Goal: Transaction & Acquisition: Book appointment/travel/reservation

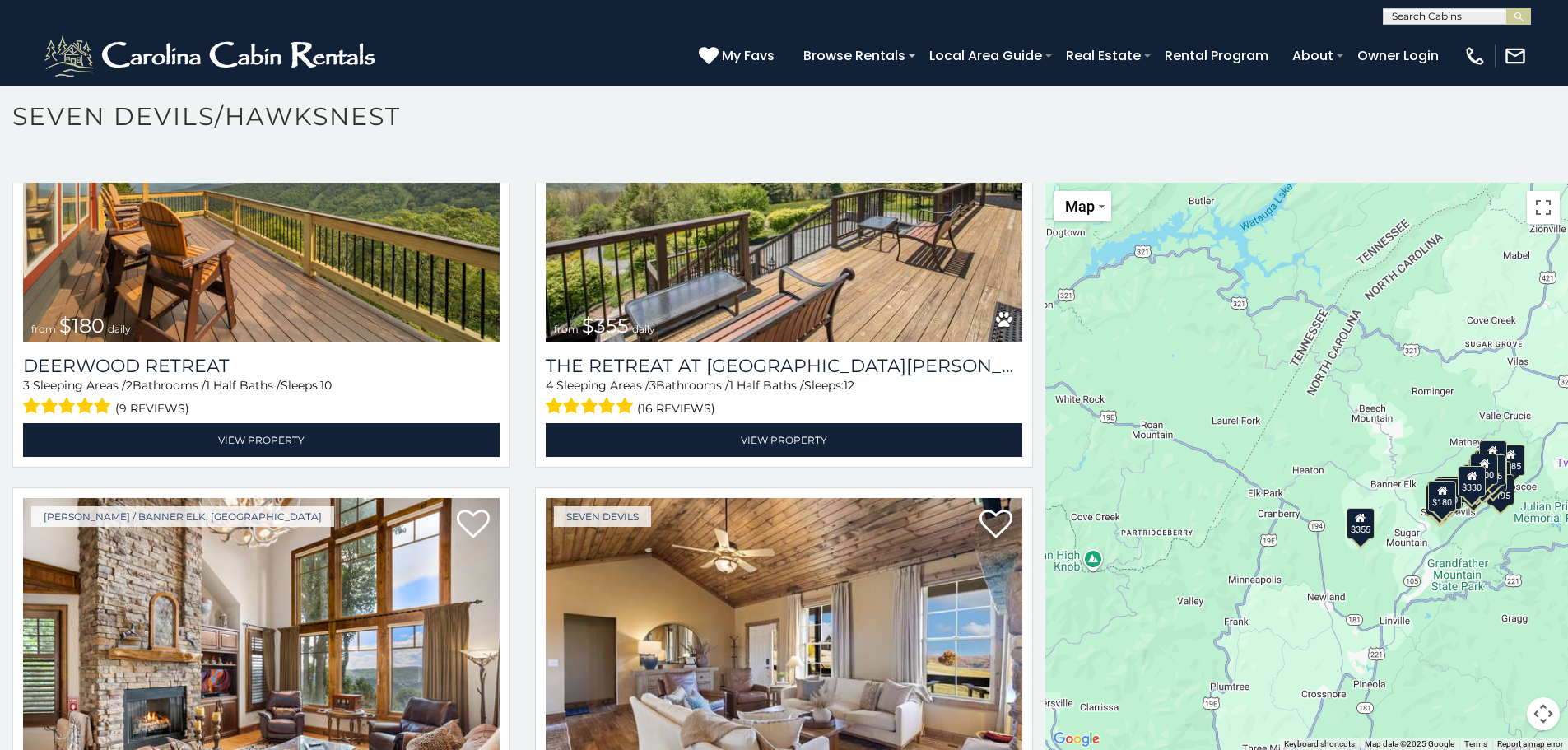
scroll to position [650, 0]
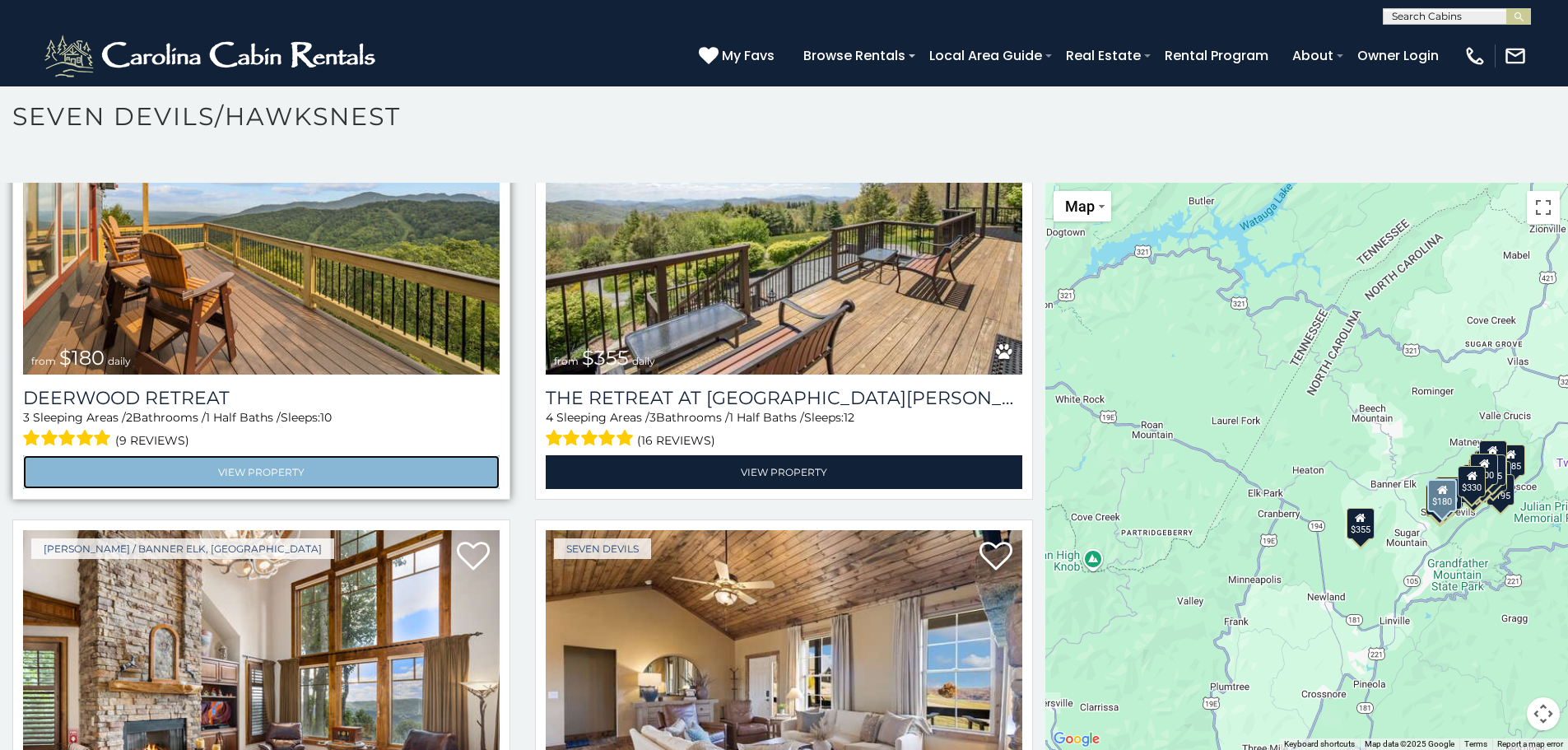
click at [285, 459] on link "View Property" at bounding box center [260, 472] width 476 height 34
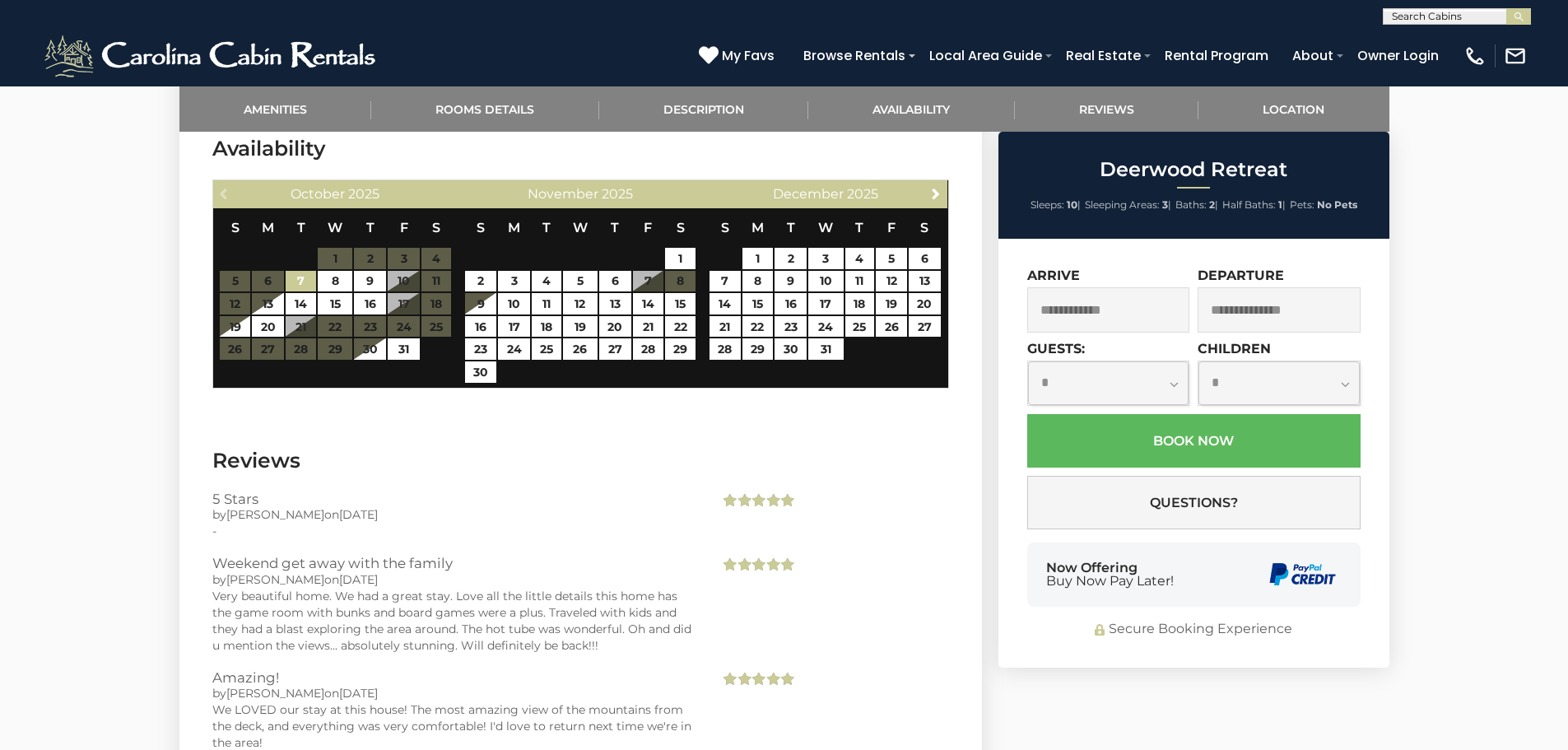
scroll to position [2589, 0]
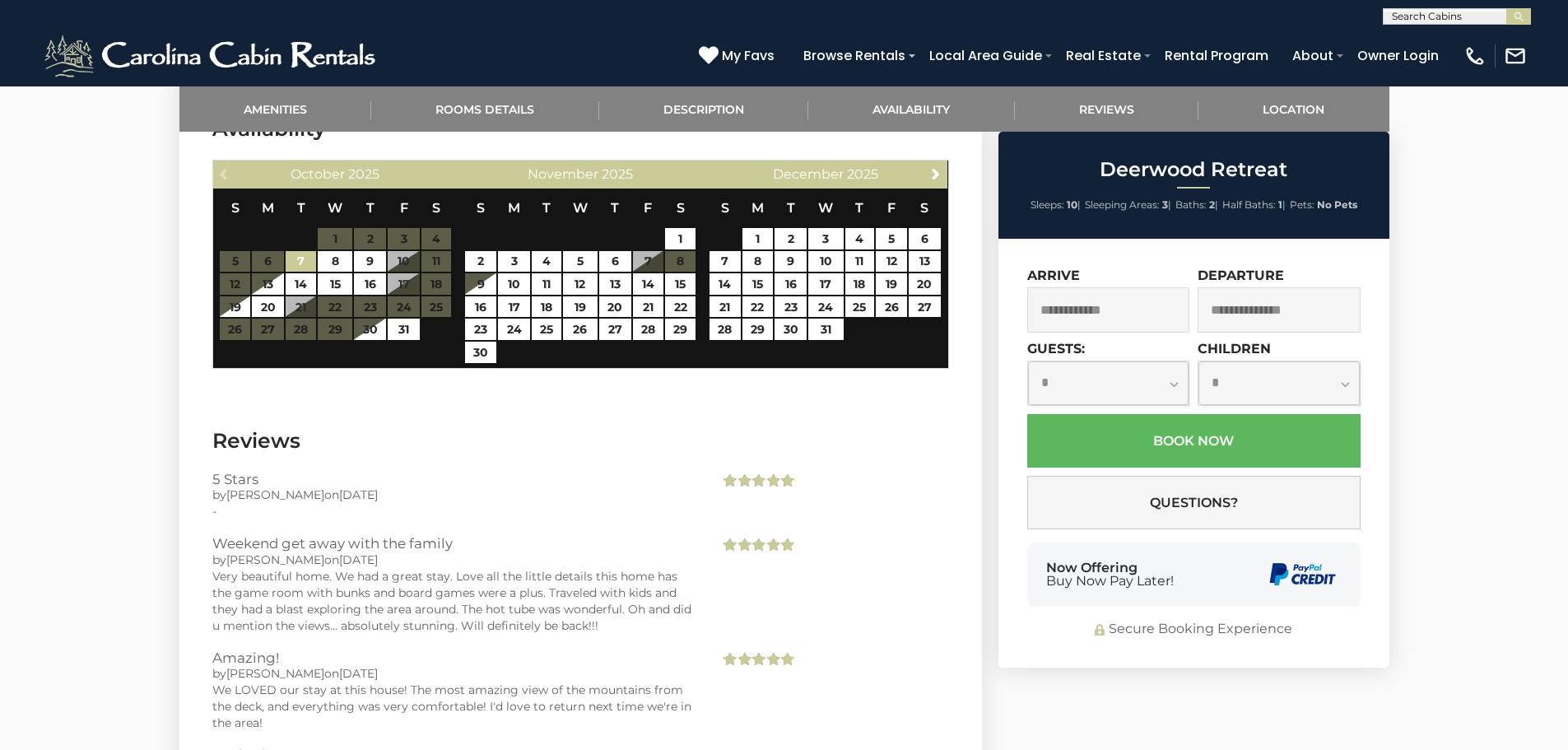
click at [1038, 304] on input "text" at bounding box center [1108, 310] width 163 height 46
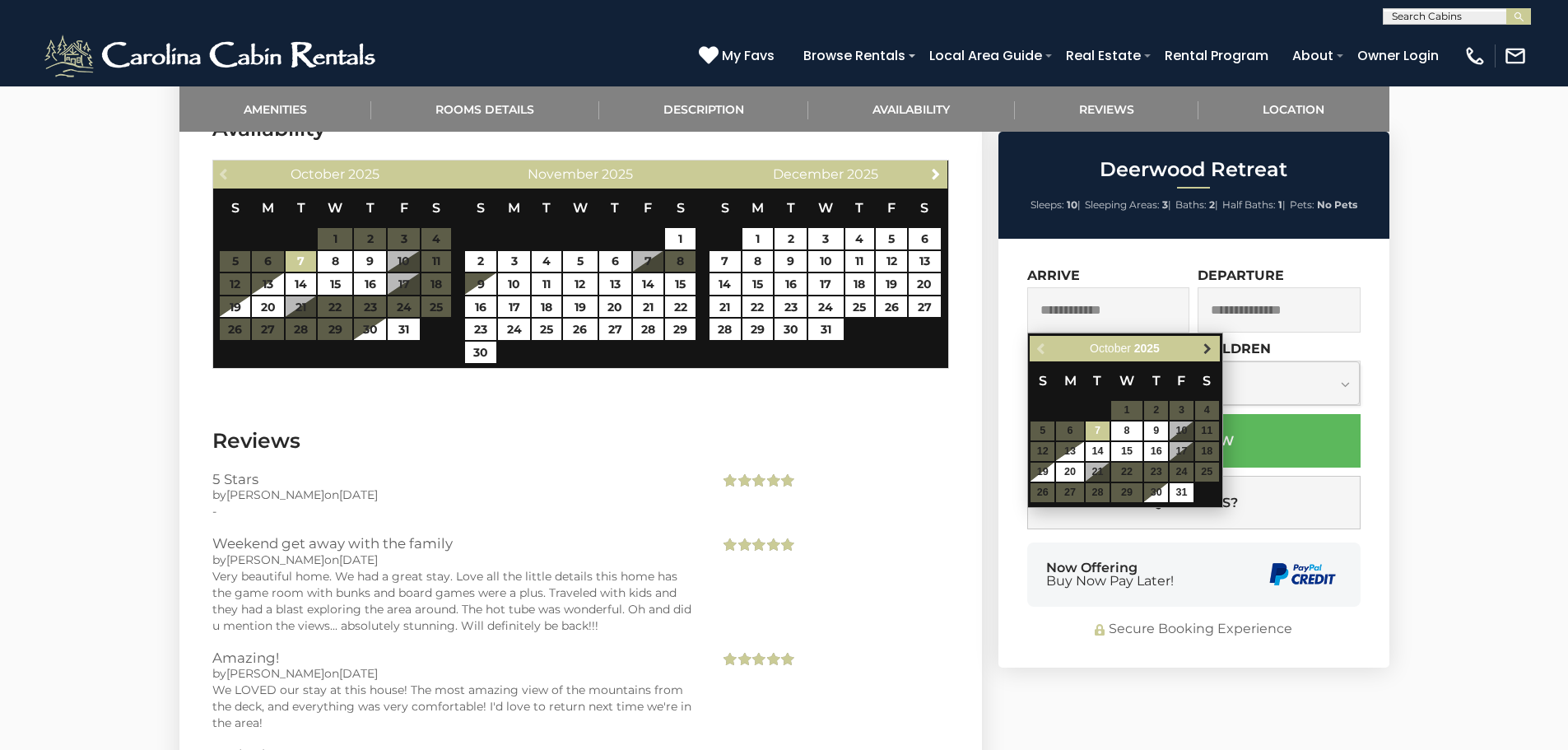
click at [1205, 346] on span "Next" at bounding box center [1207, 349] width 13 height 13
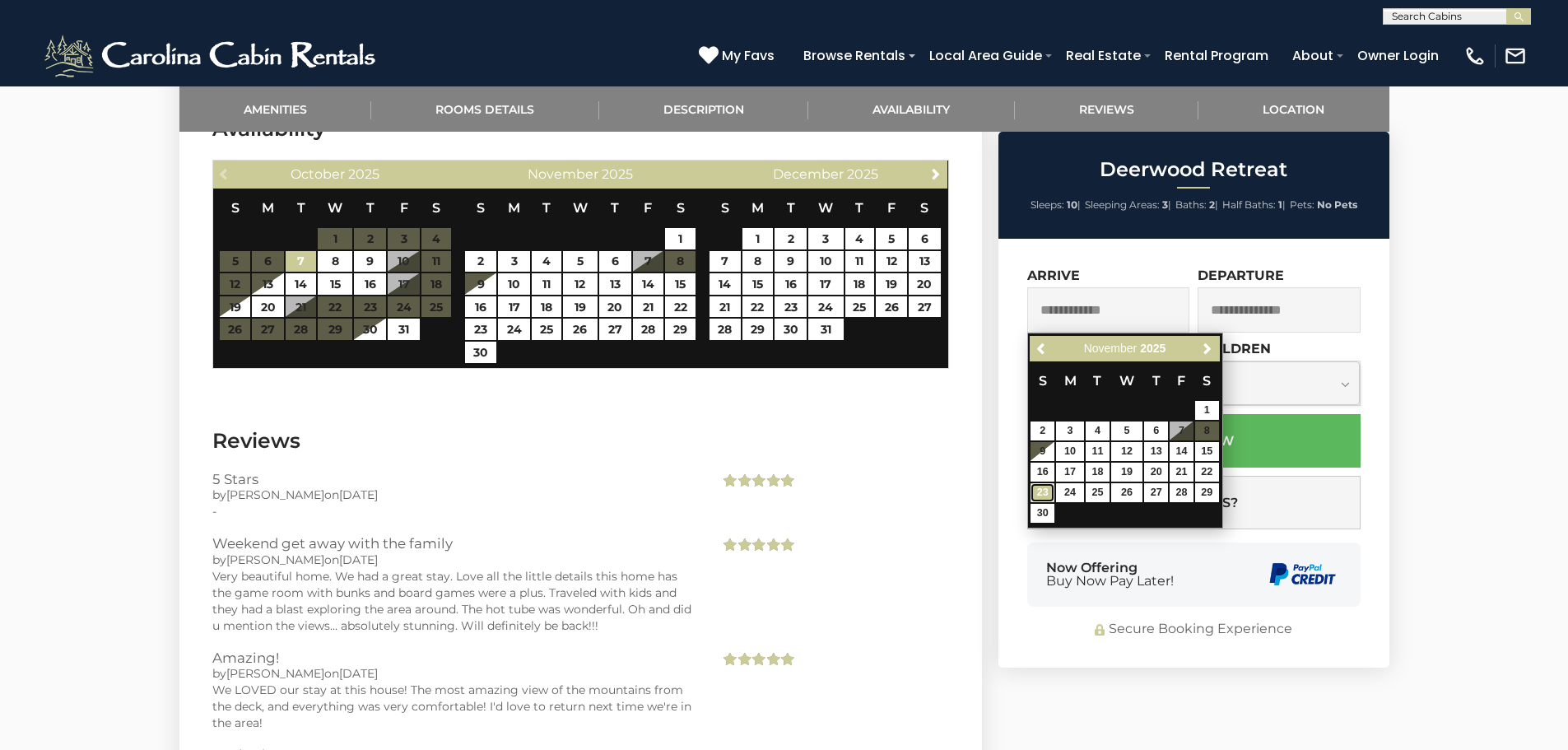
click at [1042, 490] on link "23" at bounding box center [1042, 492] width 24 height 19
type input "**********"
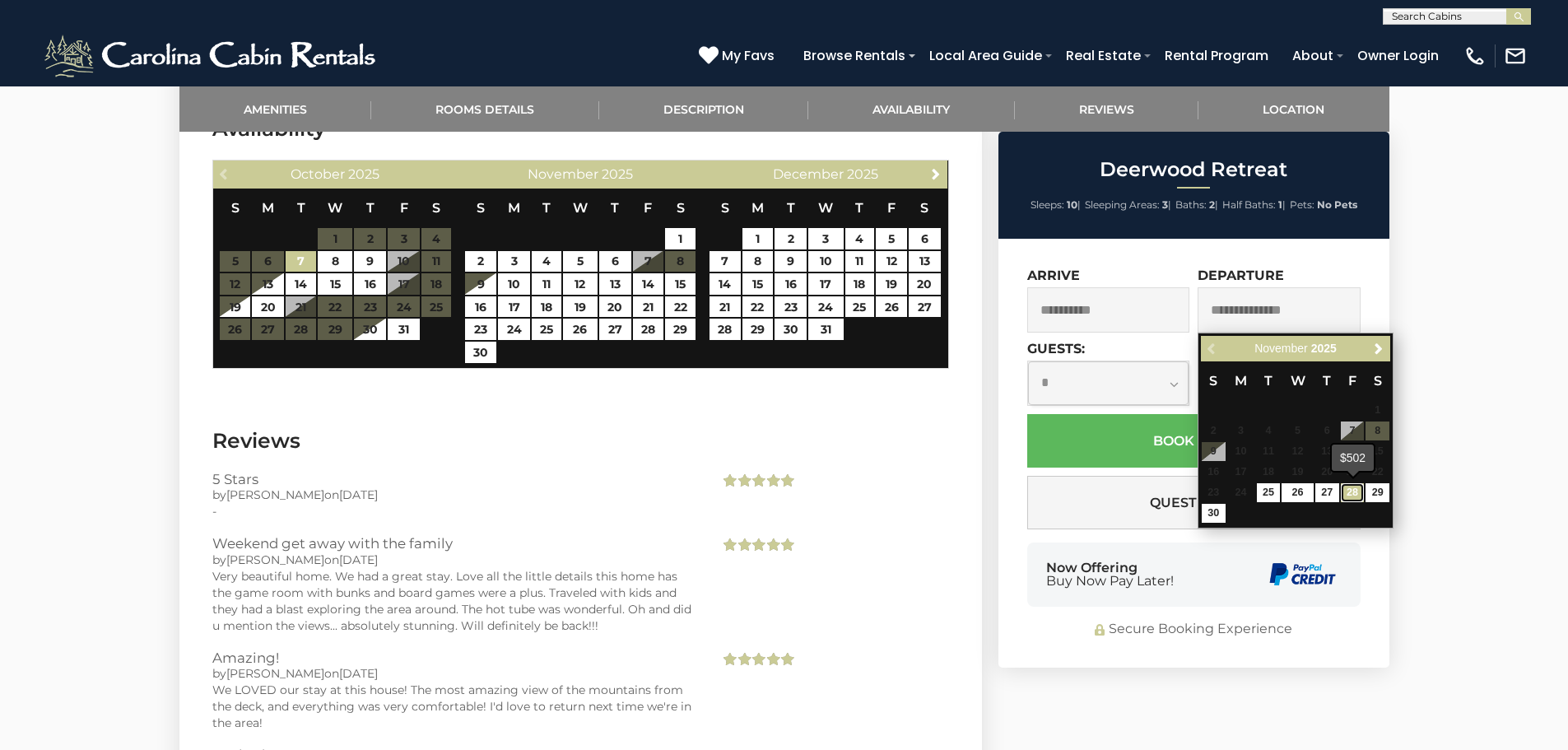
click at [1351, 494] on link "28" at bounding box center [1352, 492] width 24 height 19
type input "**********"
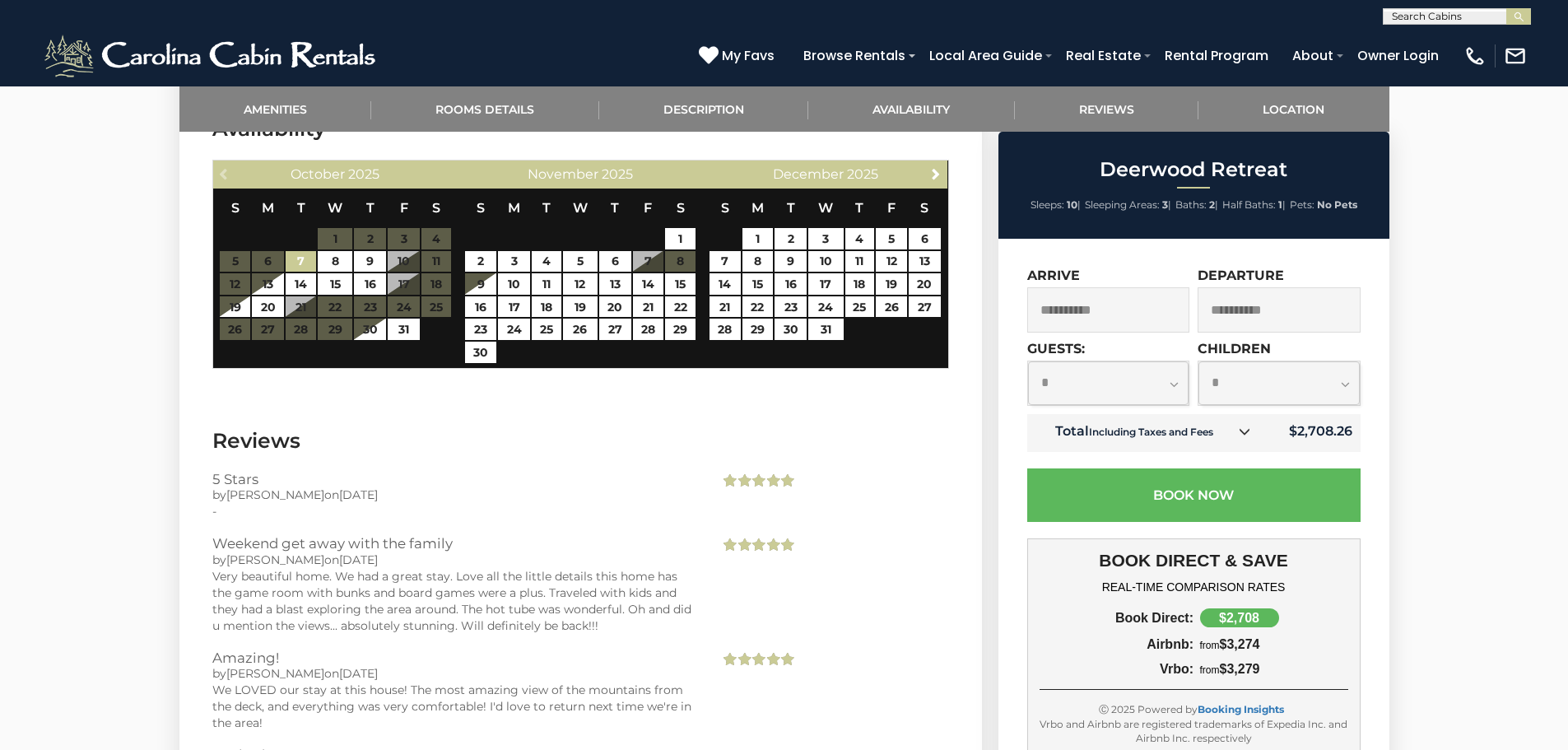
click at [1181, 380] on select "**********" at bounding box center [1109, 383] width 162 height 44
select select "*"
click at [1028, 361] on select "**********" at bounding box center [1109, 383] width 162 height 44
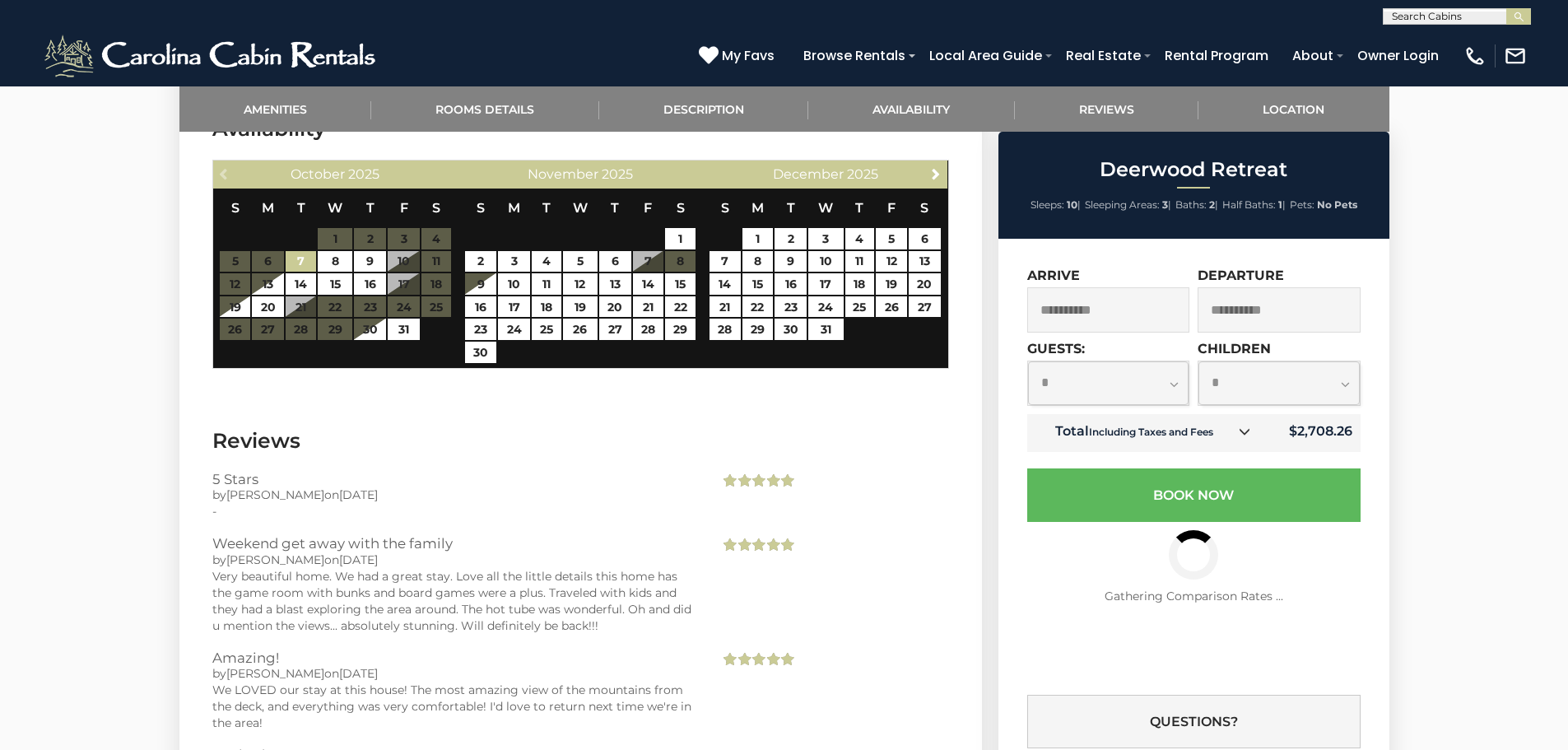
click at [1343, 387] on select "**********" at bounding box center [1279, 383] width 162 height 44
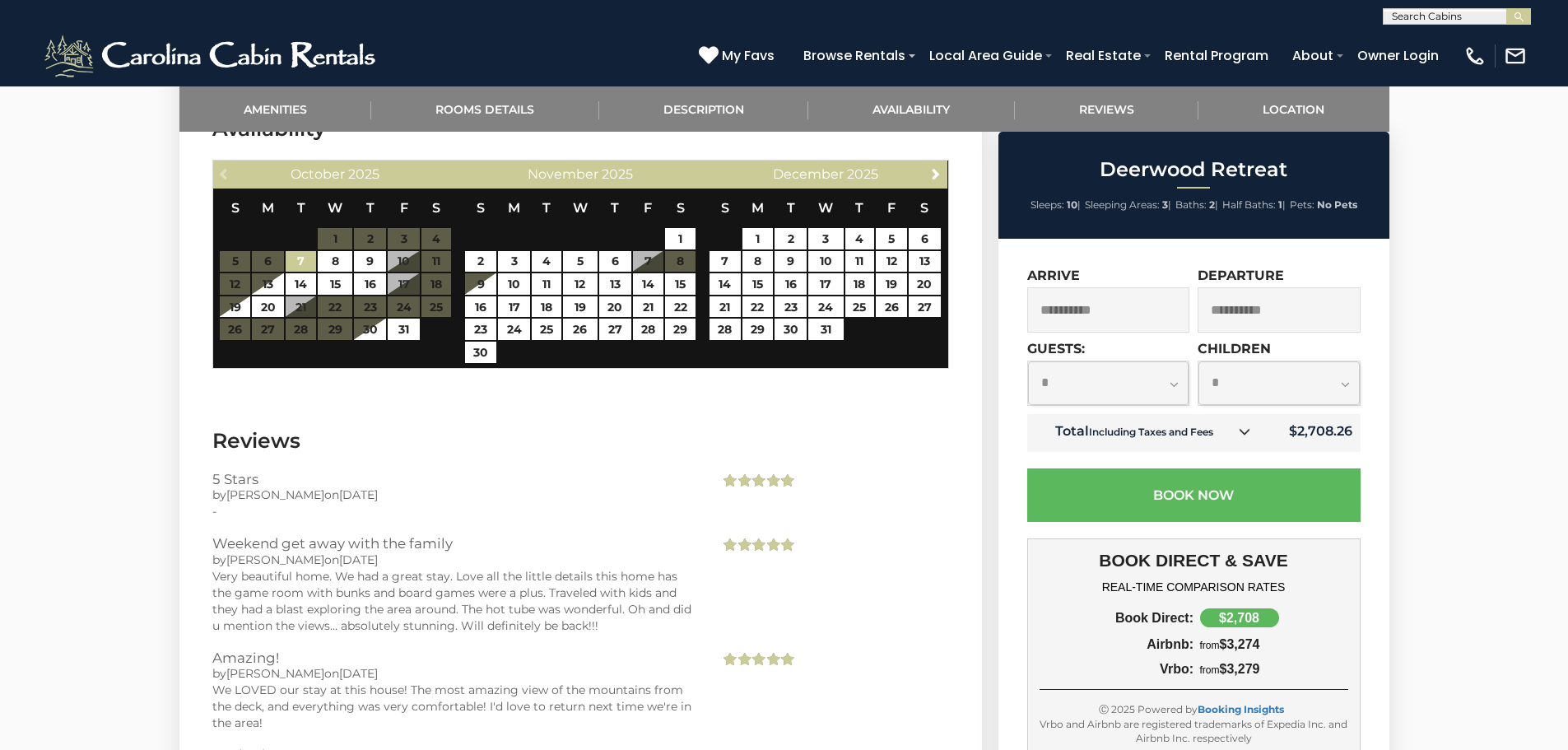
select select "*"
click at [1198, 361] on select "**********" at bounding box center [1279, 383] width 162 height 44
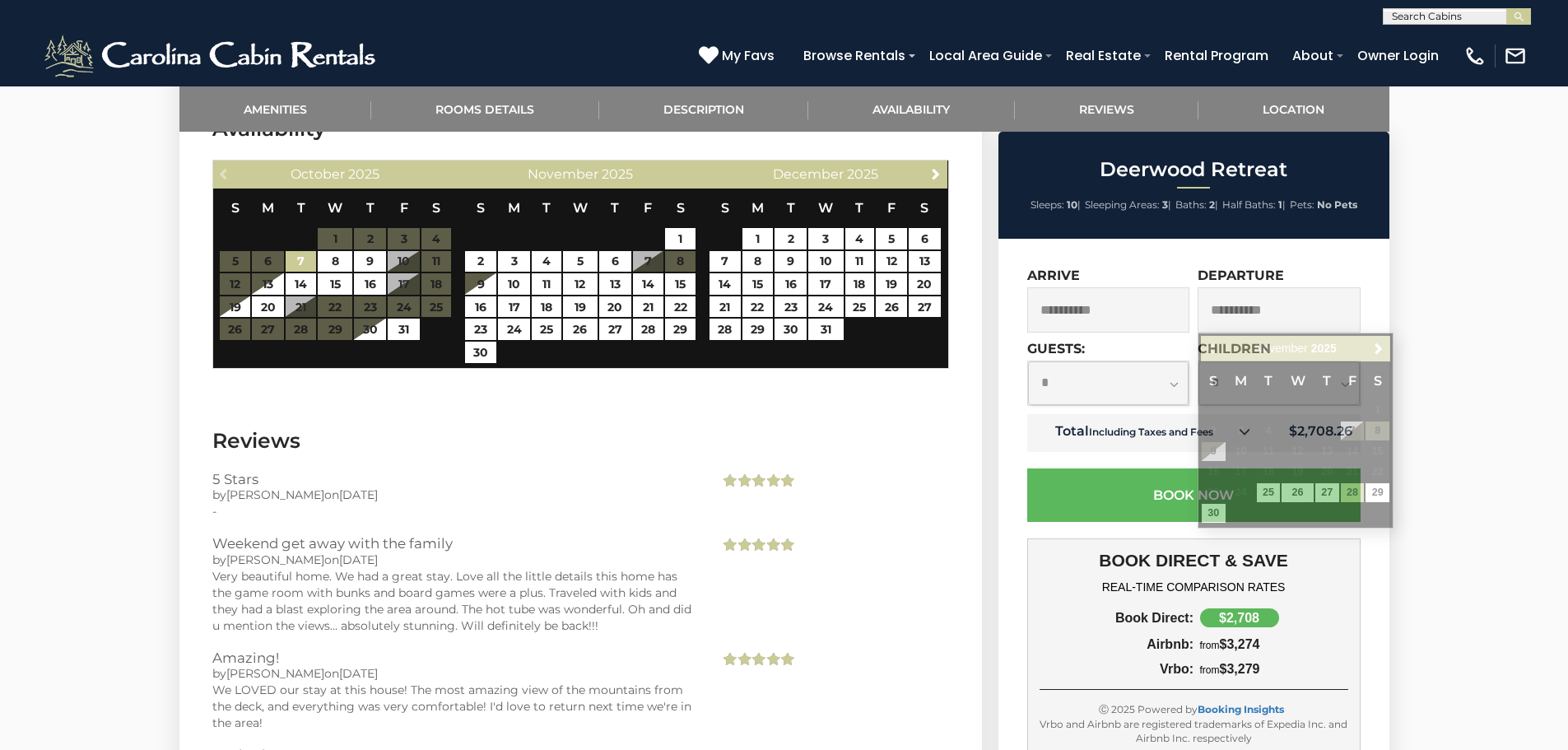
click at [1298, 309] on input "**********" at bounding box center [1278, 310] width 163 height 46
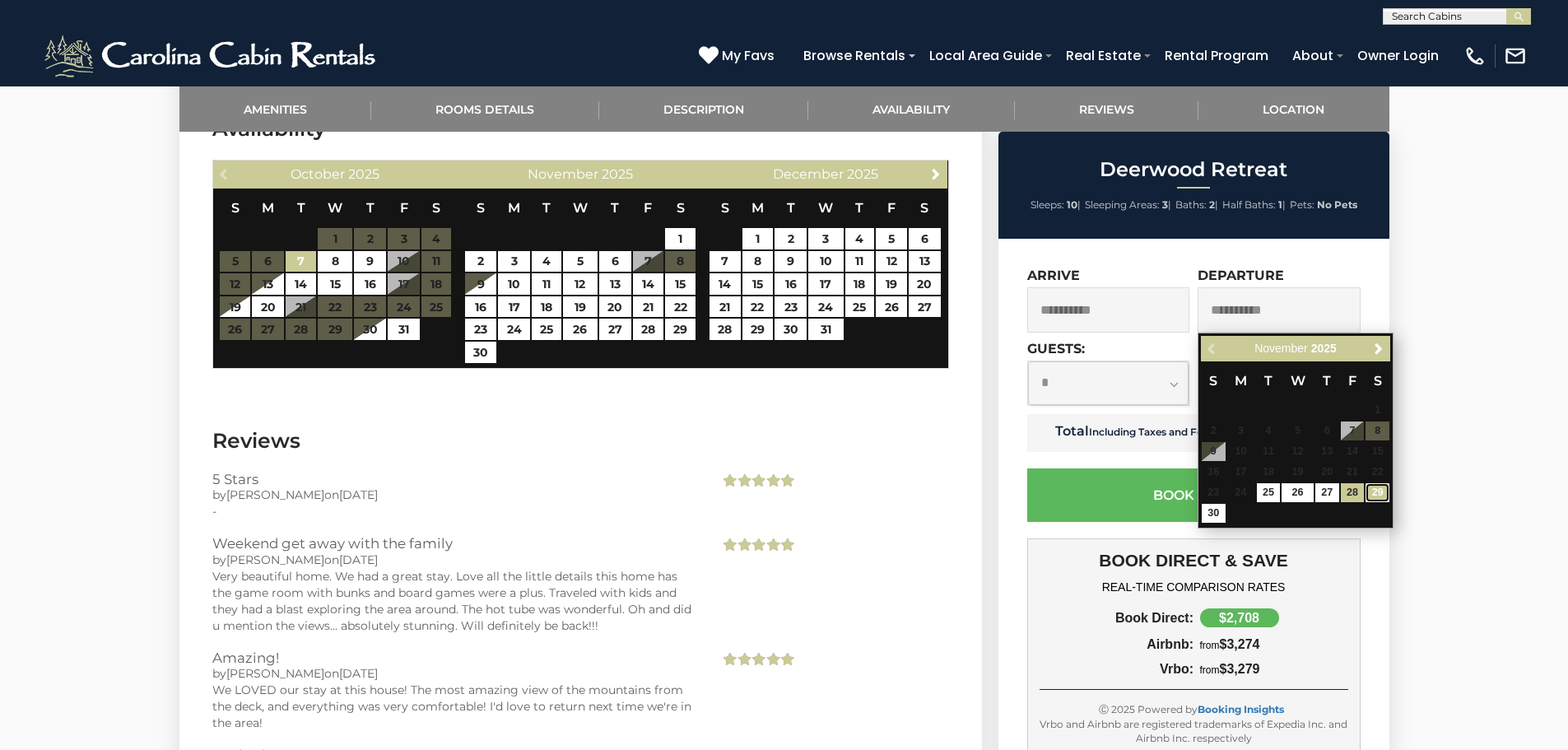
click at [1375, 490] on link "29" at bounding box center [1377, 492] width 24 height 19
type input "**********"
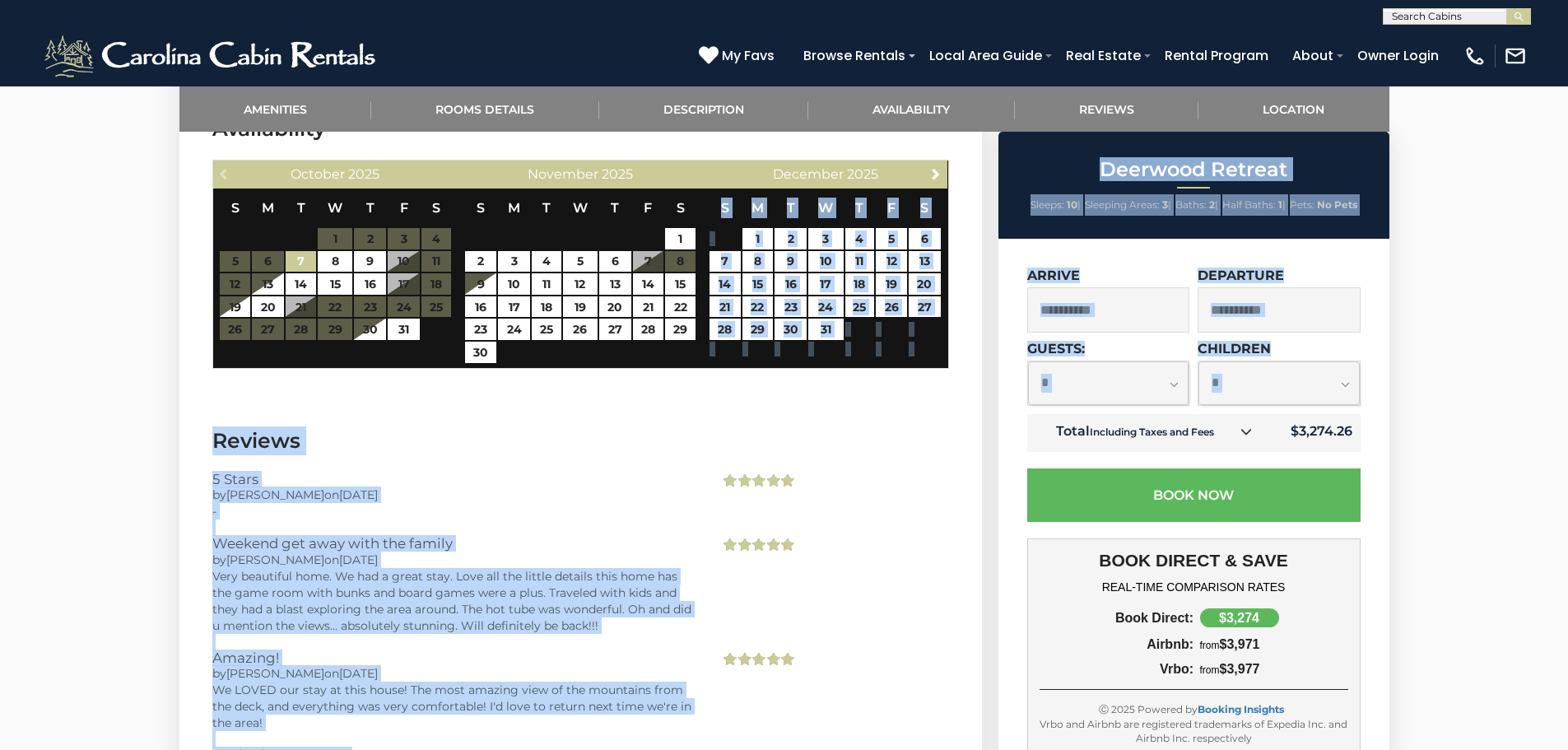
drag, startPoint x: 986, startPoint y: 330, endPoint x: 1015, endPoint y: 446, distance: 119.6
click at [842, 498] on div "5 Stars by Charles on 10/06/2025 -" at bounding box center [580, 504] width 761 height 65
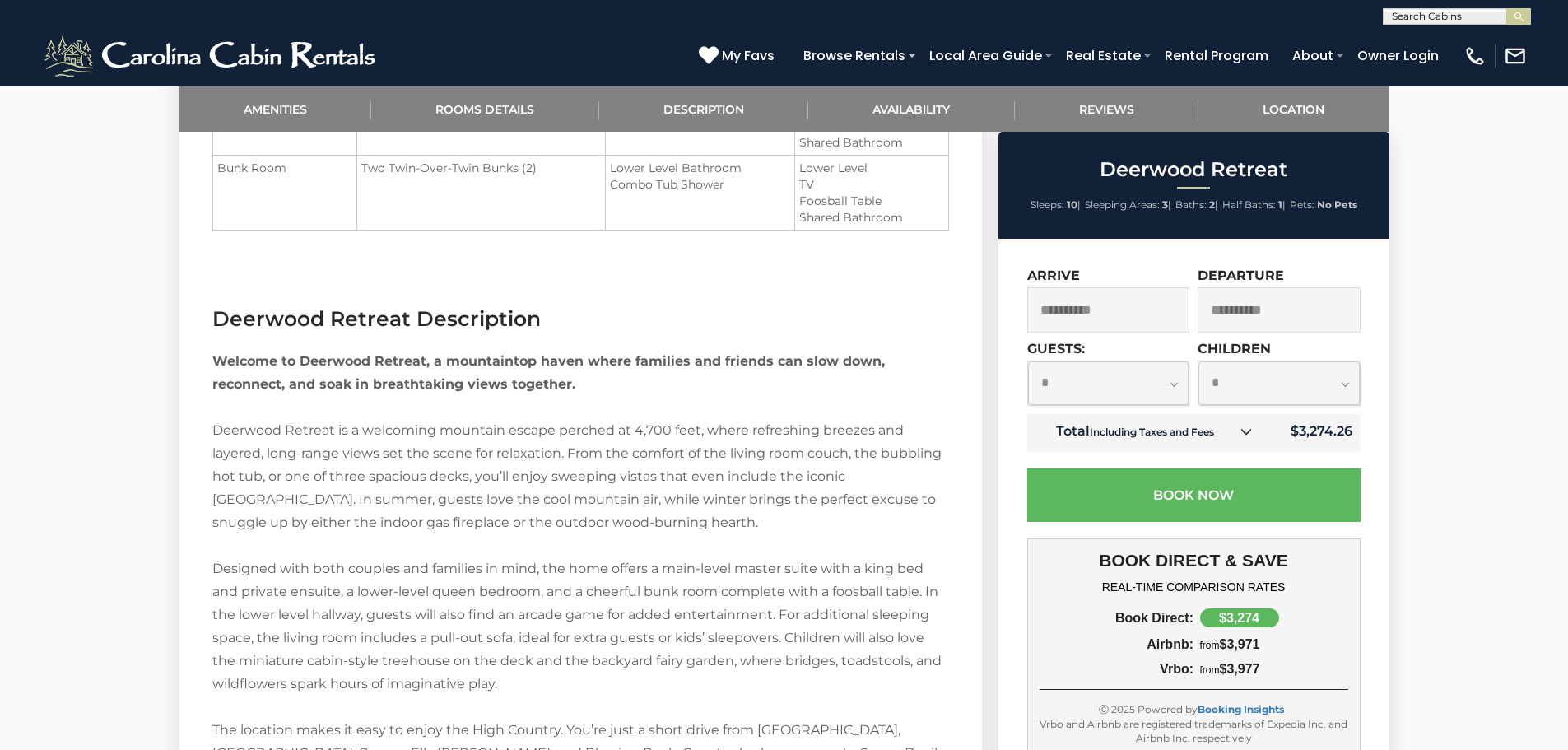
scroll to position [1436, 0]
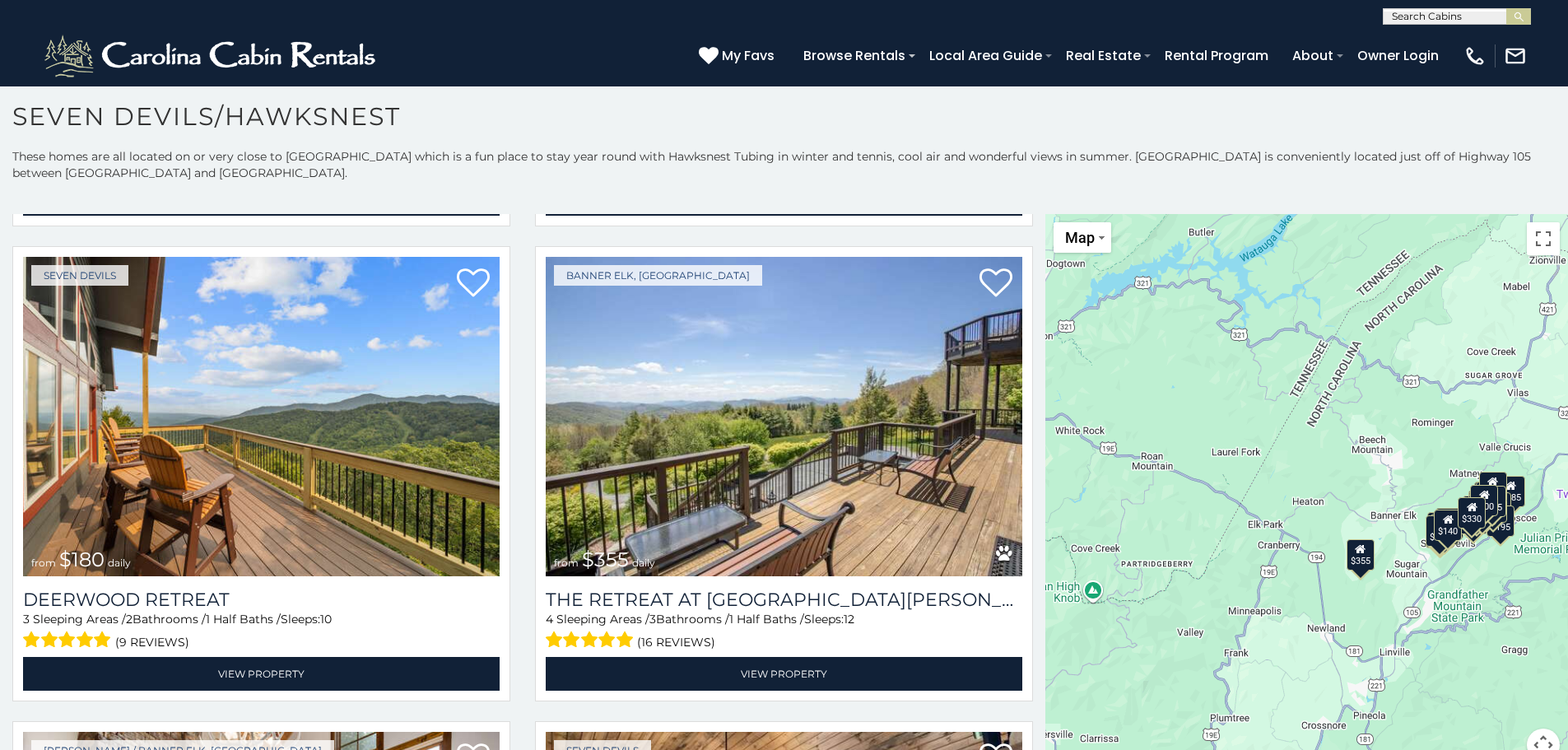
scroll to position [576, 0]
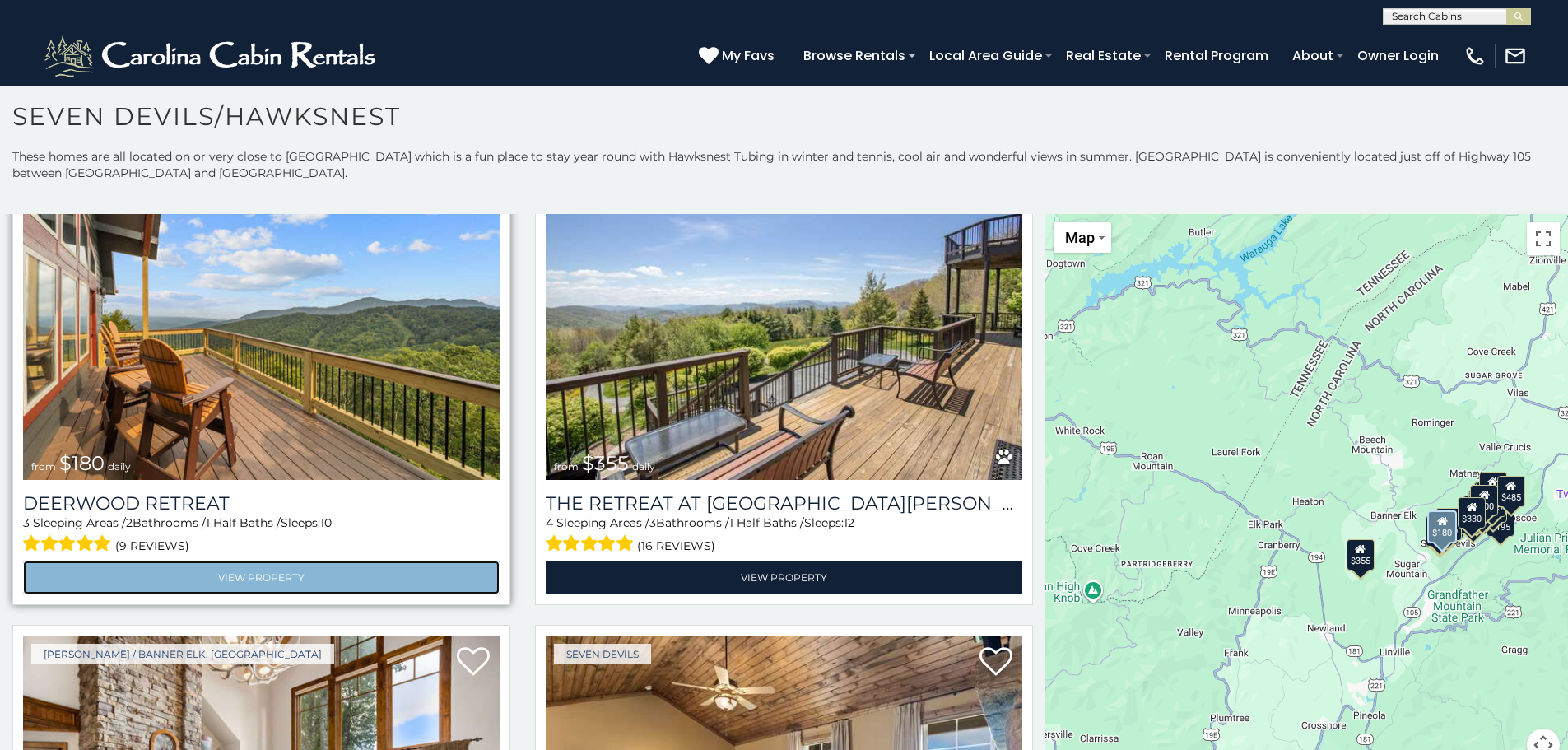
click at [277, 567] on link "View Property" at bounding box center [260, 578] width 476 height 34
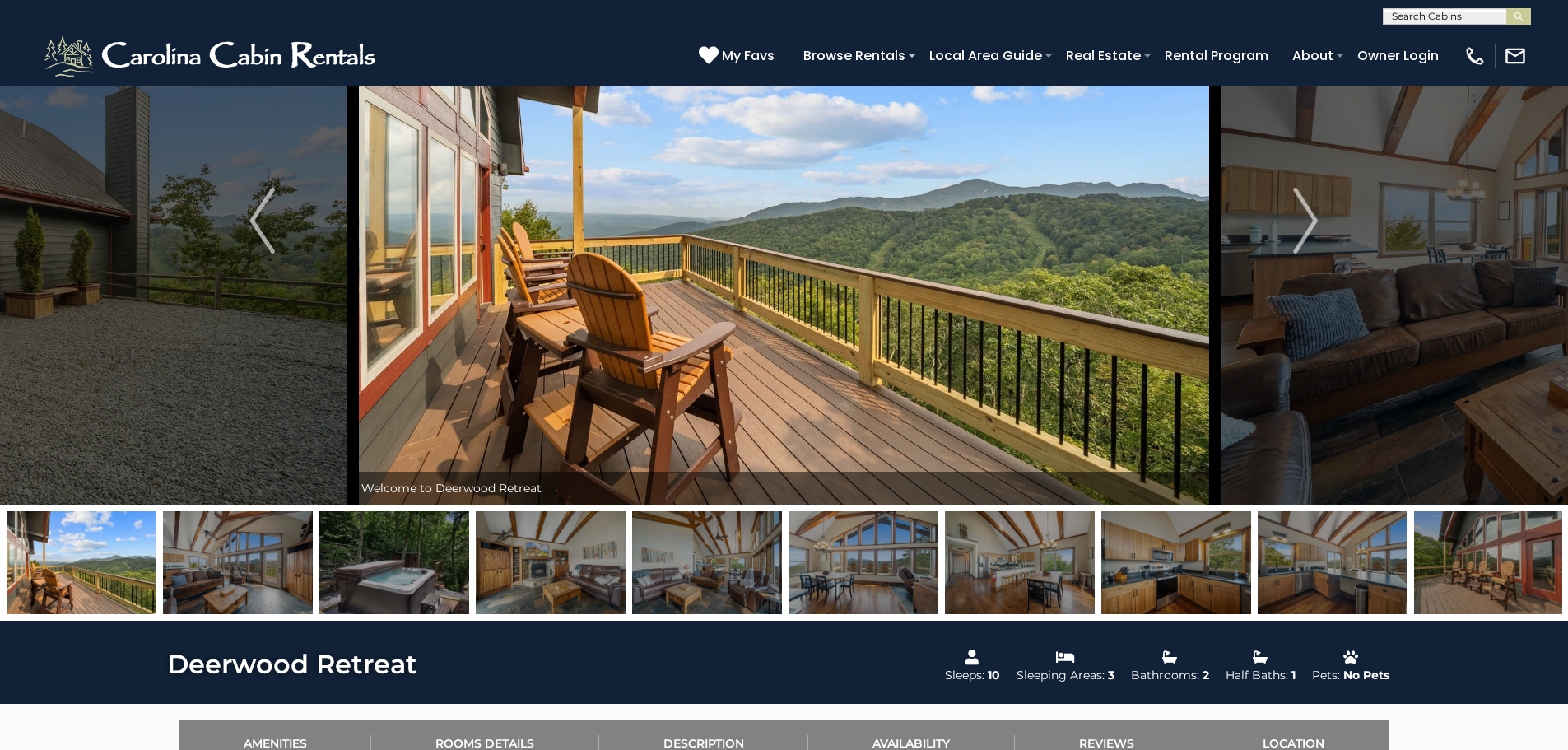
scroll to position [154, 0]
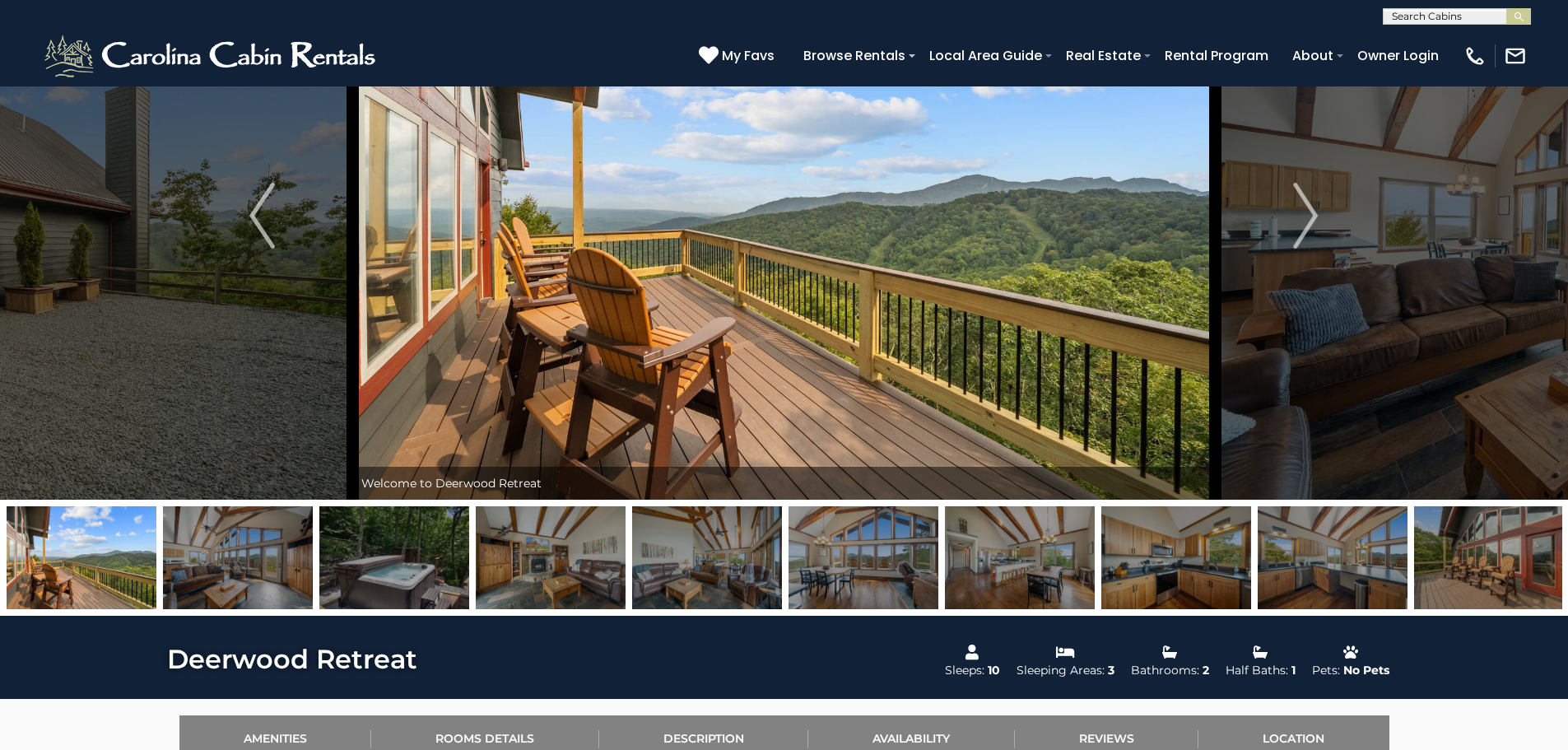
drag, startPoint x: 1298, startPoint y: 220, endPoint x: 1196, endPoint y: 246, distance: 105.3
click at [1298, 219] on img "Next" at bounding box center [1305, 215] width 25 height 66
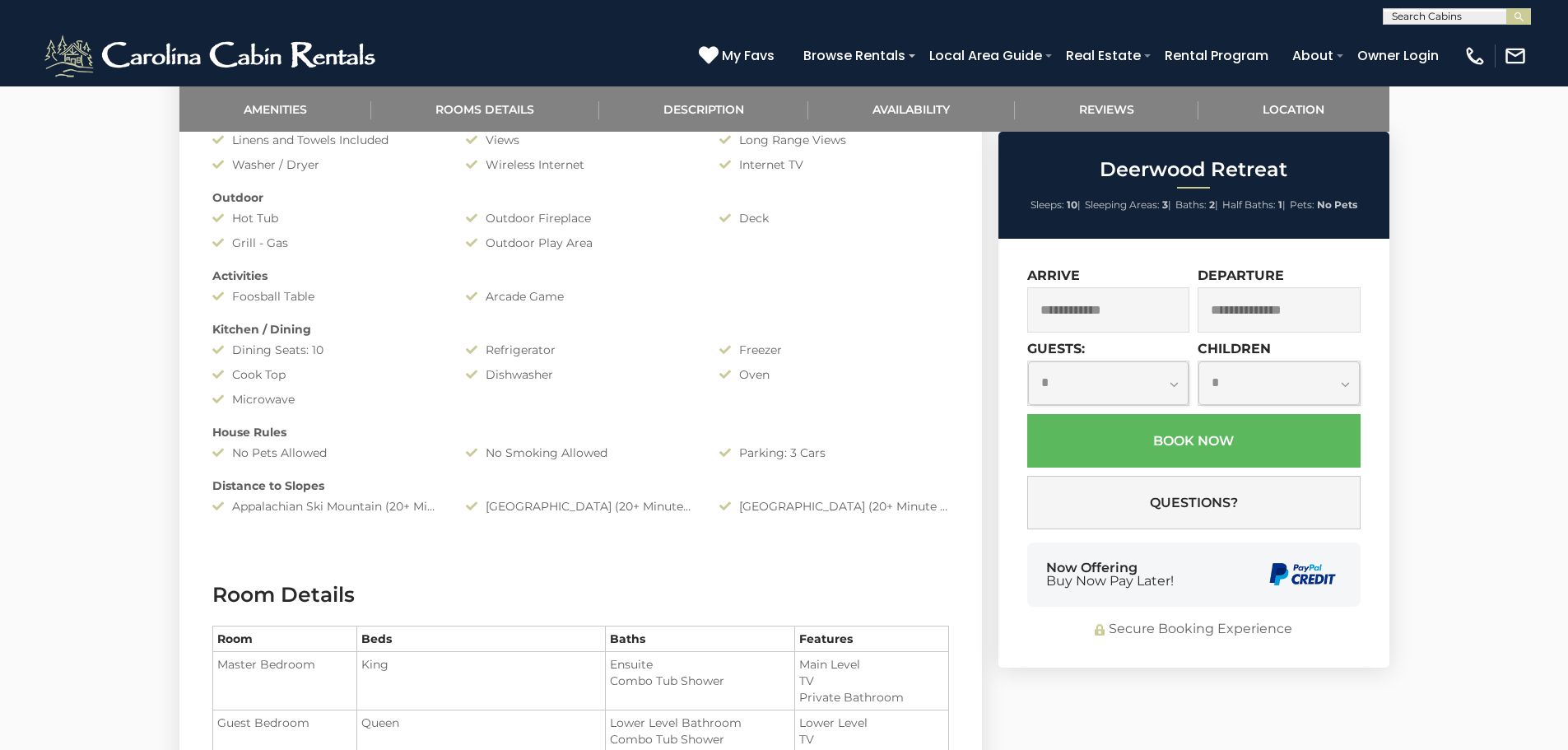
scroll to position [953, 0]
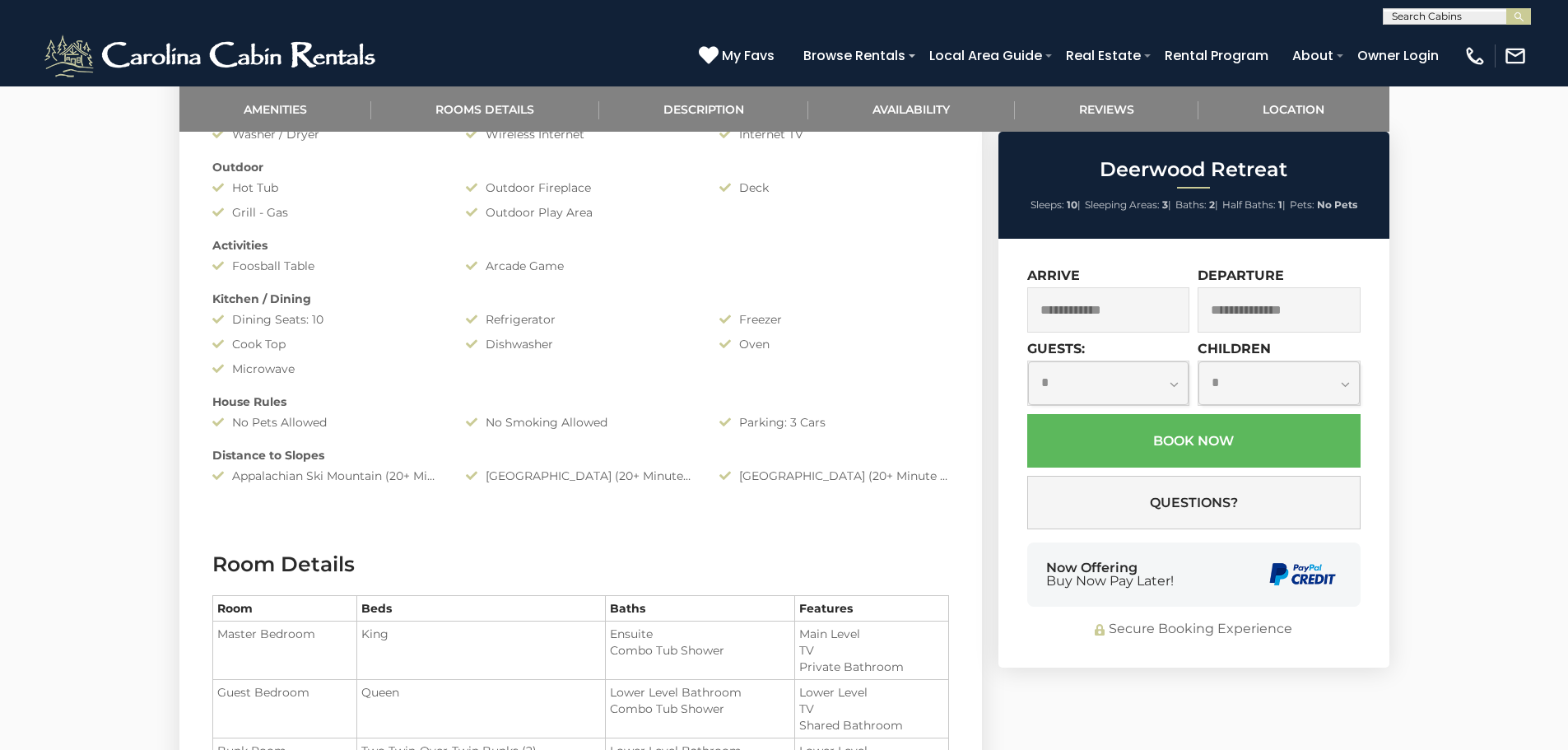
click at [1061, 304] on input "text" at bounding box center [1108, 310] width 163 height 46
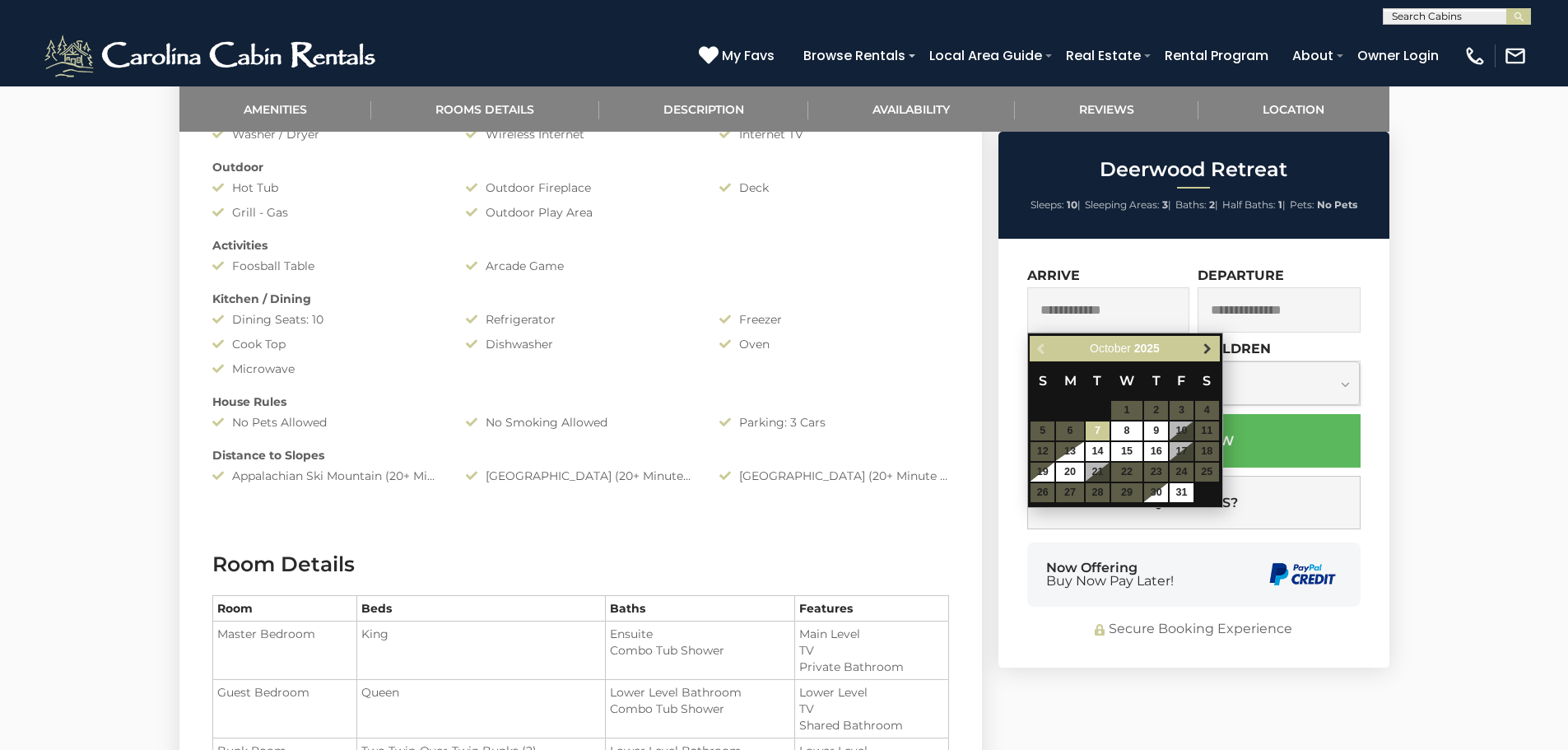
click at [1211, 354] on span "Next" at bounding box center [1207, 349] width 13 height 13
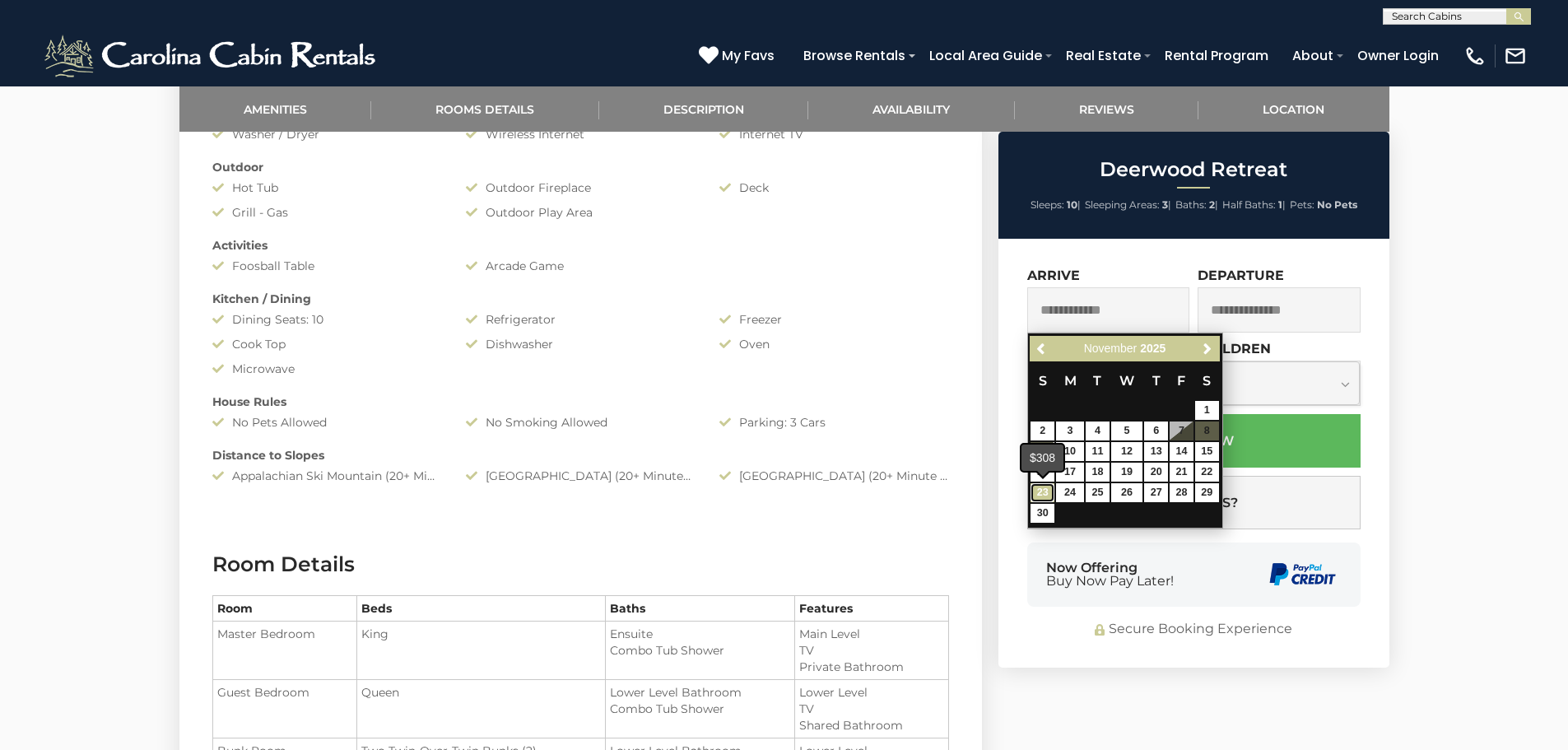
click at [1040, 492] on link "23" at bounding box center [1042, 492] width 24 height 19
type input "**********"
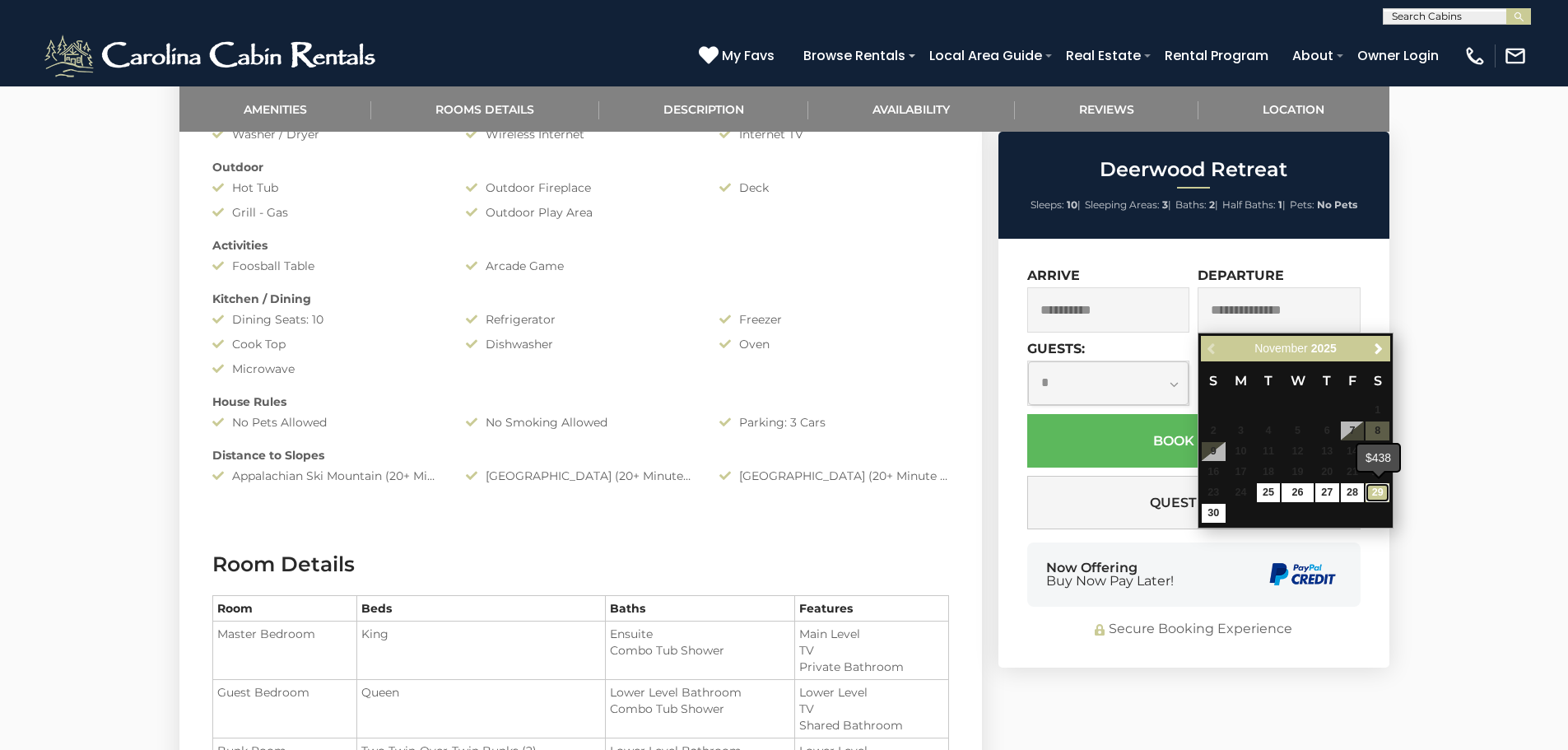
click at [1376, 489] on link "29" at bounding box center [1377, 492] width 24 height 19
type input "**********"
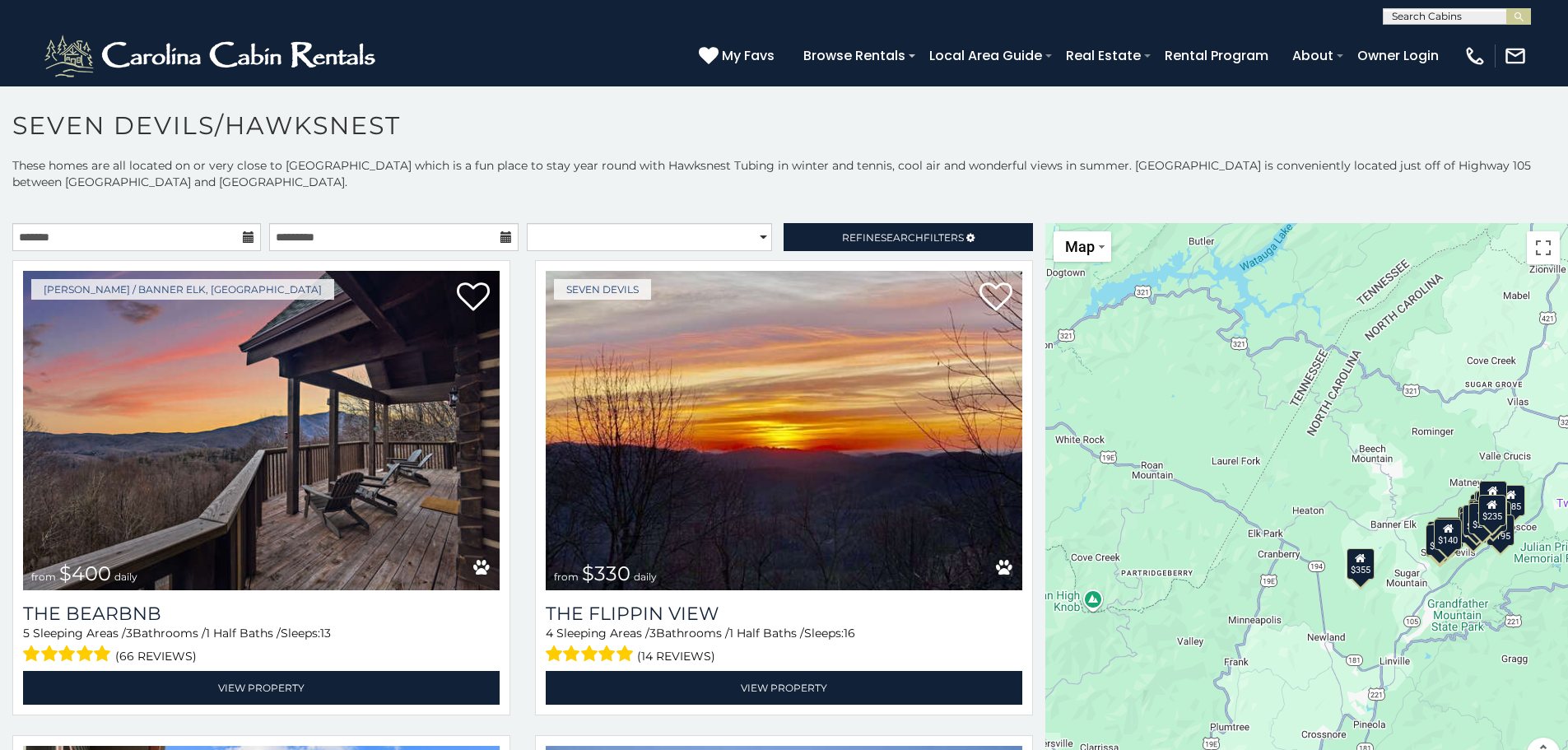
scroll to position [10, 0]
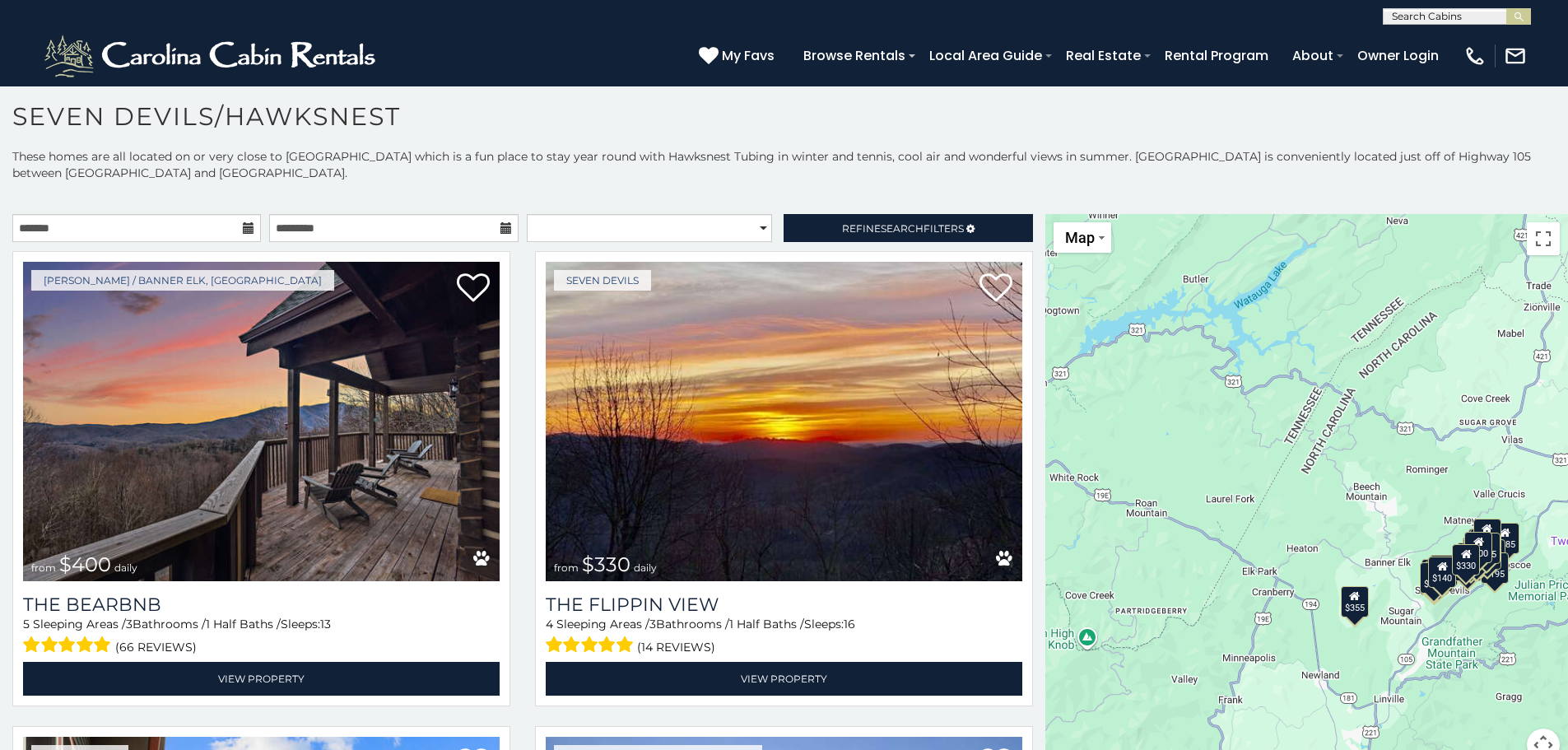
drag, startPoint x: 1040, startPoint y: 260, endPoint x: 1034, endPoint y: 309, distance: 49.4
click at [1034, 214] on main "**********" at bounding box center [784, 214] width 1568 height 0
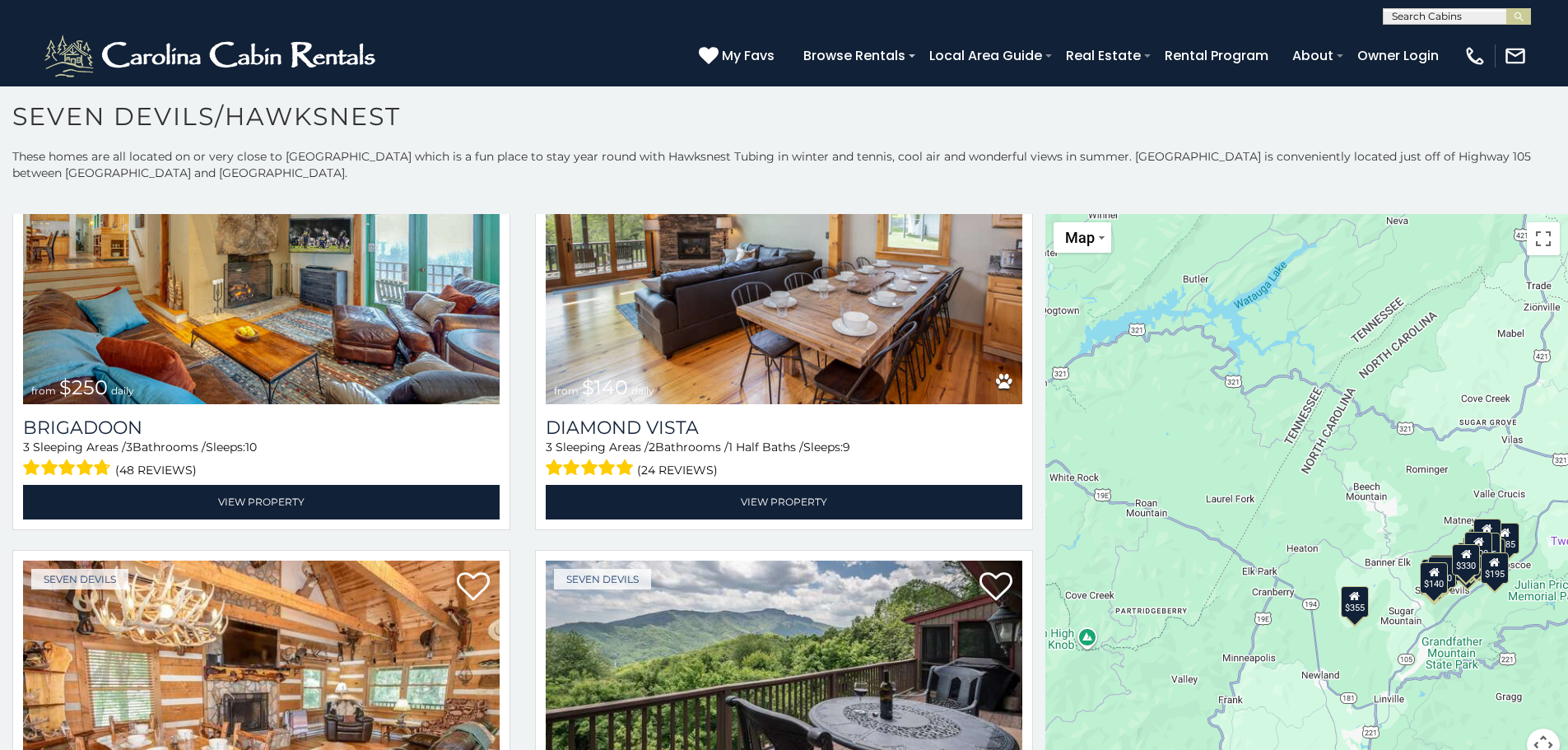
scroll to position [4884, 0]
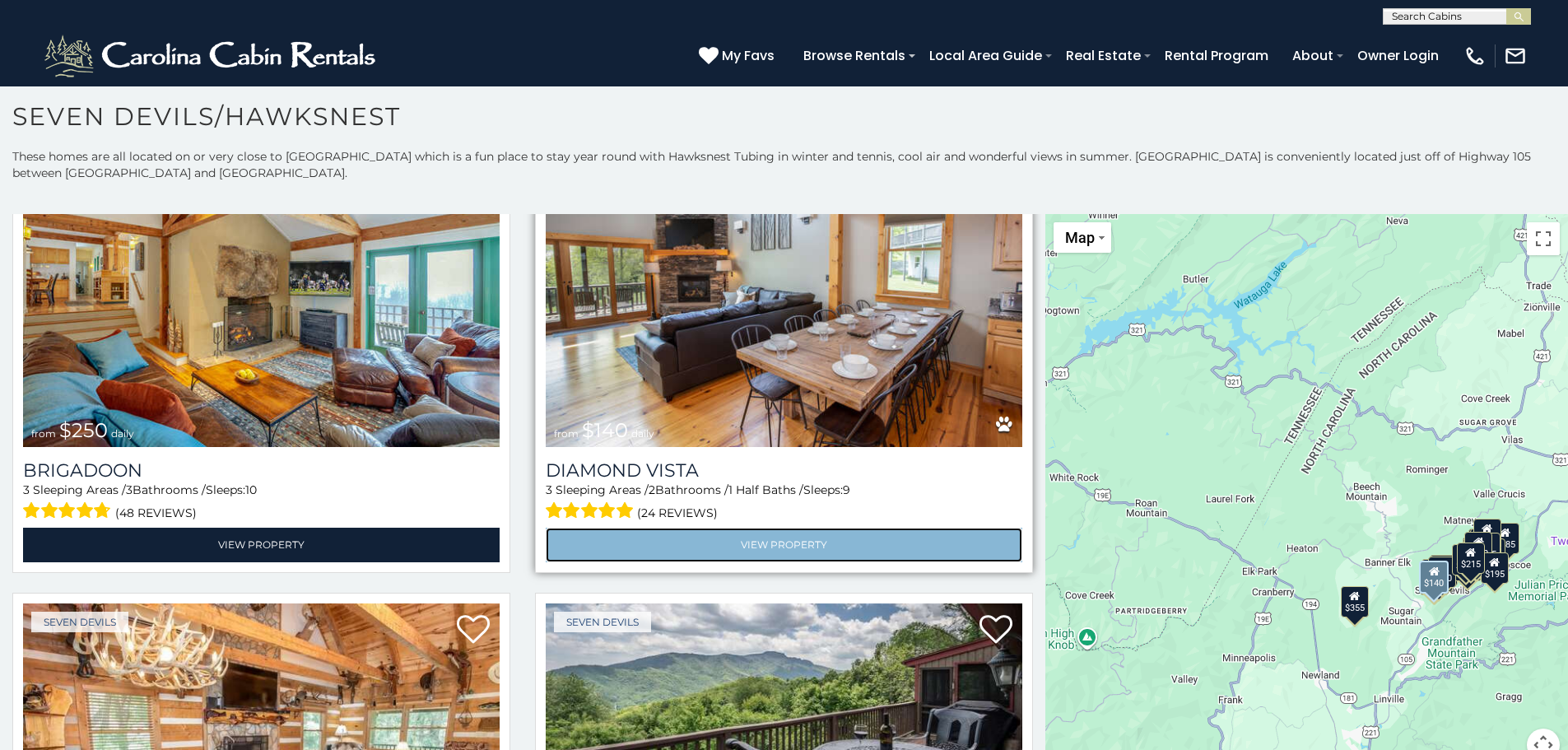
click at [768, 528] on link "View Property" at bounding box center [783, 545] width 476 height 34
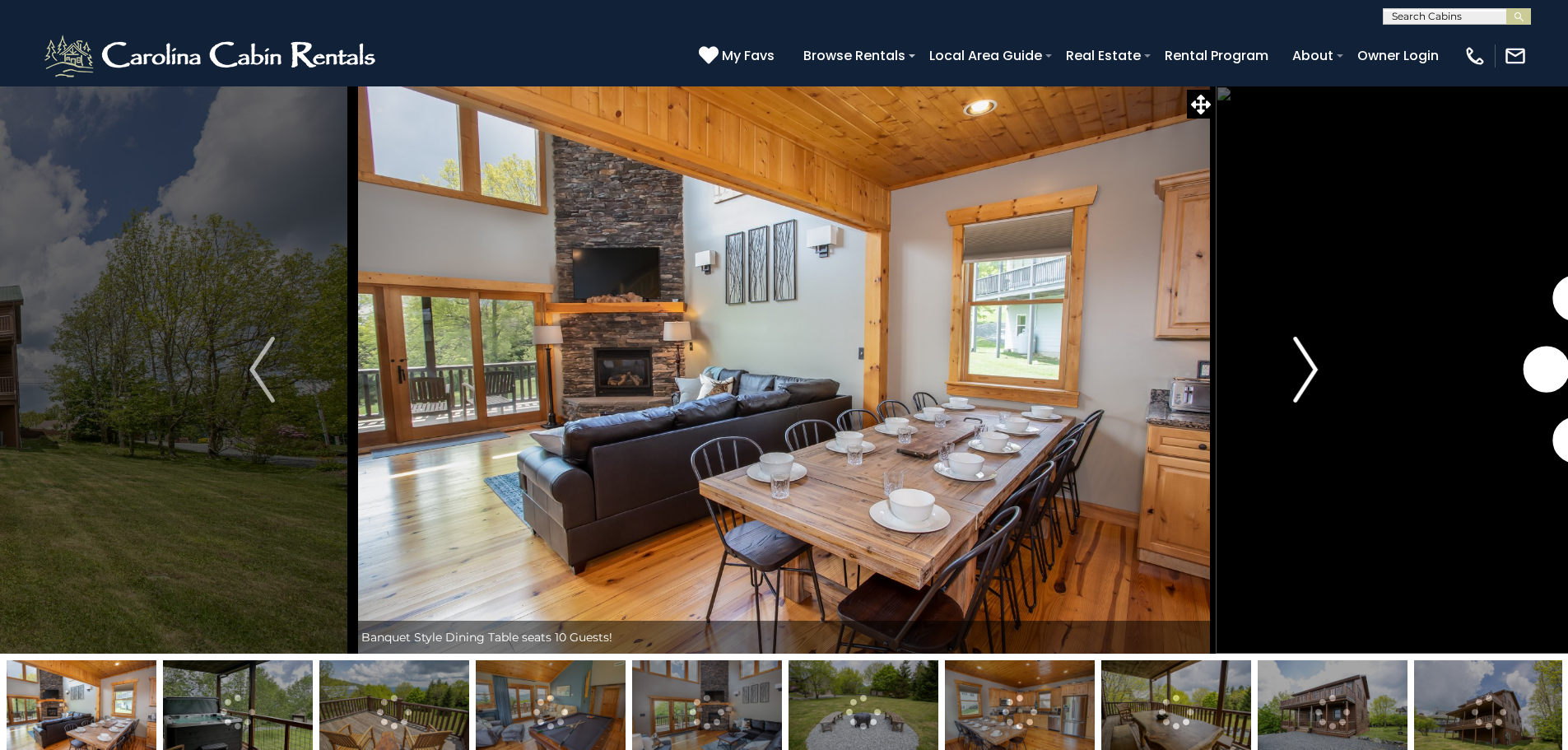
click at [1310, 372] on img "Next" at bounding box center [1305, 369] width 25 height 66
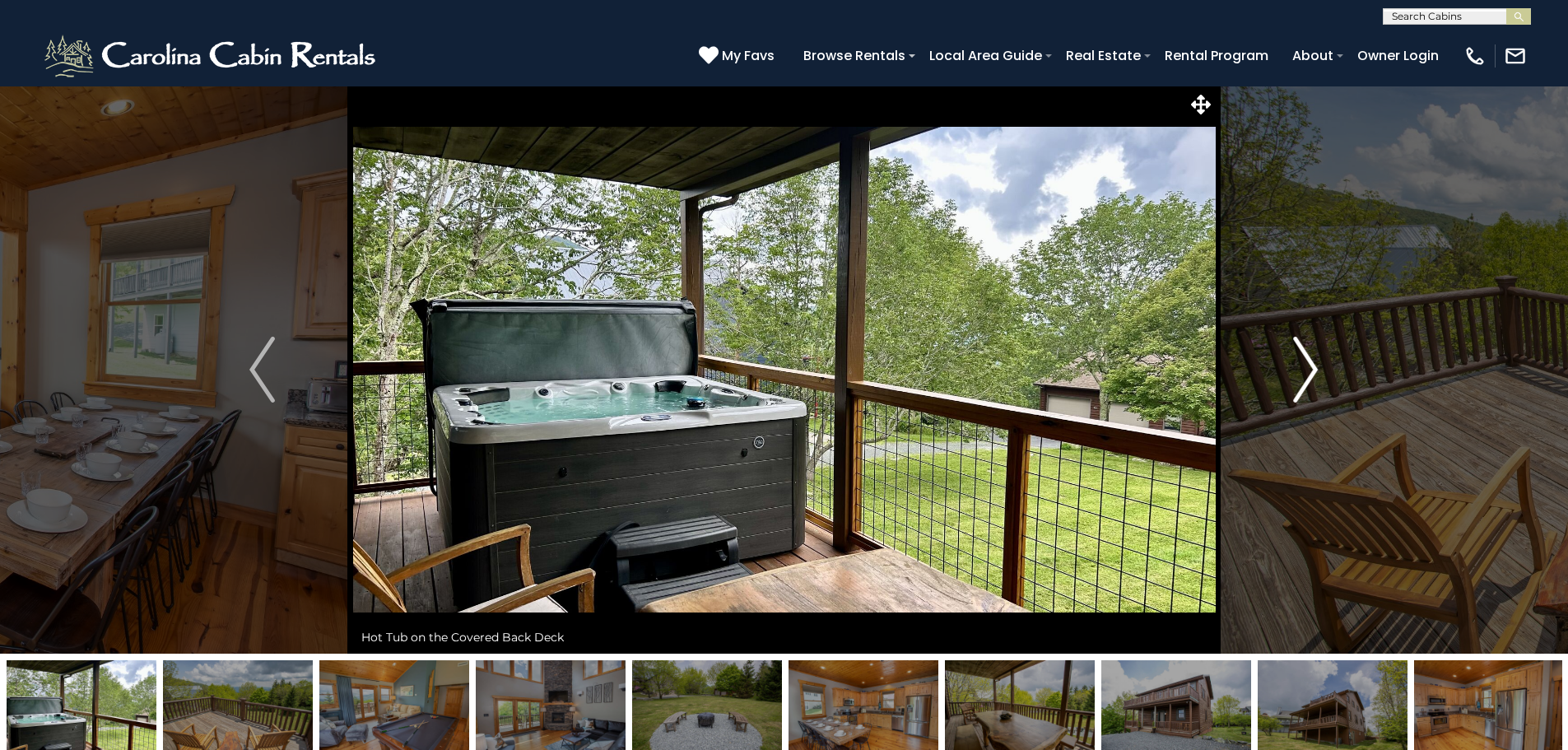
click at [1308, 374] on img "Next" at bounding box center [1305, 369] width 25 height 66
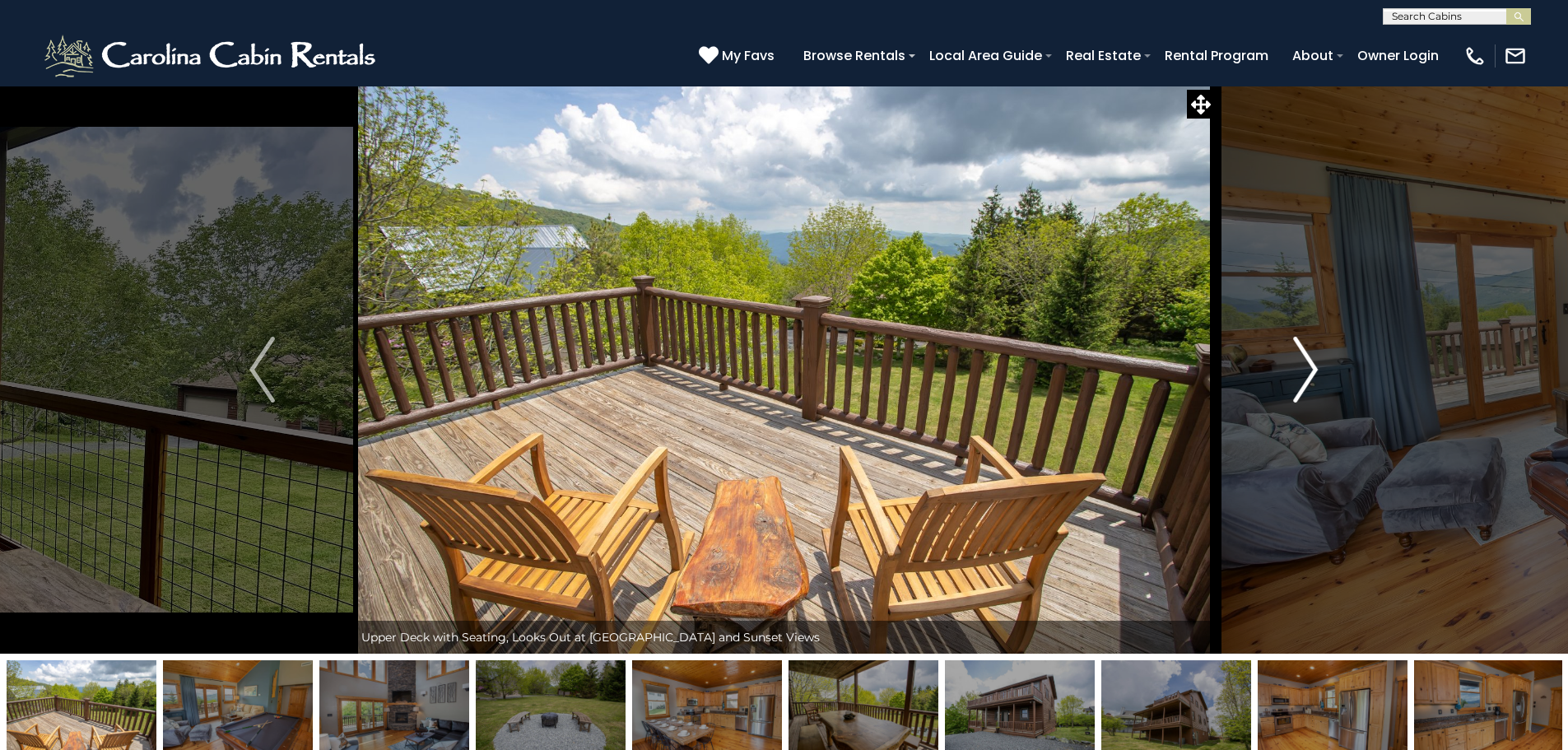
click at [1308, 374] on img "Next" at bounding box center [1305, 369] width 25 height 66
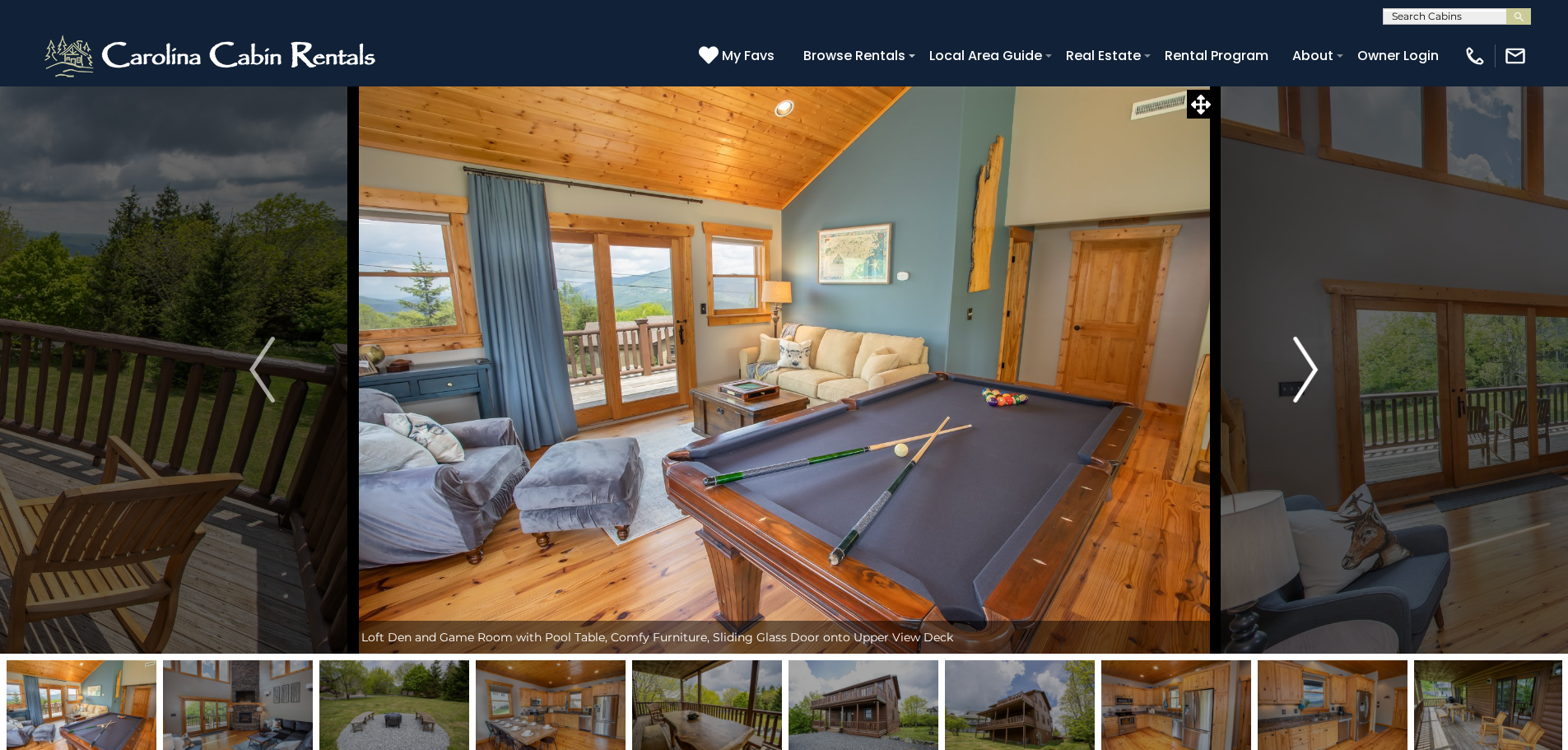
click at [1308, 373] on img "Next" at bounding box center [1305, 369] width 25 height 66
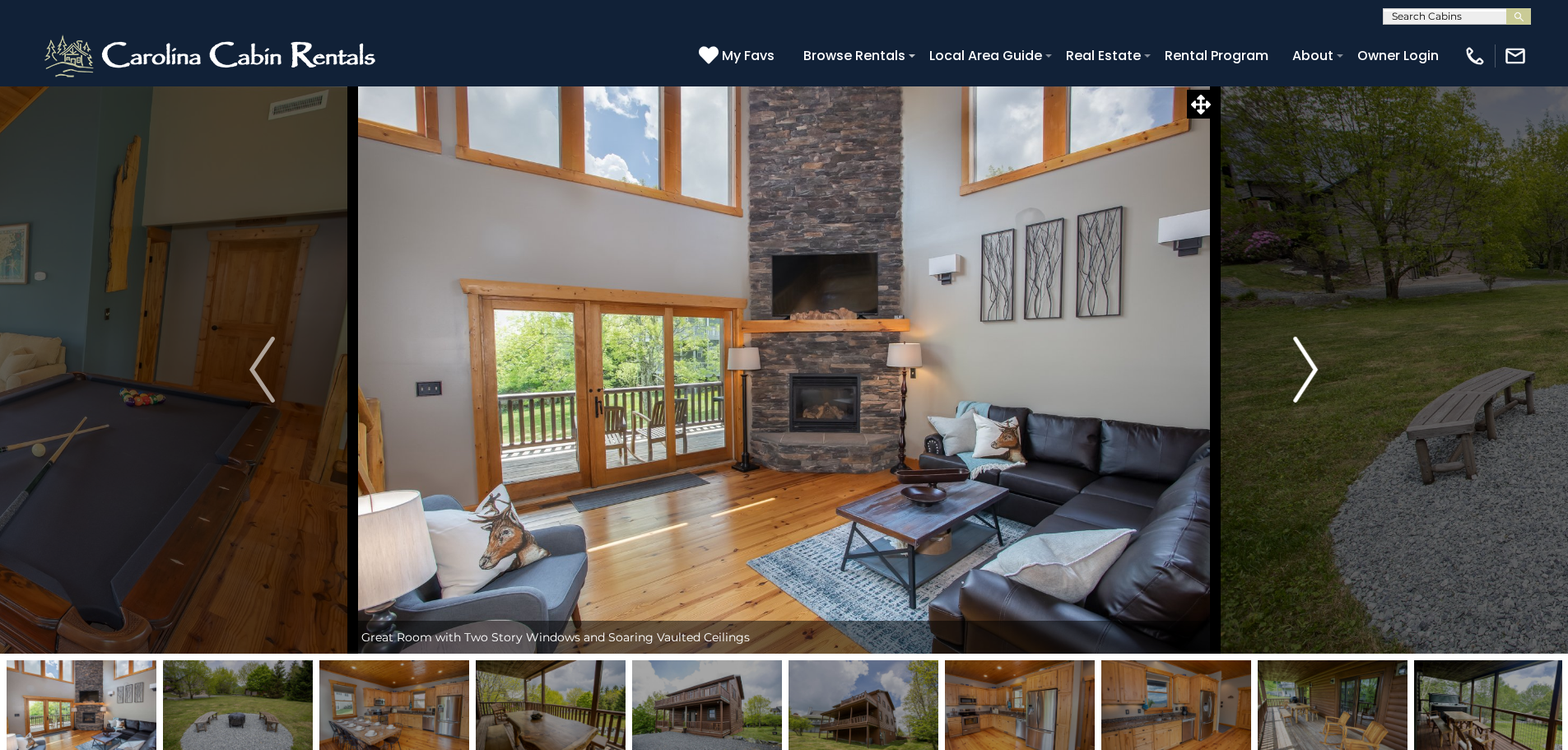
click at [1308, 372] on img "Next" at bounding box center [1305, 369] width 25 height 66
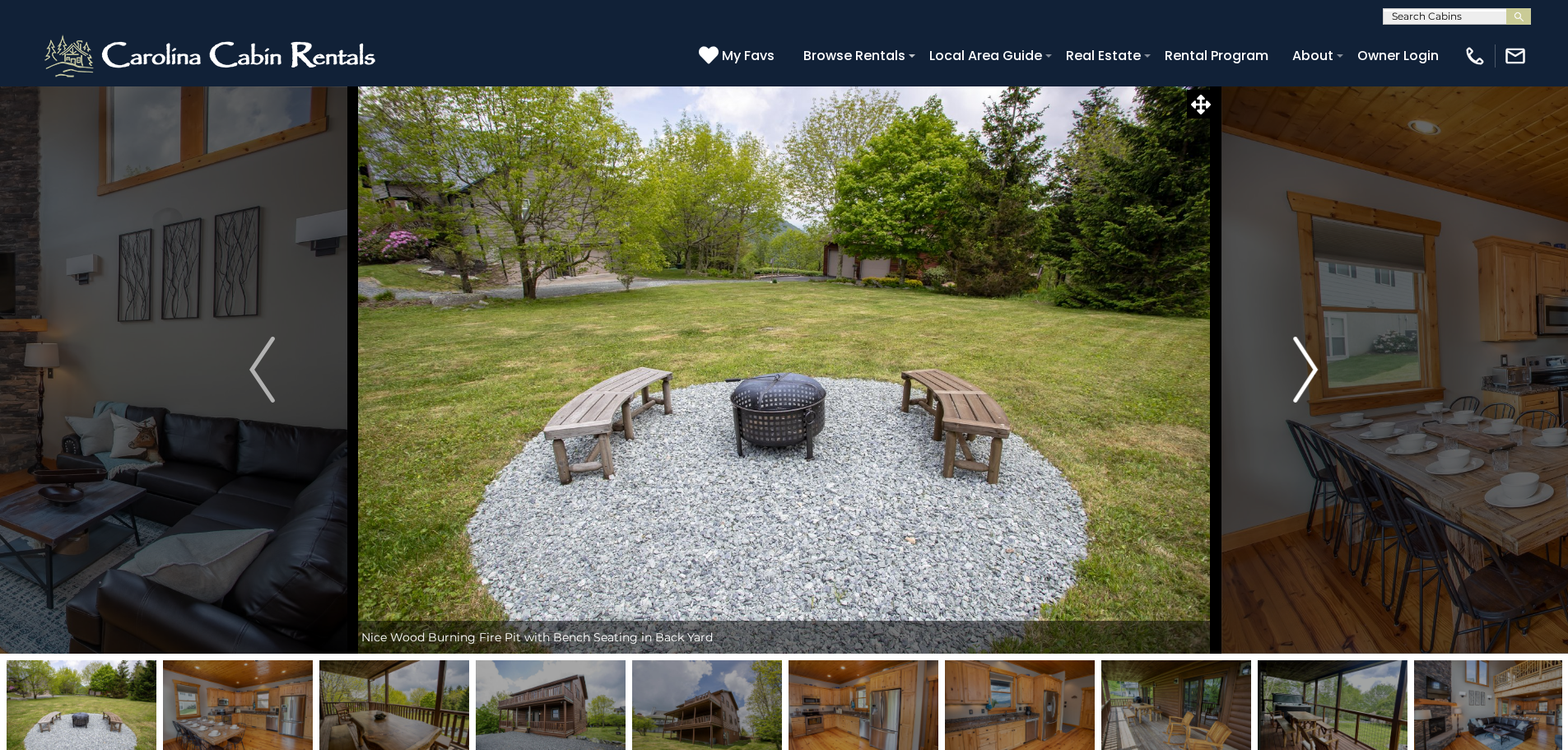
click at [1308, 372] on img "Next" at bounding box center [1305, 369] width 25 height 66
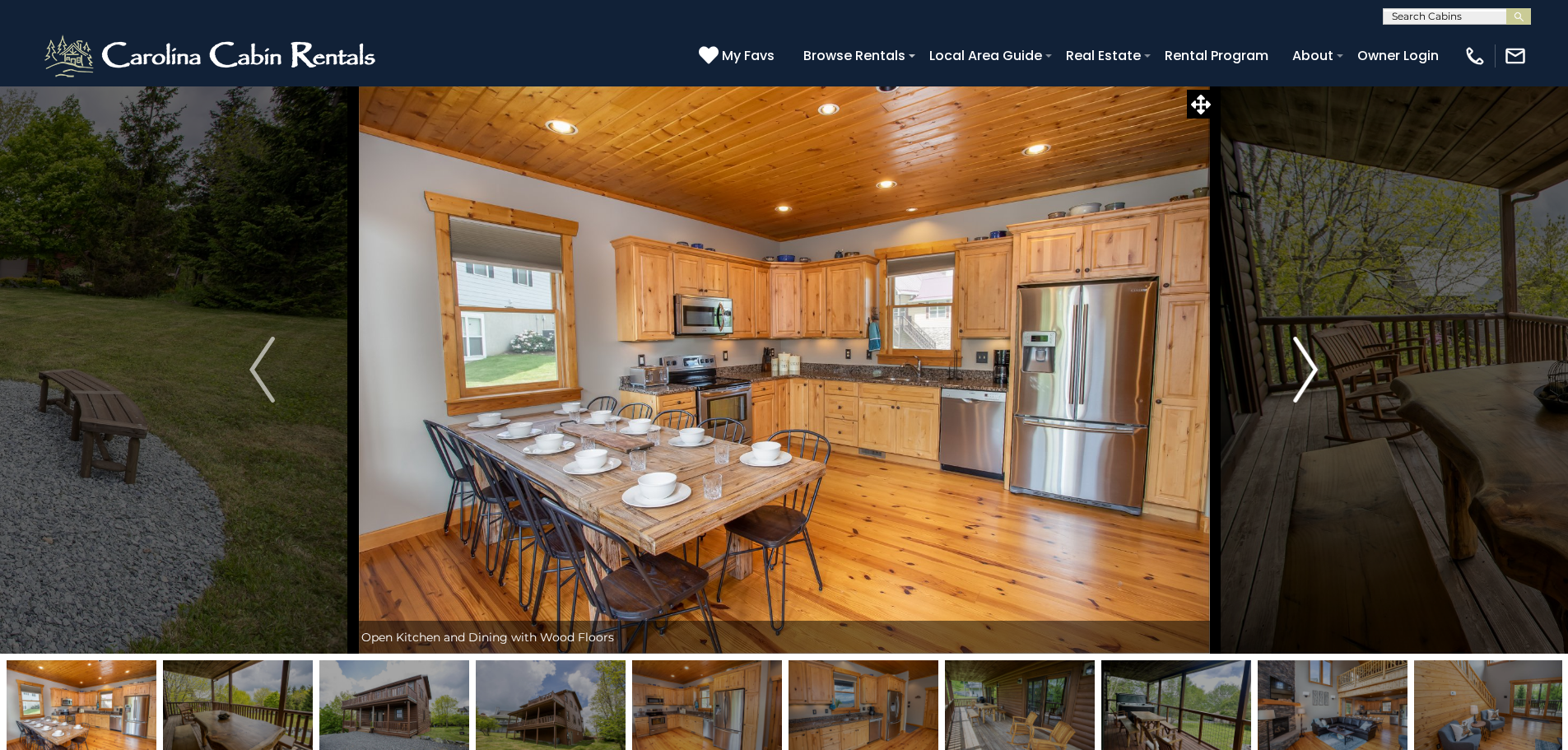
click at [1308, 372] on img "Next" at bounding box center [1305, 369] width 25 height 66
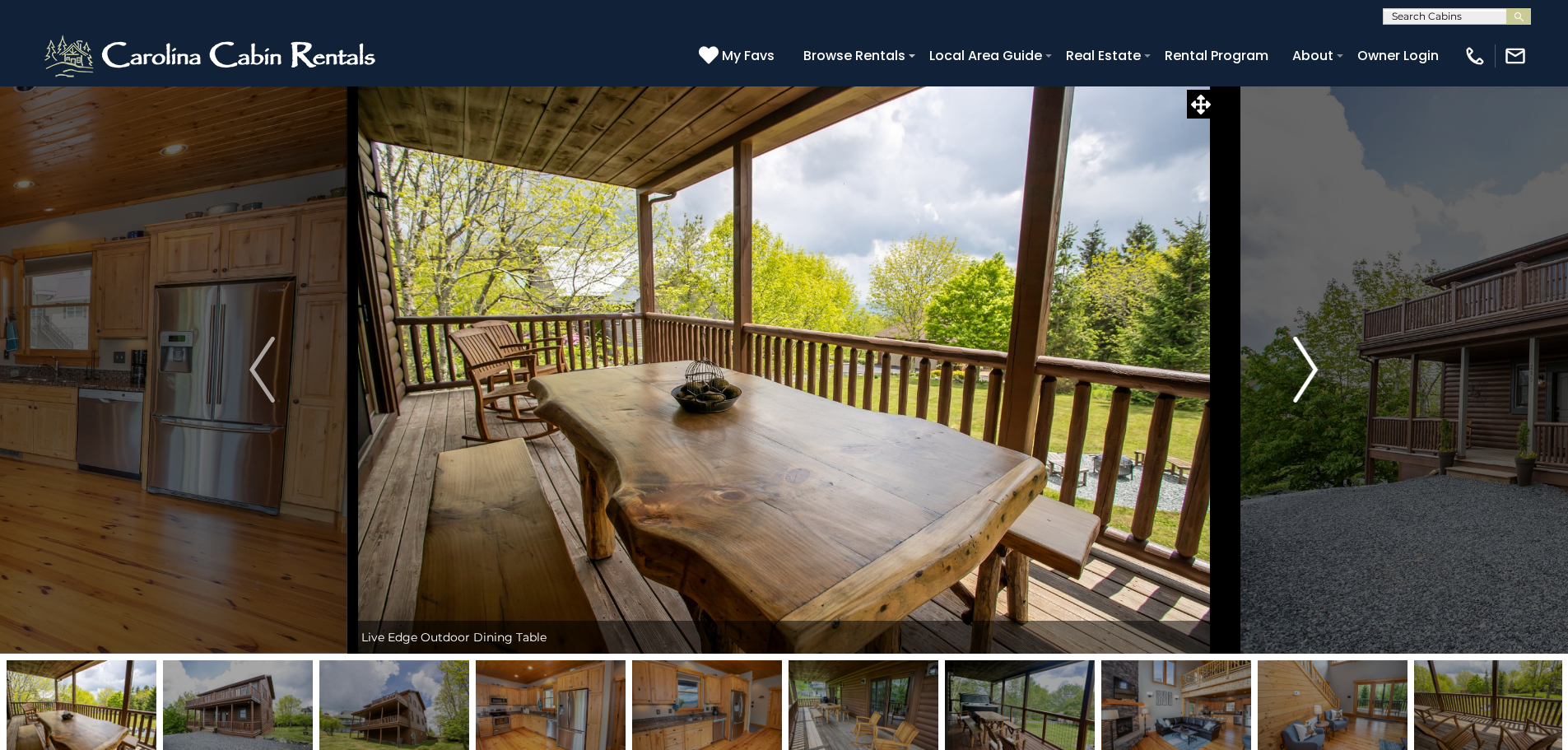
click at [1308, 372] on img "Next" at bounding box center [1305, 369] width 25 height 66
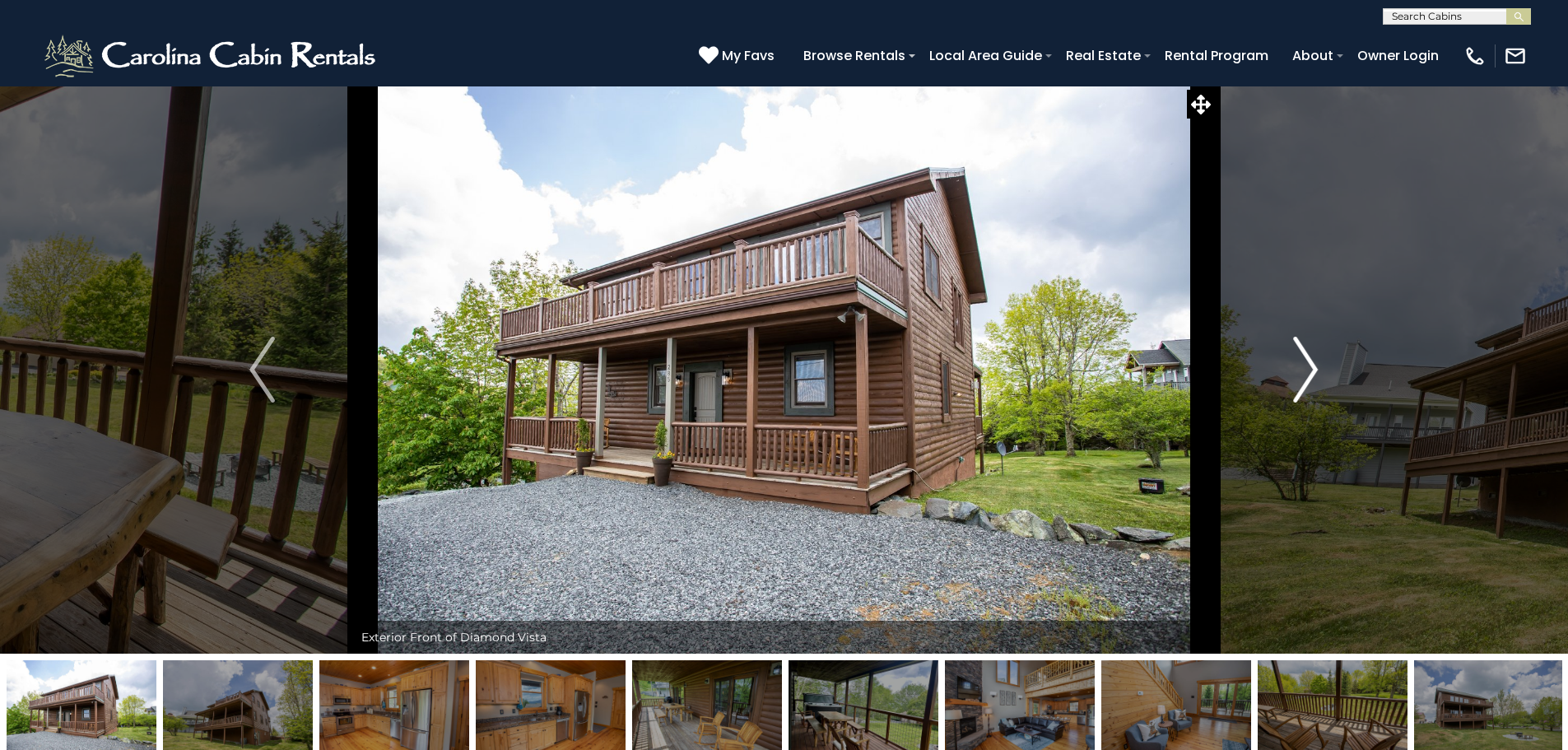
click at [1308, 372] on img "Next" at bounding box center [1305, 369] width 25 height 66
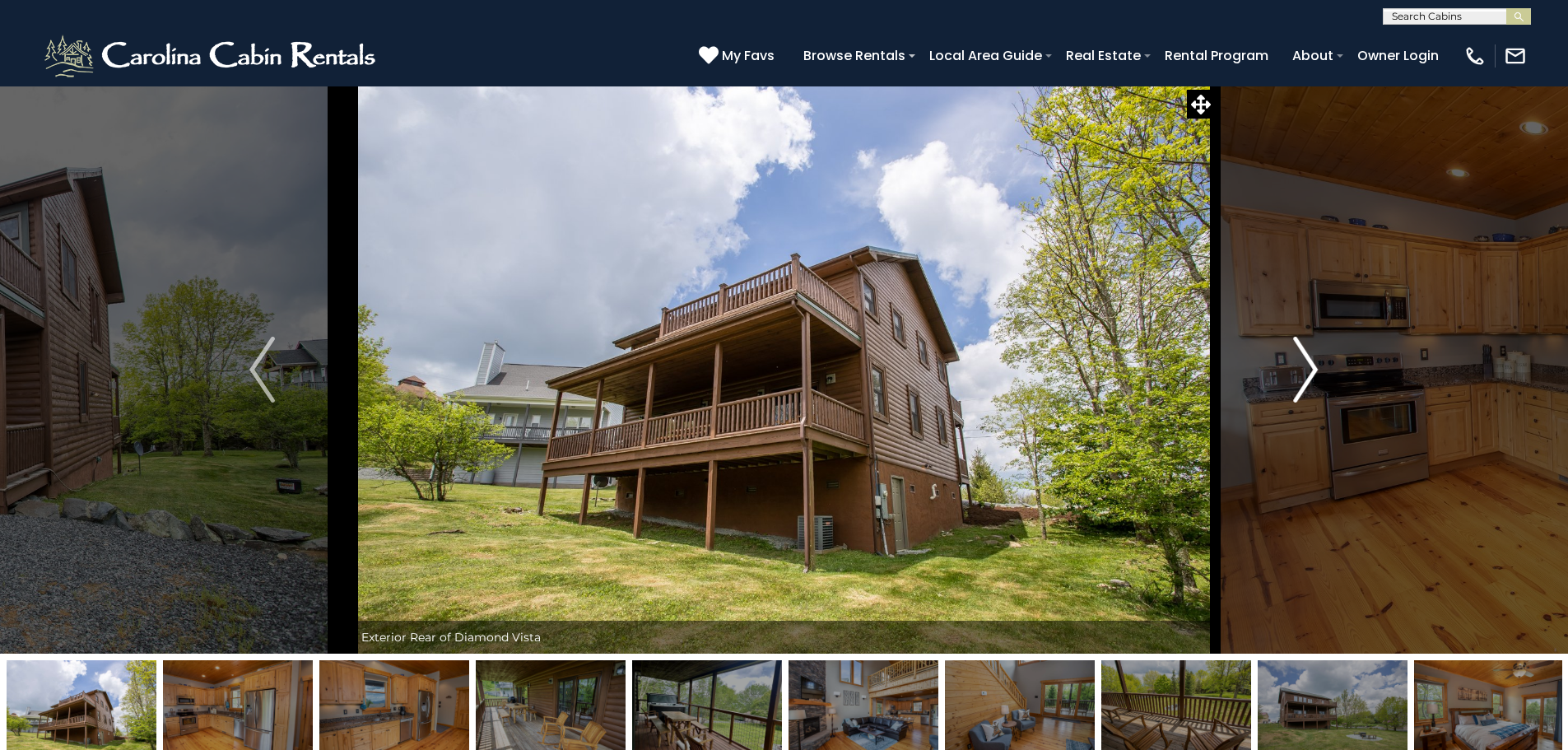
click at [1308, 372] on img "Next" at bounding box center [1305, 369] width 25 height 66
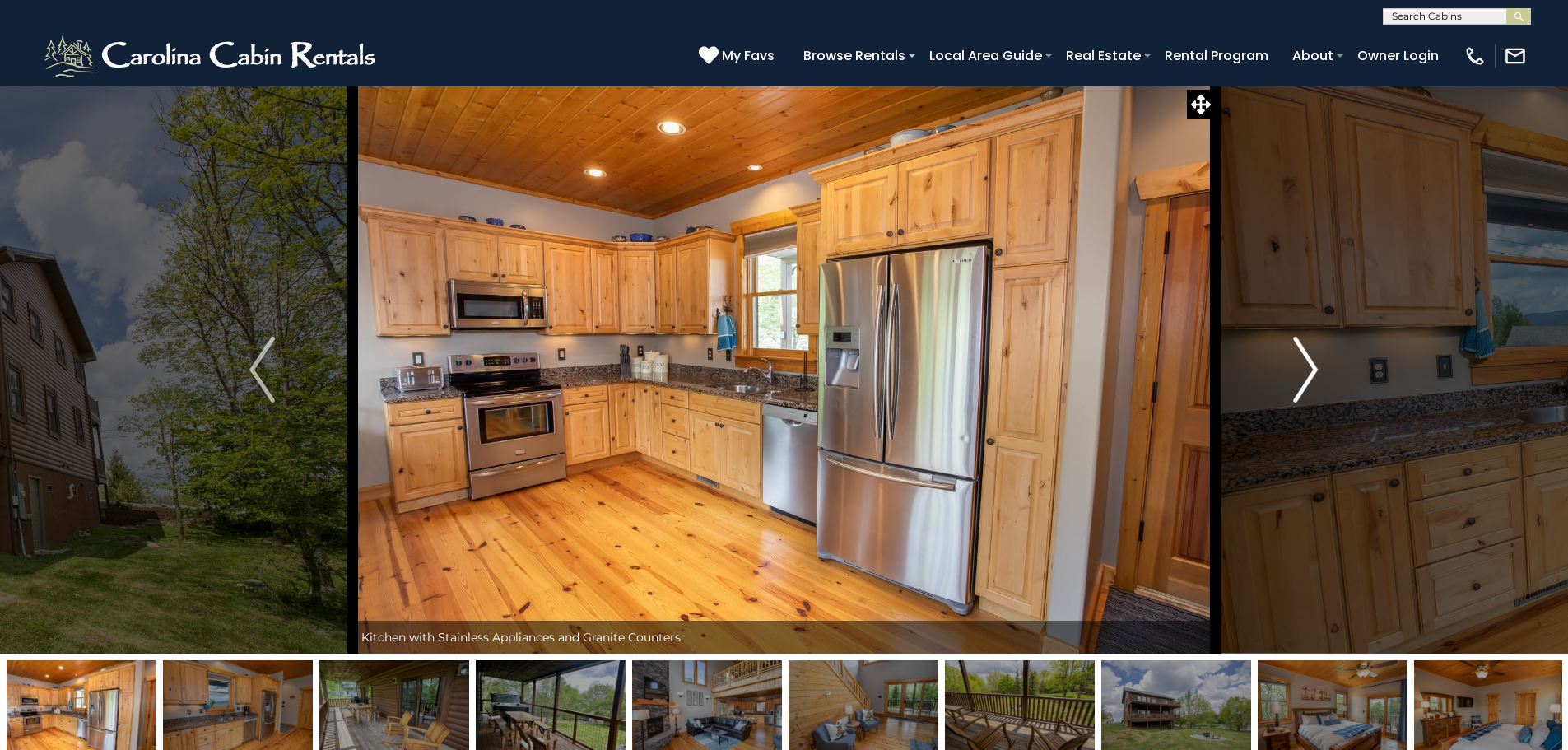
click at [1308, 372] on img "Next" at bounding box center [1305, 369] width 25 height 66
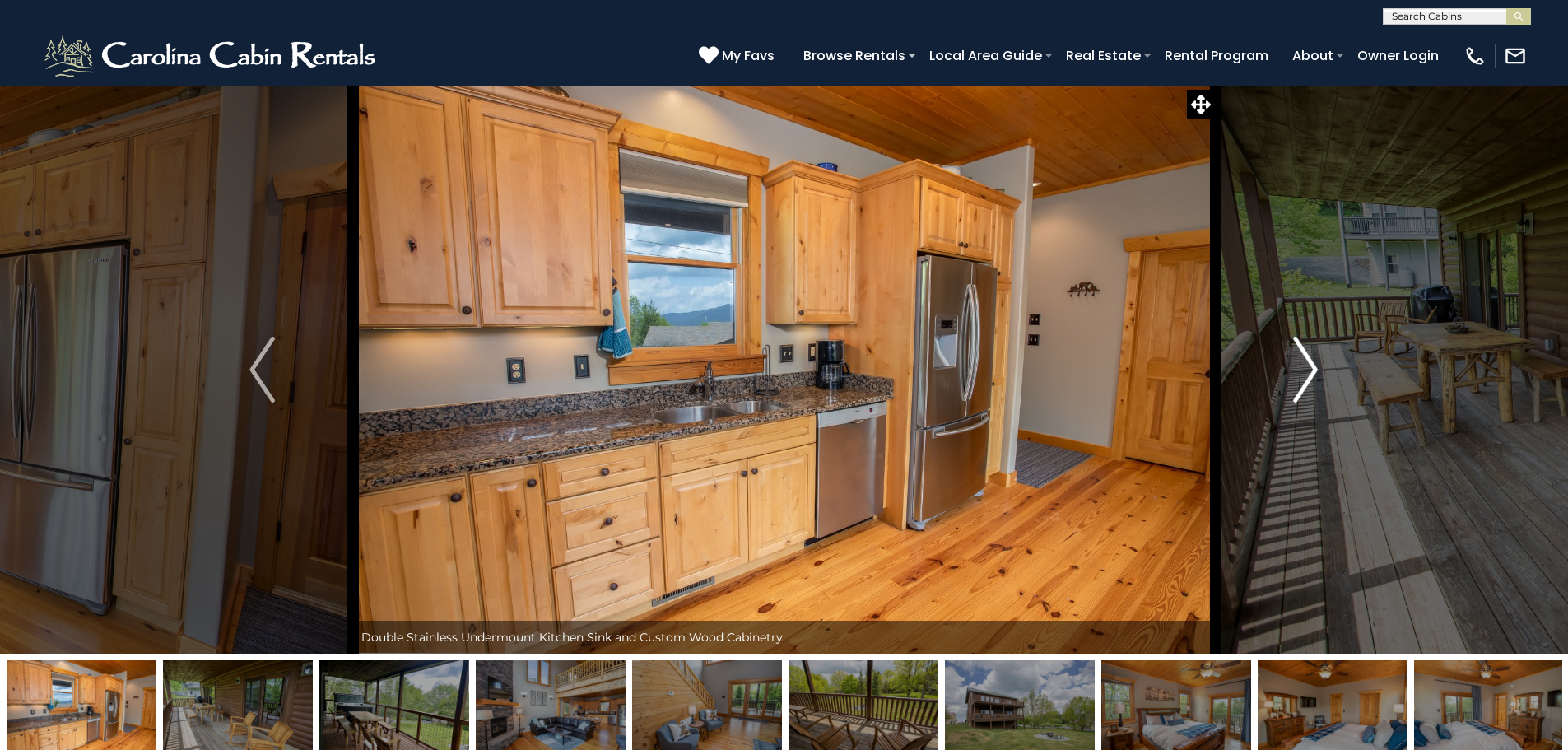
click at [1308, 372] on img "Next" at bounding box center [1305, 369] width 25 height 66
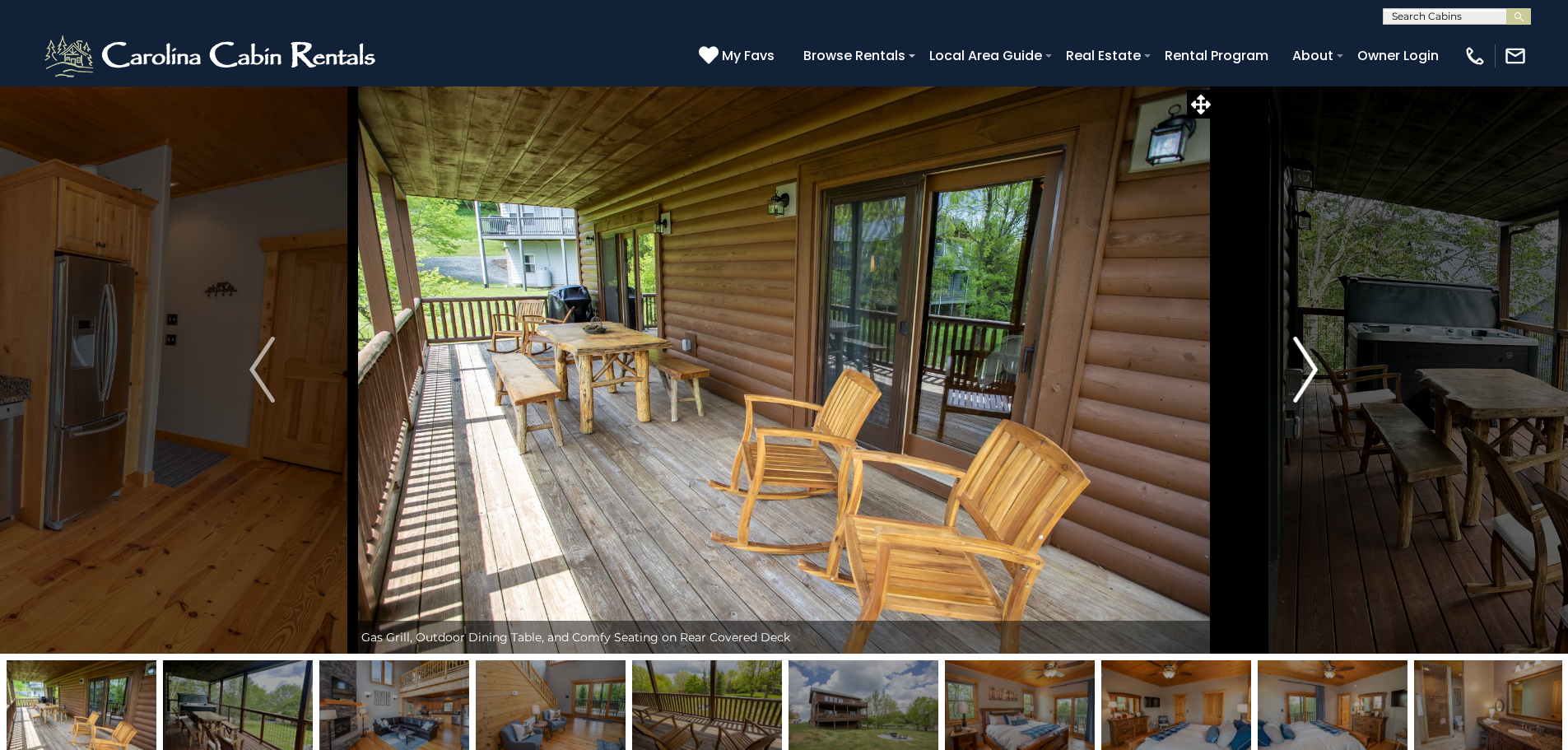
click at [1308, 372] on img "Next" at bounding box center [1305, 369] width 25 height 66
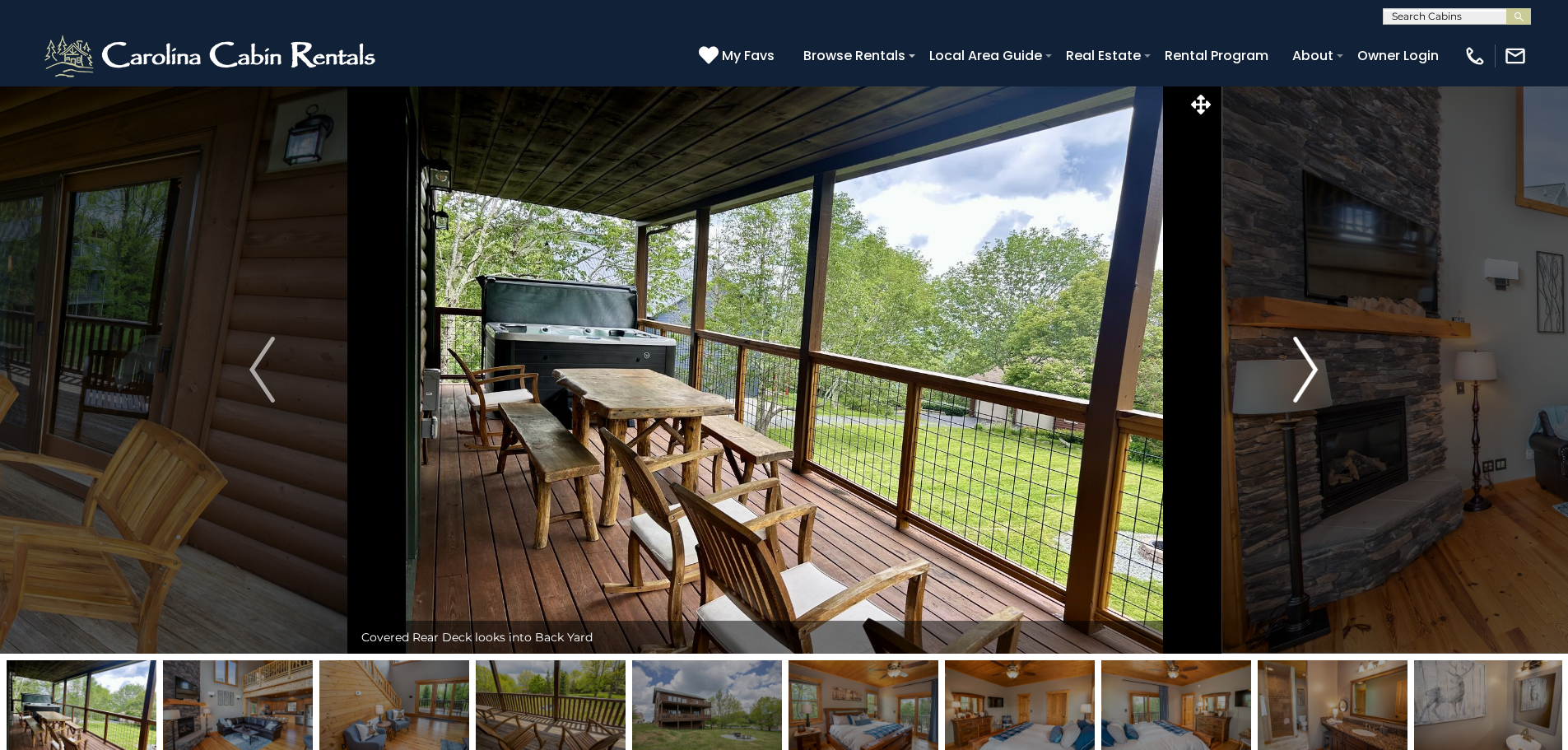
click at [1308, 372] on img "Next" at bounding box center [1305, 369] width 25 height 66
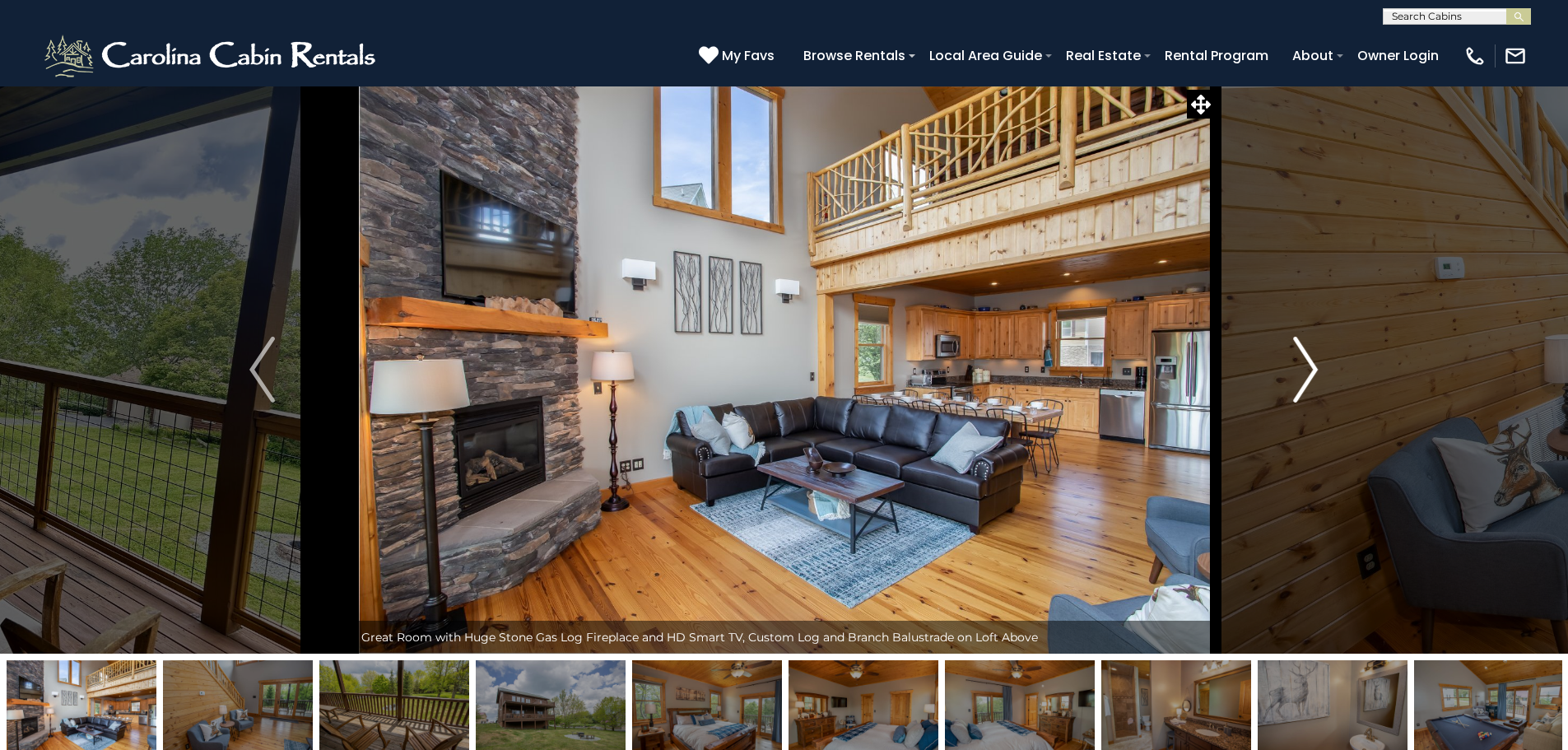
click at [1308, 372] on img "Next" at bounding box center [1305, 369] width 25 height 66
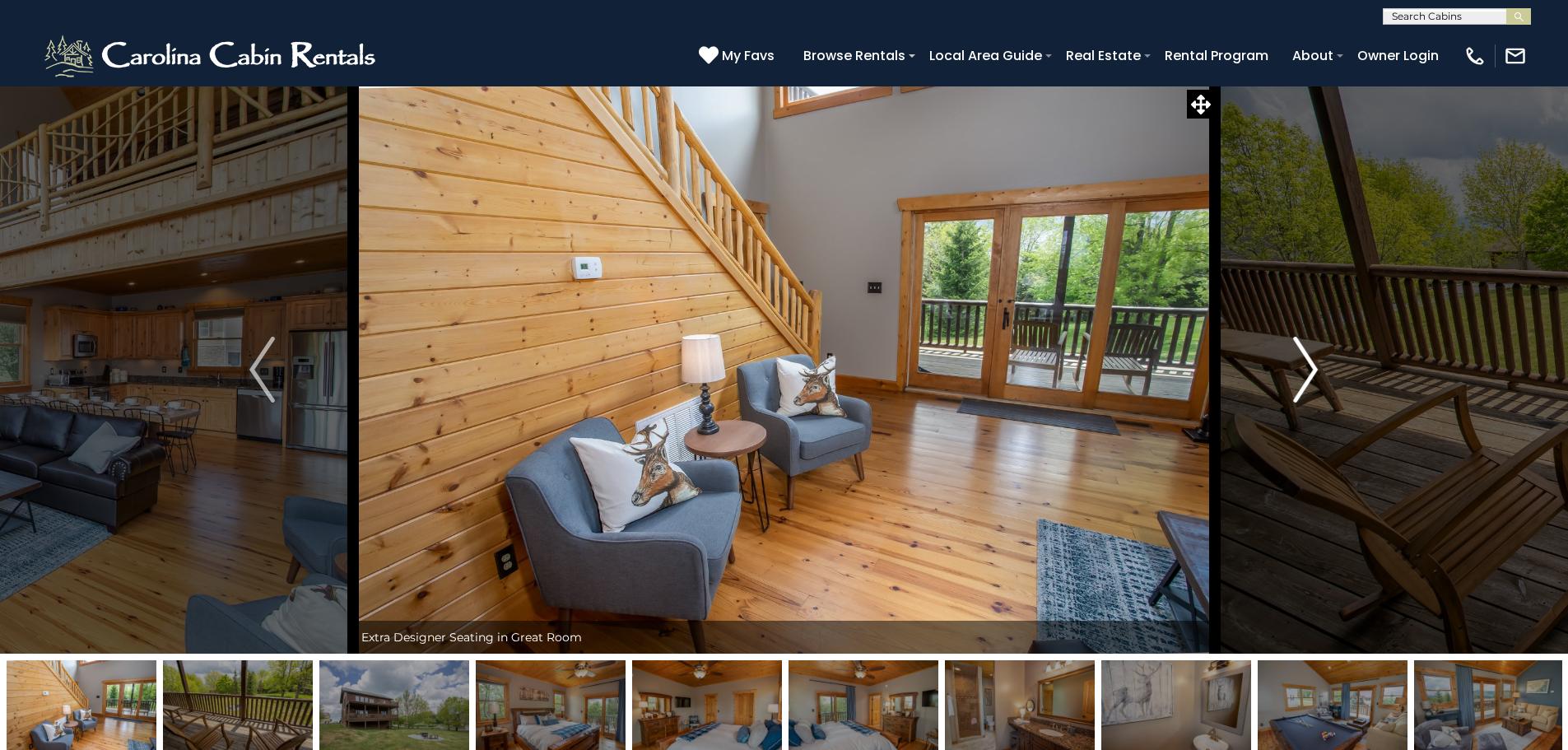
click at [1308, 372] on img "Next" at bounding box center [1305, 369] width 25 height 66
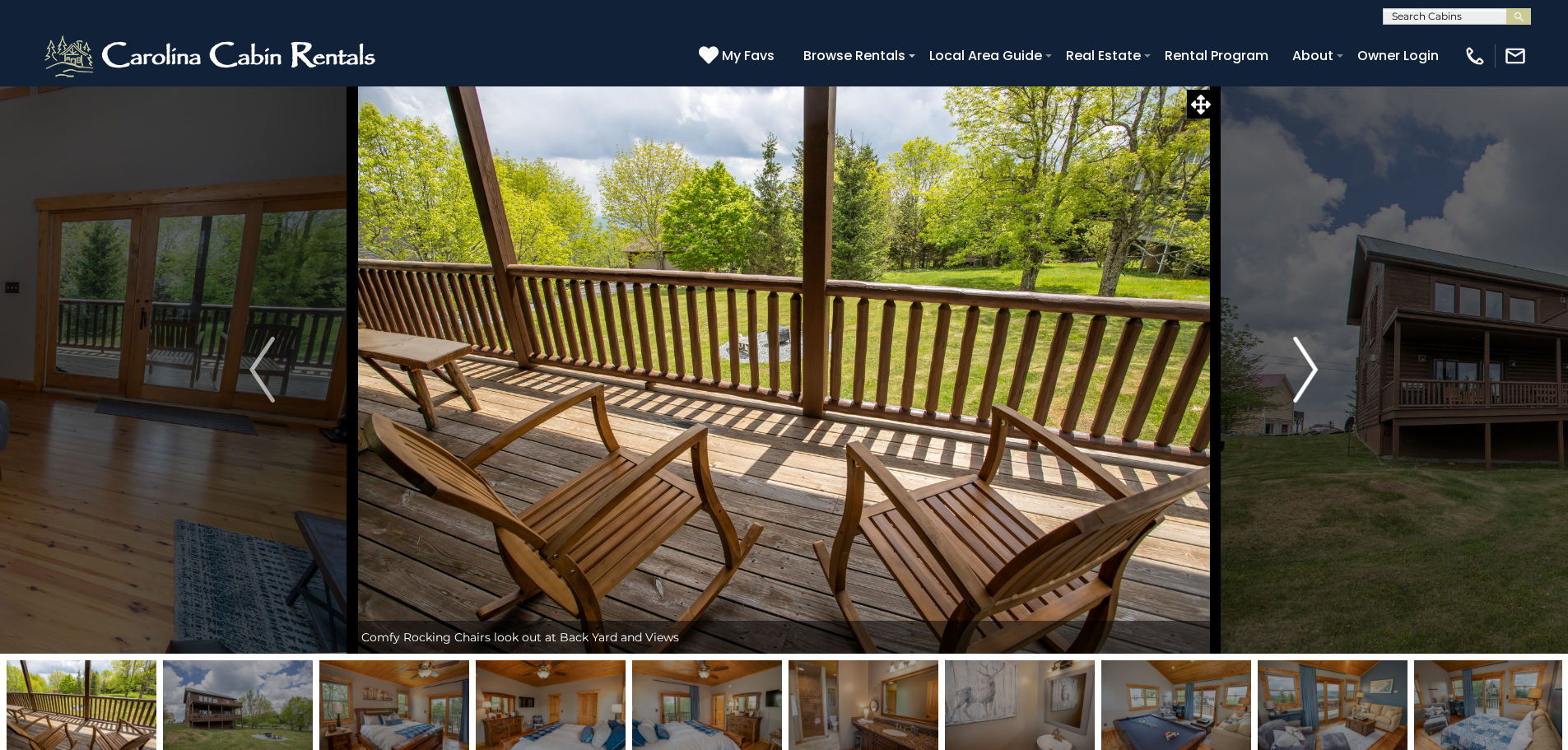
click at [1308, 372] on img "Next" at bounding box center [1305, 369] width 25 height 66
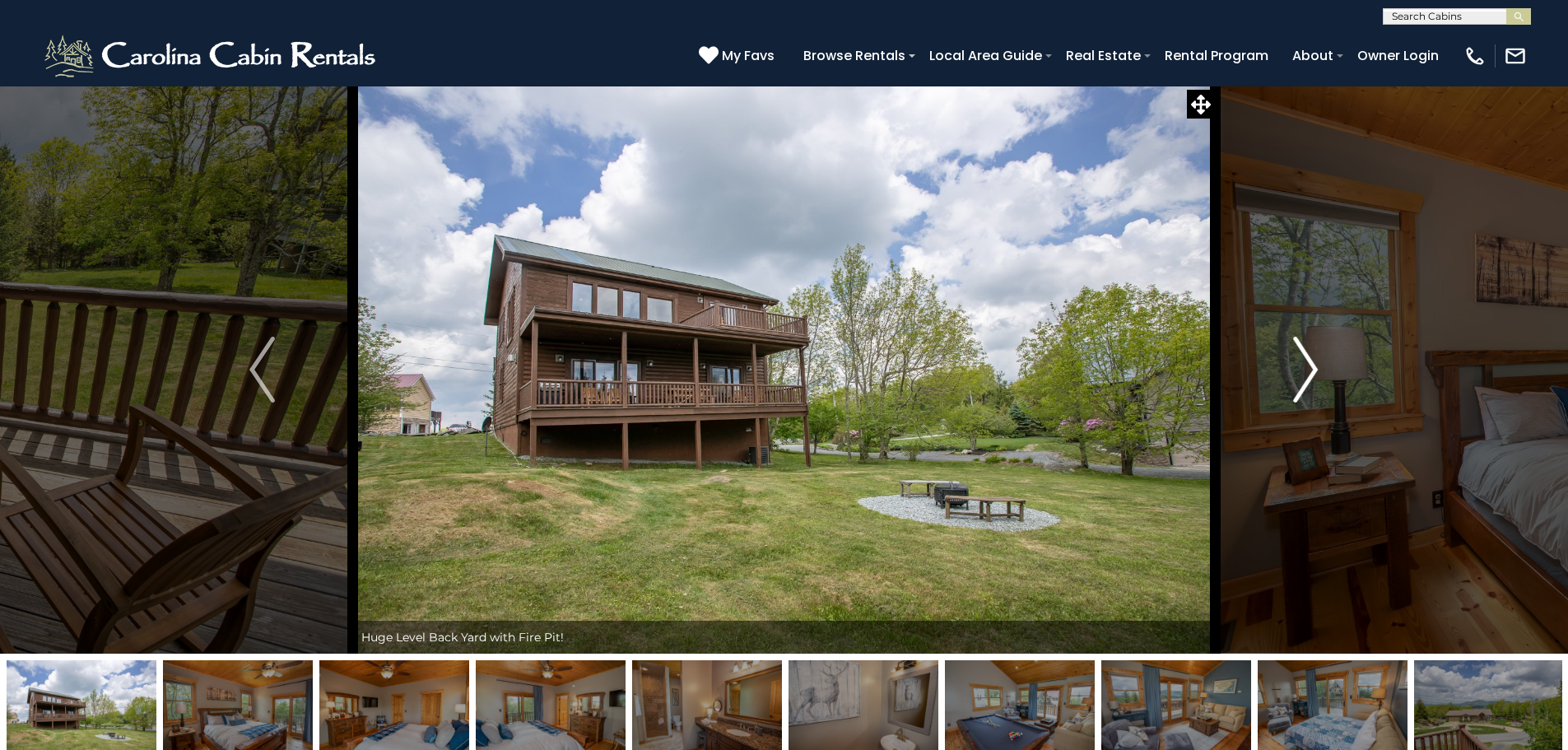
click at [1308, 372] on img "Next" at bounding box center [1305, 369] width 25 height 66
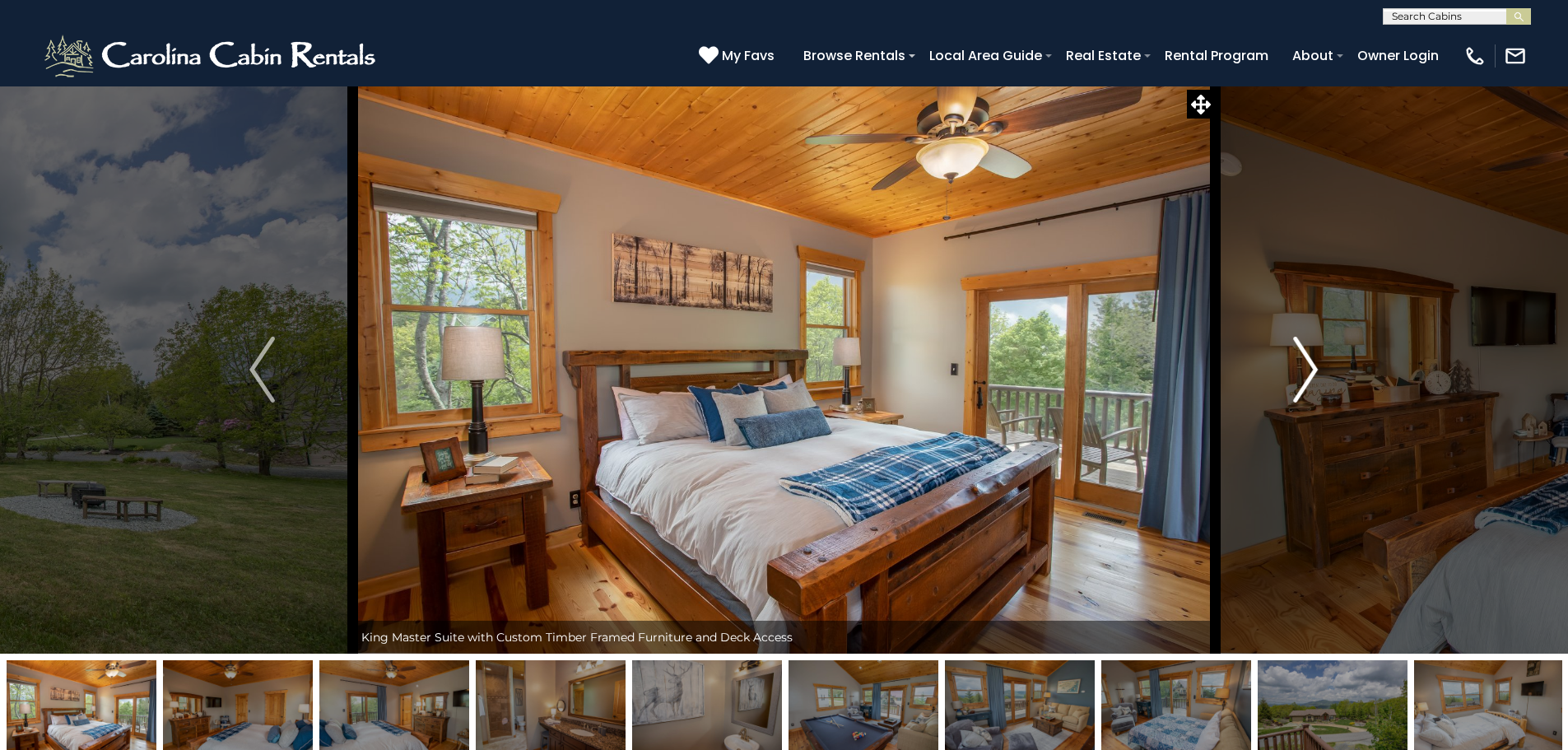
click at [1309, 367] on img "Next" at bounding box center [1305, 369] width 25 height 66
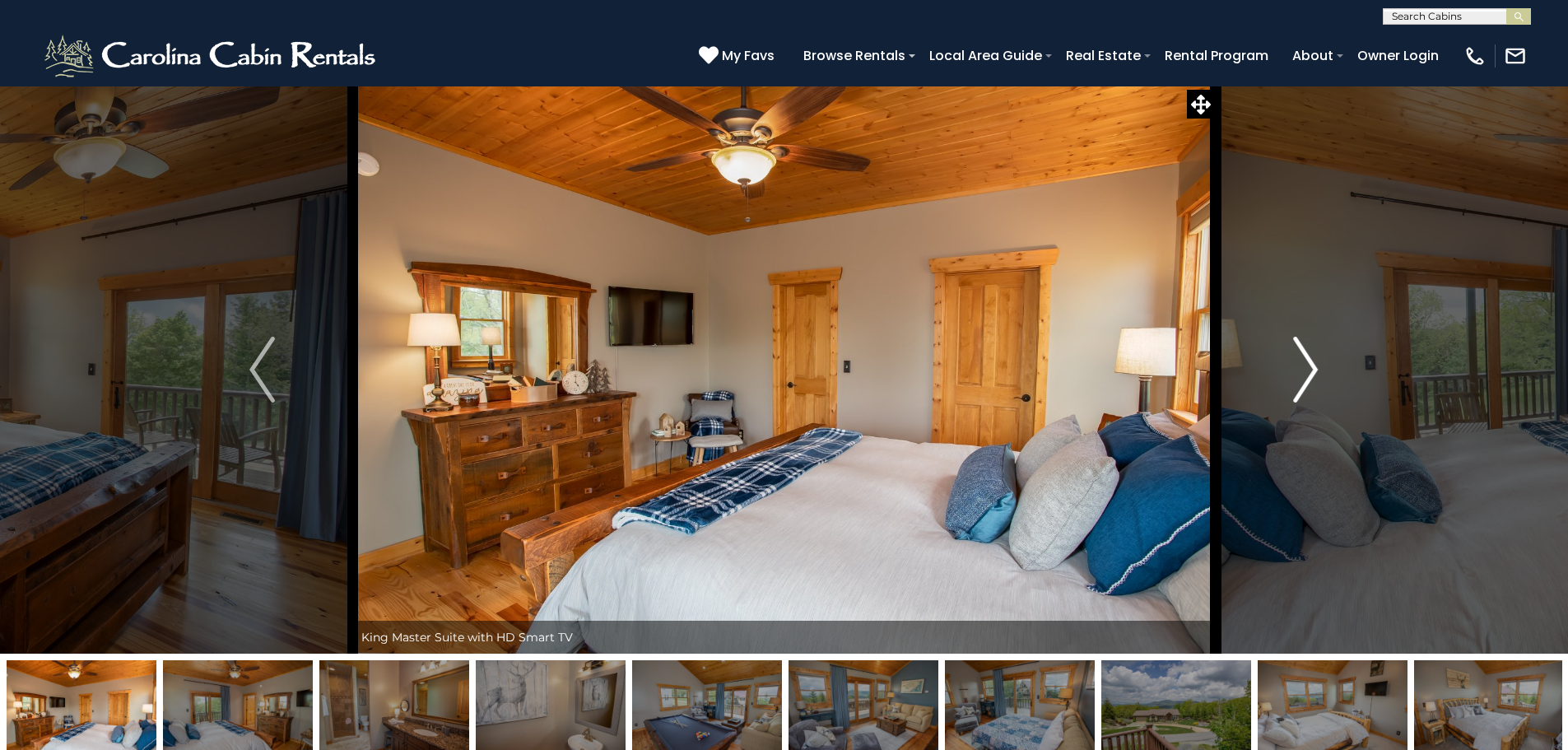
click at [1309, 367] on img "Next" at bounding box center [1305, 369] width 25 height 66
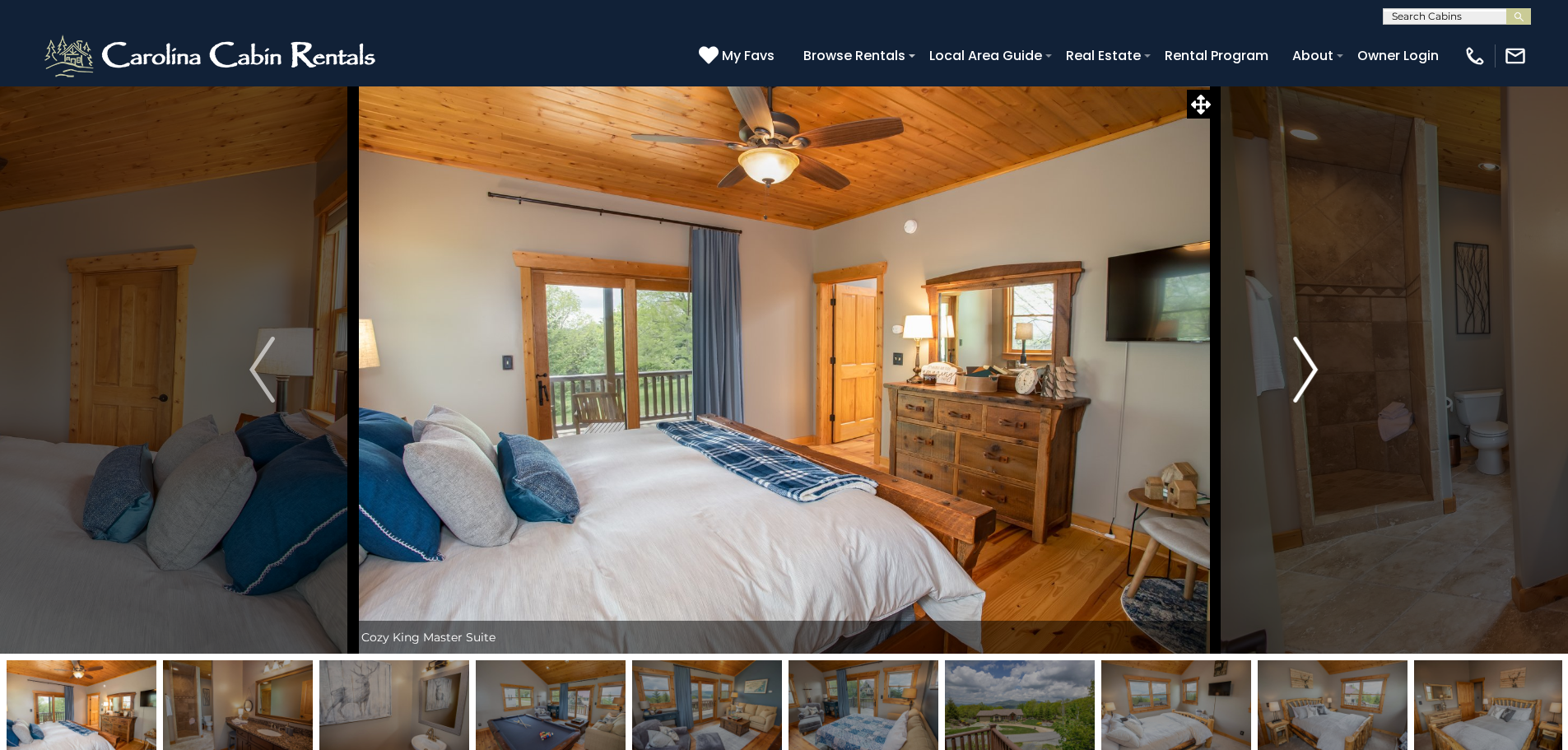
click at [1309, 367] on img "Next" at bounding box center [1305, 369] width 25 height 66
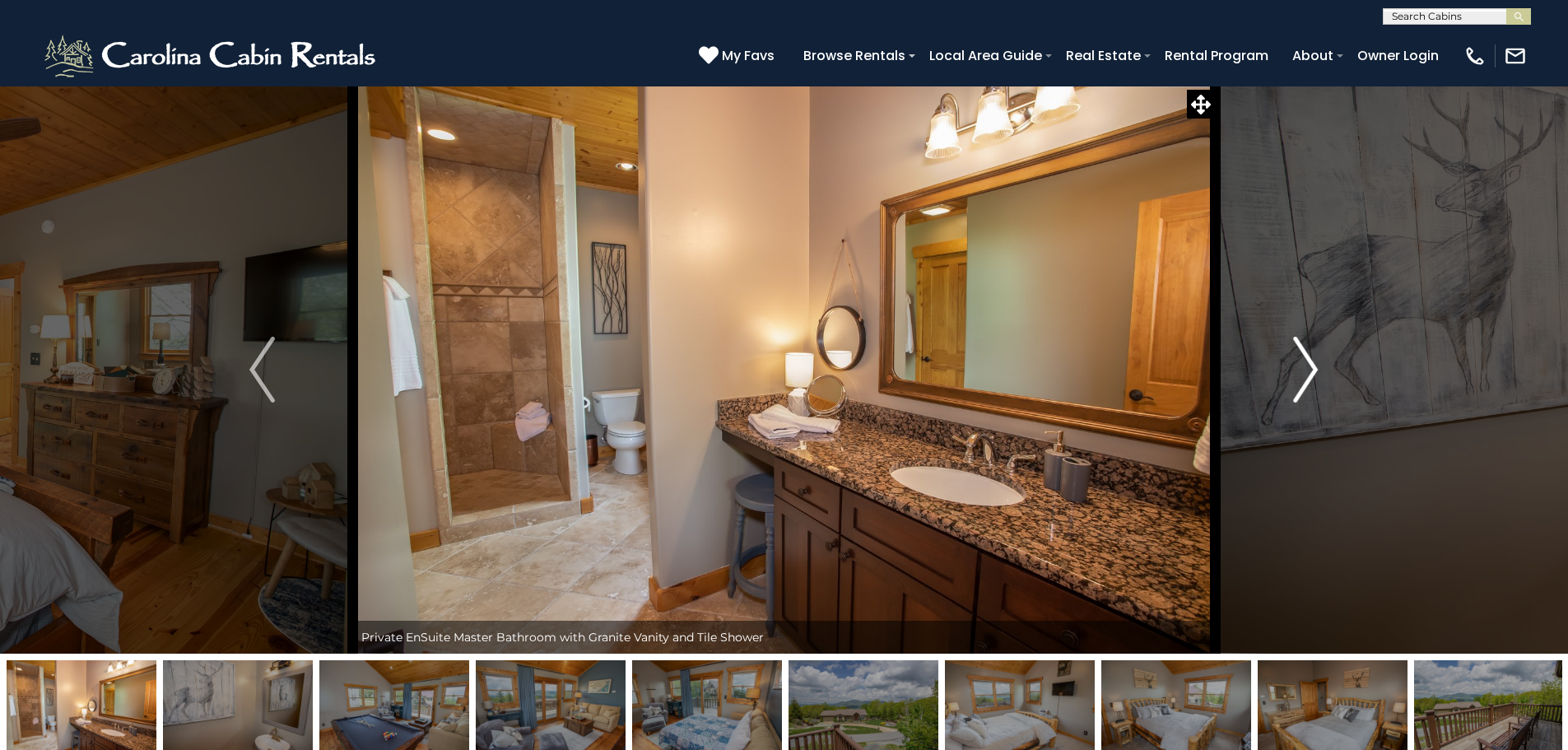
click at [1309, 367] on img "Next" at bounding box center [1305, 369] width 25 height 66
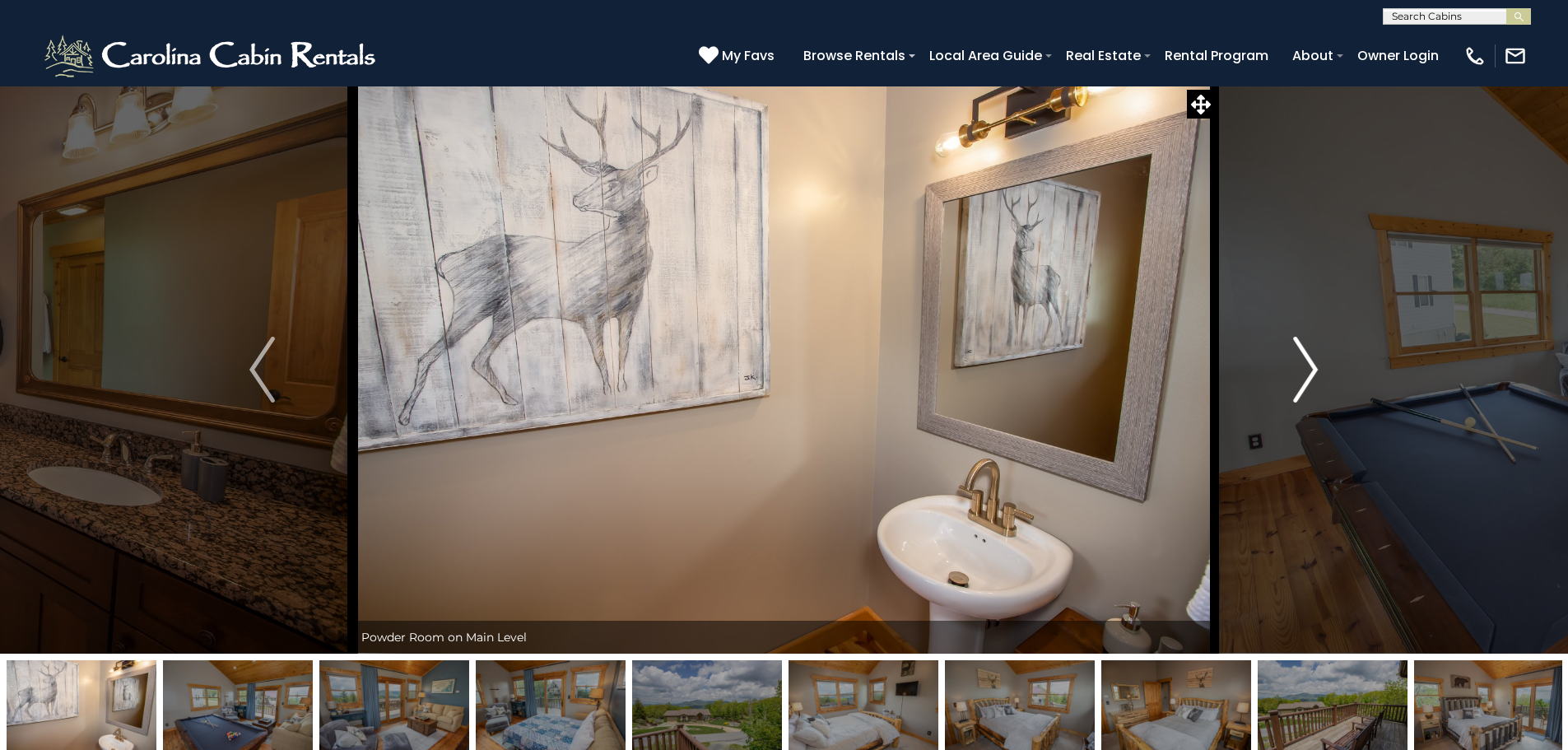
click at [1309, 367] on img "Next" at bounding box center [1305, 369] width 25 height 66
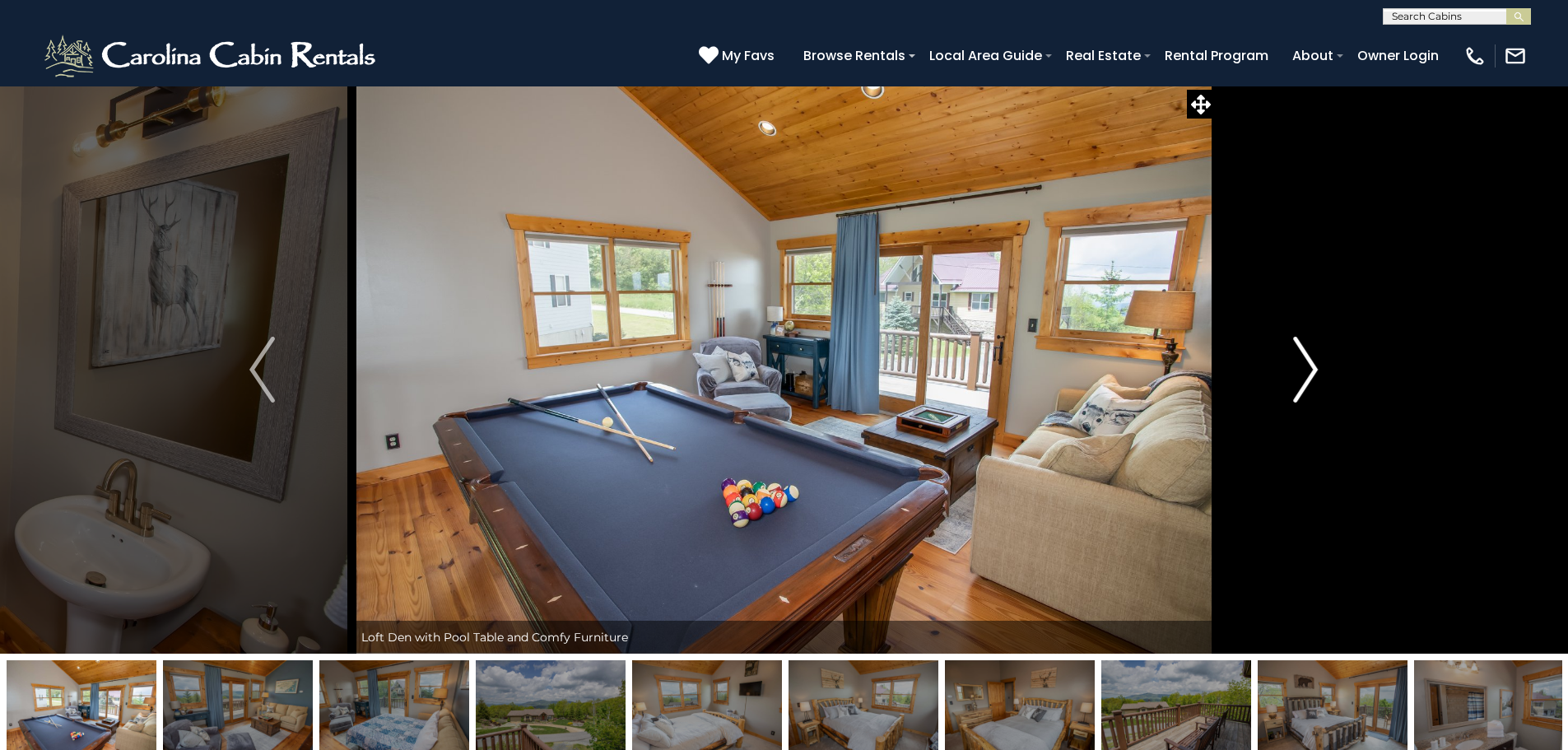
click at [1309, 367] on img "Next" at bounding box center [1305, 369] width 25 height 66
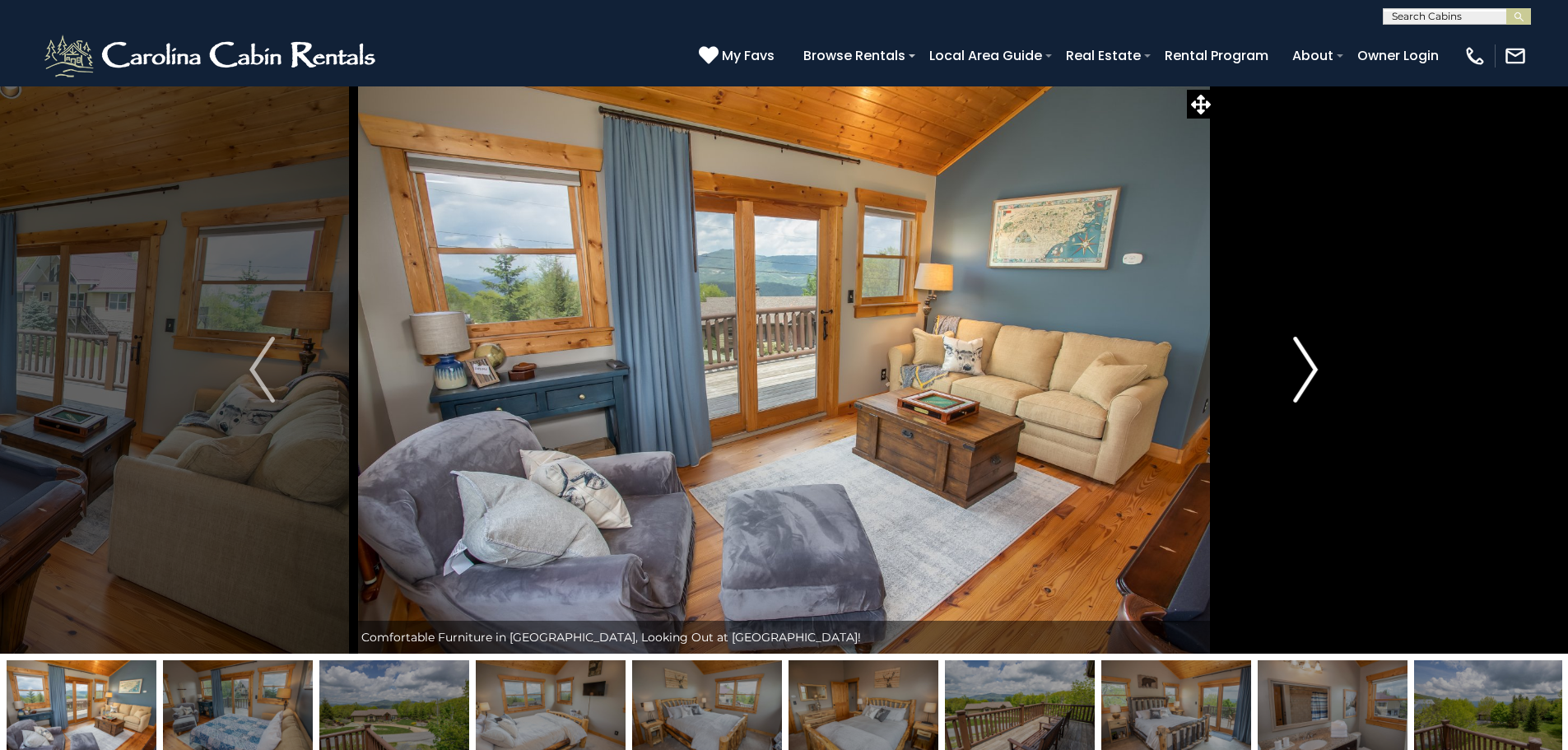
click at [1309, 367] on img "Next" at bounding box center [1305, 369] width 25 height 66
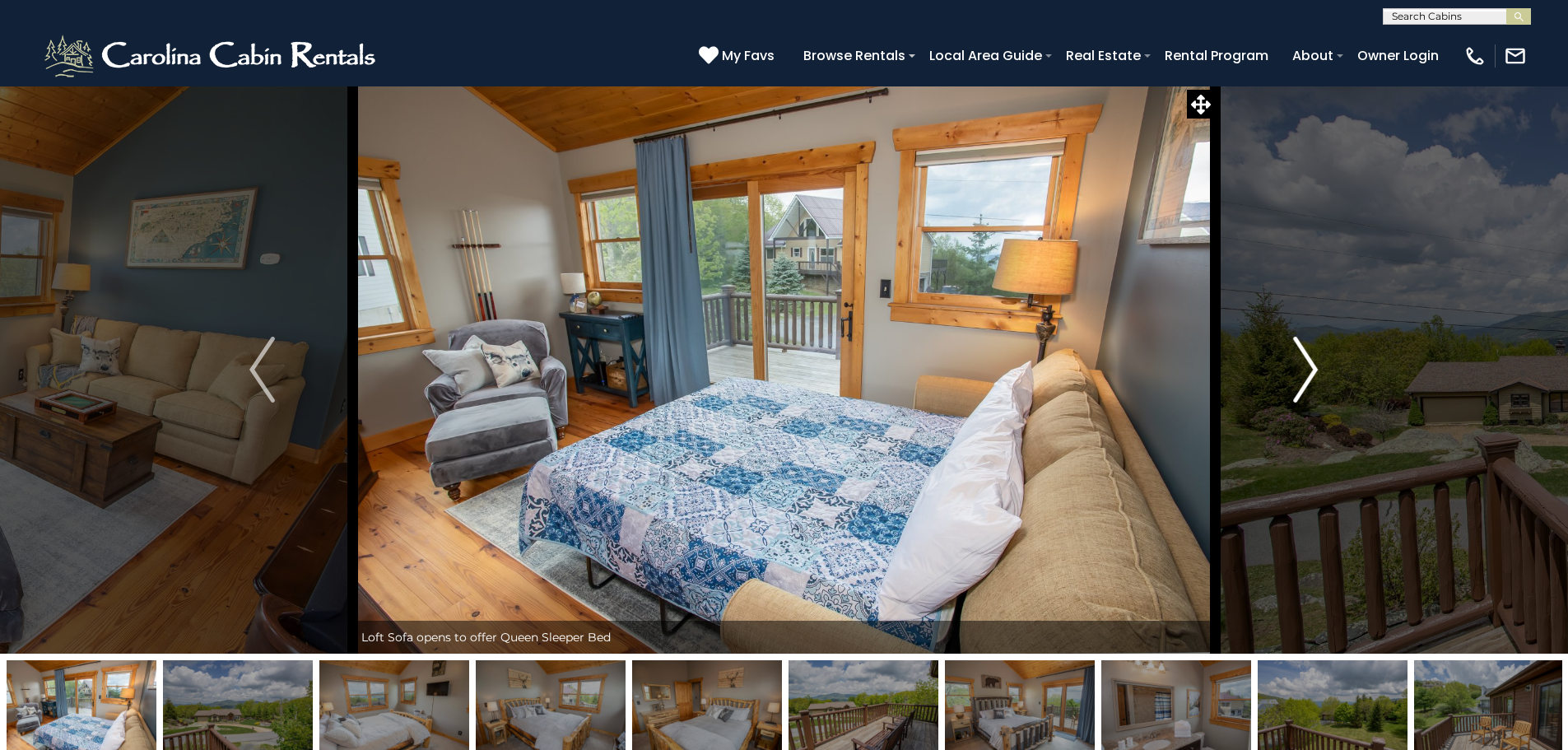
click at [1304, 368] on img "Next" at bounding box center [1305, 369] width 25 height 66
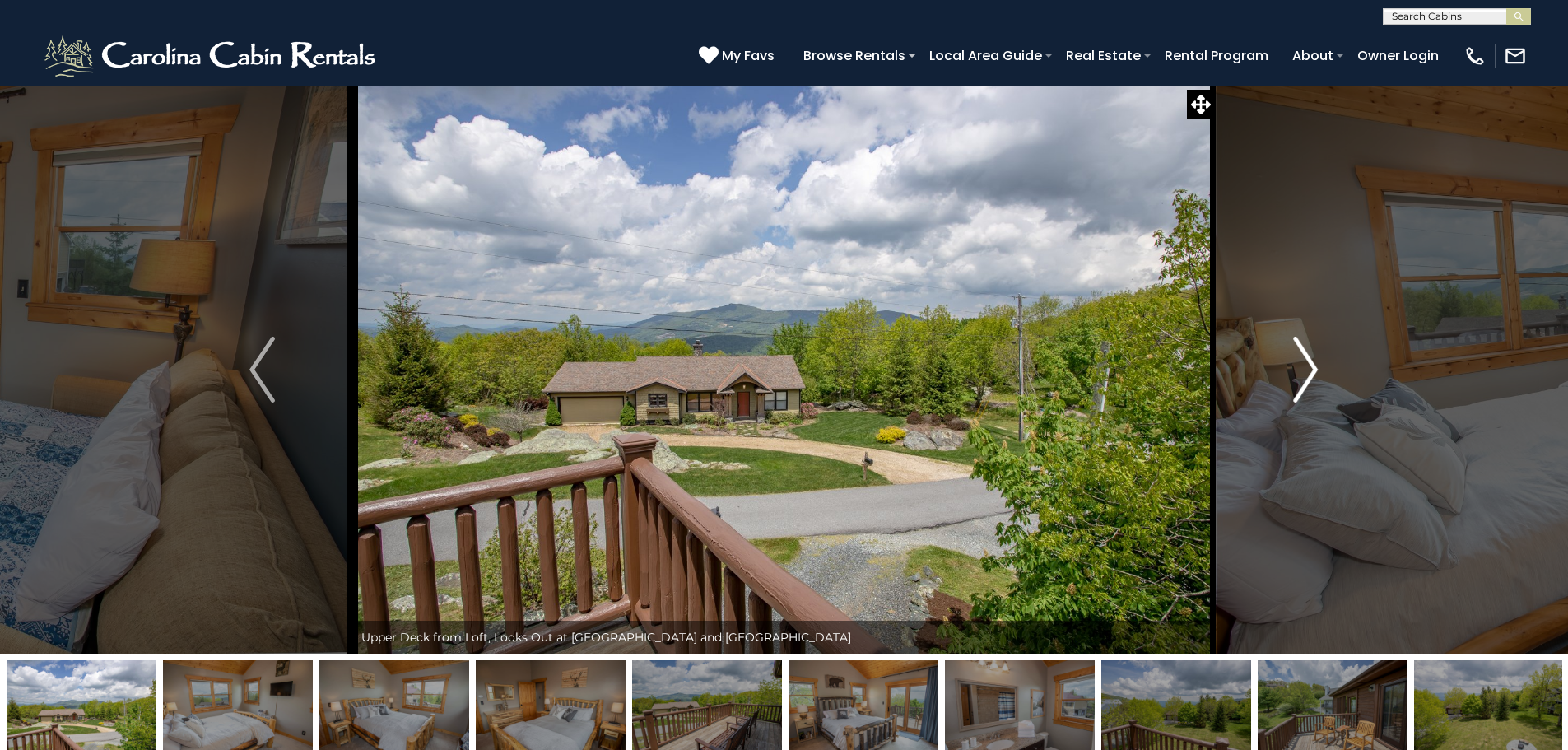
click at [1301, 369] on img "Next" at bounding box center [1305, 369] width 25 height 66
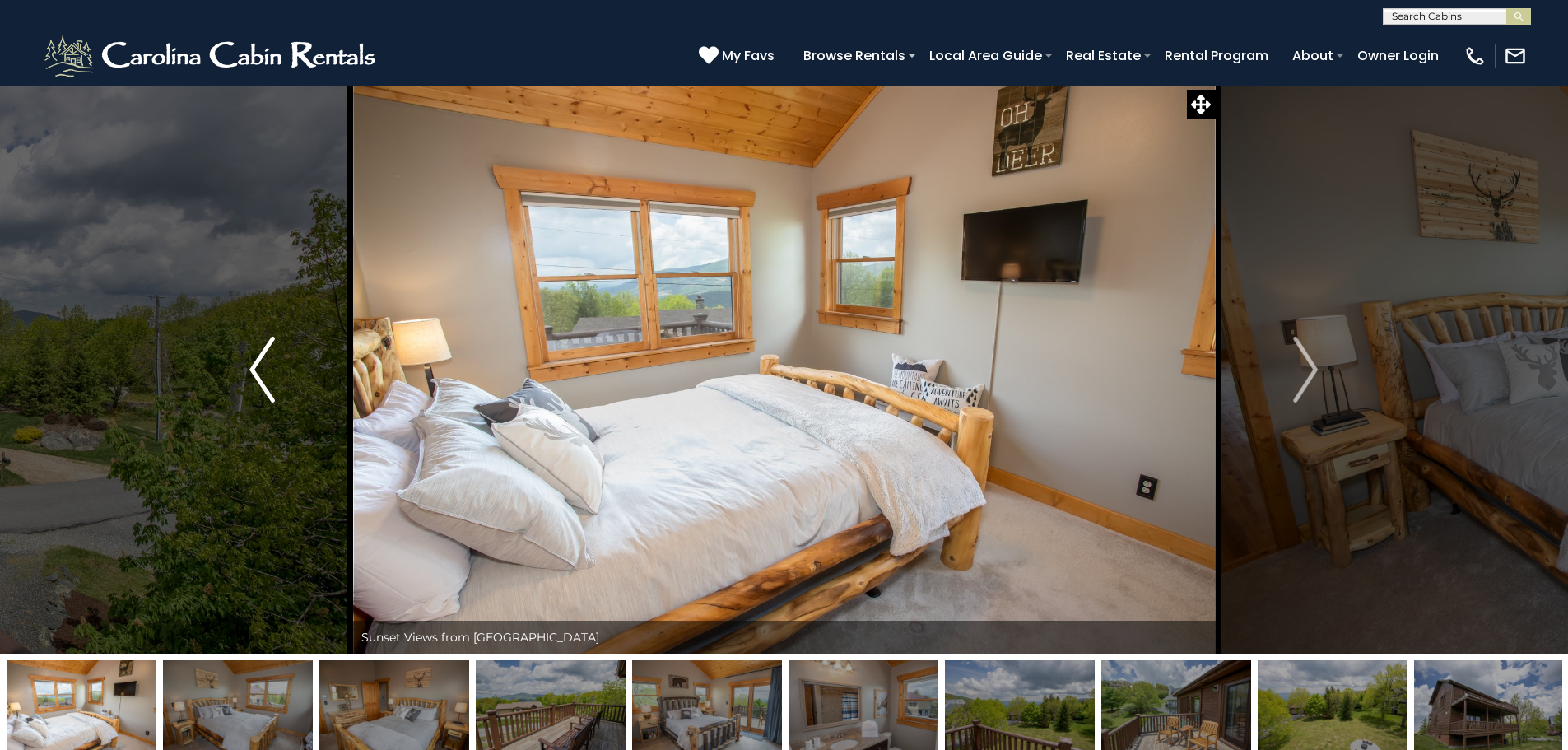
click at [252, 381] on img "Previous" at bounding box center [261, 369] width 25 height 66
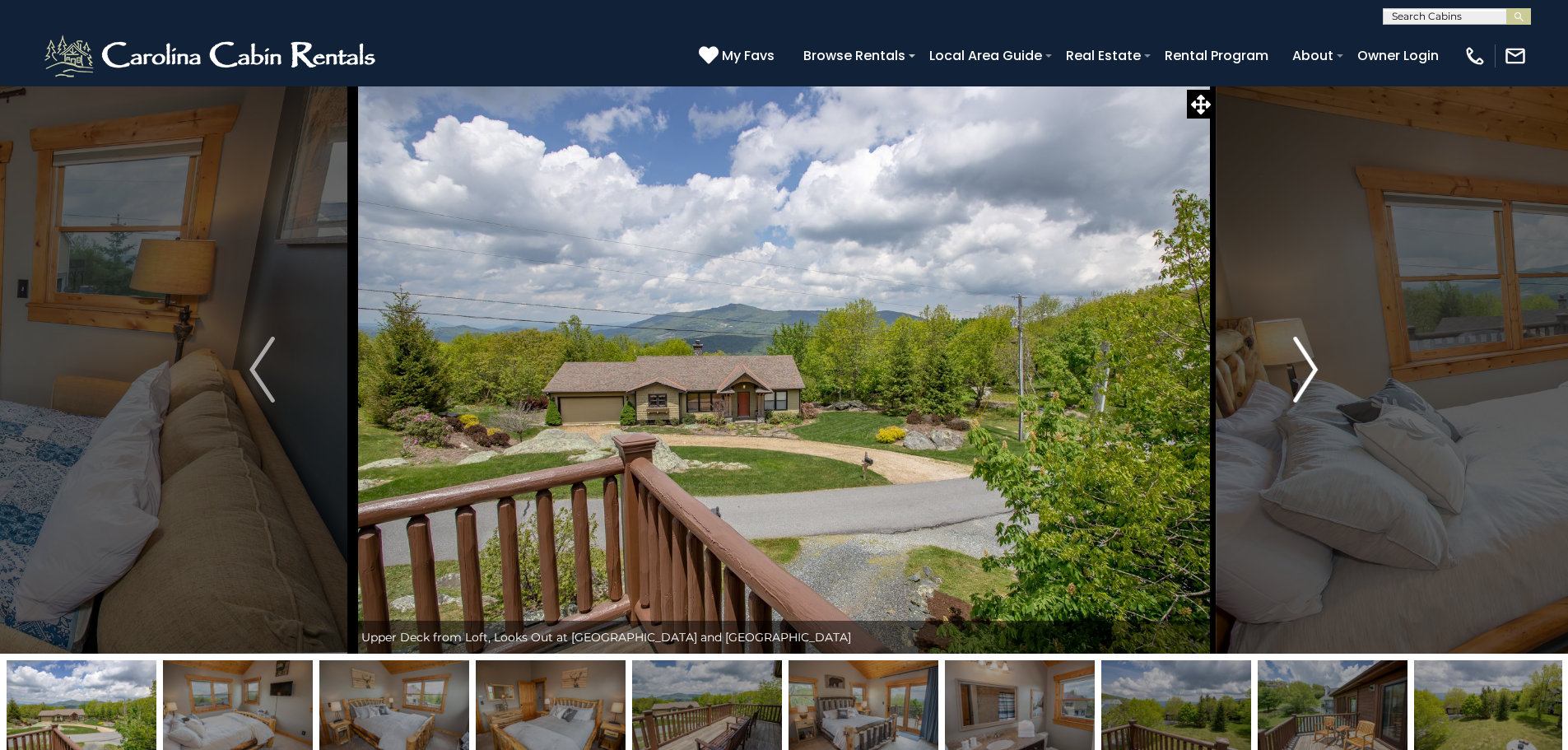
click at [1298, 370] on img "Next" at bounding box center [1305, 369] width 25 height 66
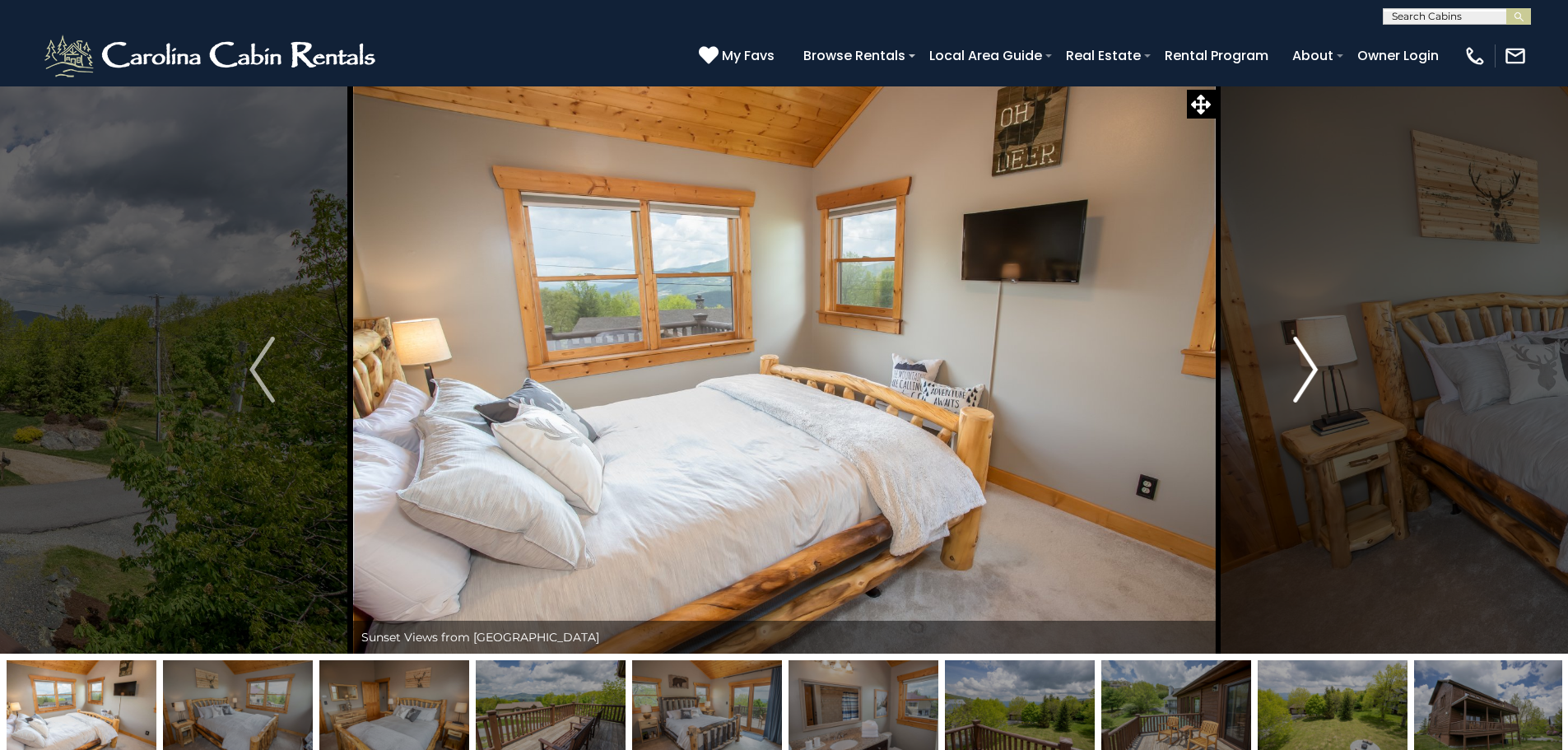
click at [1298, 369] on img "Next" at bounding box center [1305, 369] width 25 height 66
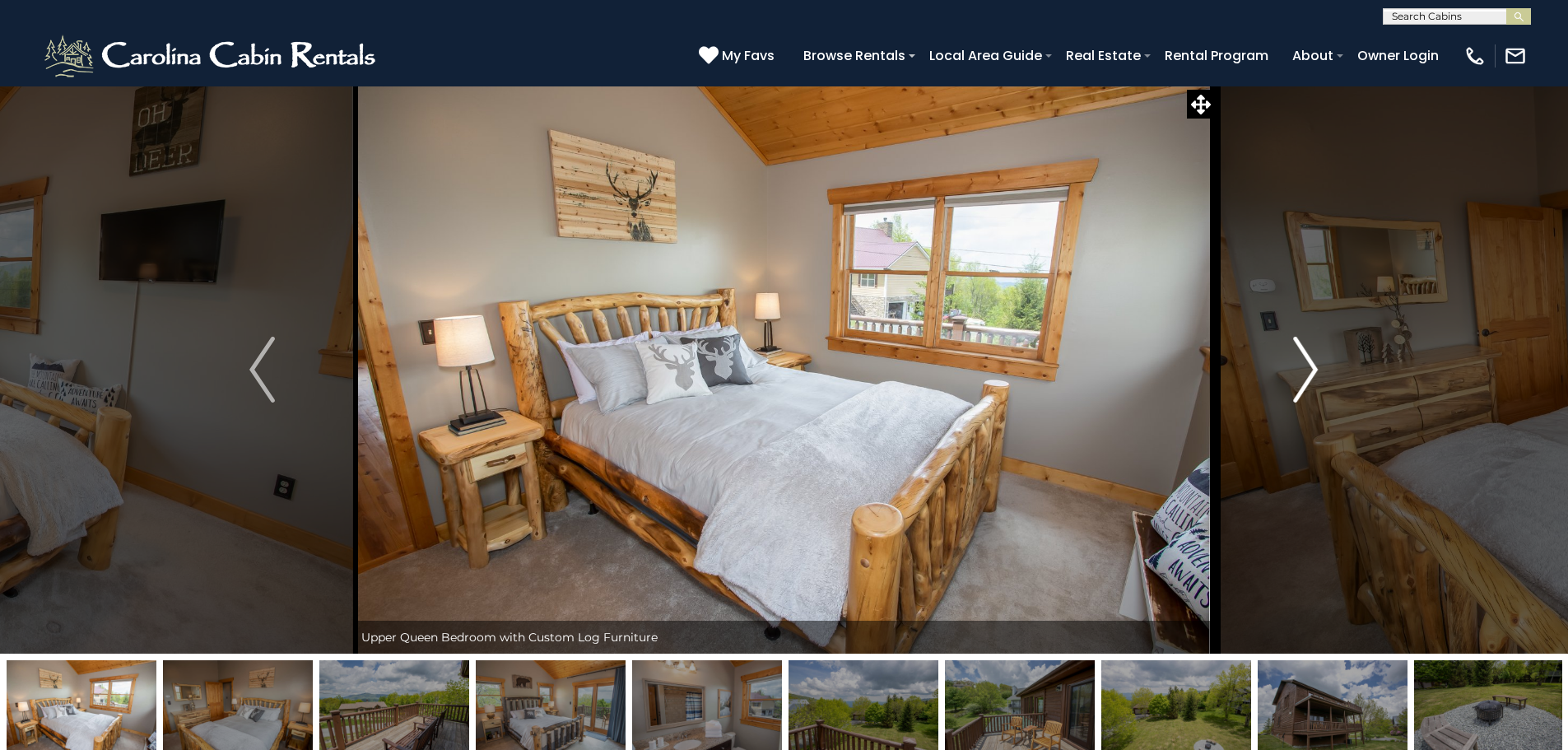
click at [1298, 368] on img "Next" at bounding box center [1305, 369] width 25 height 66
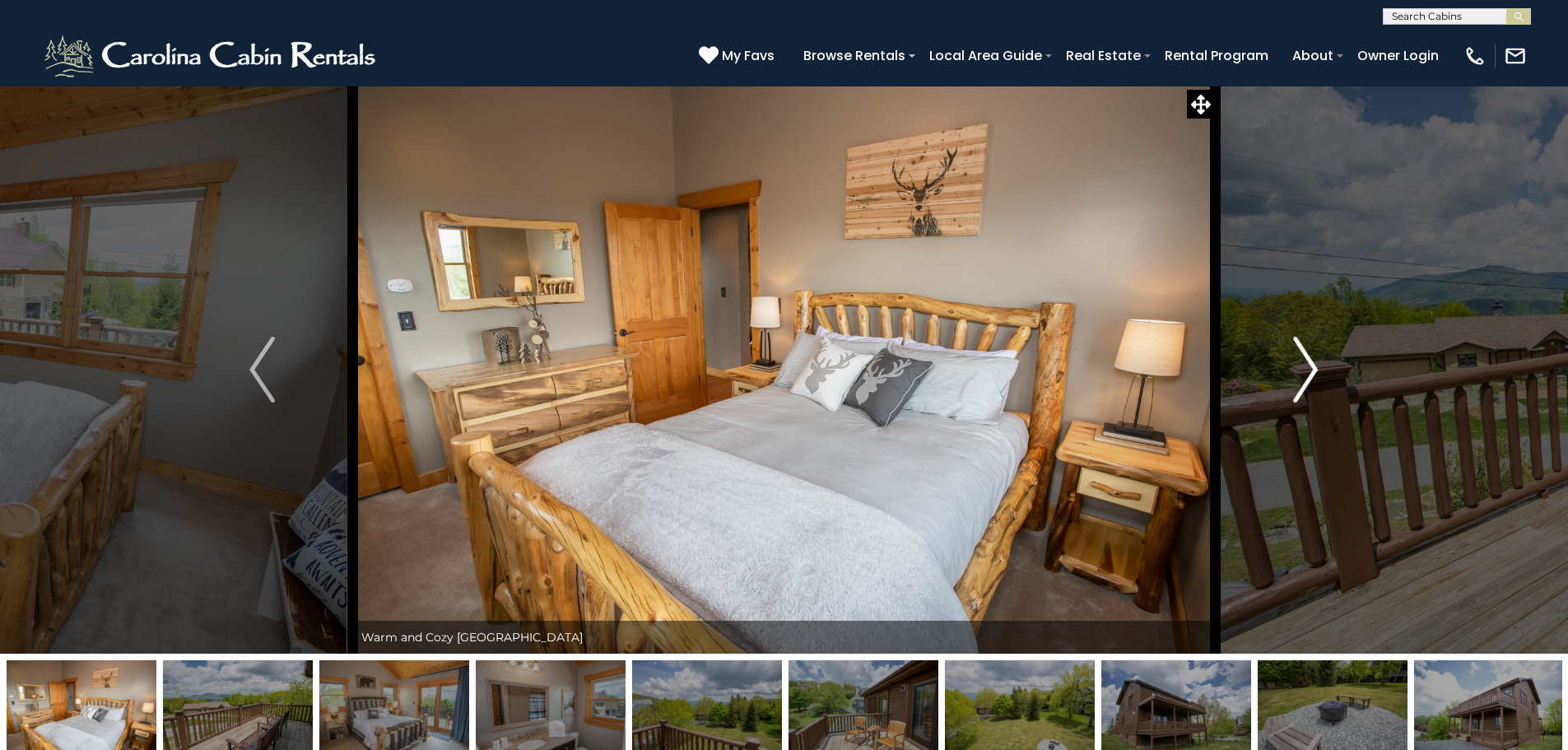
click at [1298, 368] on img "Next" at bounding box center [1305, 369] width 25 height 66
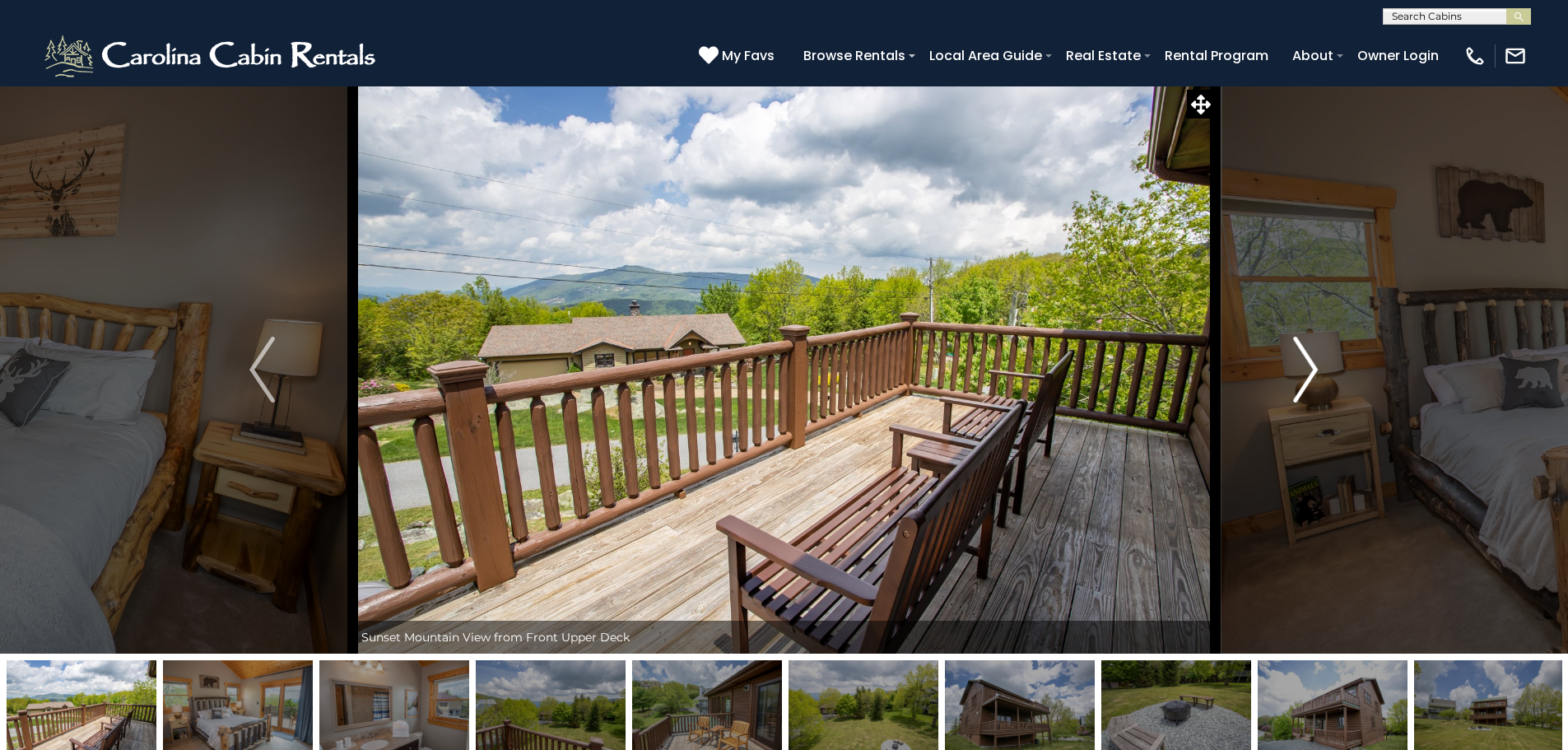
click at [1298, 368] on img "Next" at bounding box center [1305, 369] width 25 height 66
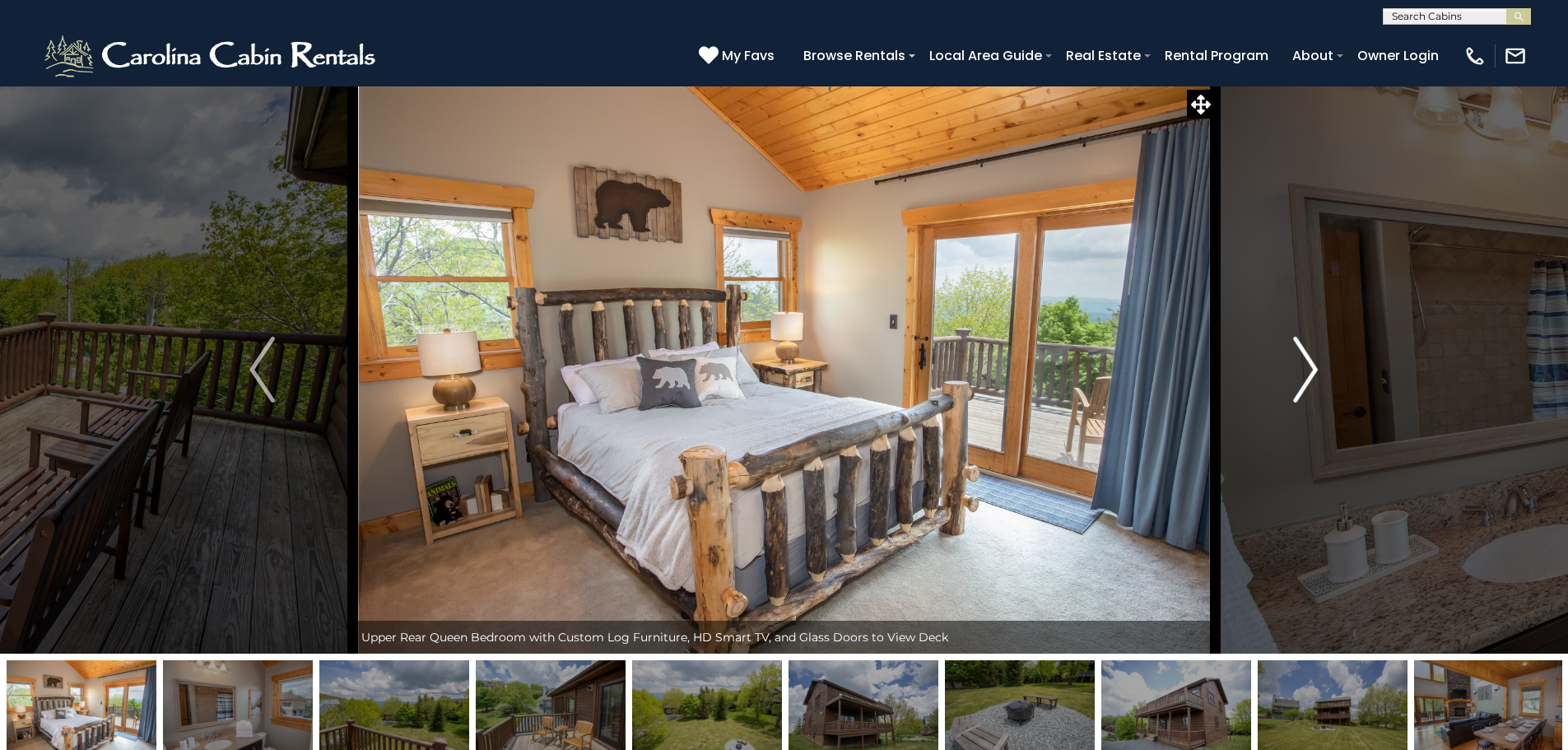
click at [1298, 368] on img "Next" at bounding box center [1305, 369] width 25 height 66
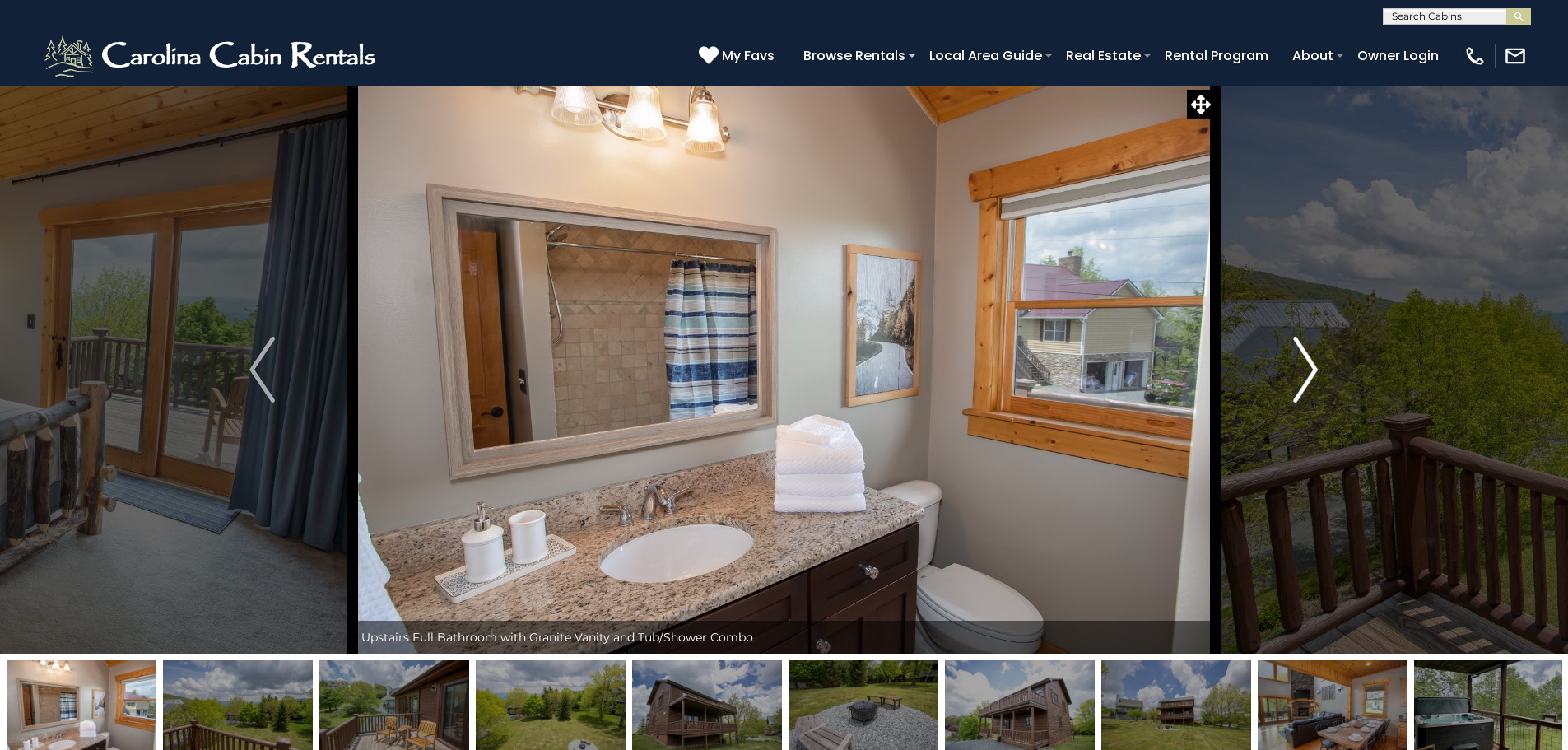
click at [1298, 368] on img "Next" at bounding box center [1305, 369] width 25 height 66
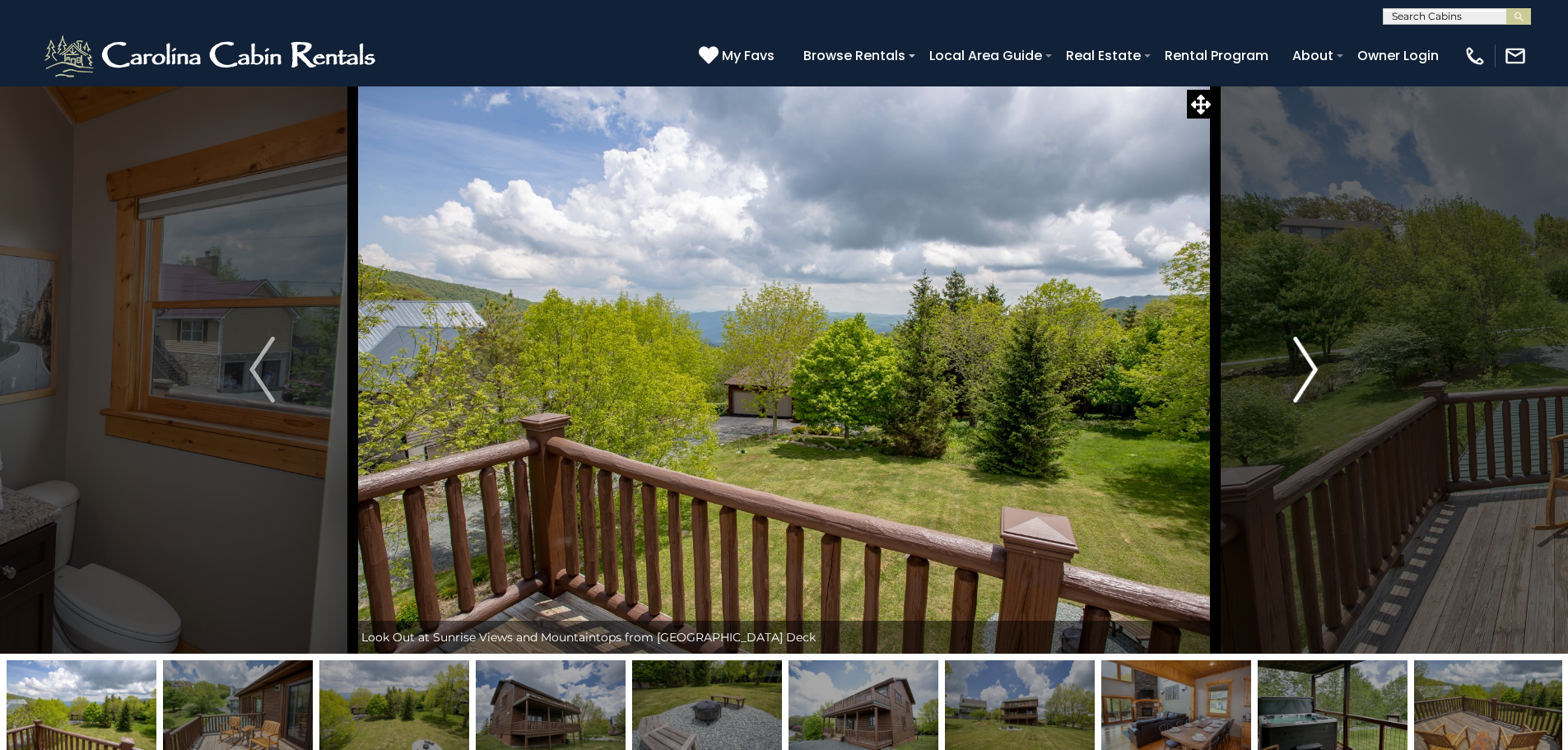
click at [1298, 368] on img "Next" at bounding box center [1305, 369] width 25 height 66
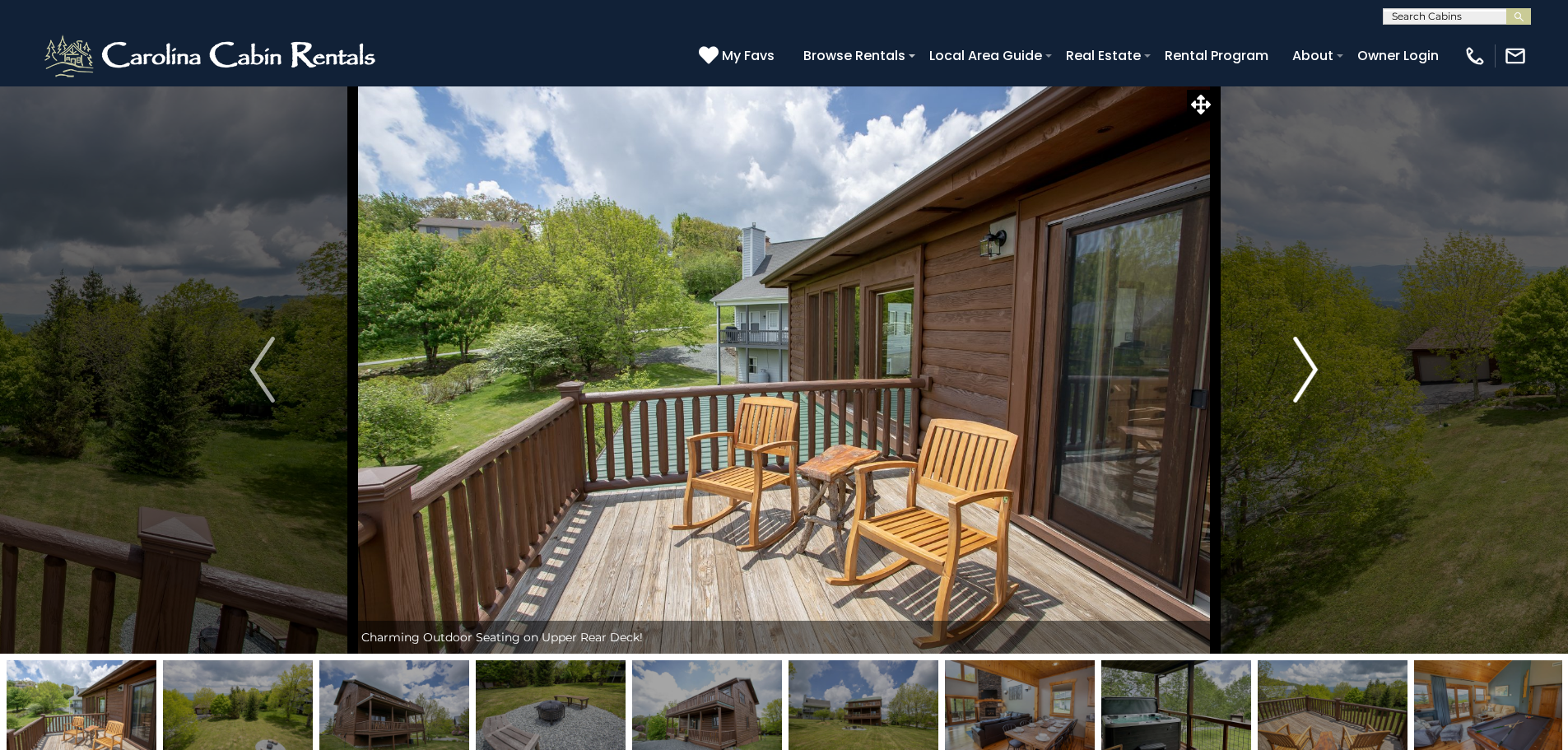
click at [1298, 368] on img "Next" at bounding box center [1305, 369] width 25 height 66
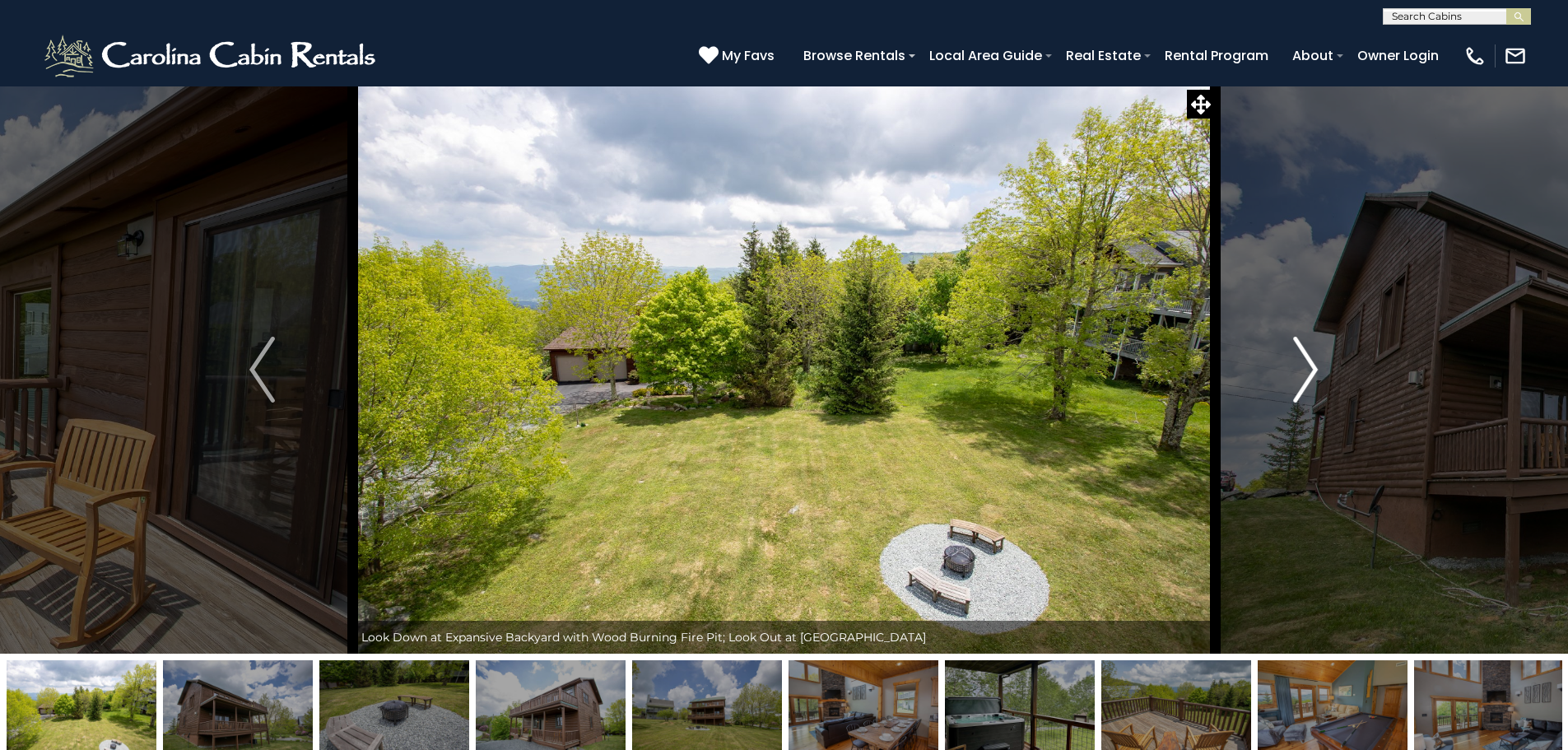
click at [1298, 368] on img "Next" at bounding box center [1305, 369] width 25 height 66
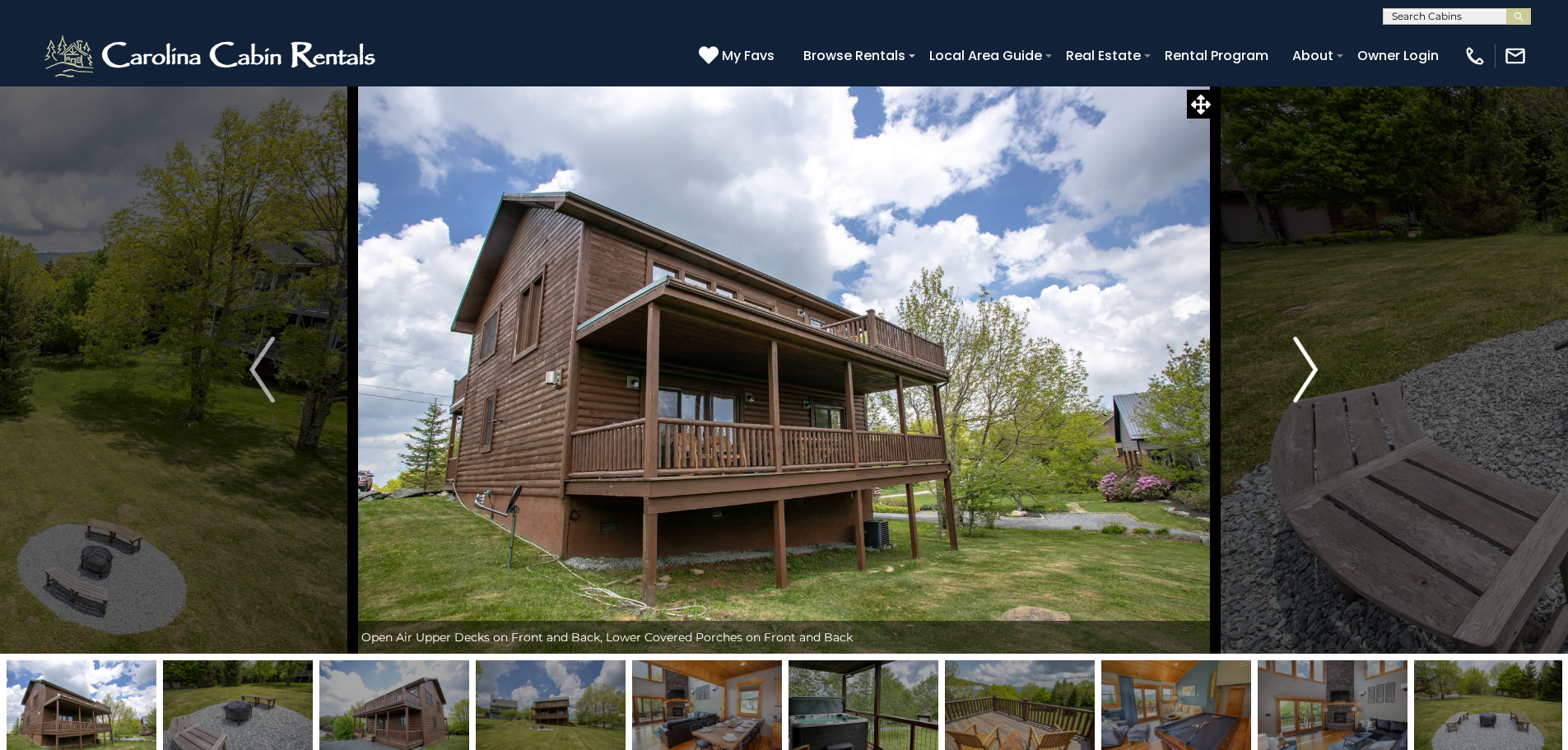
click at [1298, 368] on img "Next" at bounding box center [1305, 369] width 25 height 66
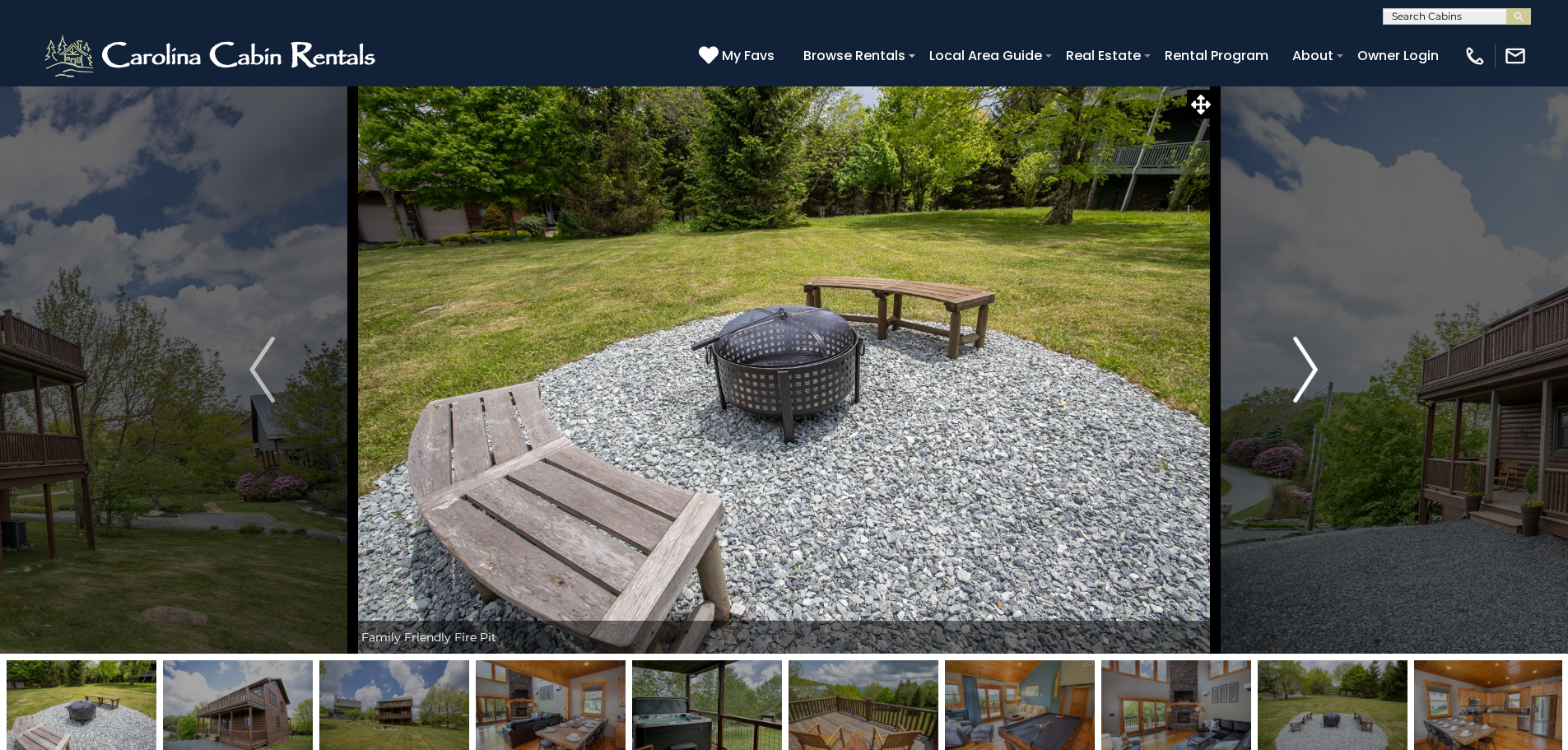
click at [1298, 368] on img "Next" at bounding box center [1305, 369] width 25 height 66
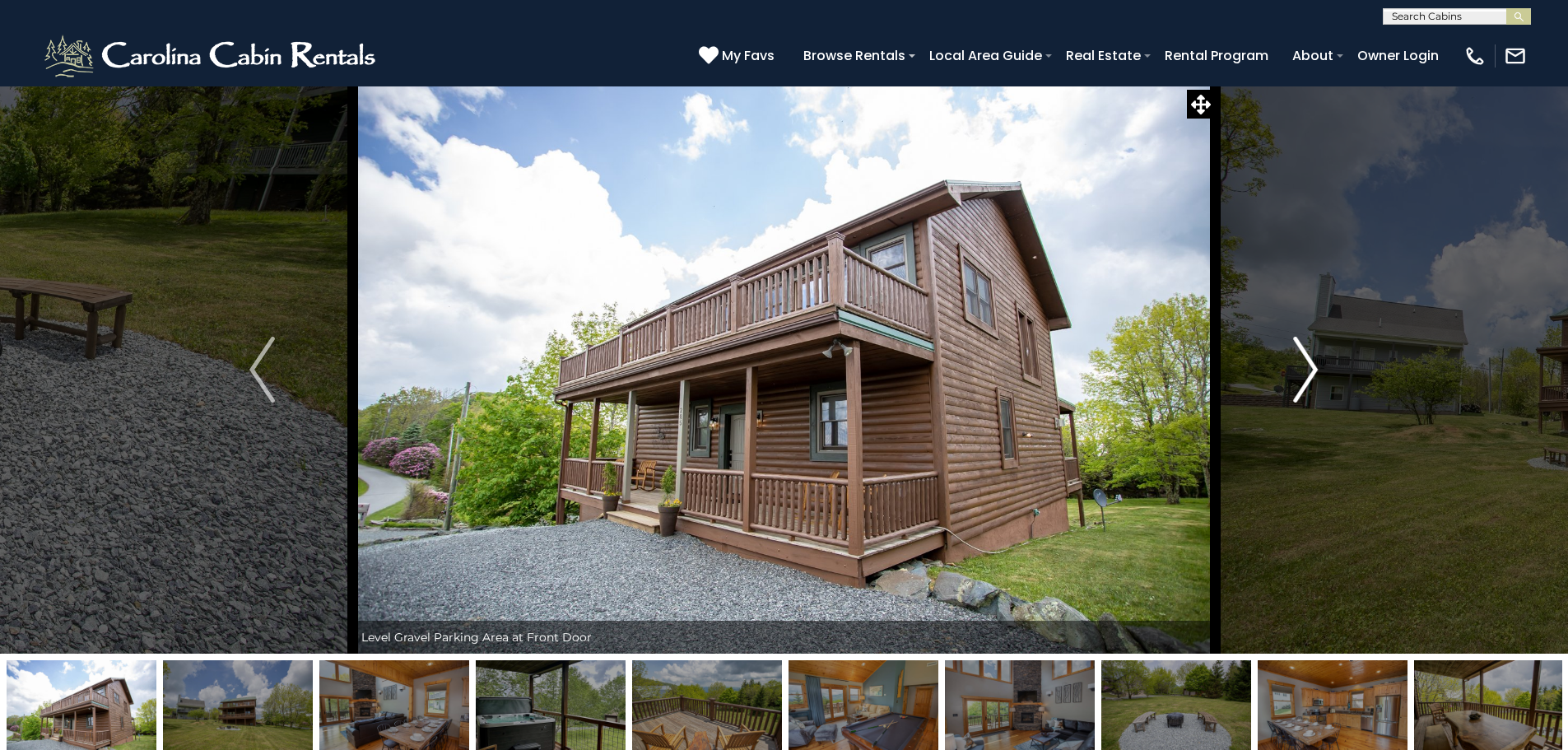
click at [1298, 368] on img "Next" at bounding box center [1305, 369] width 25 height 66
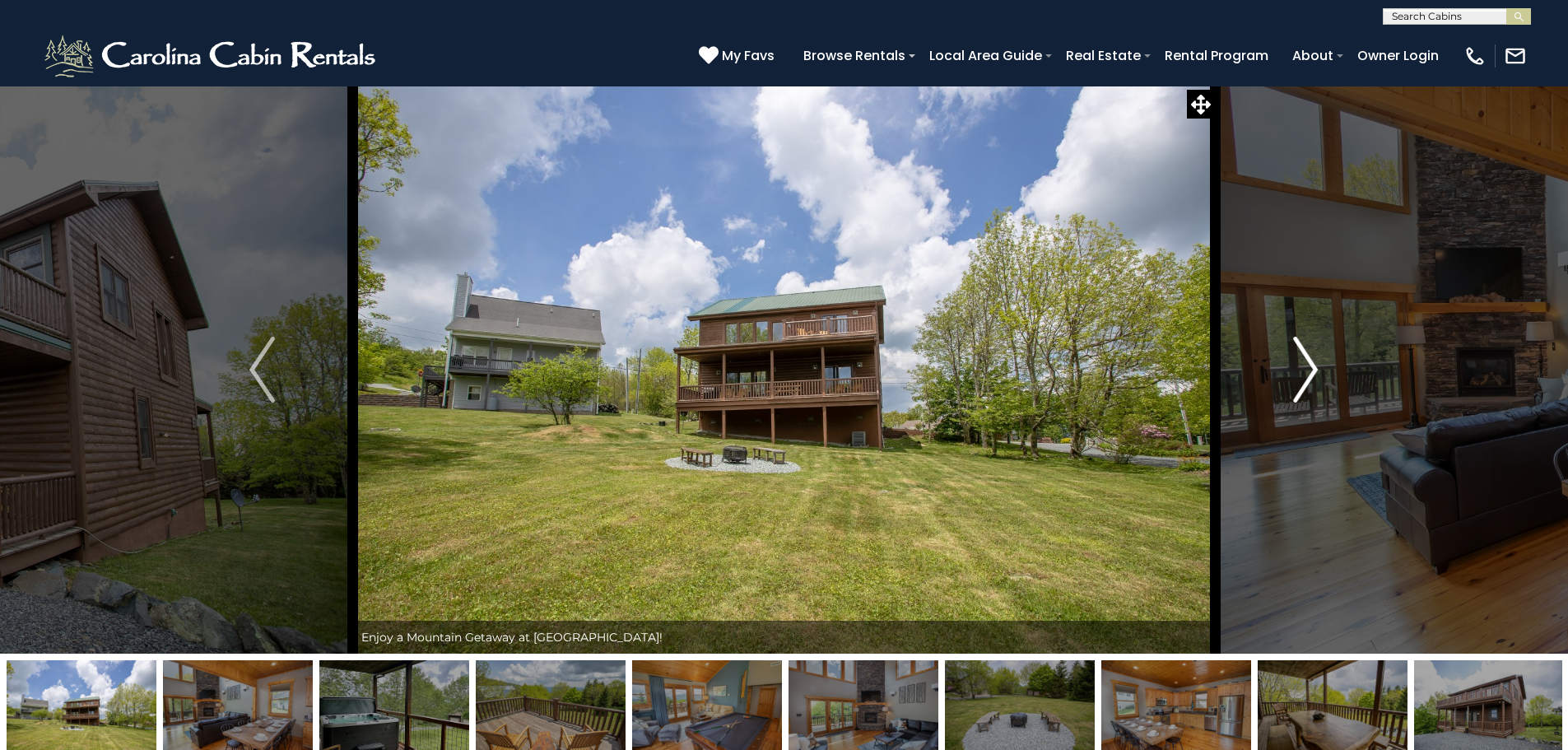
click at [1298, 368] on img "Next" at bounding box center [1305, 369] width 25 height 66
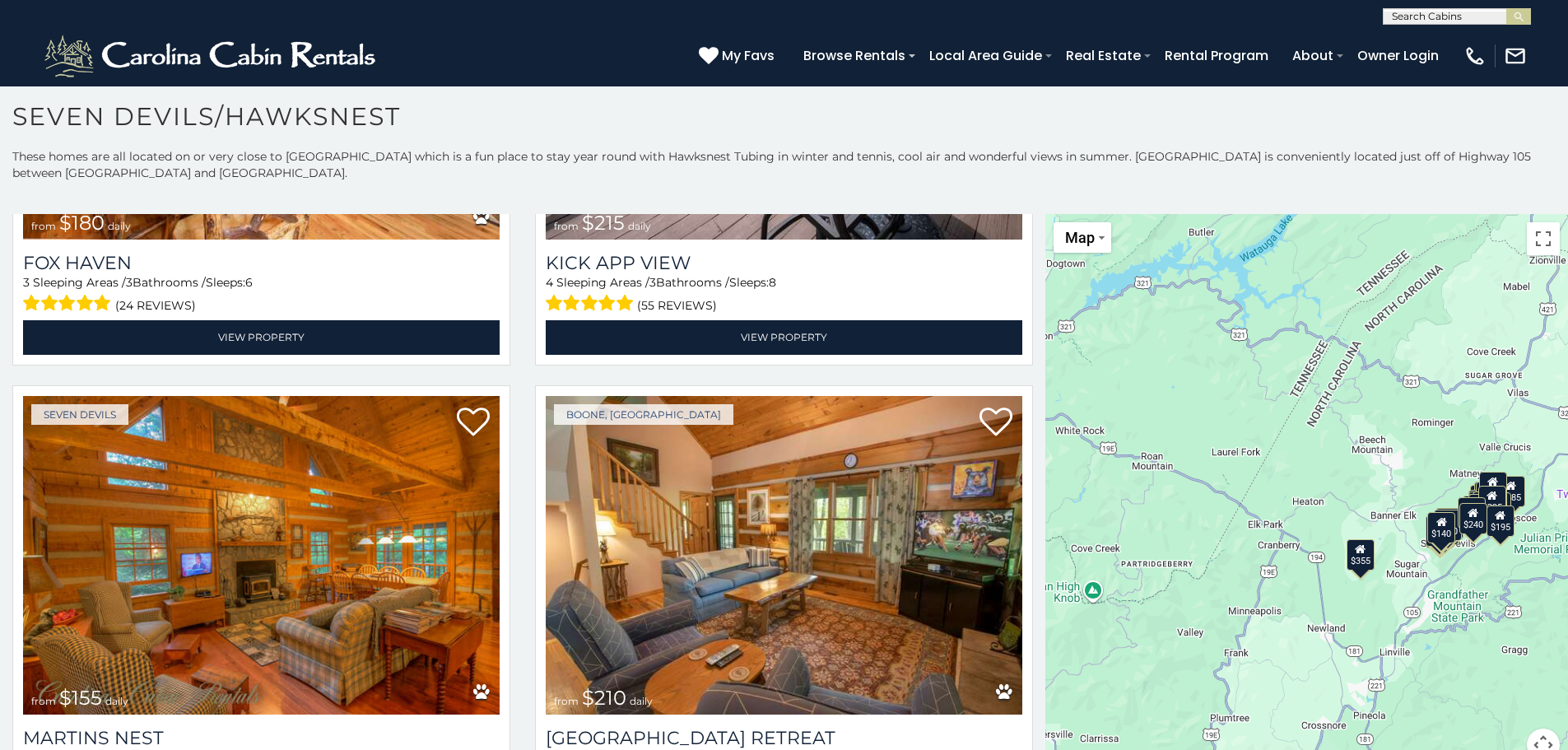
scroll to position [5641, 0]
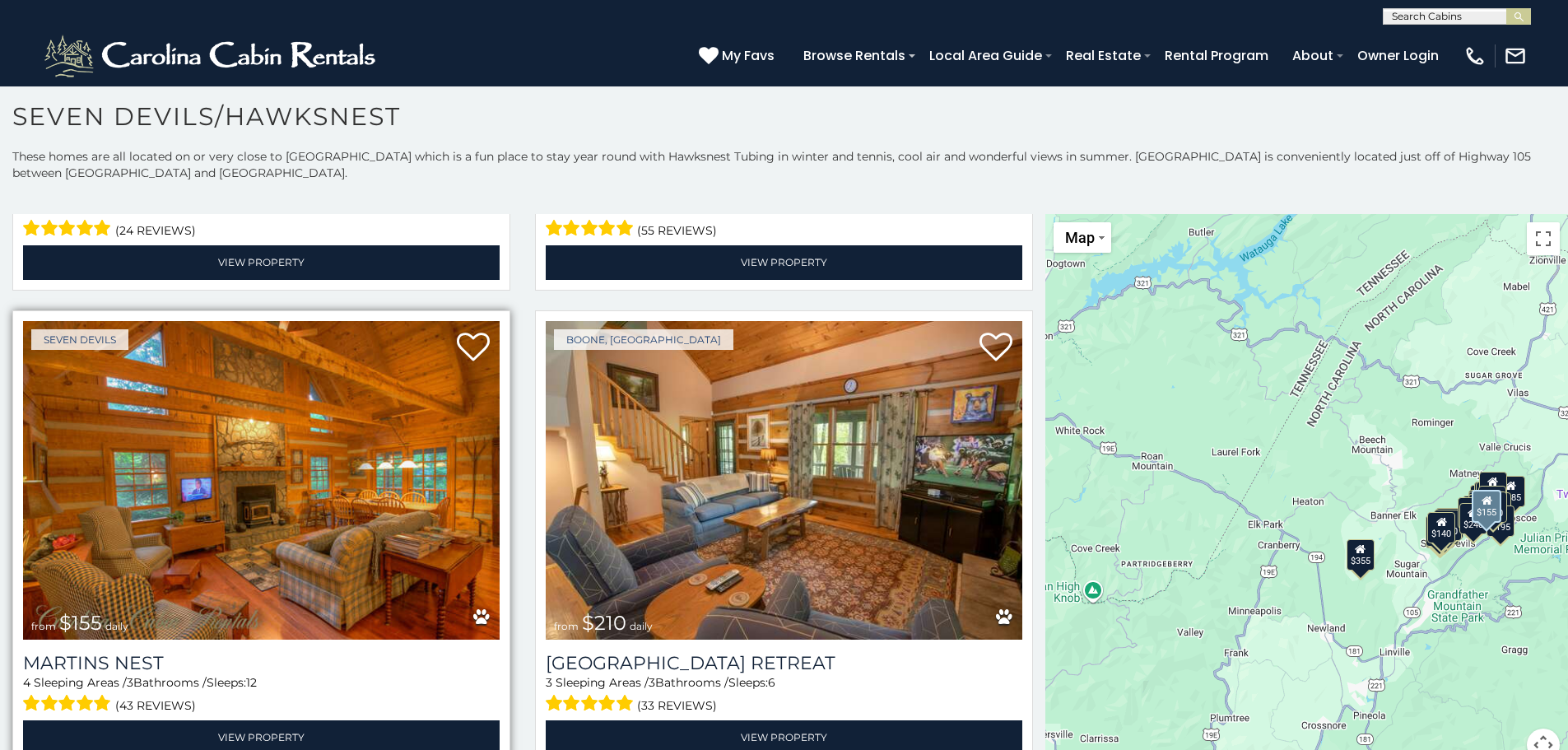
click at [183, 477] on img at bounding box center [260, 481] width 476 height 319
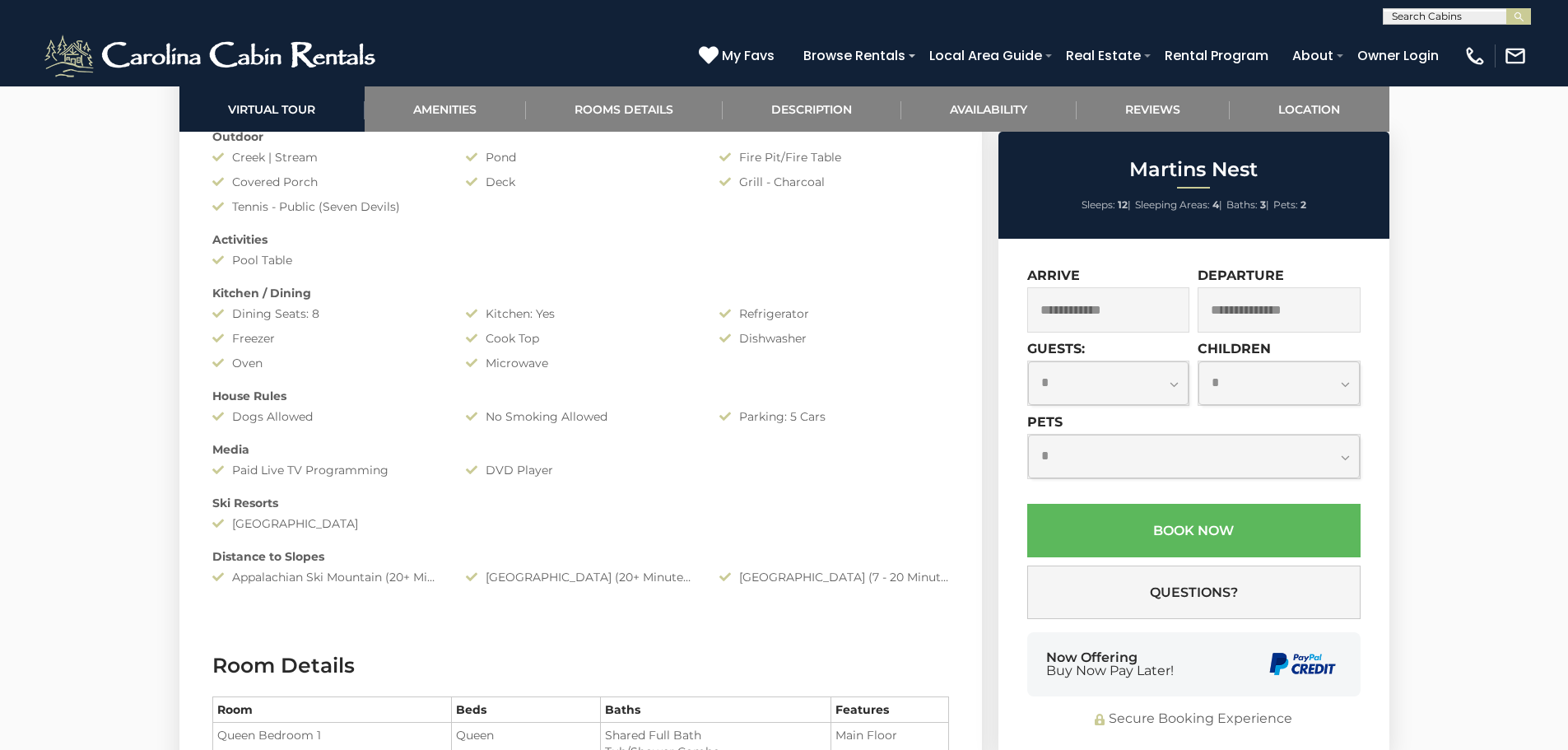
scroll to position [1515, 0]
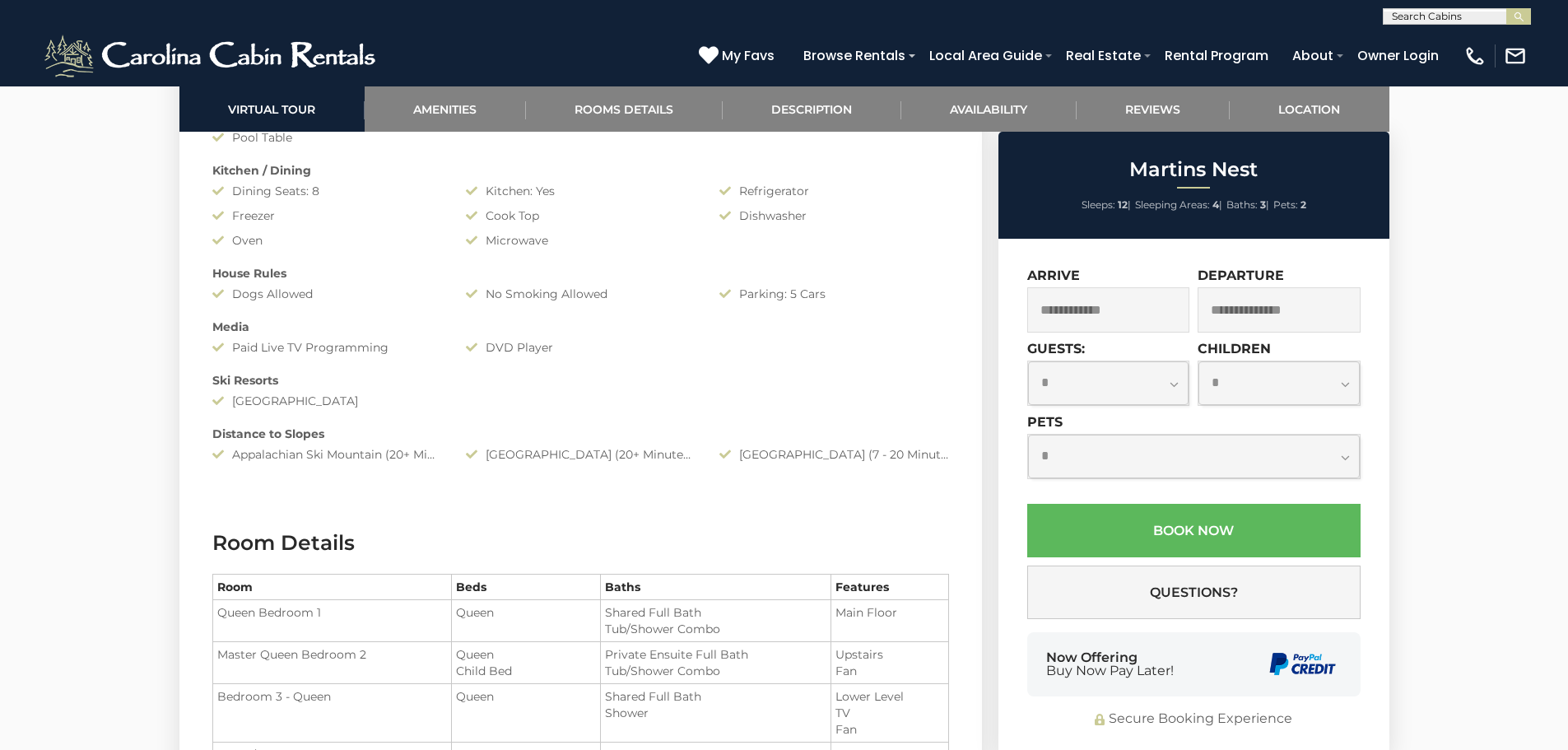
drag, startPoint x: 1575, startPoint y: 108, endPoint x: 1409, endPoint y: 144, distance: 169.9
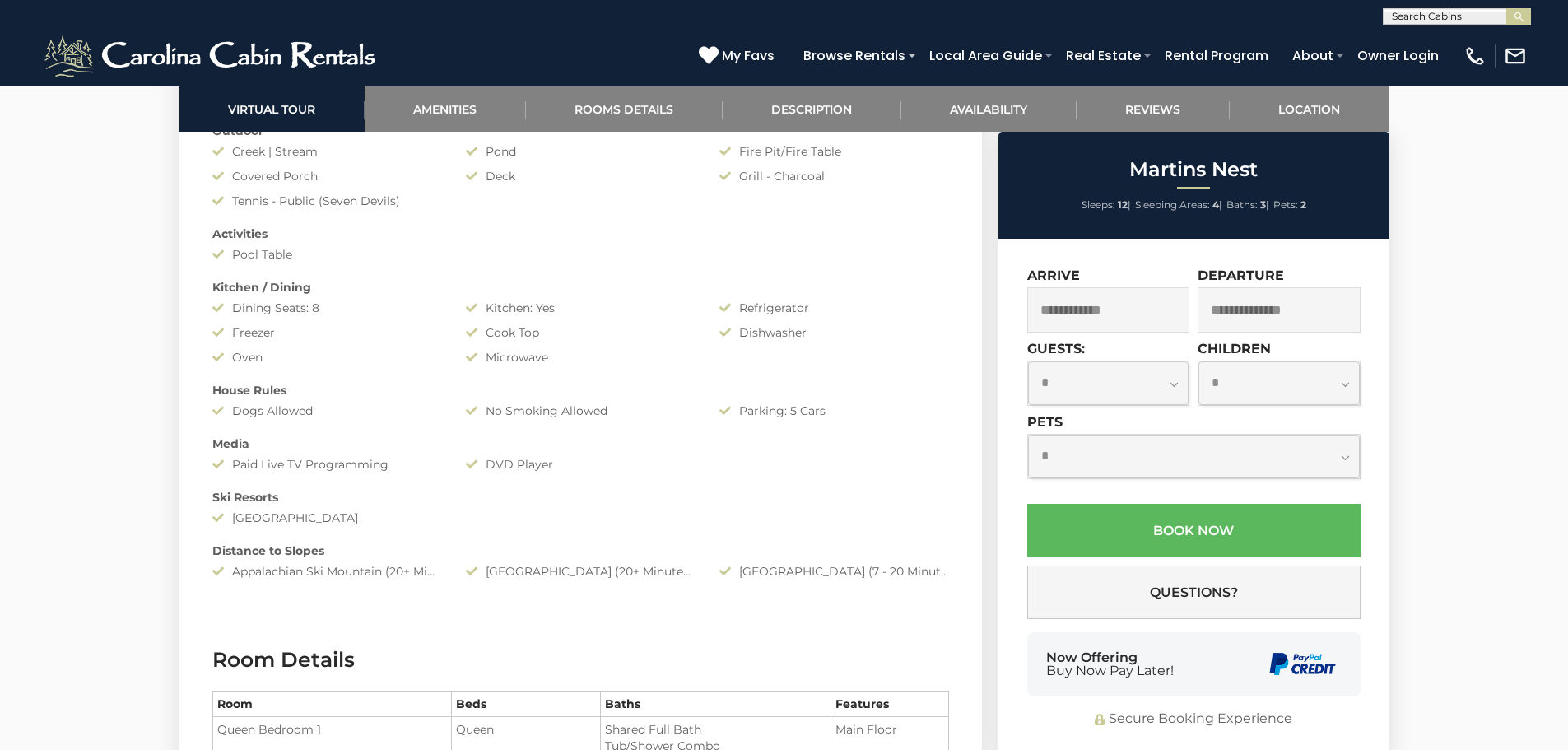
click at [1039, 305] on input "text" at bounding box center [1108, 310] width 163 height 46
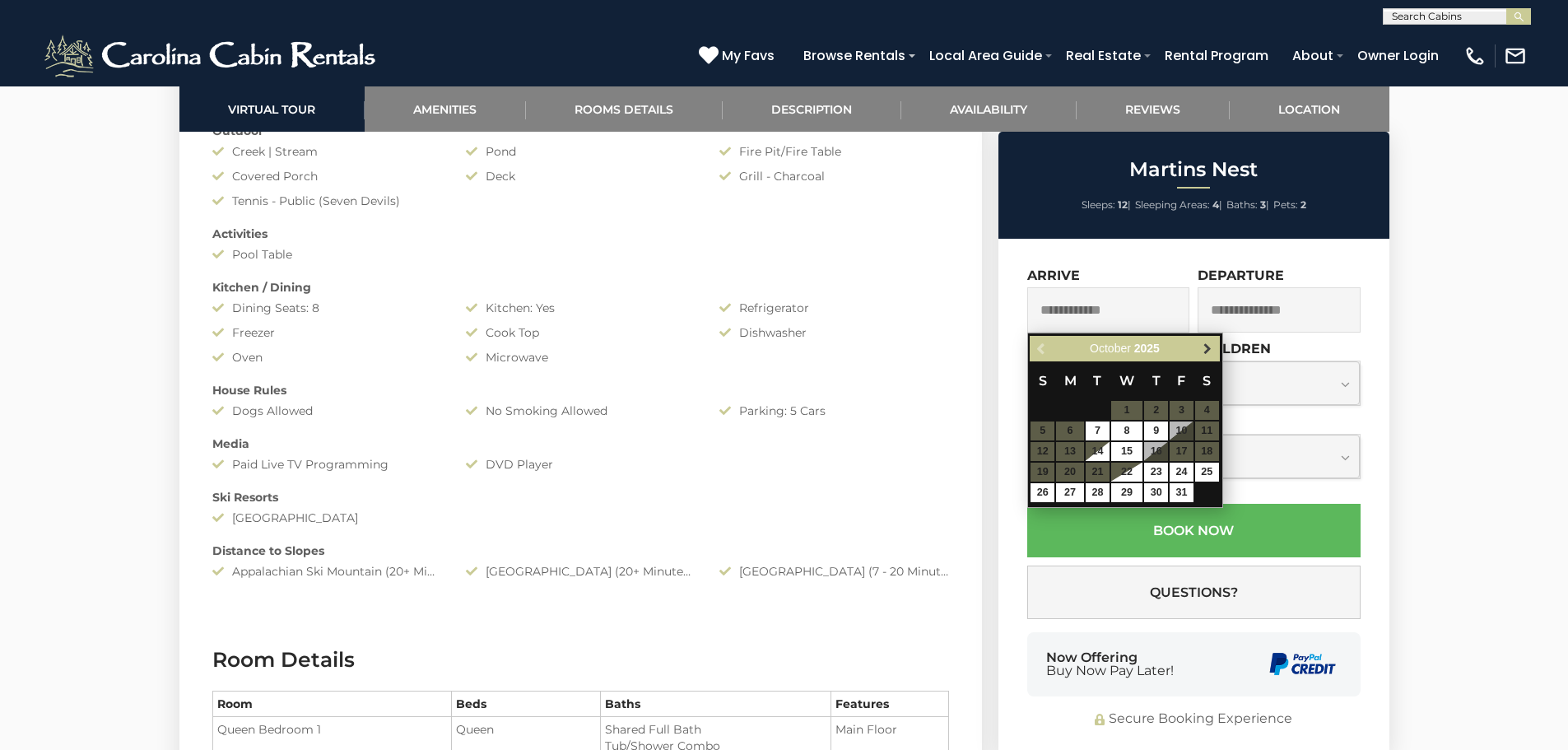
click at [1206, 343] on span "Next" at bounding box center [1207, 349] width 13 height 13
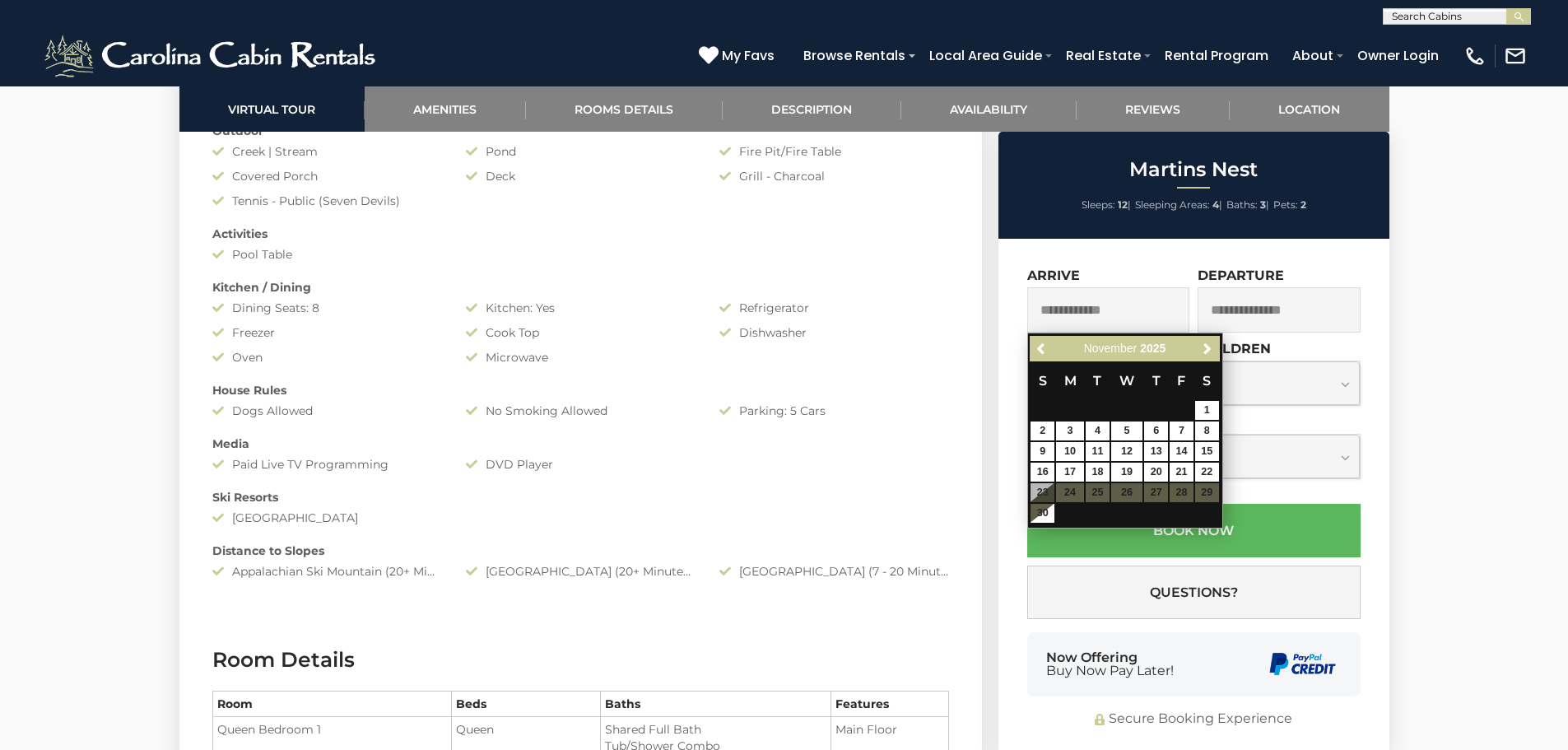
click at [1039, 495] on table "S M T W T F S 1 2 3 4 5 6 7 8 9 10 11 12 13 14 15 16 17 18 19 20 21 22 23 24 25…" at bounding box center [1123, 442] width 189 height 163
click at [1202, 345] on span "Next" at bounding box center [1207, 349] width 13 height 13
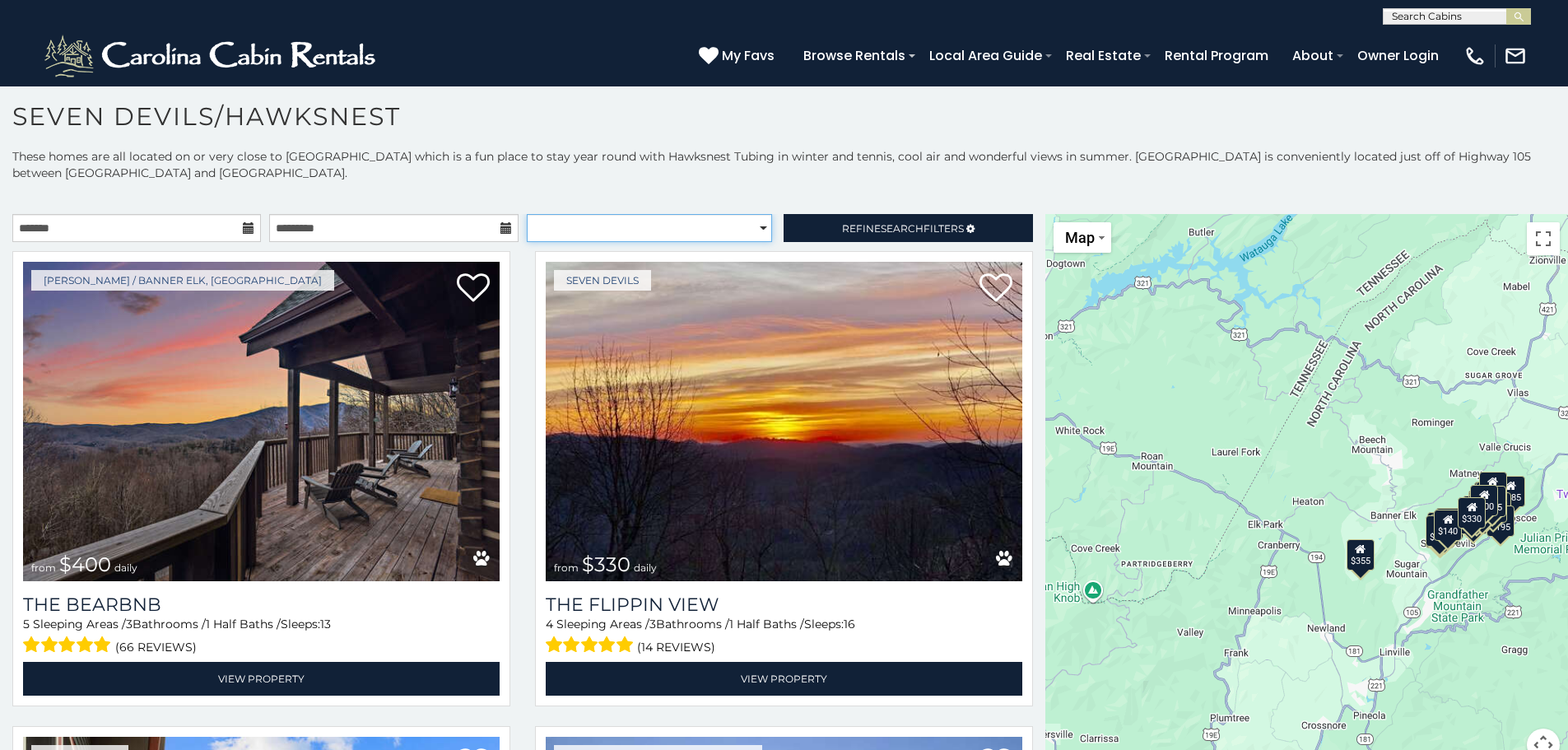
click at [752, 228] on select "**********" at bounding box center [649, 227] width 245 height 28
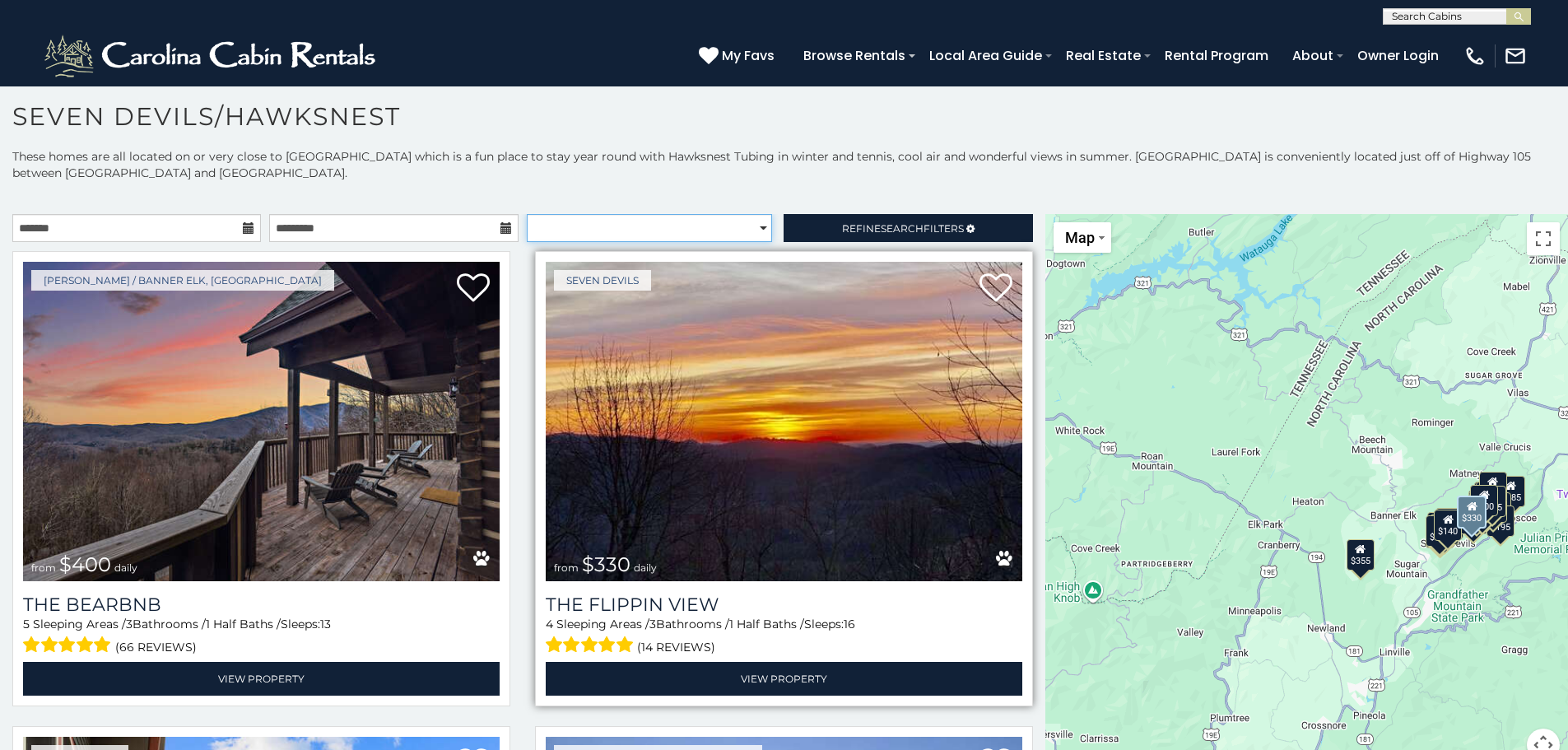
select select "*********"
click at [526, 214] on select "**********" at bounding box center [649, 227] width 245 height 28
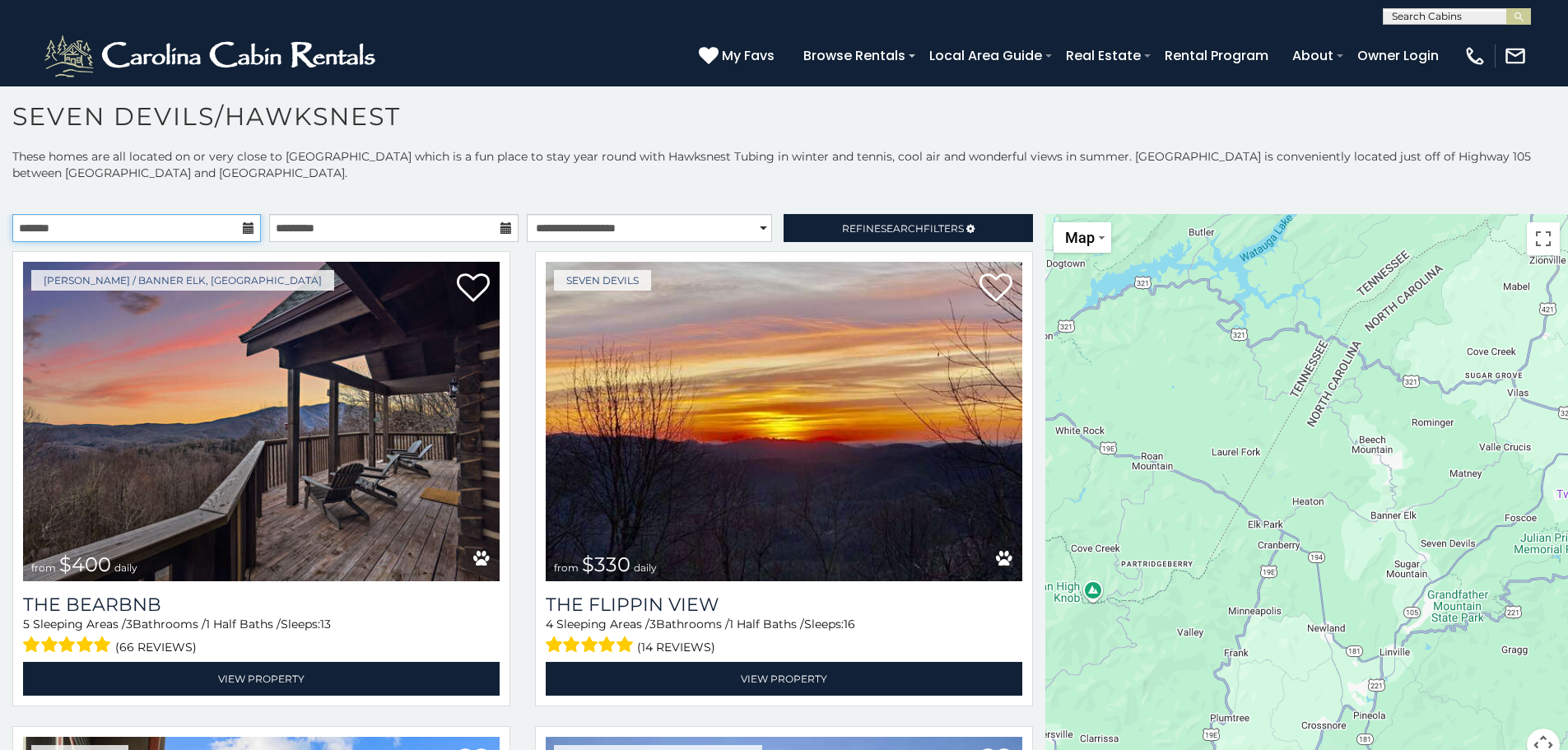
click at [40, 222] on input "text" at bounding box center [137, 227] width 249 height 28
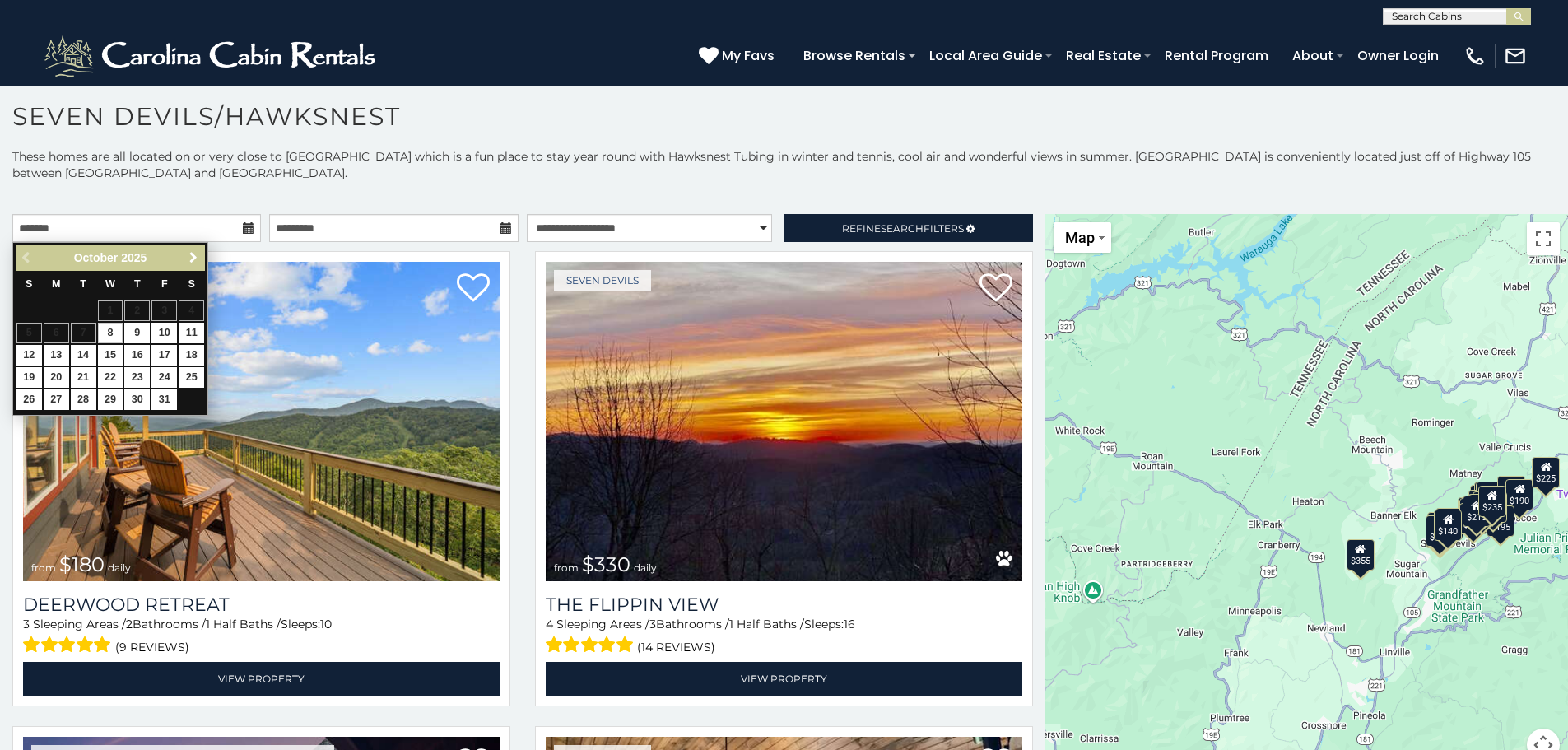
click at [189, 253] on span "Next" at bounding box center [194, 258] width 13 height 13
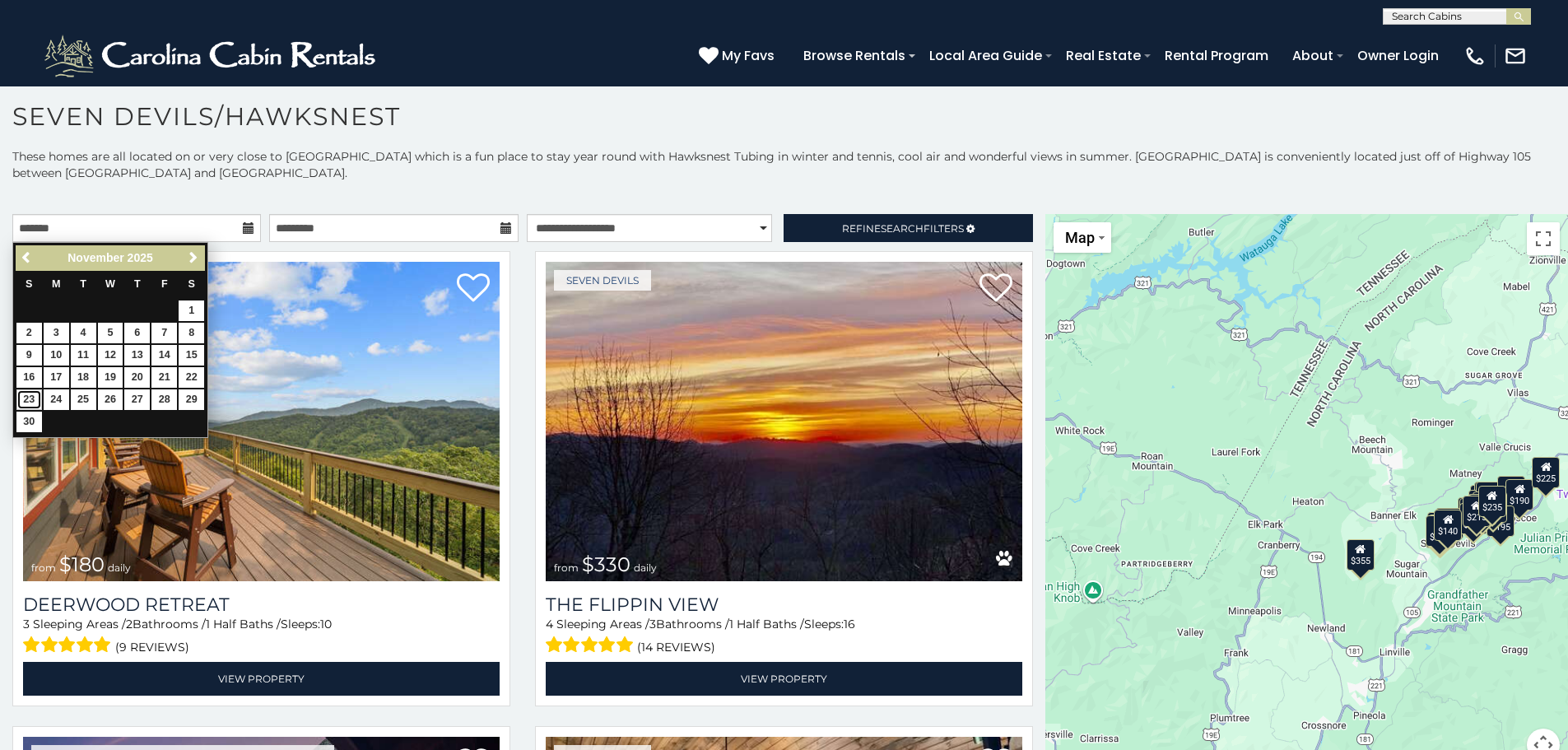
click at [26, 398] on link "23" at bounding box center [29, 400] width 26 height 21
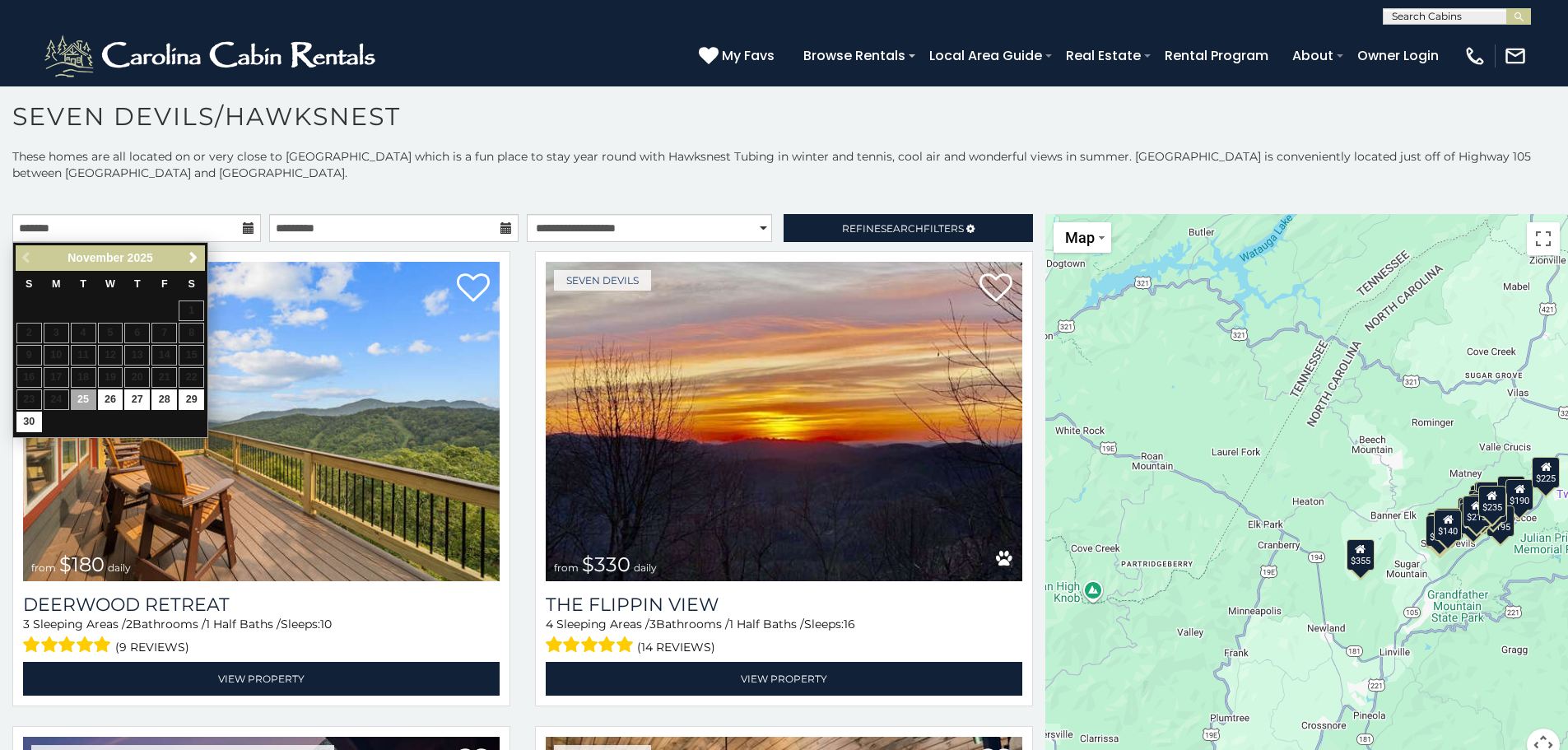
type input "**********"
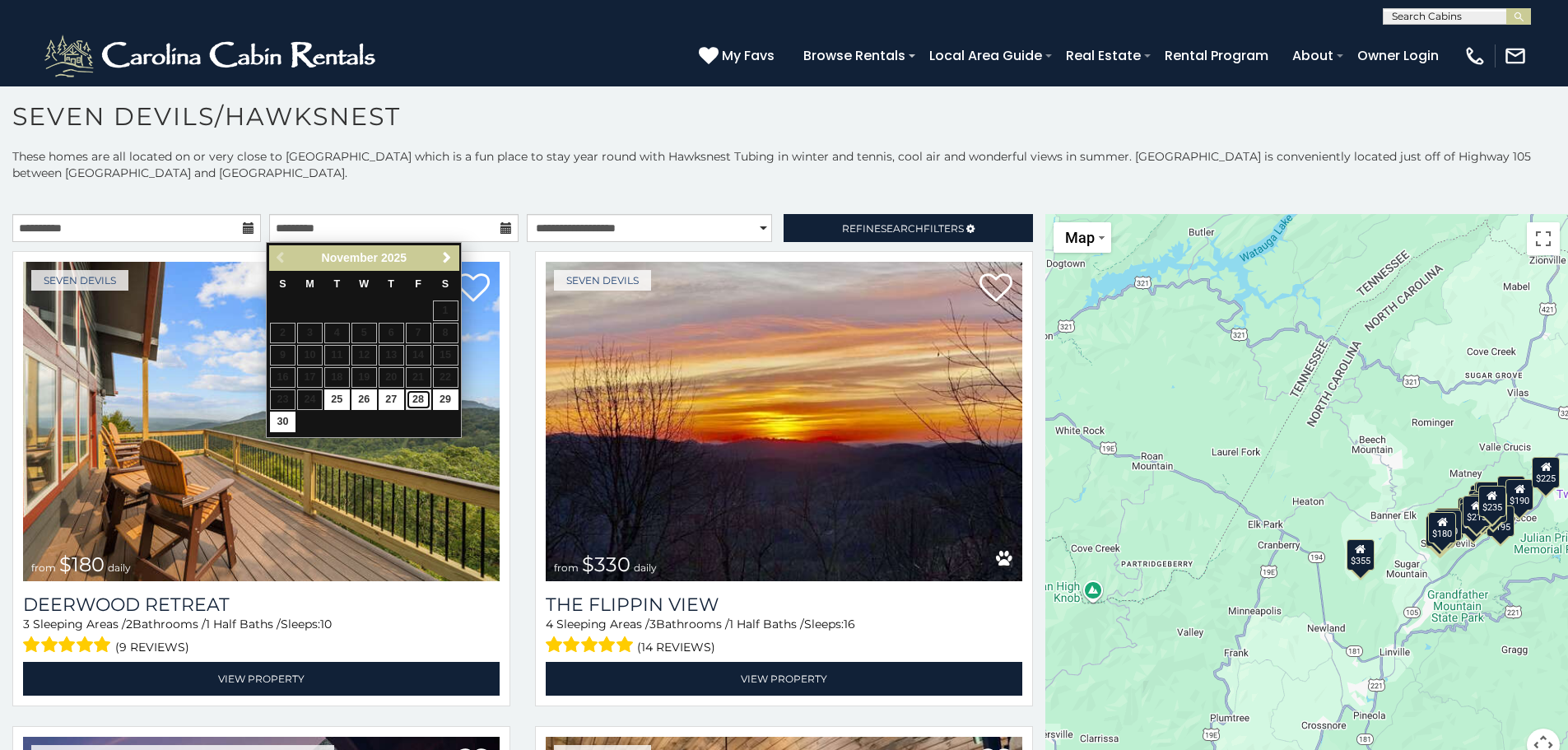
click at [421, 397] on link "28" at bounding box center [418, 400] width 26 height 21
type input "**********"
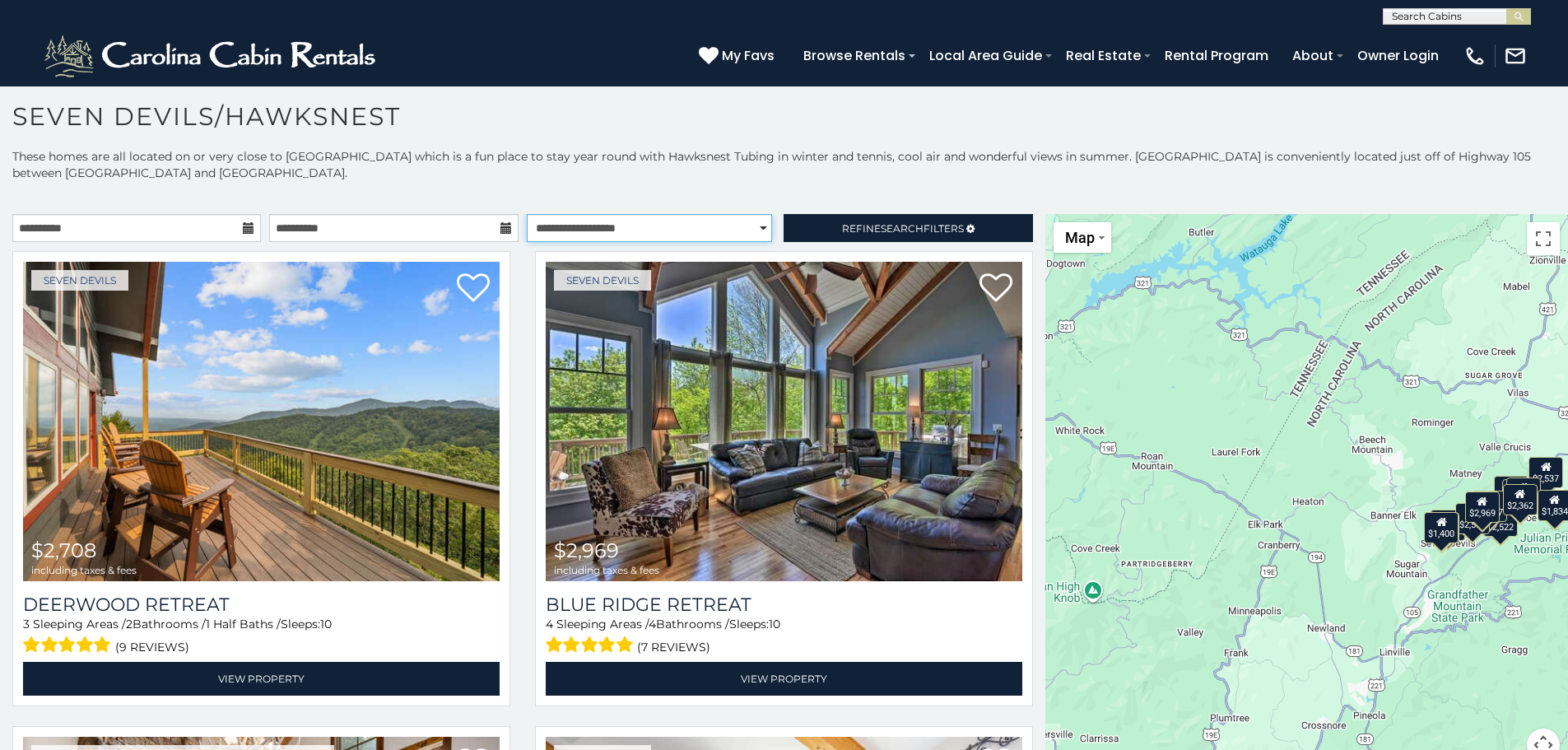
click at [755, 221] on select "**********" at bounding box center [649, 227] width 245 height 28
click at [526, 214] on select "**********" at bounding box center [649, 227] width 245 height 28
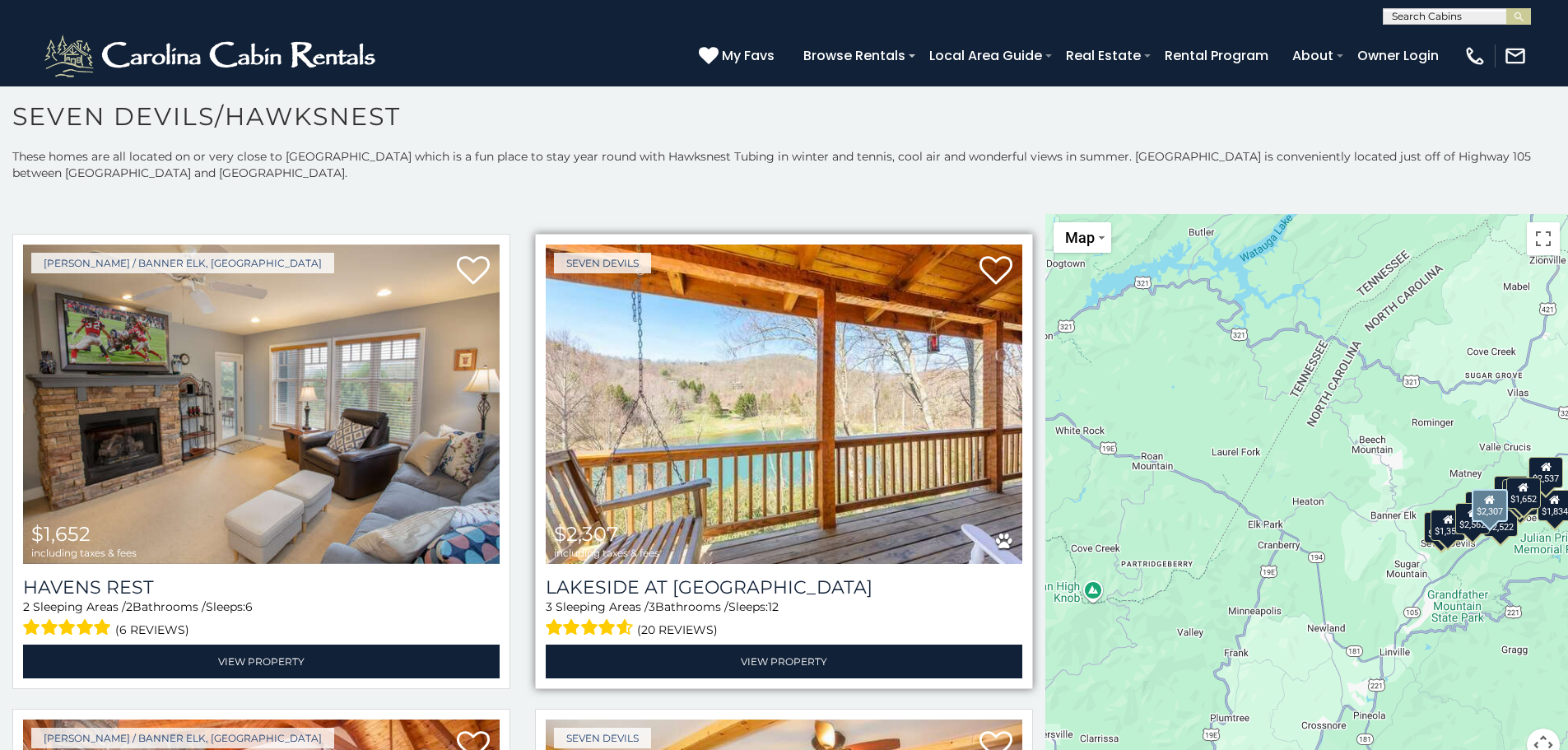
scroll to position [1901, 0]
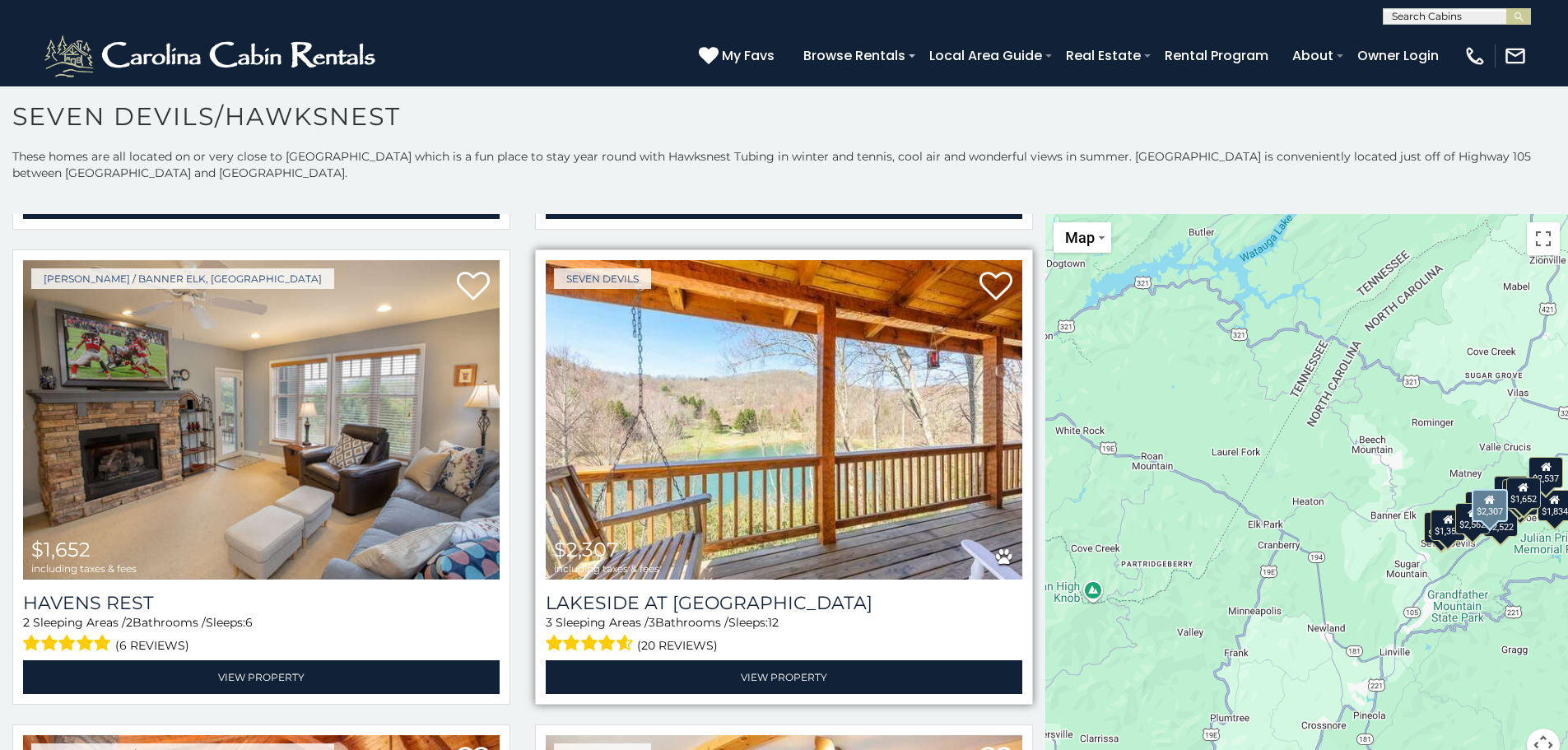
drag, startPoint x: 1031, startPoint y: 699, endPoint x: 1017, endPoint y: 557, distance: 142.7
click at [1017, 557] on div "Seven Devils $2,708 including taxes & fees Deerwood Retreat 3 Sleeping Areas / …" at bounding box center [523, 12] width 1045 height 3325
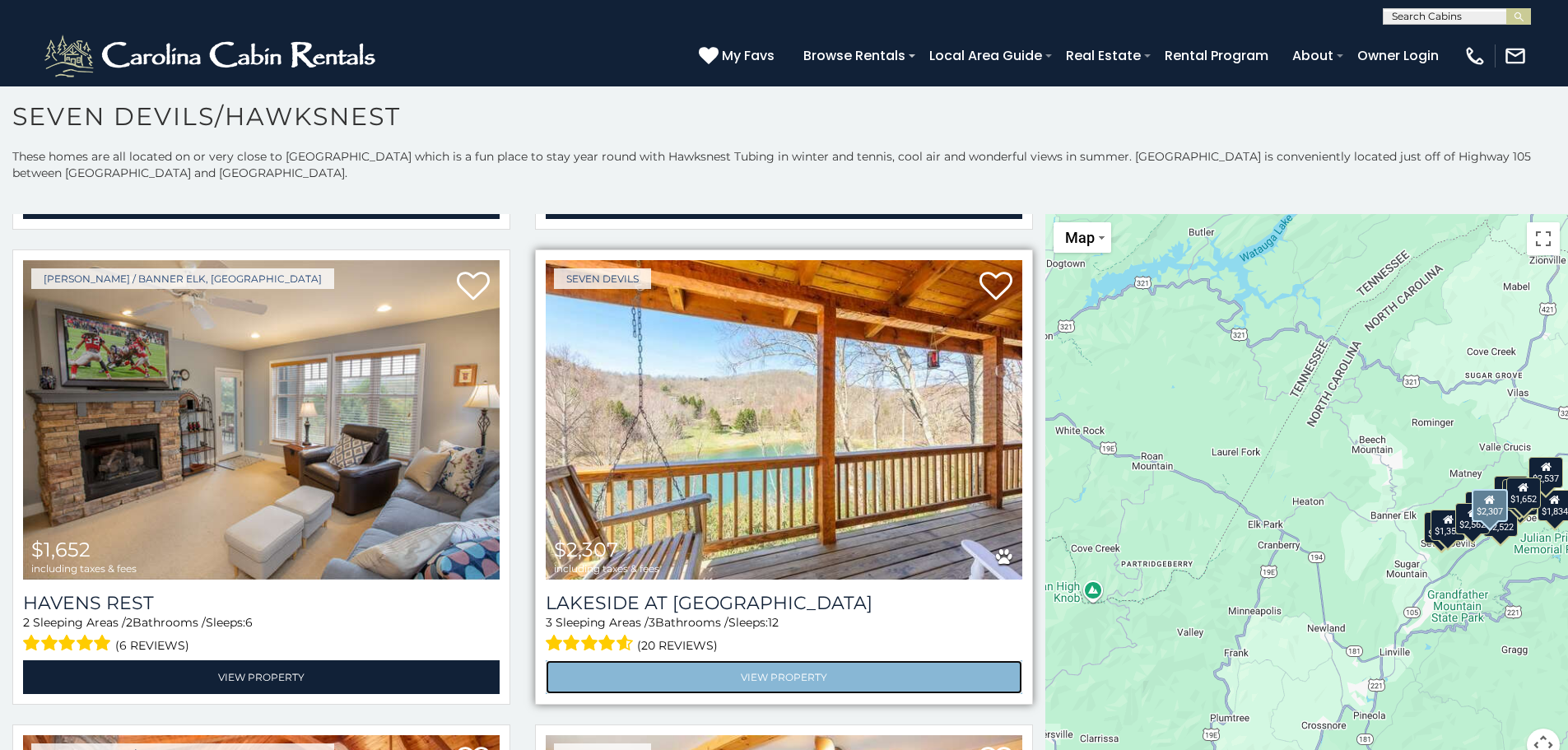
click at [764, 660] on link "View Property" at bounding box center [783, 677] width 476 height 34
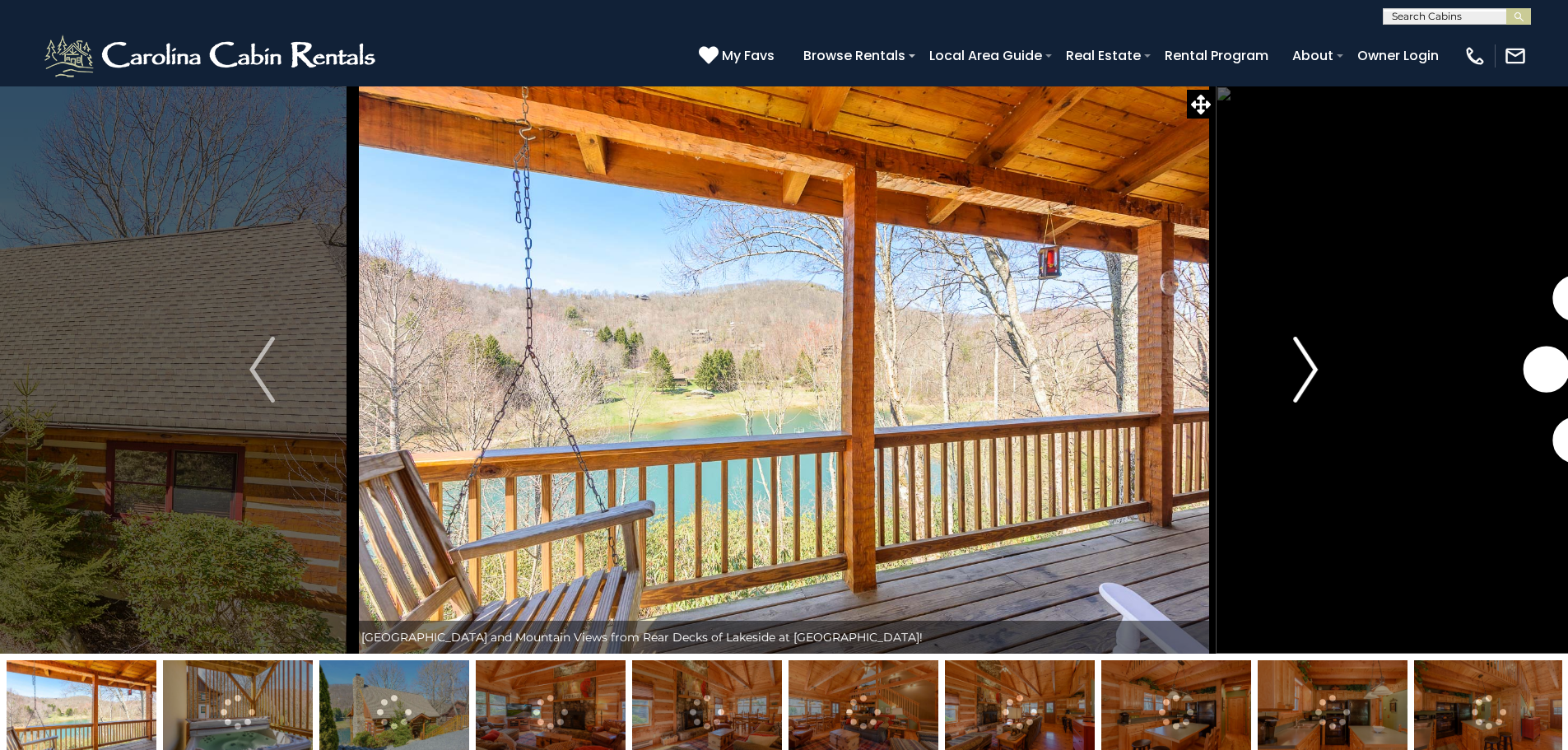
click at [1307, 361] on img "Next" at bounding box center [1305, 369] width 25 height 66
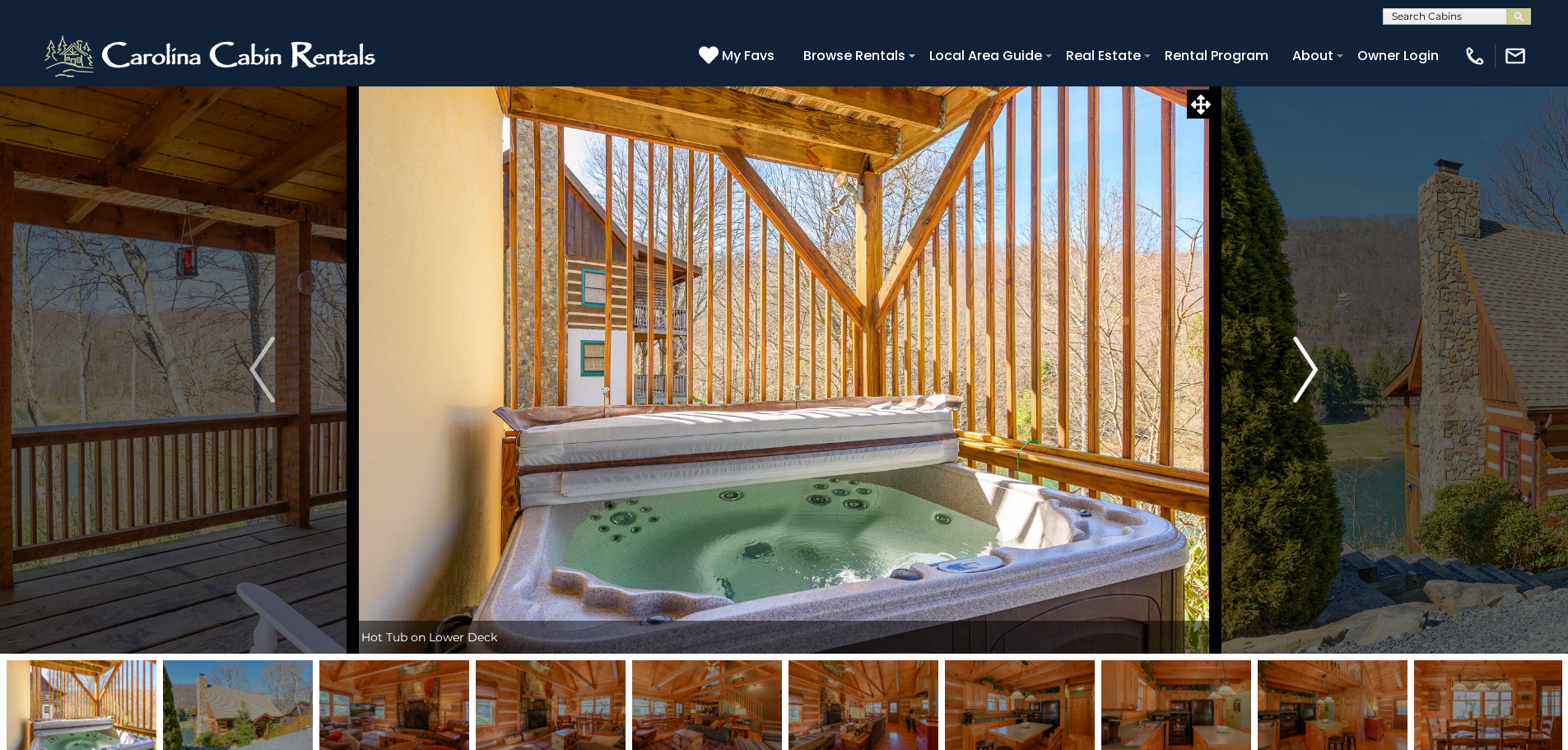
click at [1309, 361] on img "Next" at bounding box center [1305, 369] width 25 height 66
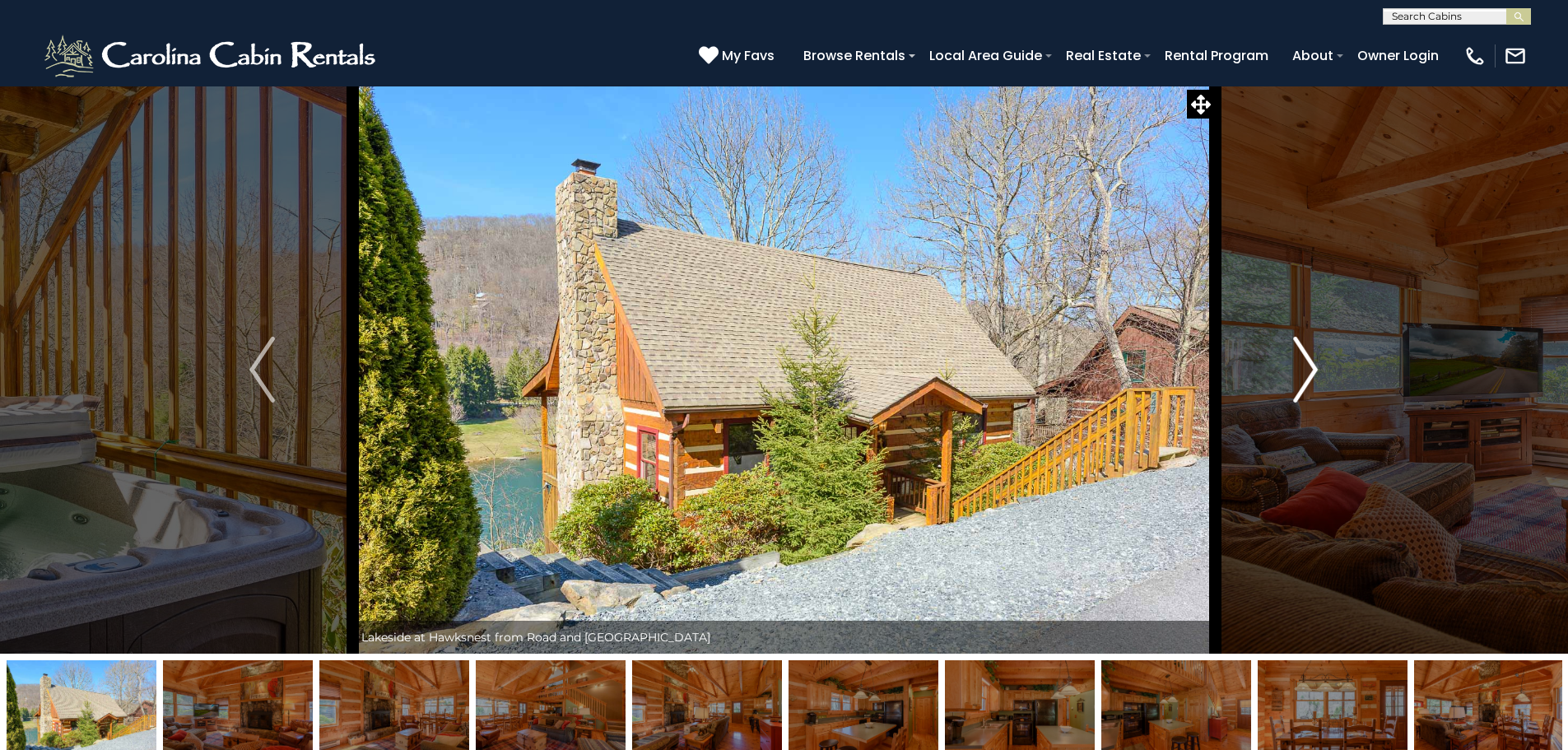
click at [1310, 361] on img "Next" at bounding box center [1305, 369] width 25 height 66
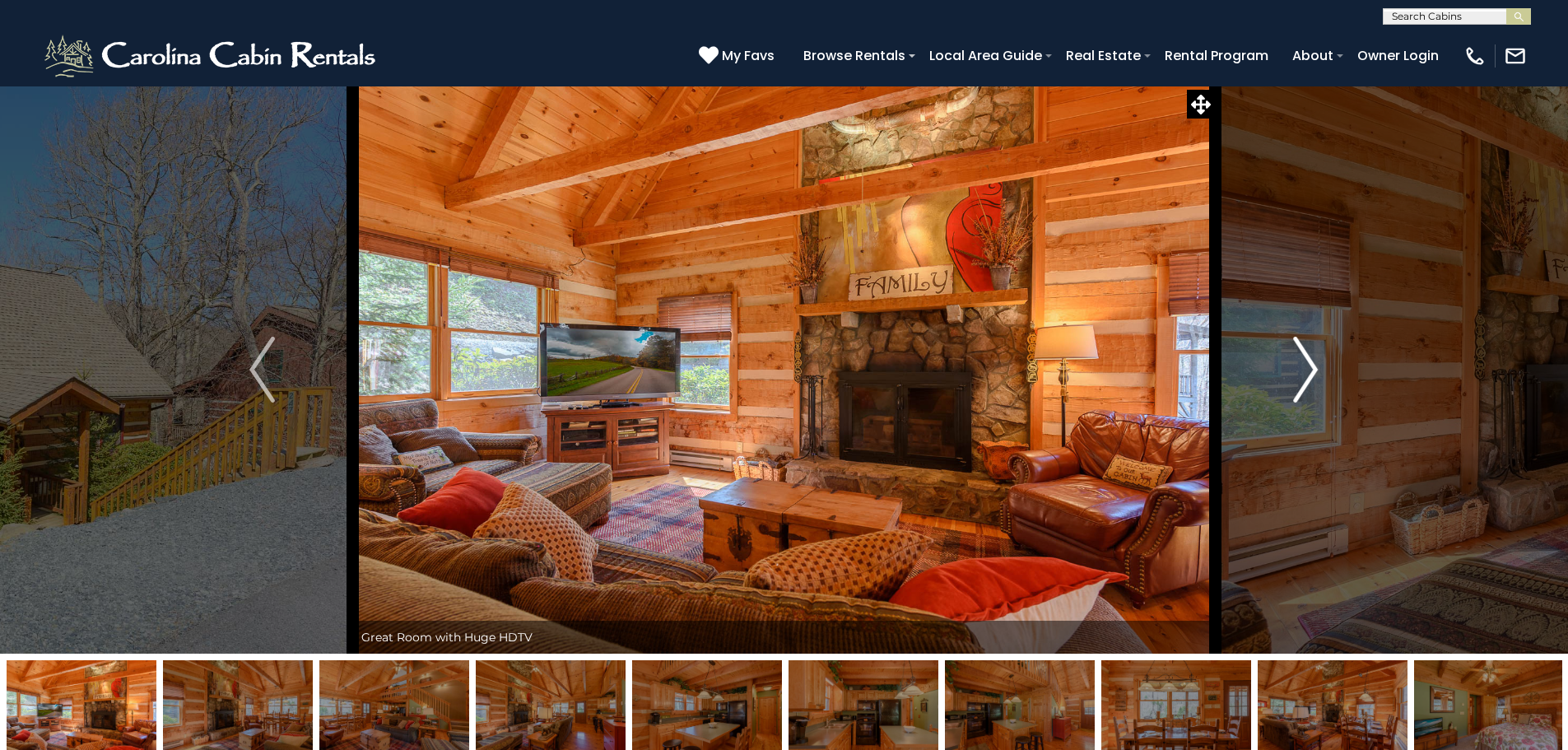
click at [1310, 361] on img "Next" at bounding box center [1305, 369] width 25 height 66
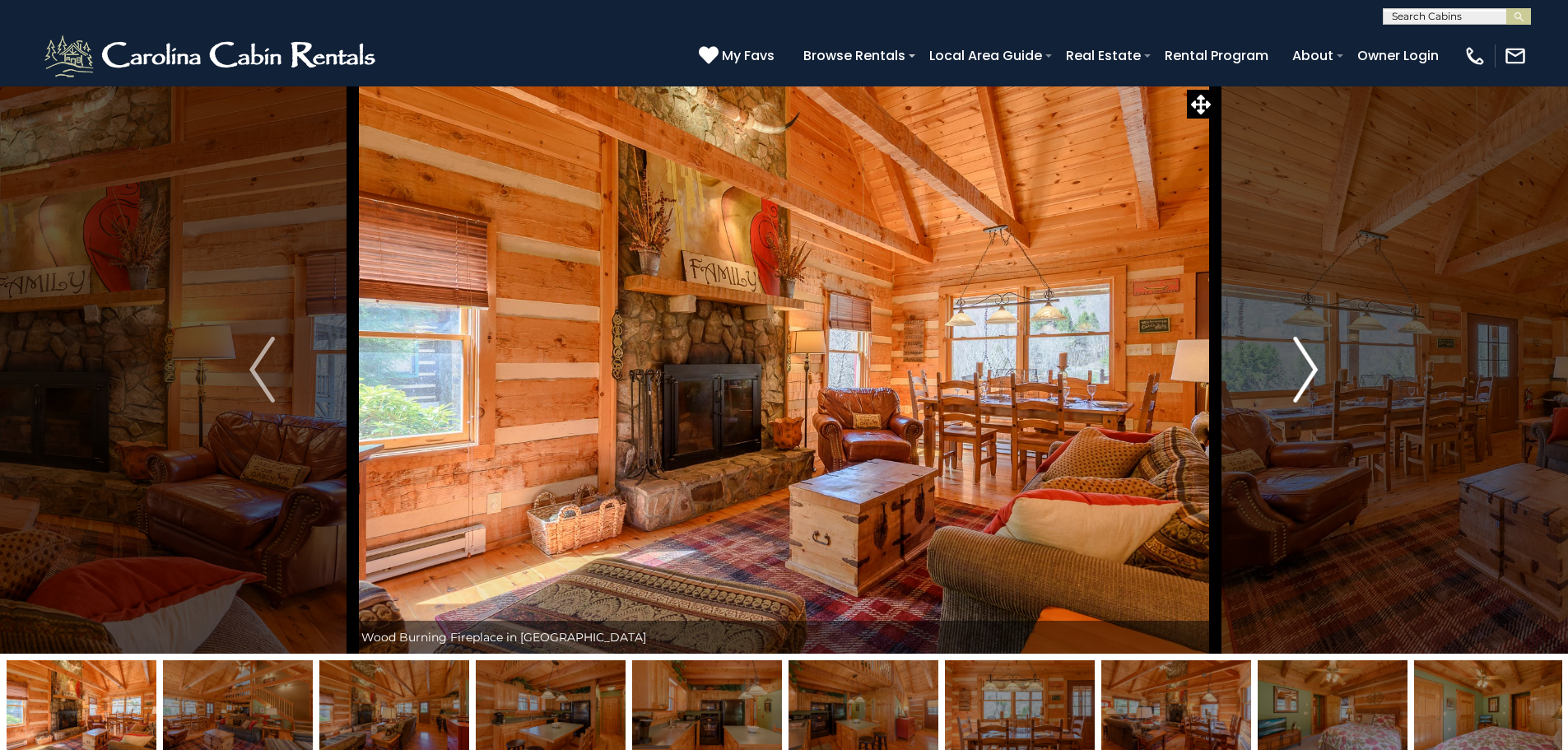
click at [1310, 361] on img "Next" at bounding box center [1305, 369] width 25 height 66
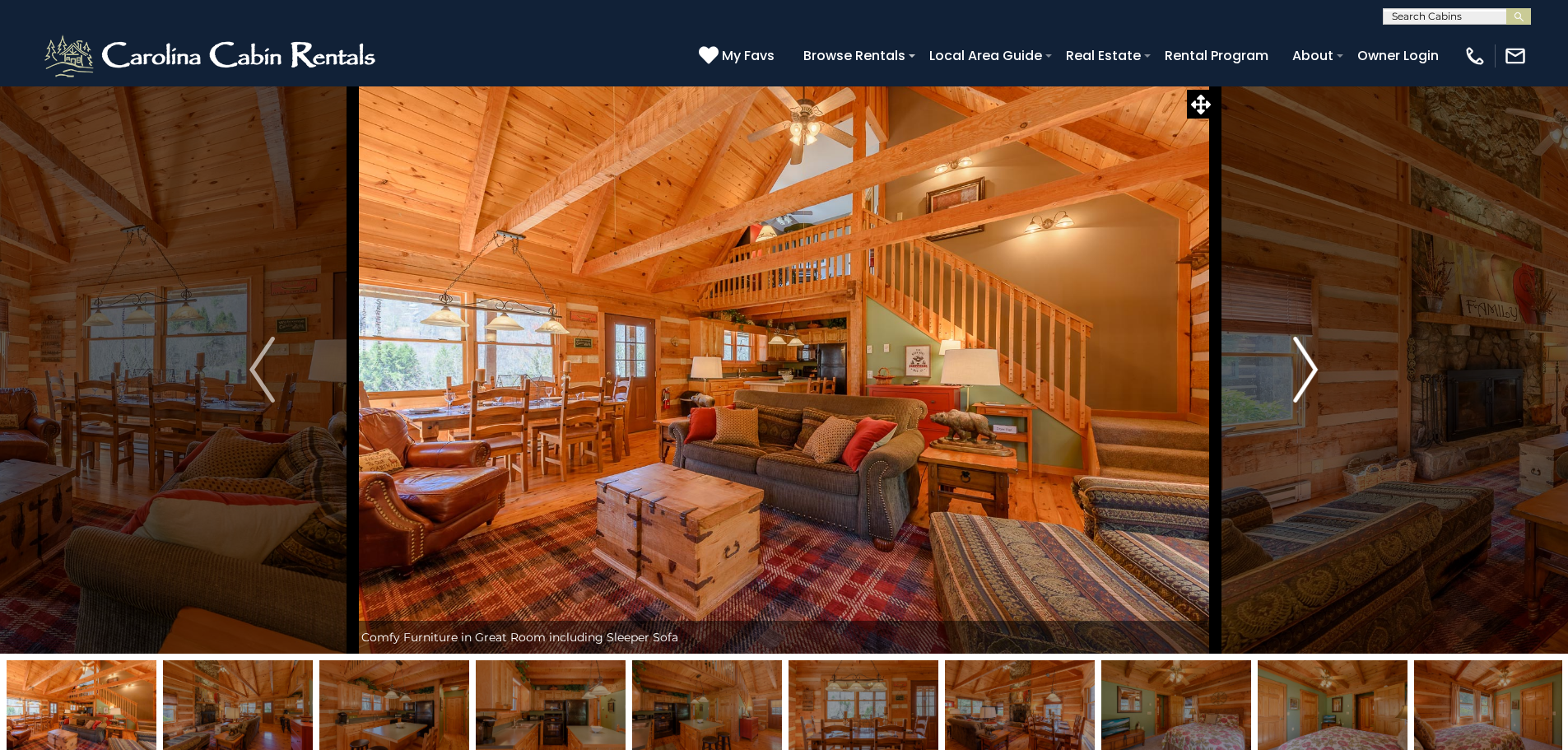
click at [1310, 361] on img "Next" at bounding box center [1305, 369] width 25 height 66
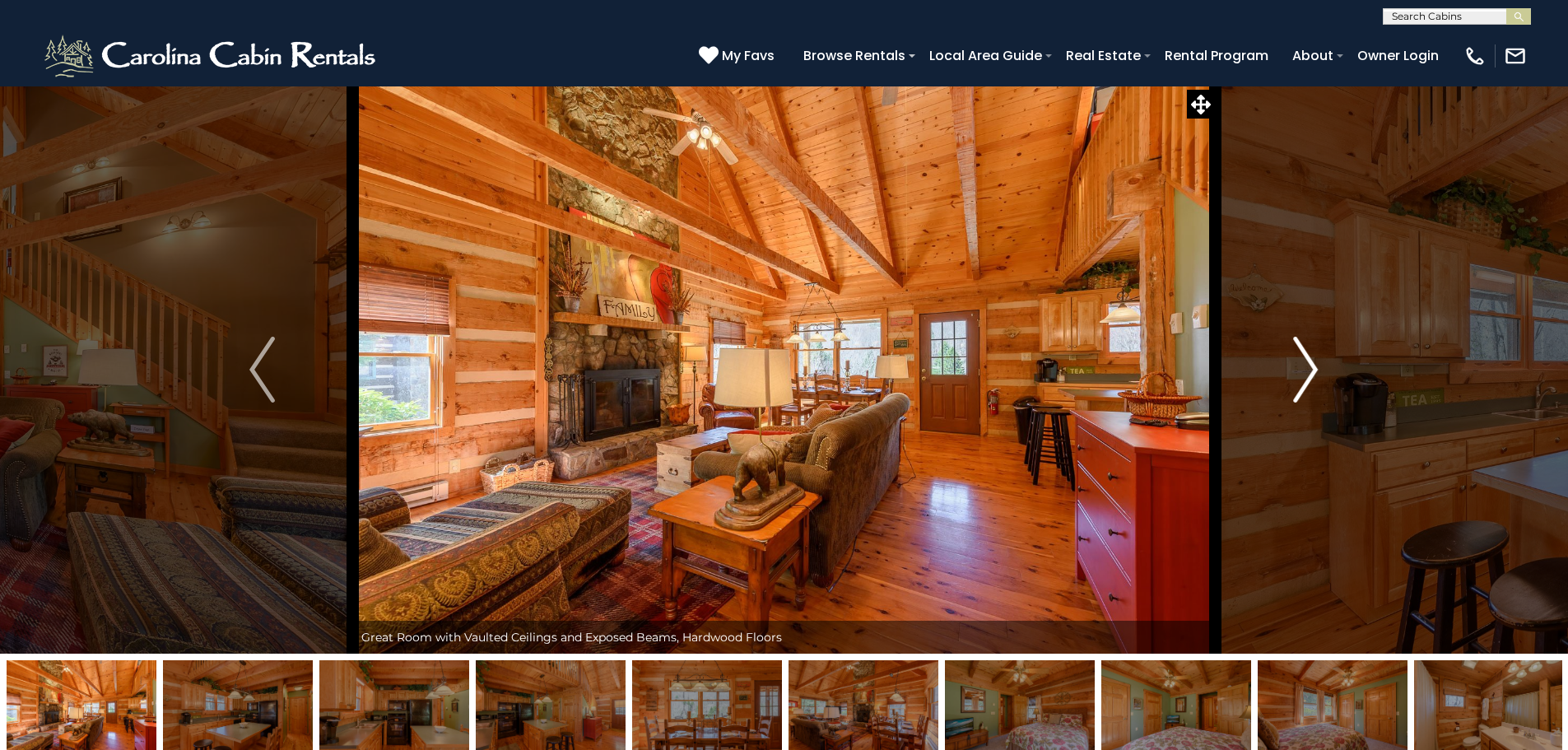
click at [1310, 361] on img "Next" at bounding box center [1305, 369] width 25 height 66
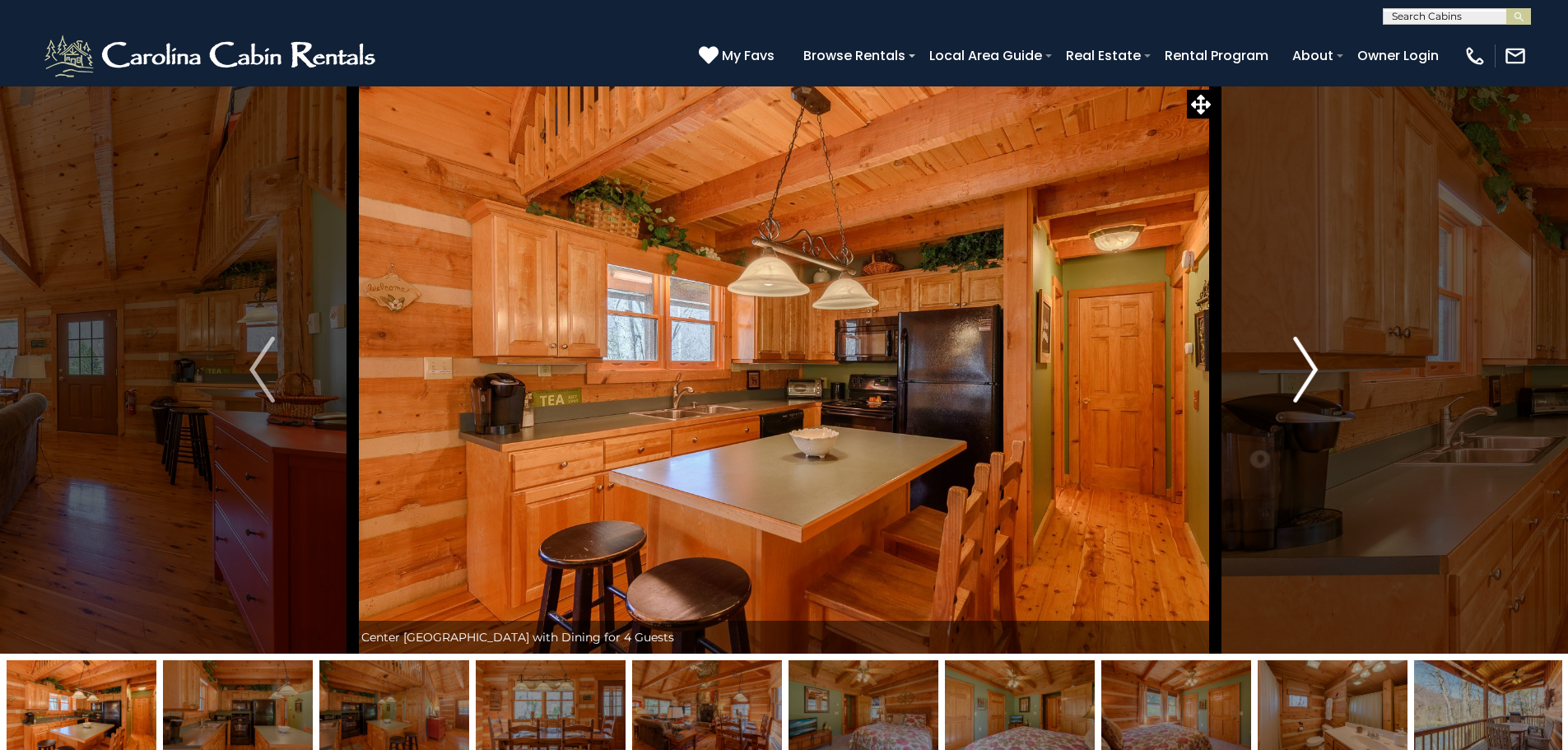
click at [1310, 361] on img "Next" at bounding box center [1305, 369] width 25 height 66
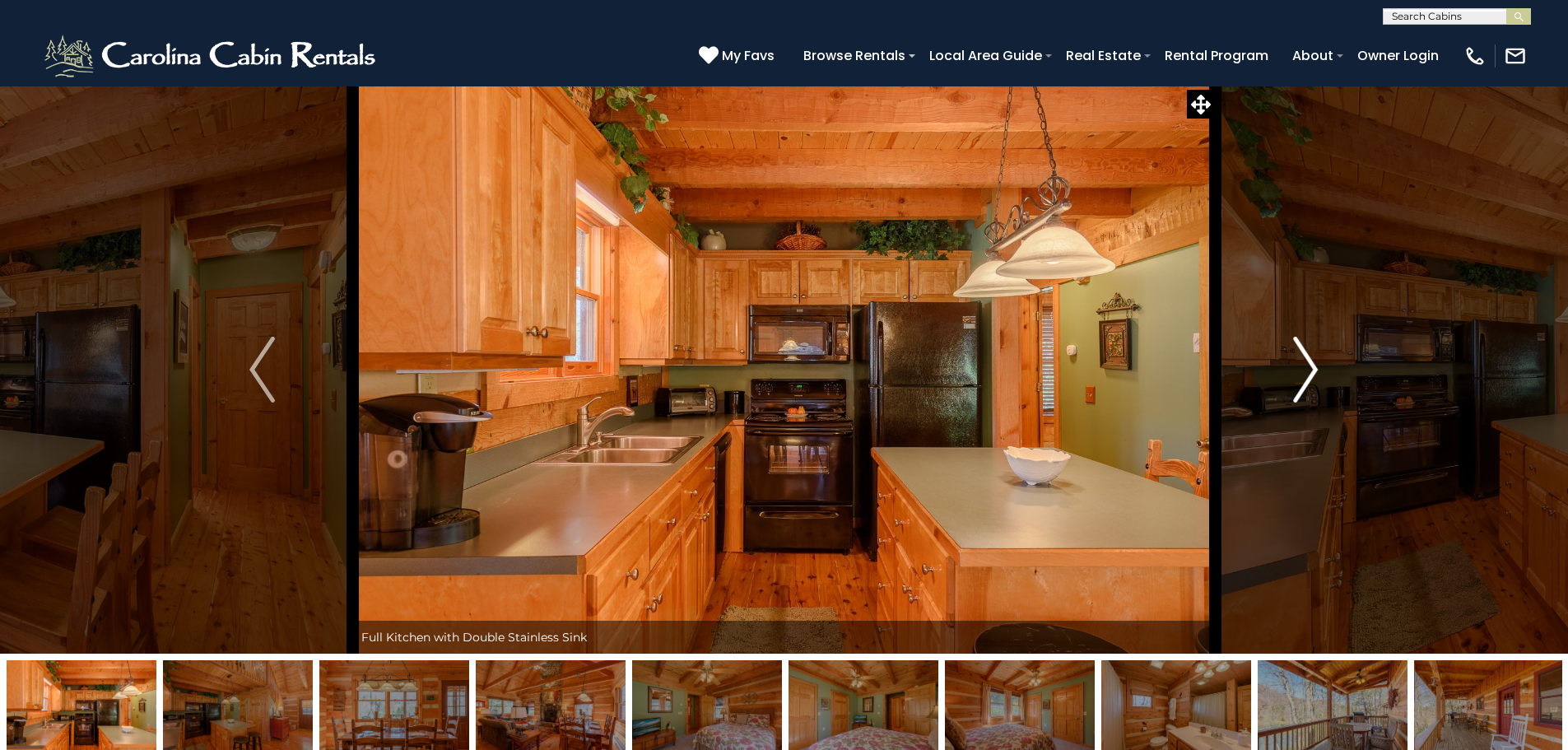
click at [1310, 361] on img "Next" at bounding box center [1305, 369] width 25 height 66
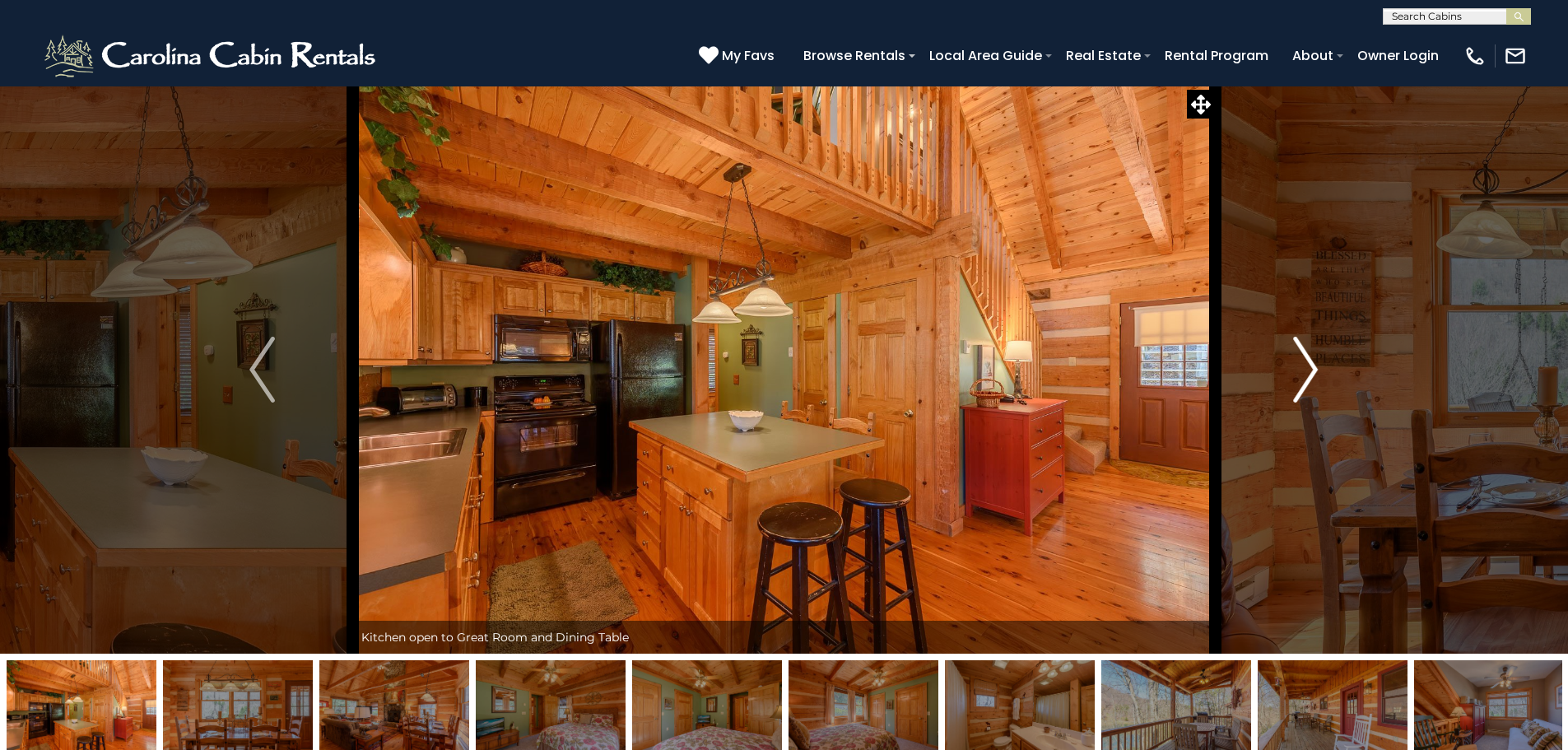
click at [1308, 365] on img "Next" at bounding box center [1305, 369] width 25 height 66
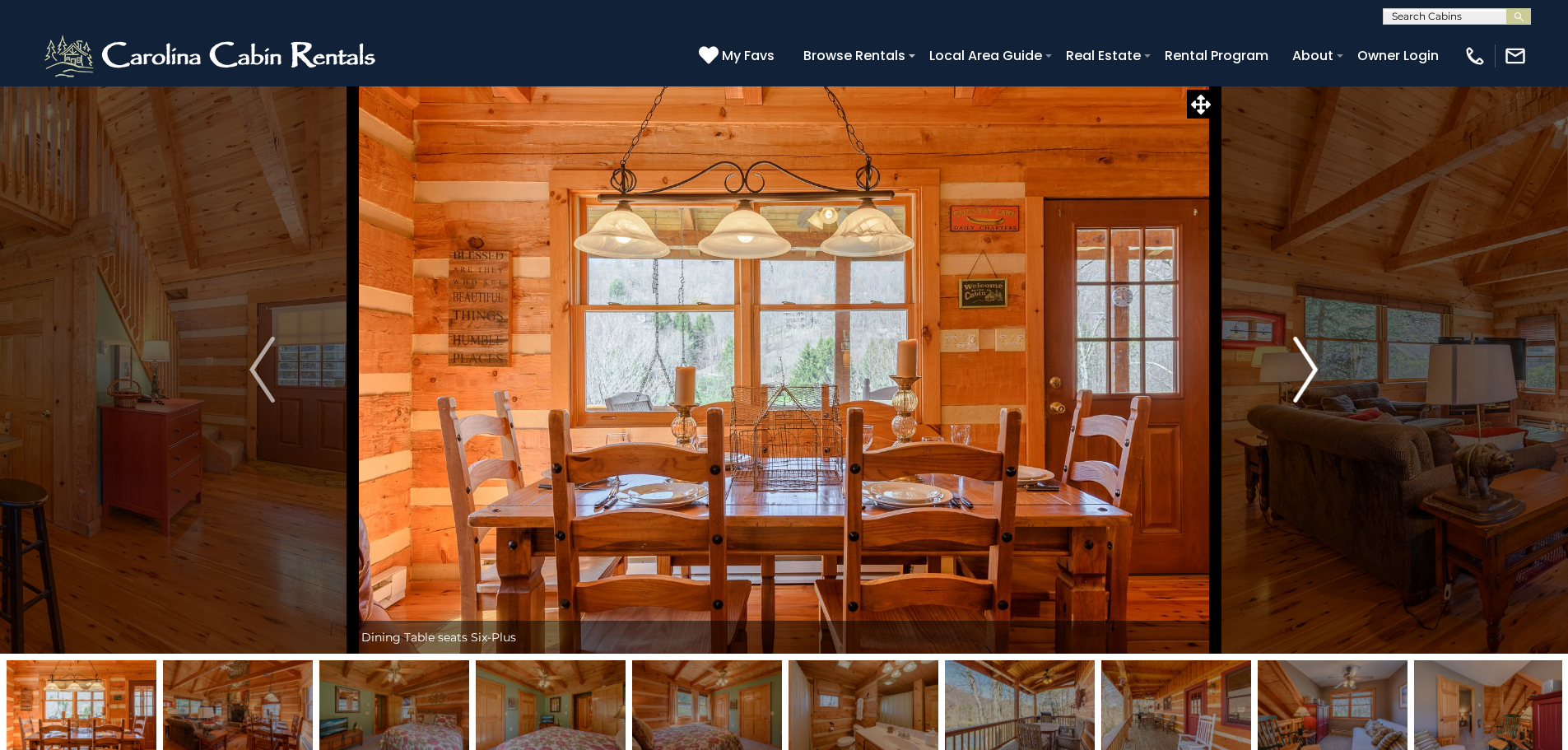
click at [1308, 365] on img "Next" at bounding box center [1305, 369] width 25 height 66
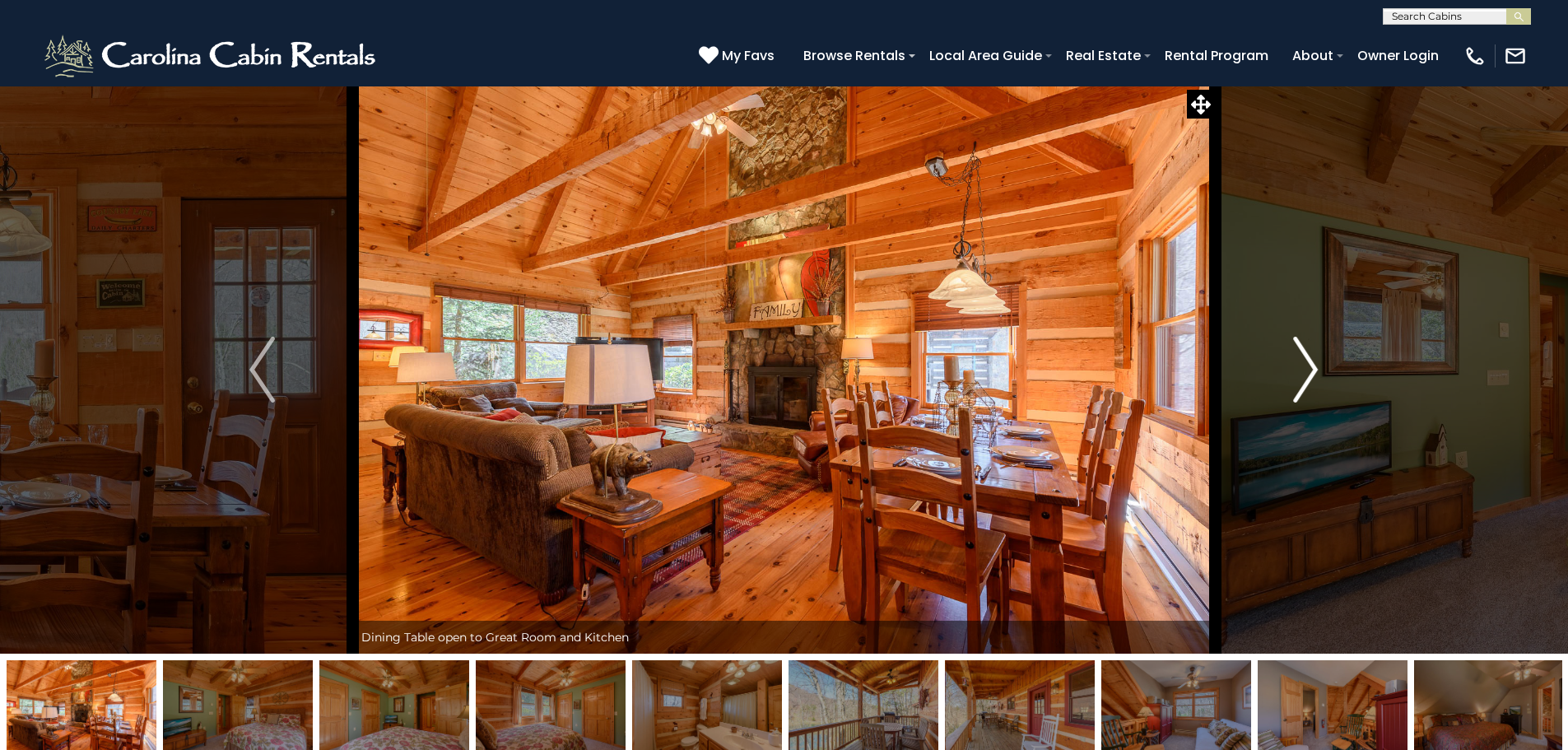
click at [1308, 365] on img "Next" at bounding box center [1305, 369] width 25 height 66
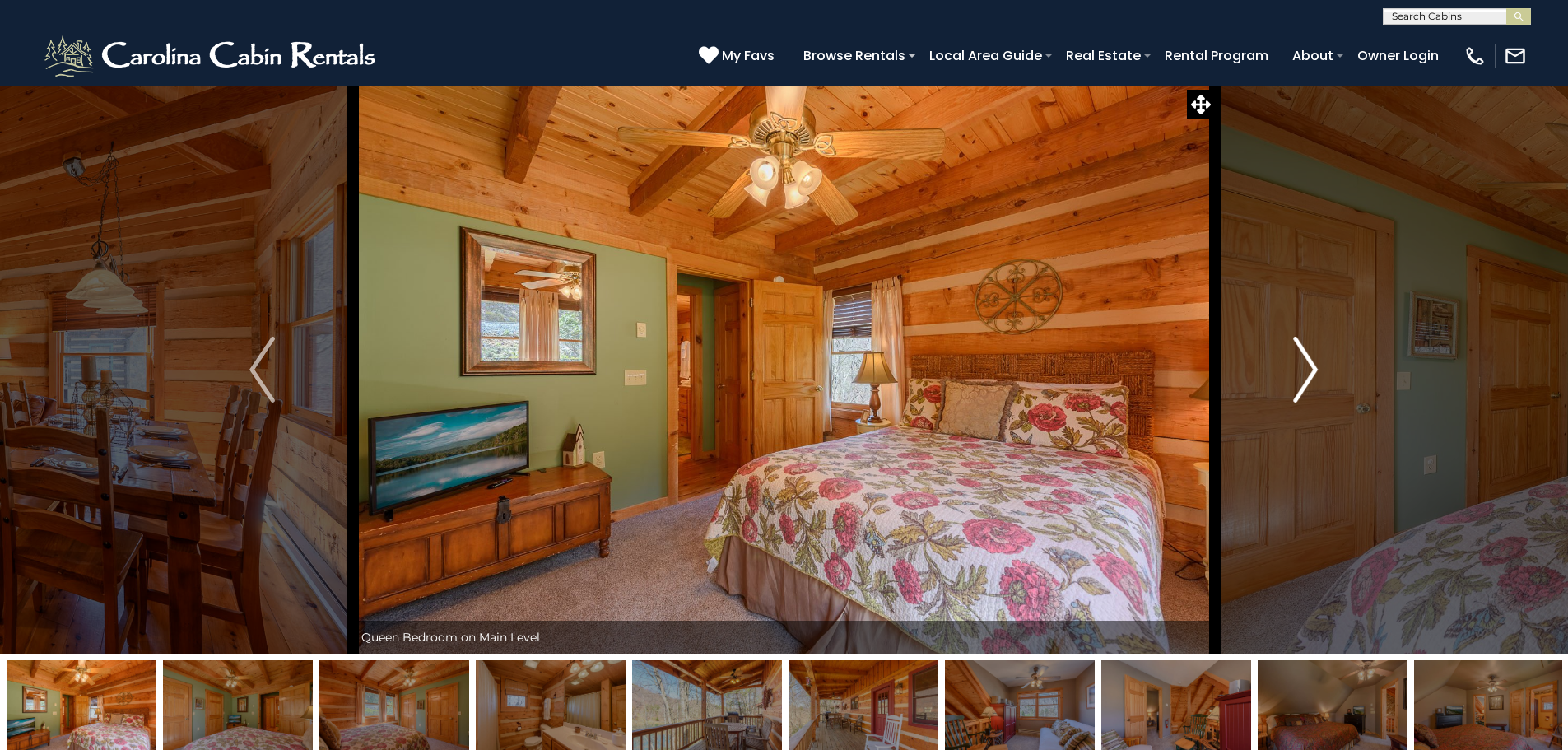
click at [1308, 365] on img "Next" at bounding box center [1305, 369] width 25 height 66
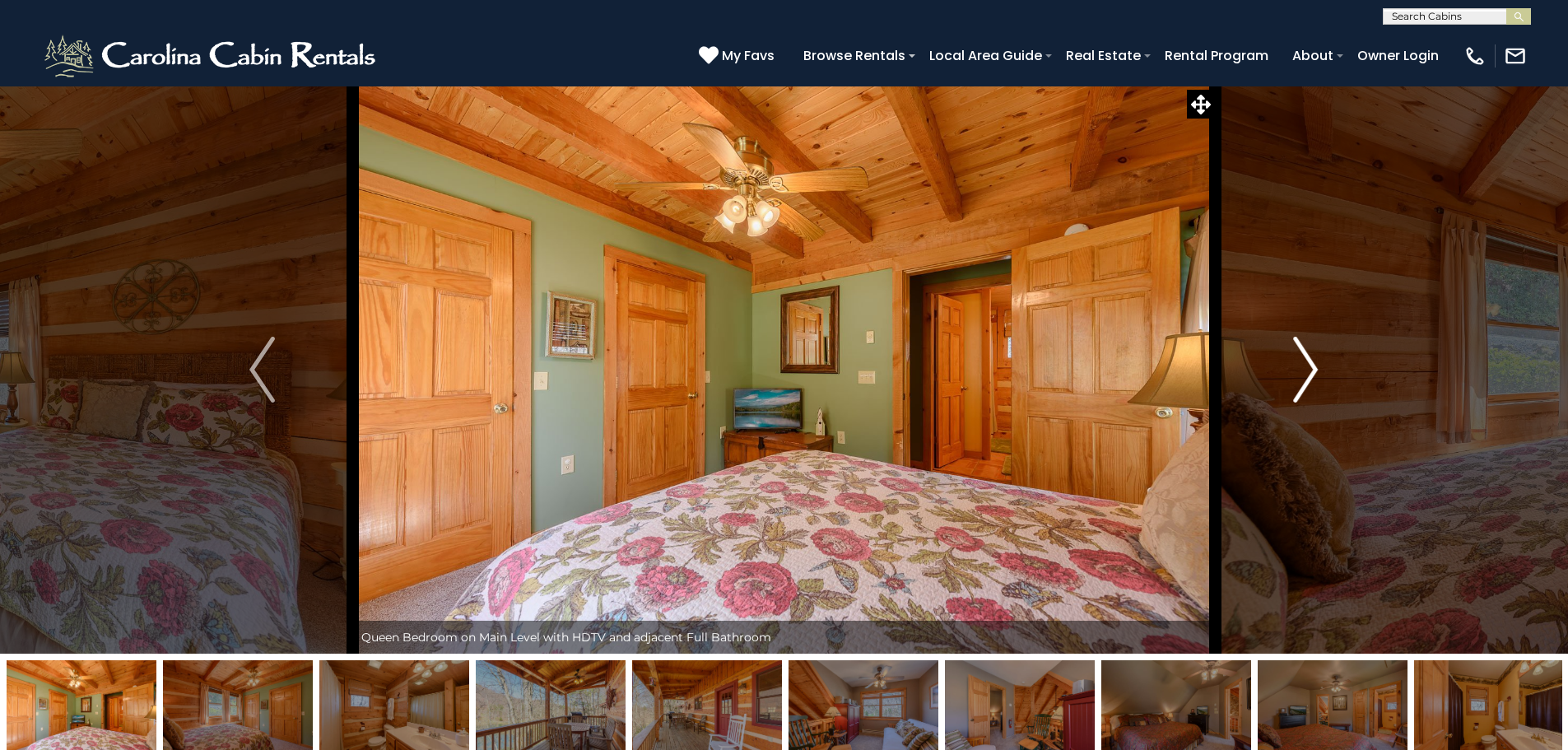
click at [1308, 365] on img "Next" at bounding box center [1305, 369] width 25 height 66
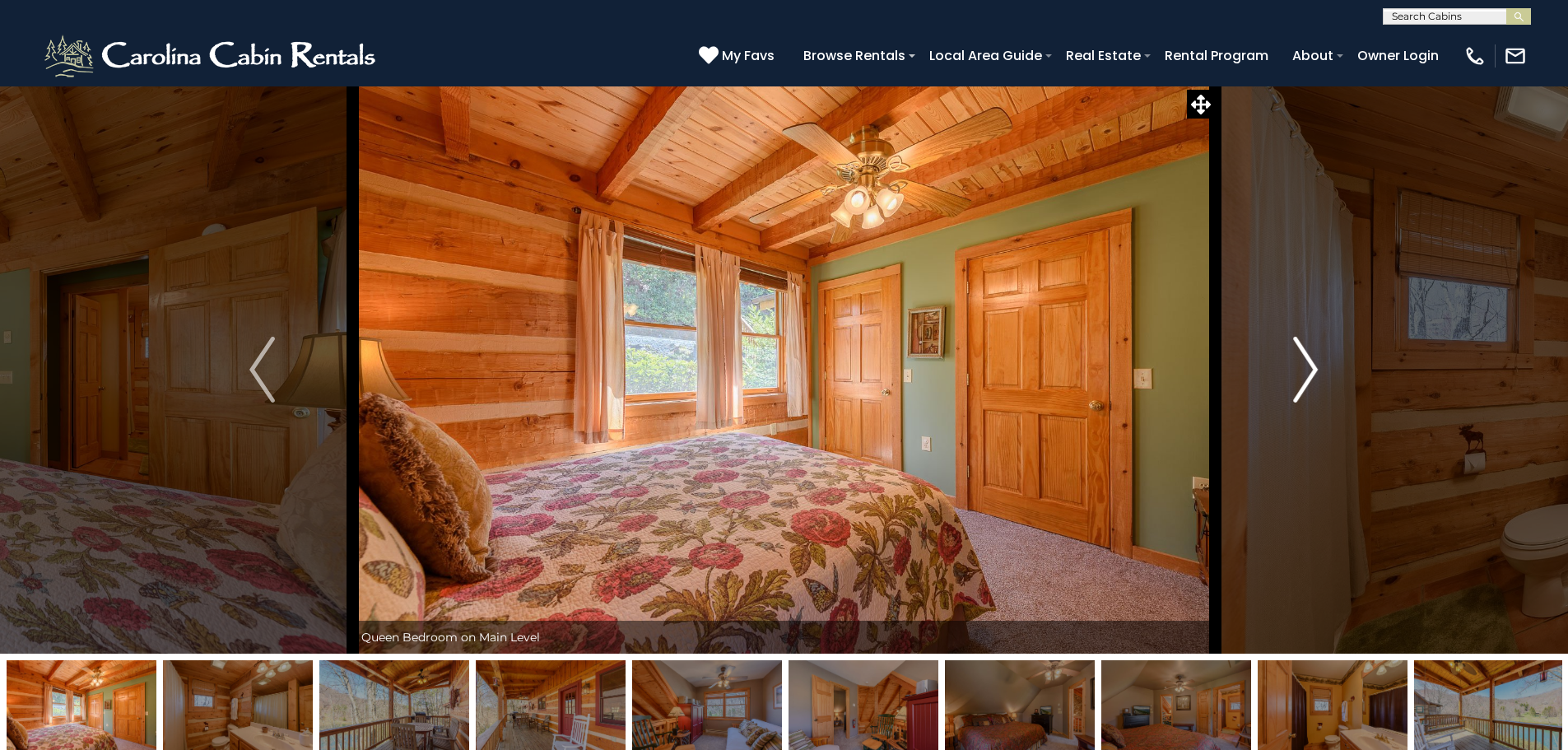
click at [1308, 365] on img "Next" at bounding box center [1305, 369] width 25 height 66
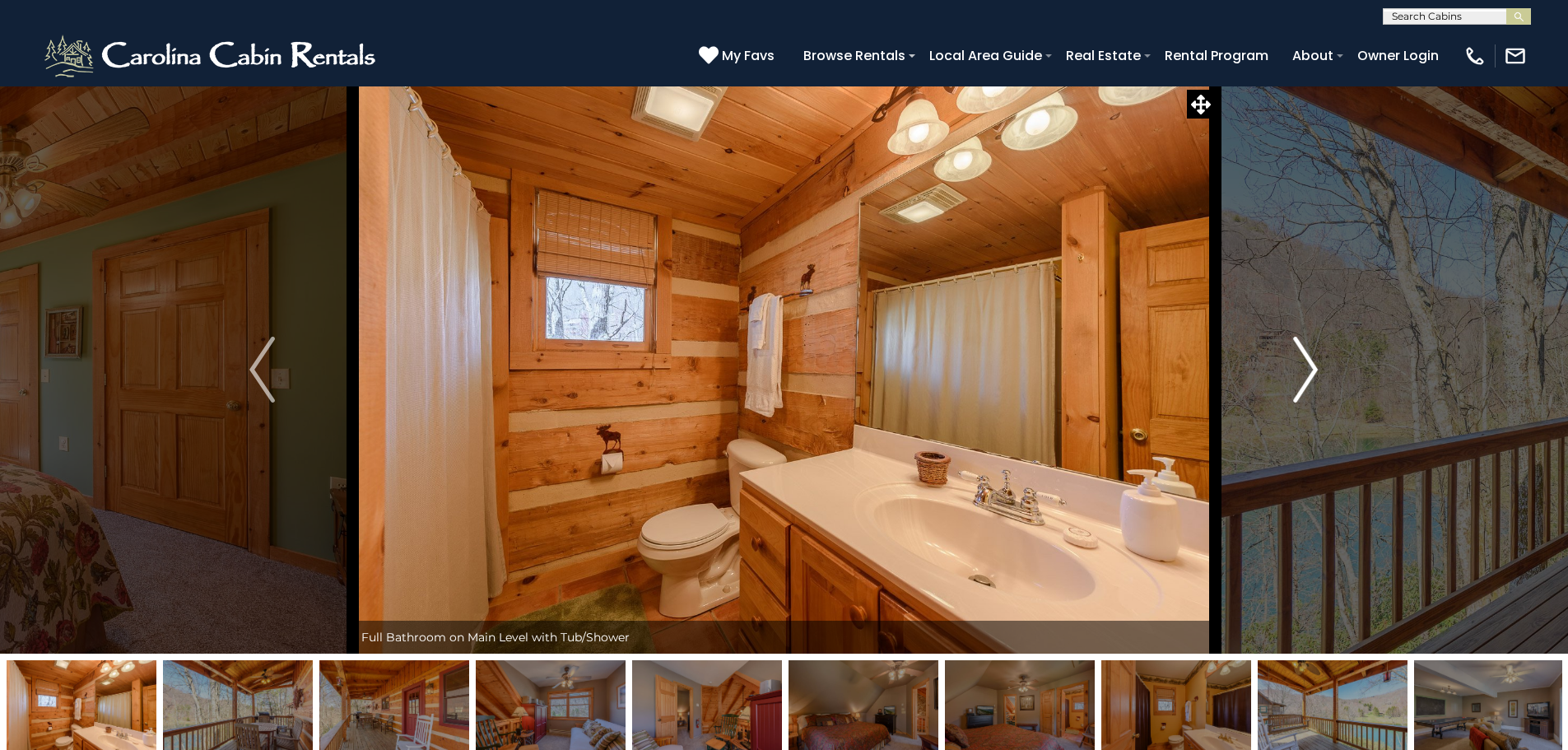
click at [1308, 365] on img "Next" at bounding box center [1305, 369] width 25 height 66
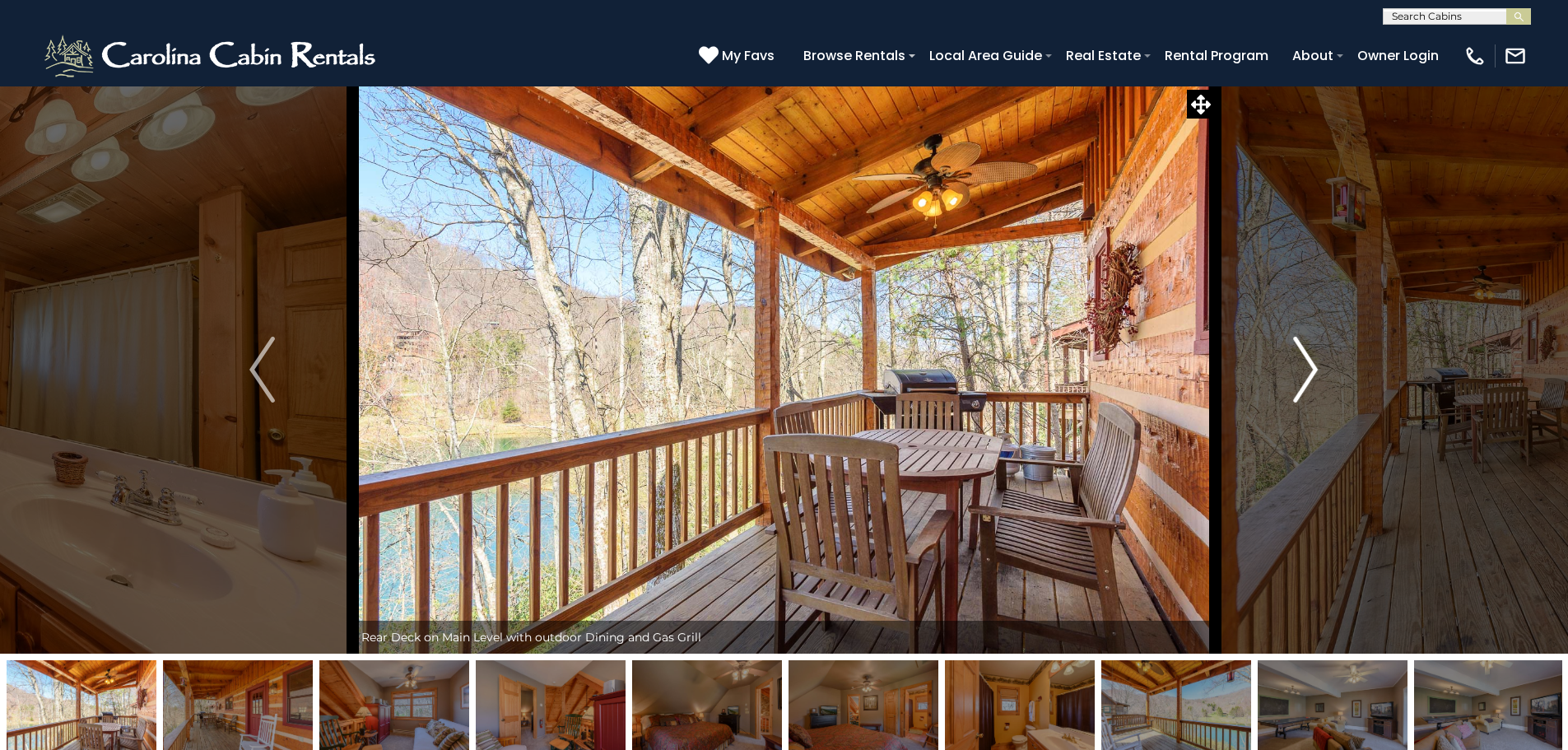
click at [1308, 365] on img "Next" at bounding box center [1305, 369] width 25 height 66
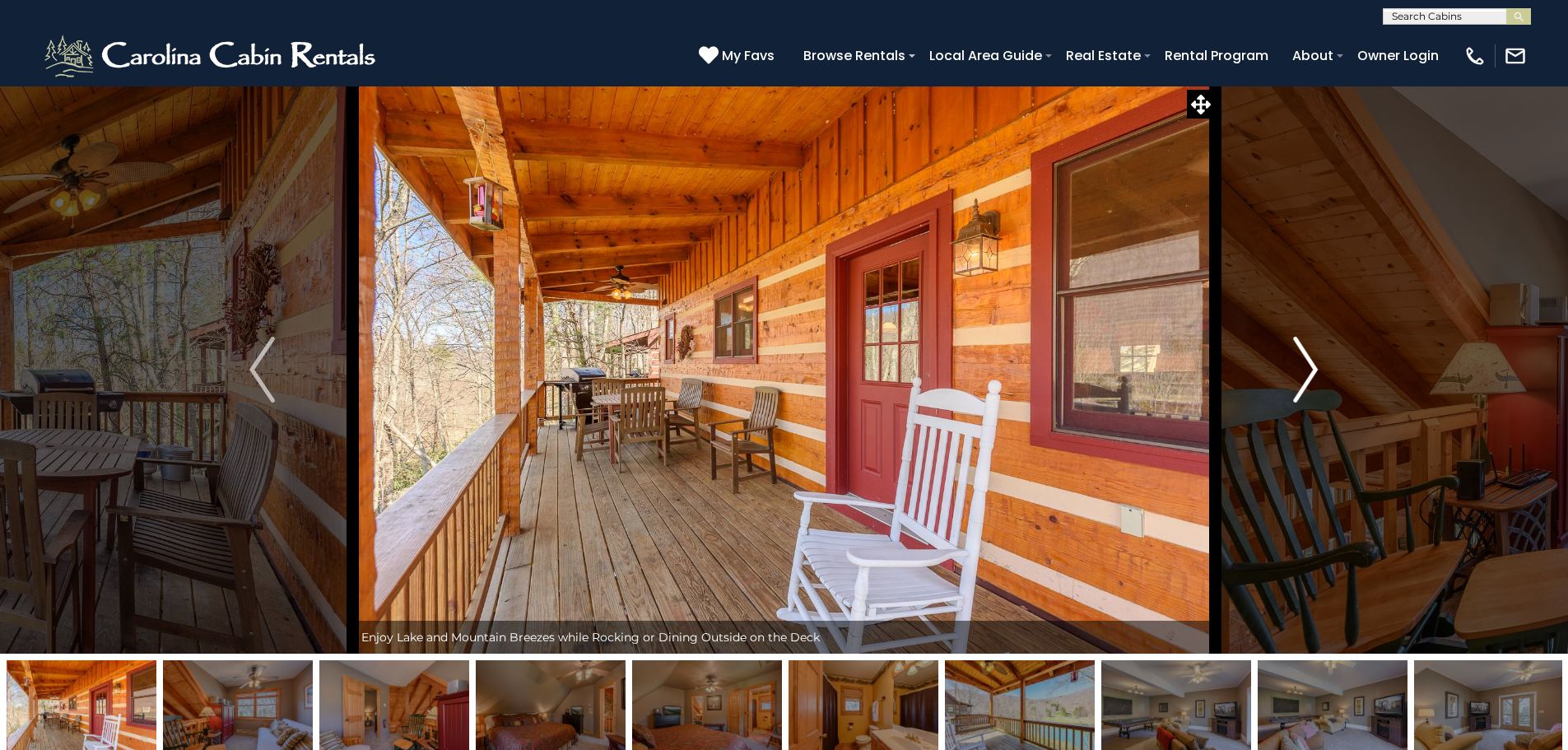
click at [1307, 365] on img "Next" at bounding box center [1305, 369] width 25 height 66
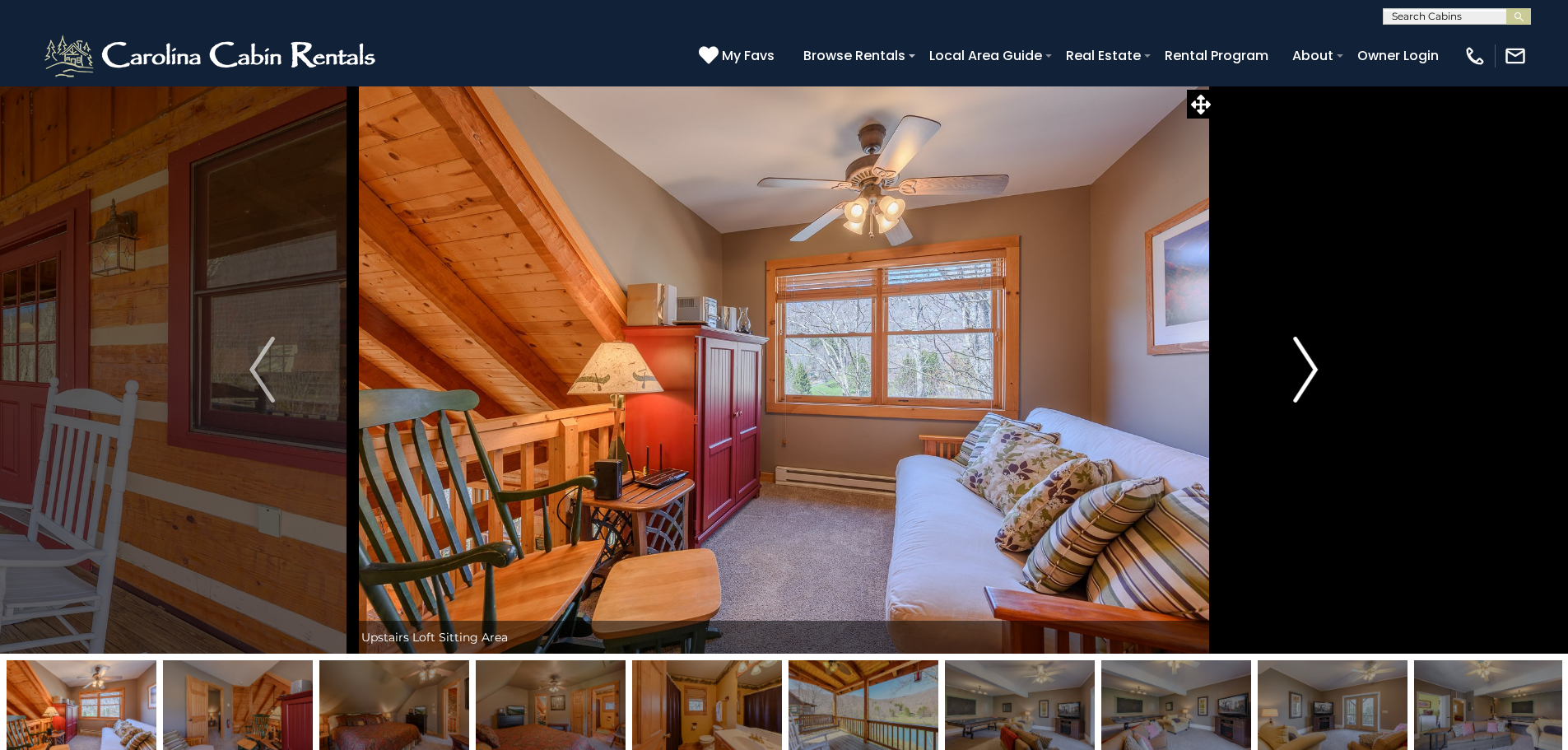
click at [1307, 365] on img "Next" at bounding box center [1305, 369] width 25 height 66
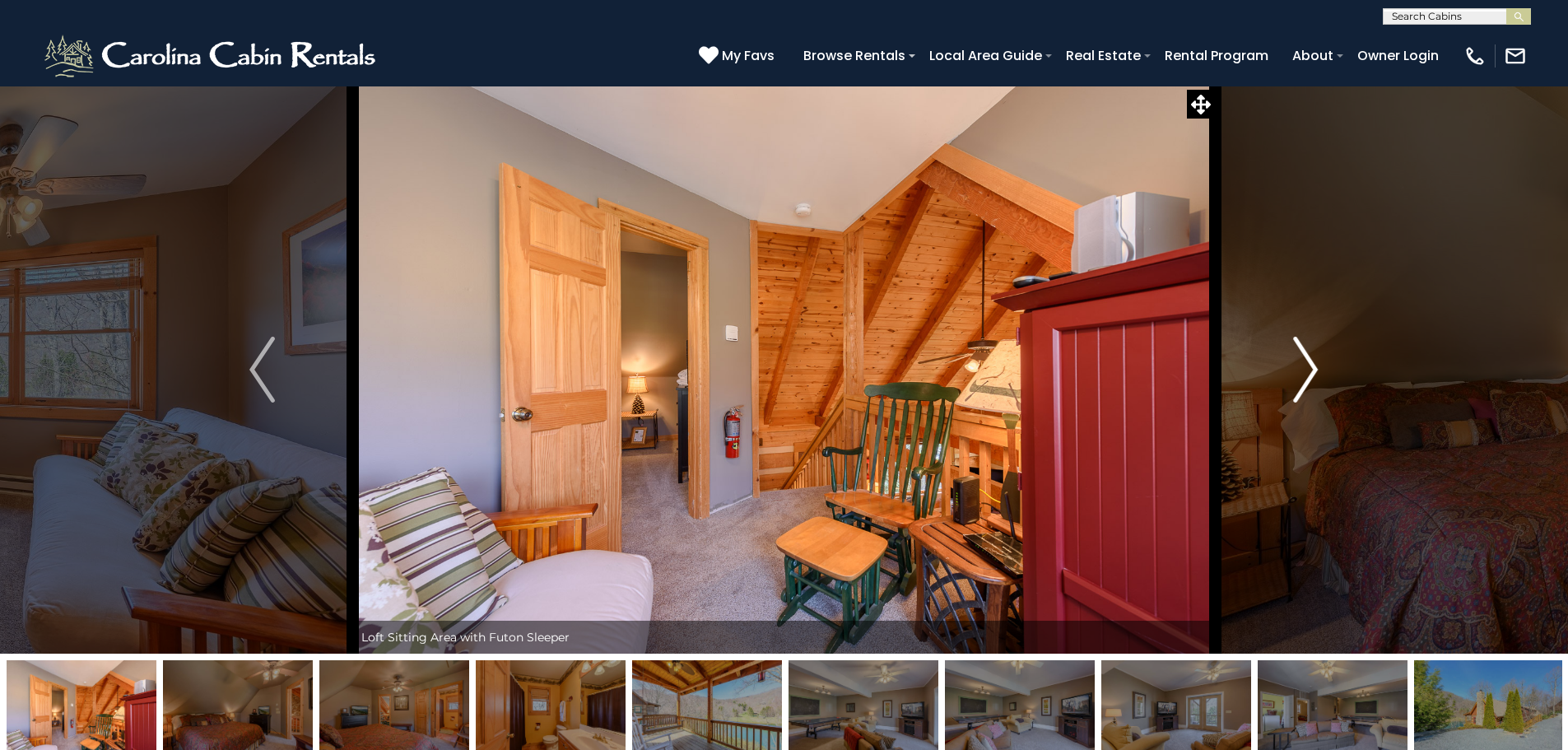
click at [1307, 365] on img "Next" at bounding box center [1305, 369] width 25 height 66
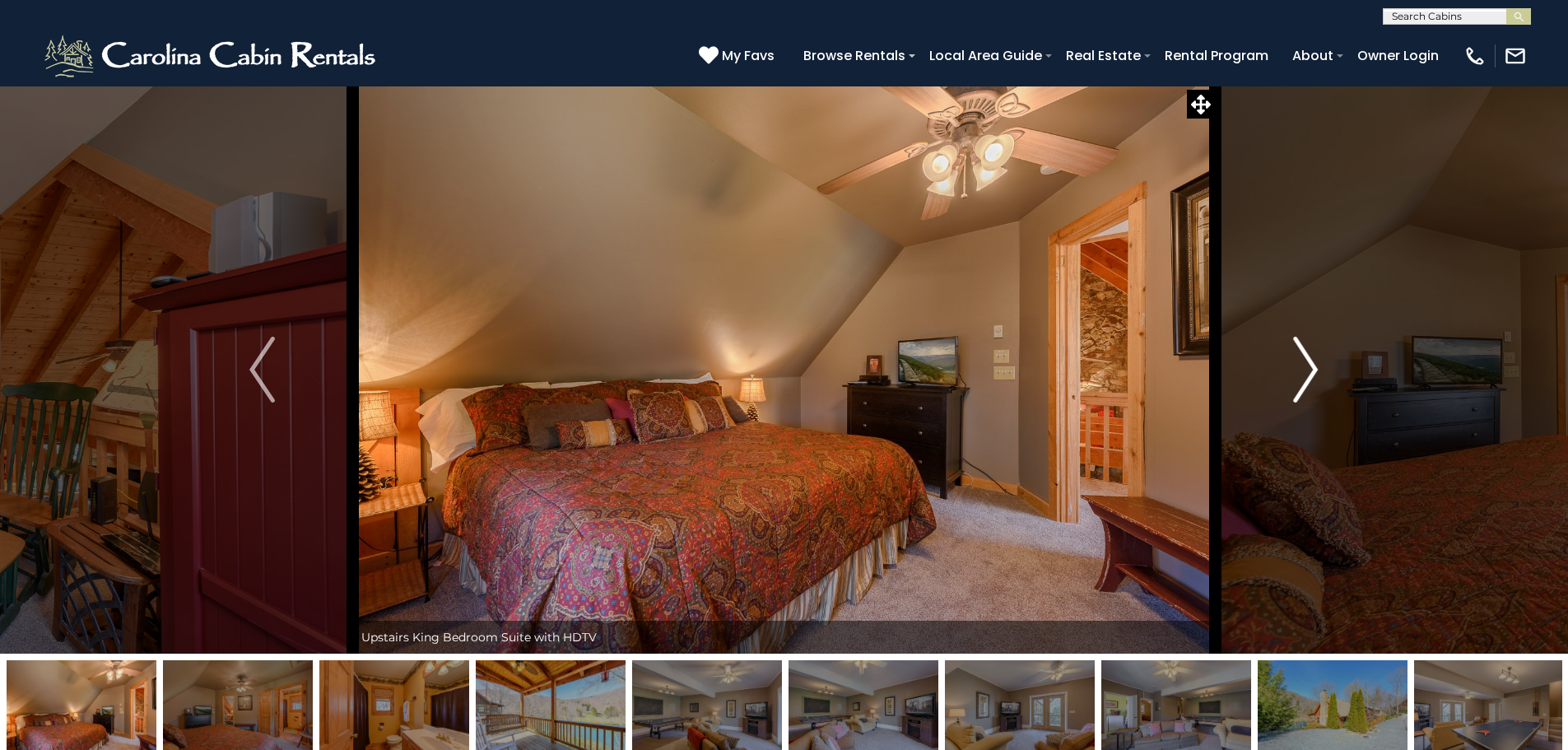
click at [1307, 365] on img "Next" at bounding box center [1305, 369] width 25 height 66
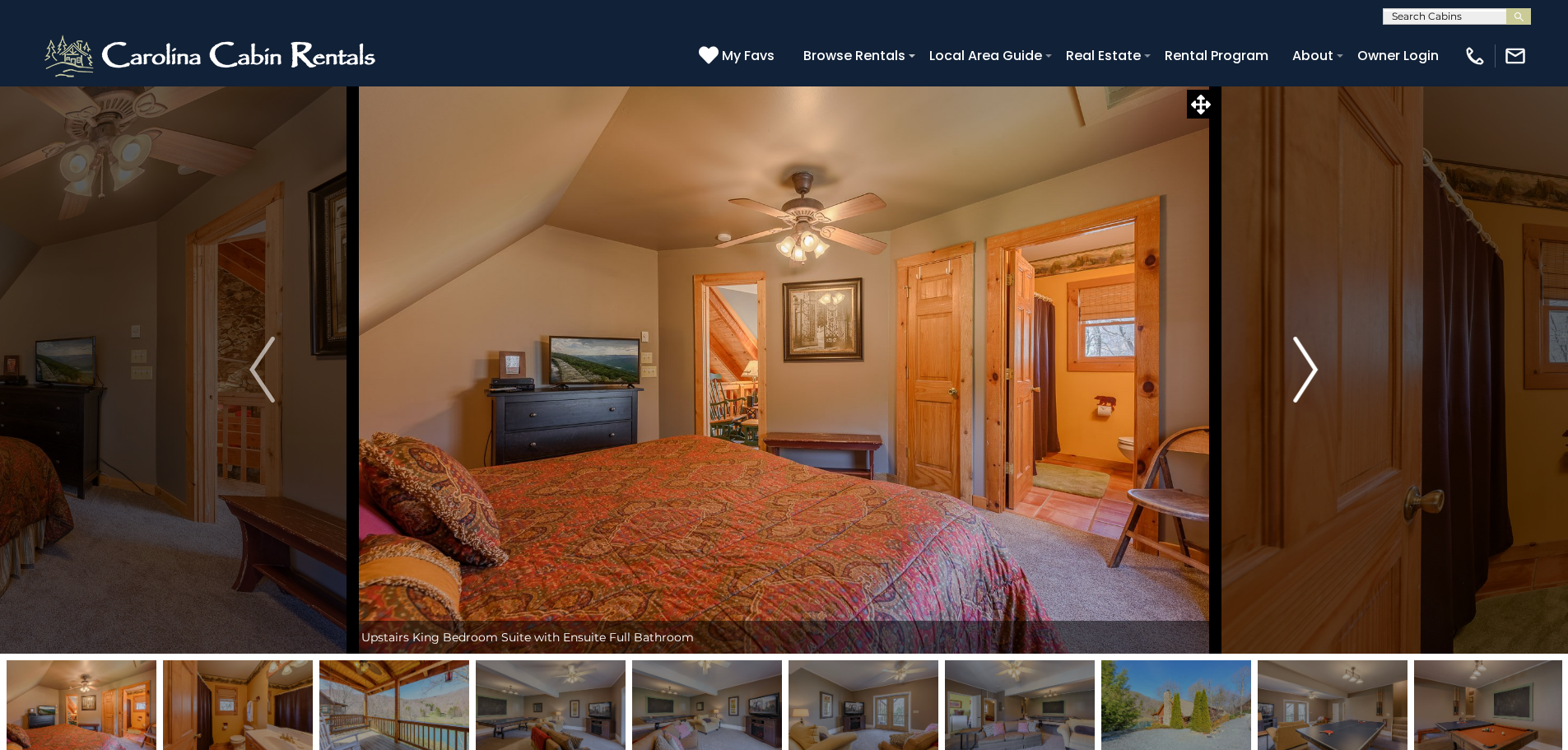
click at [1307, 365] on img "Next" at bounding box center [1305, 369] width 25 height 66
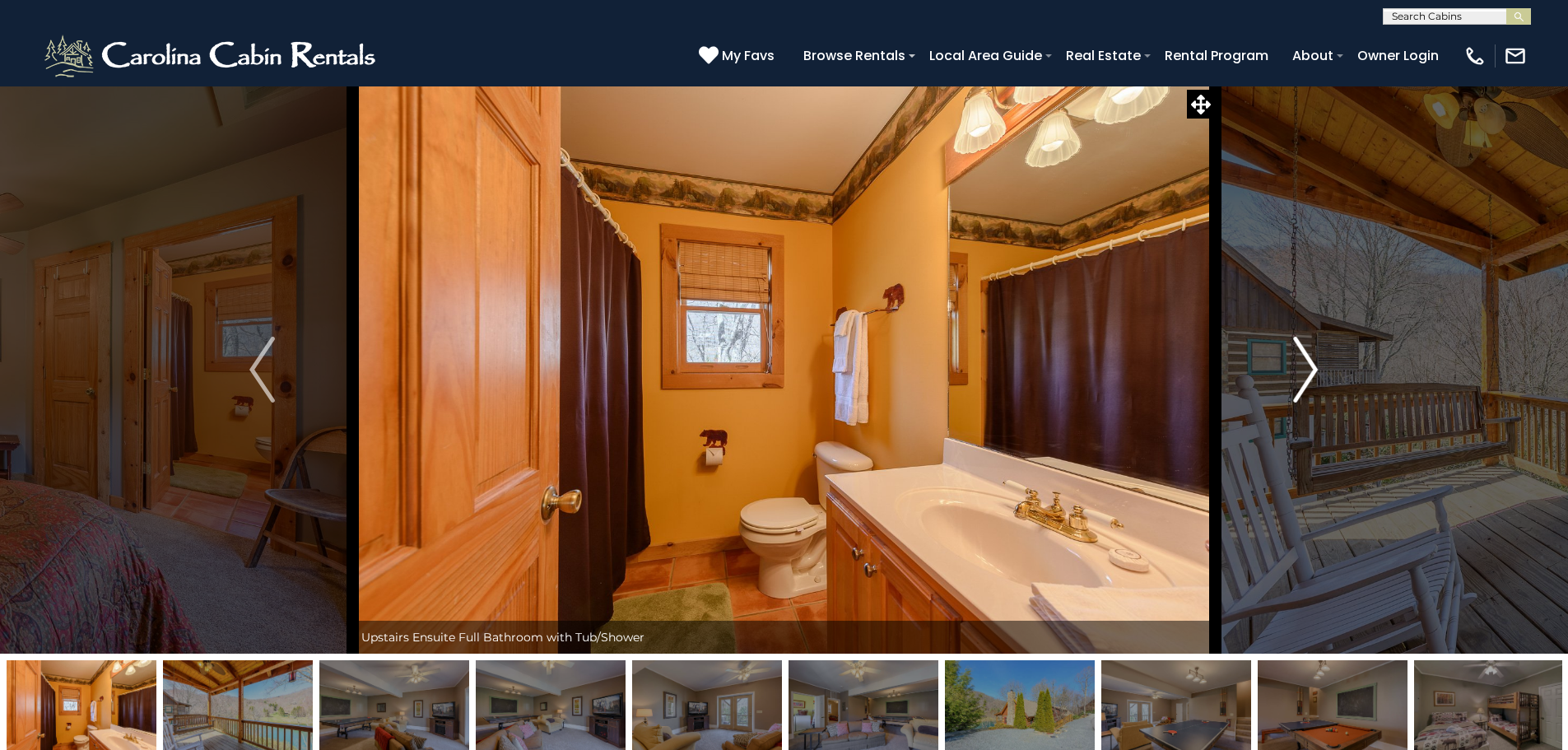
click at [1307, 365] on img "Next" at bounding box center [1305, 369] width 25 height 66
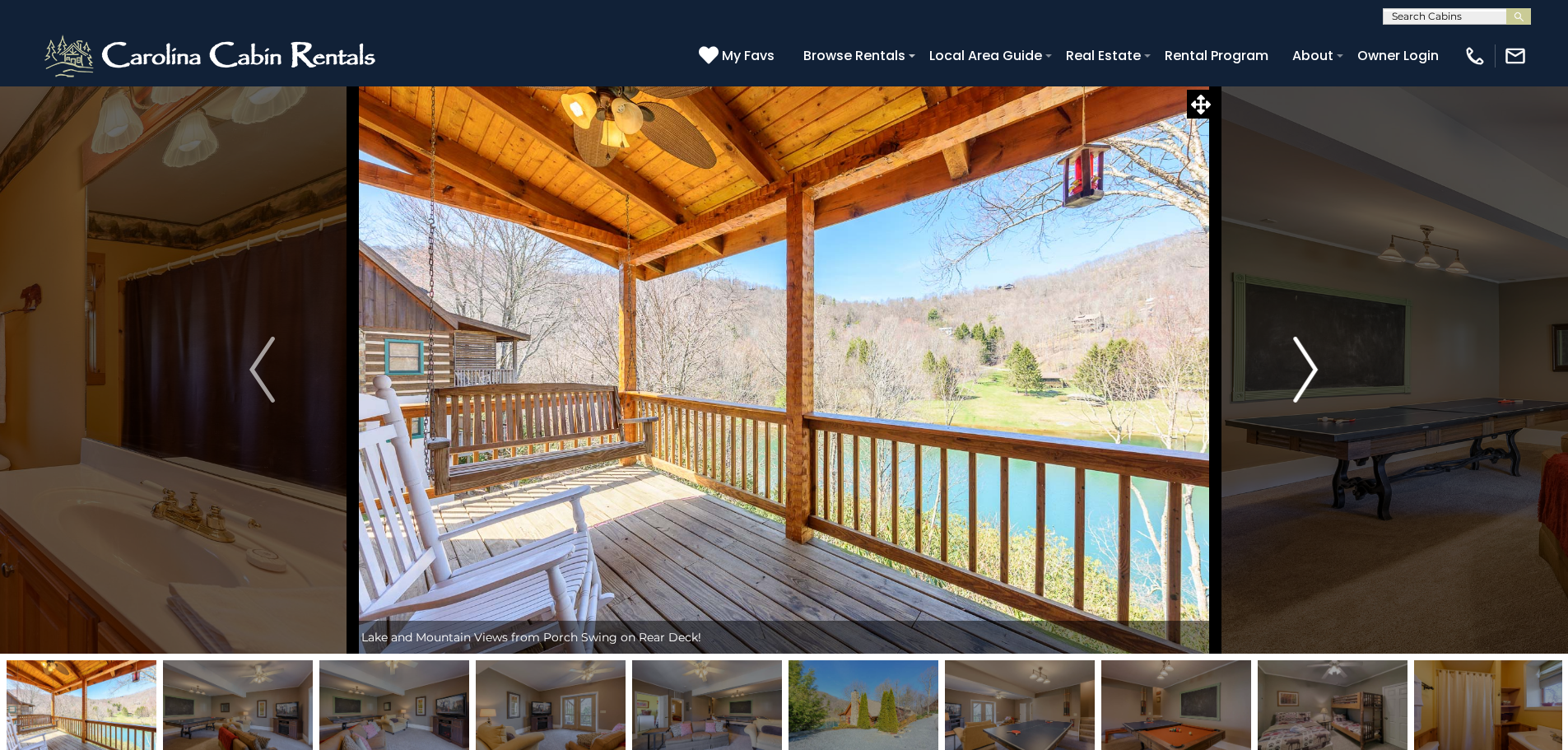
click at [1307, 365] on img "Next" at bounding box center [1305, 369] width 25 height 66
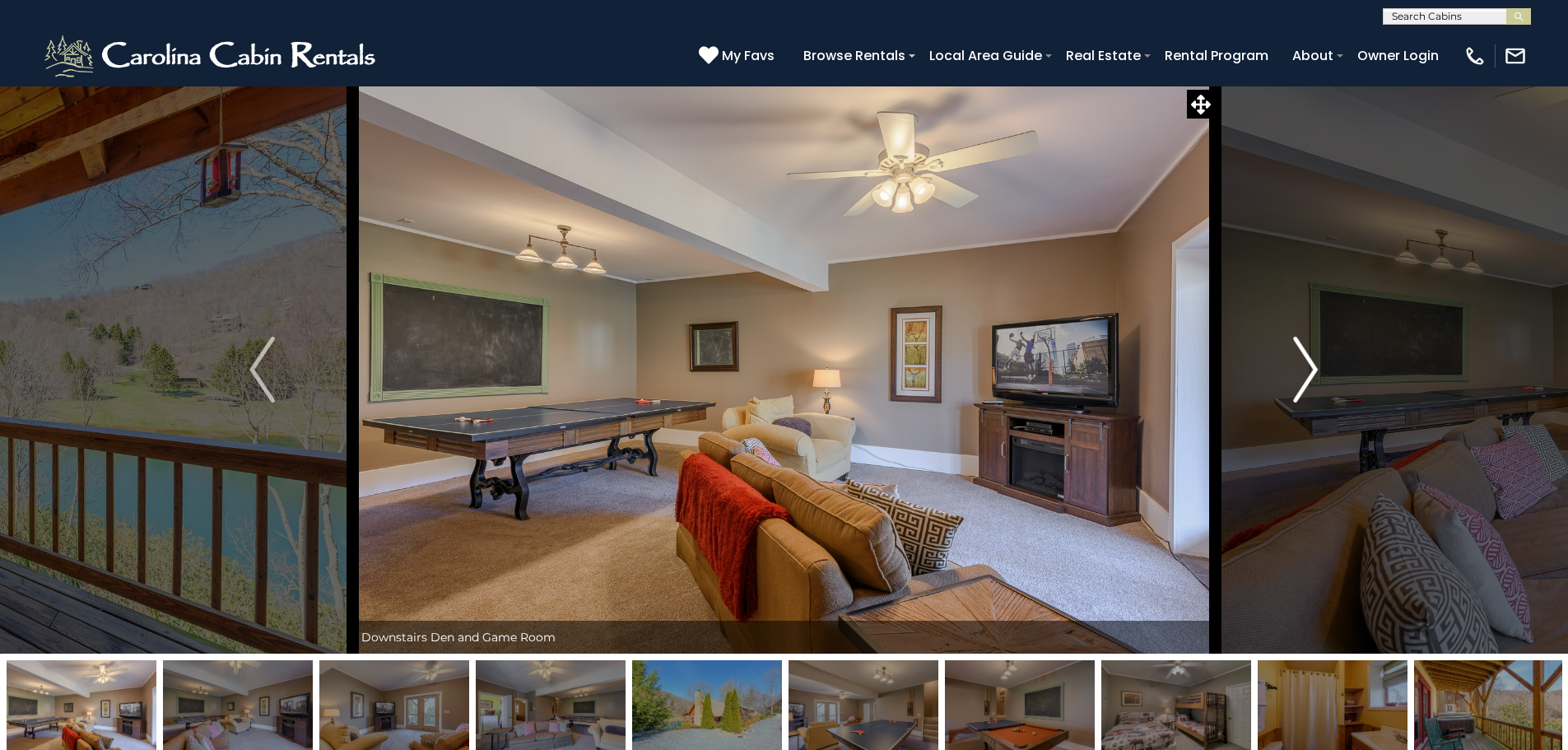
click at [1307, 365] on img "Next" at bounding box center [1305, 369] width 25 height 66
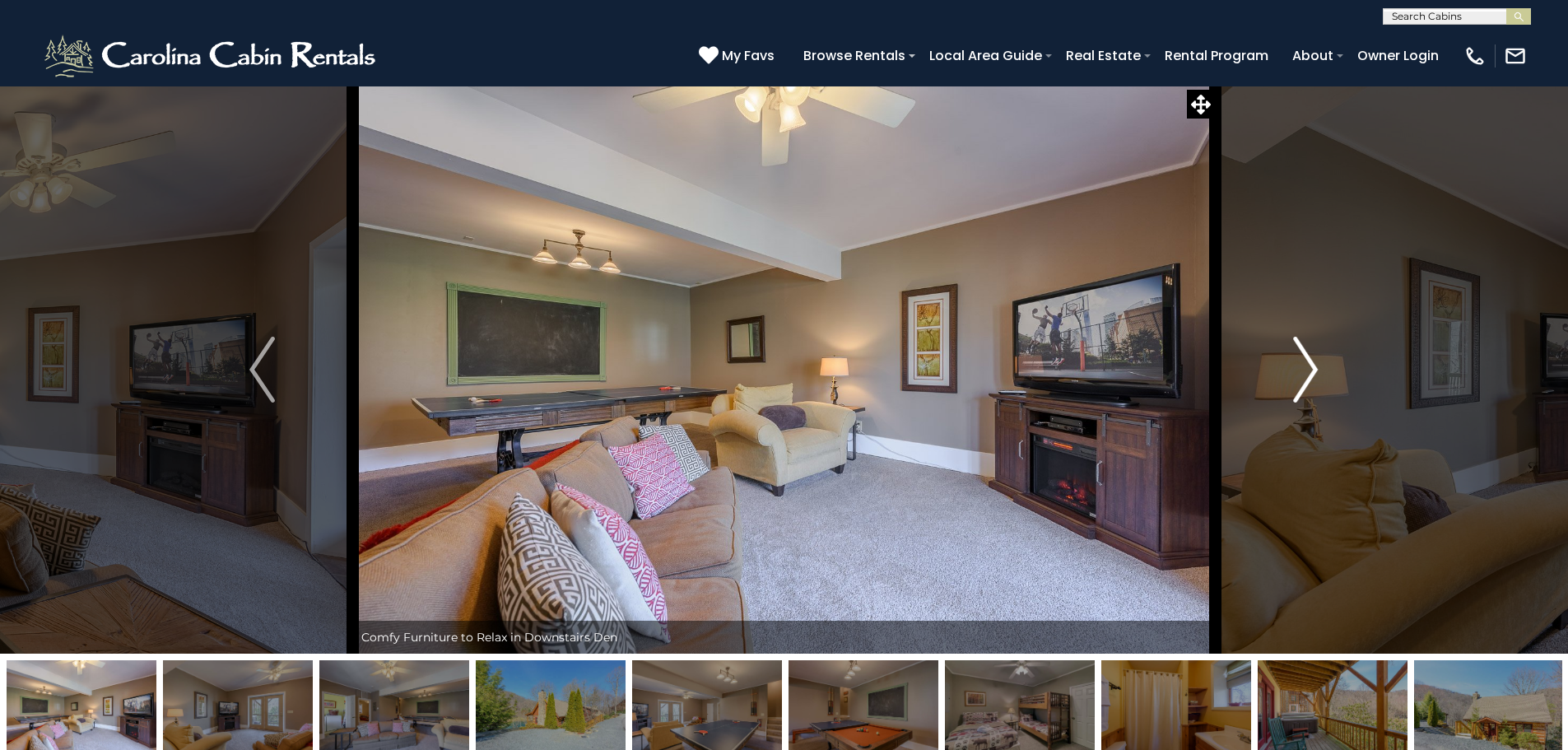
click at [1307, 365] on img "Next" at bounding box center [1305, 369] width 25 height 66
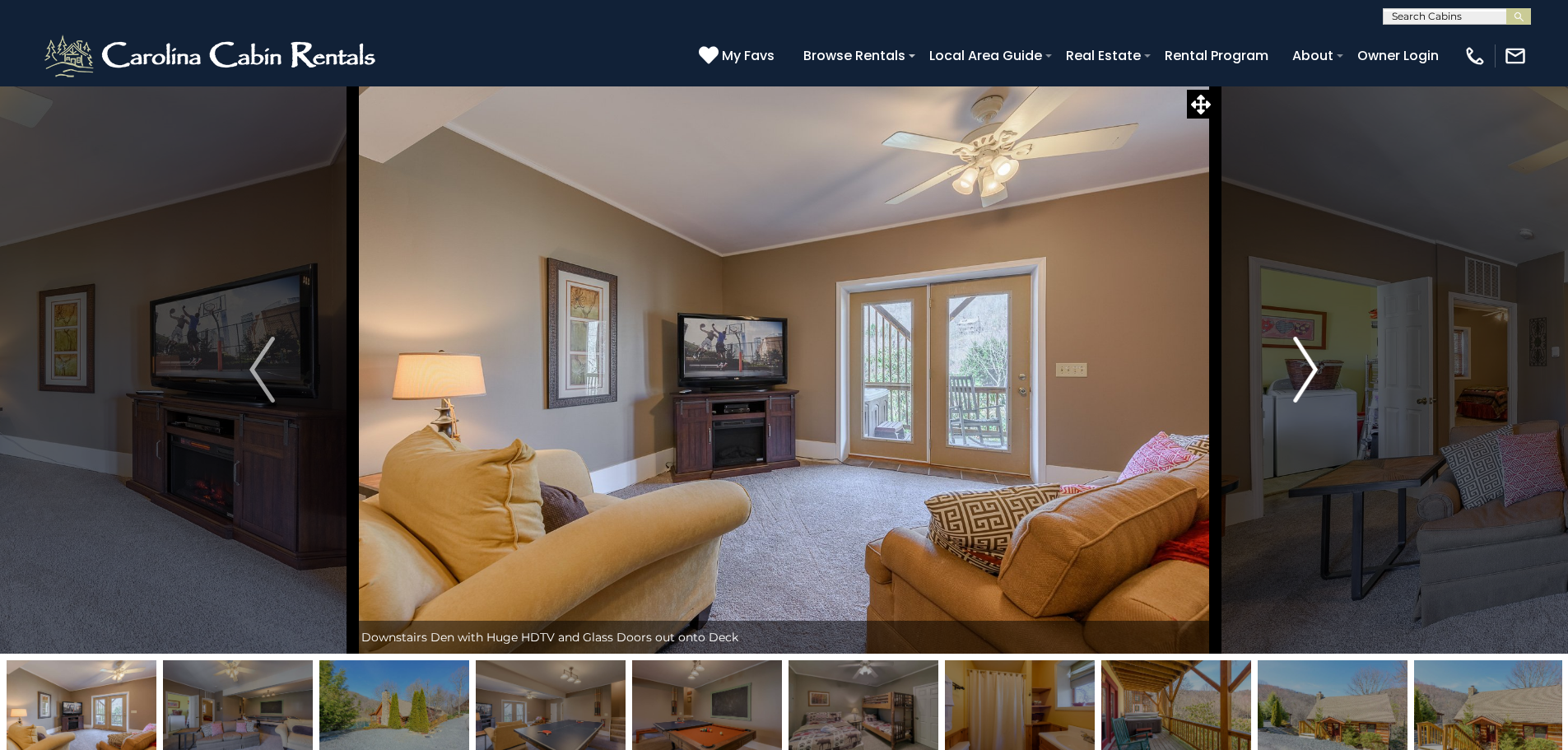
click at [1307, 365] on img "Next" at bounding box center [1305, 369] width 25 height 66
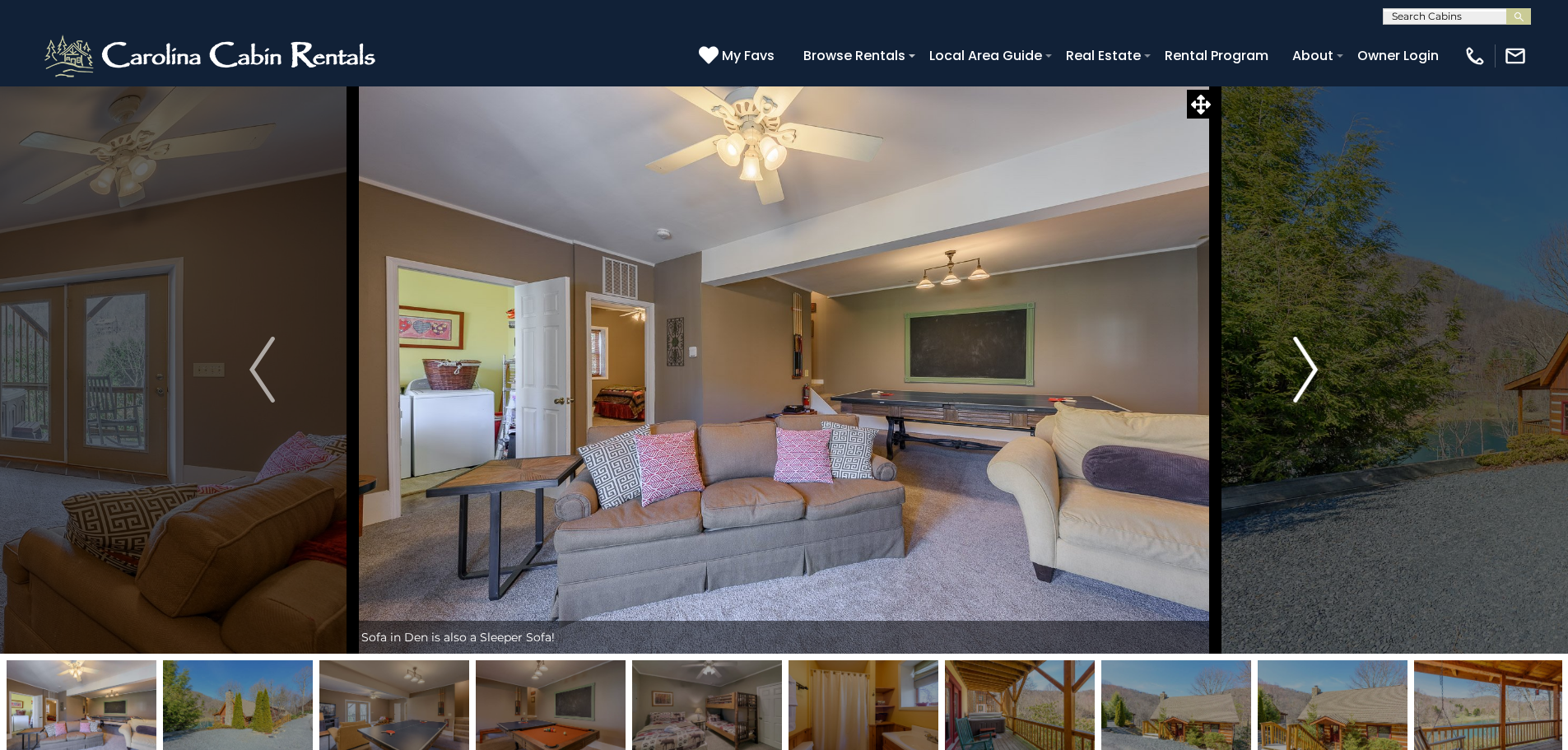
click at [1307, 365] on img "Next" at bounding box center [1305, 369] width 25 height 66
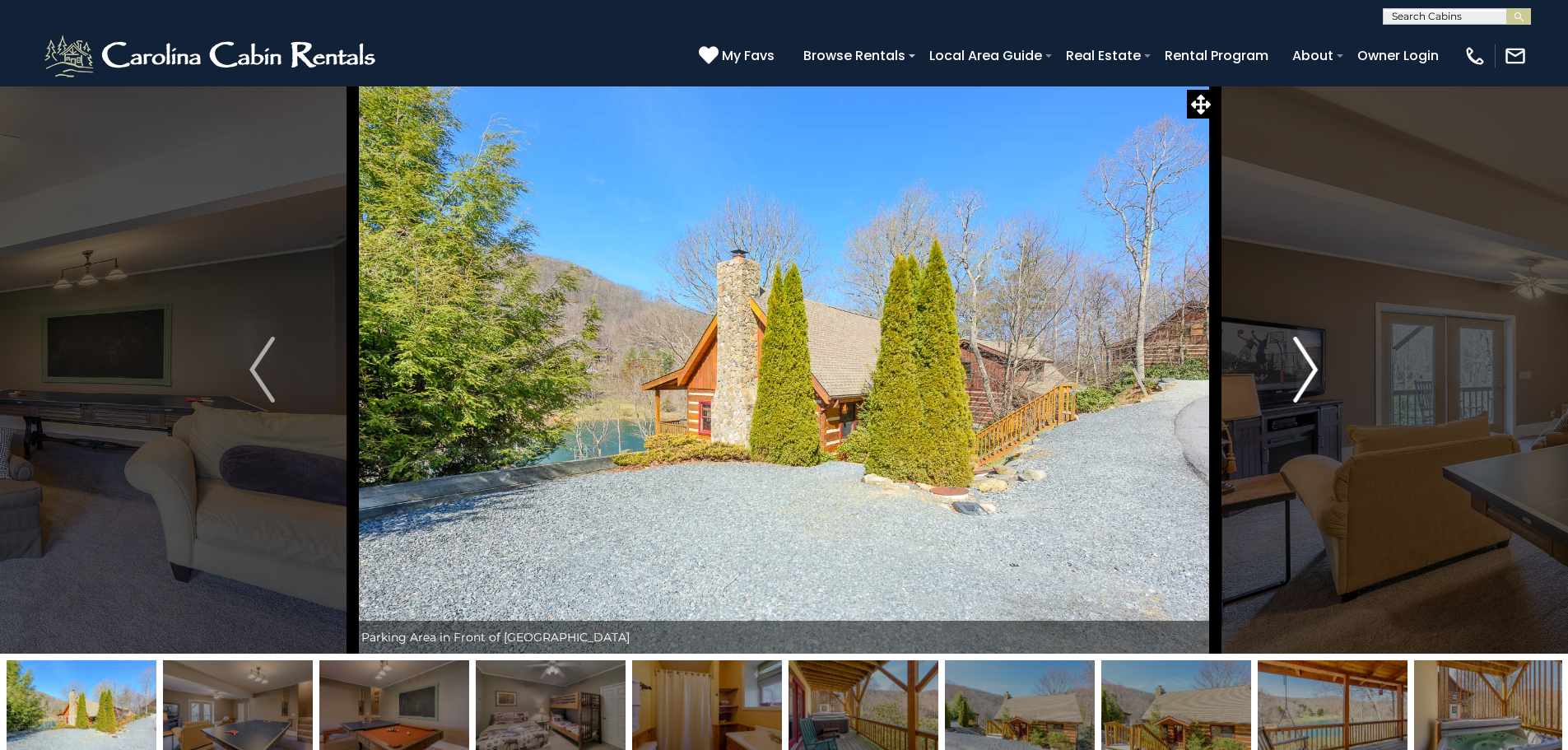
click at [1304, 371] on img "Next" at bounding box center [1305, 369] width 25 height 66
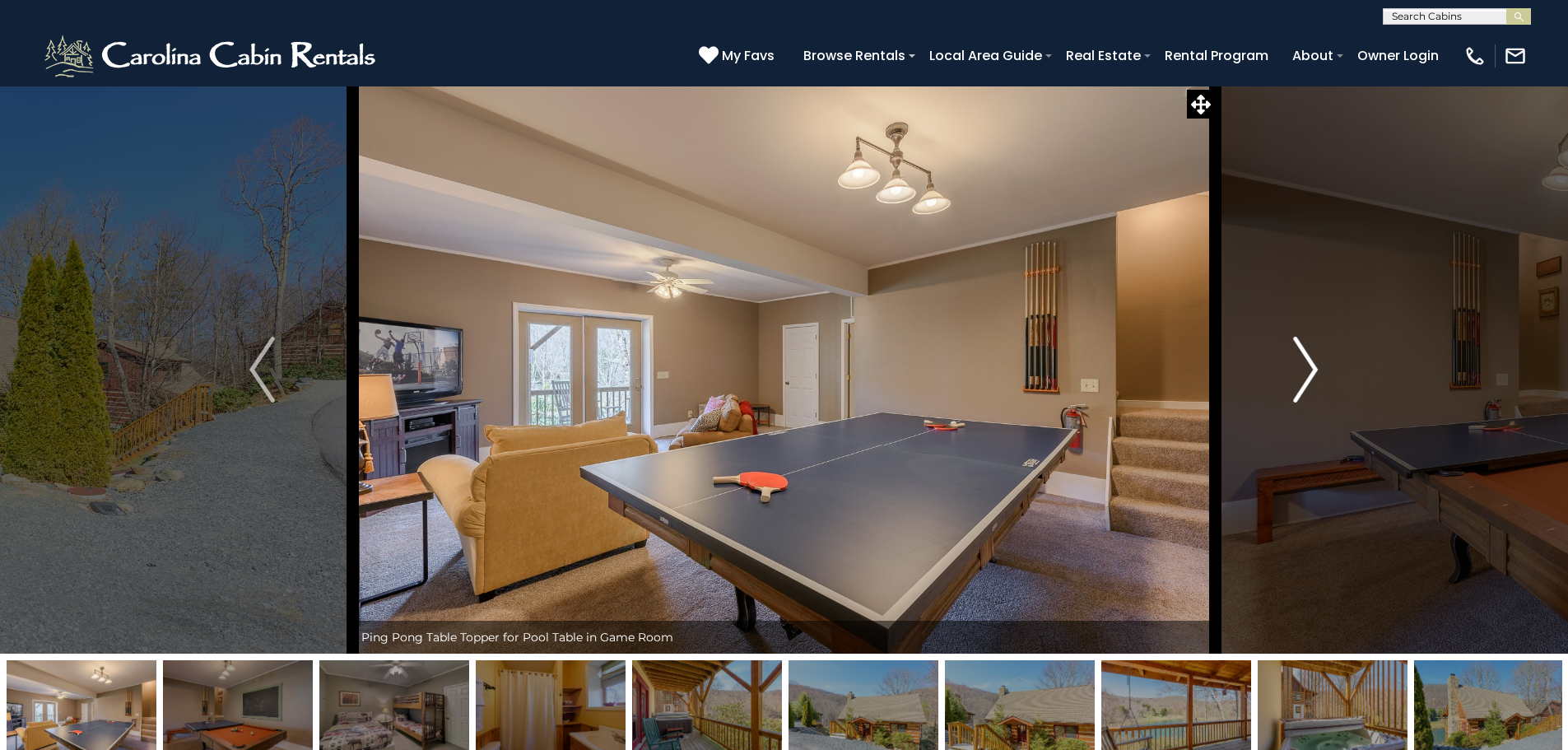
click at [1310, 374] on img "Next" at bounding box center [1305, 369] width 25 height 66
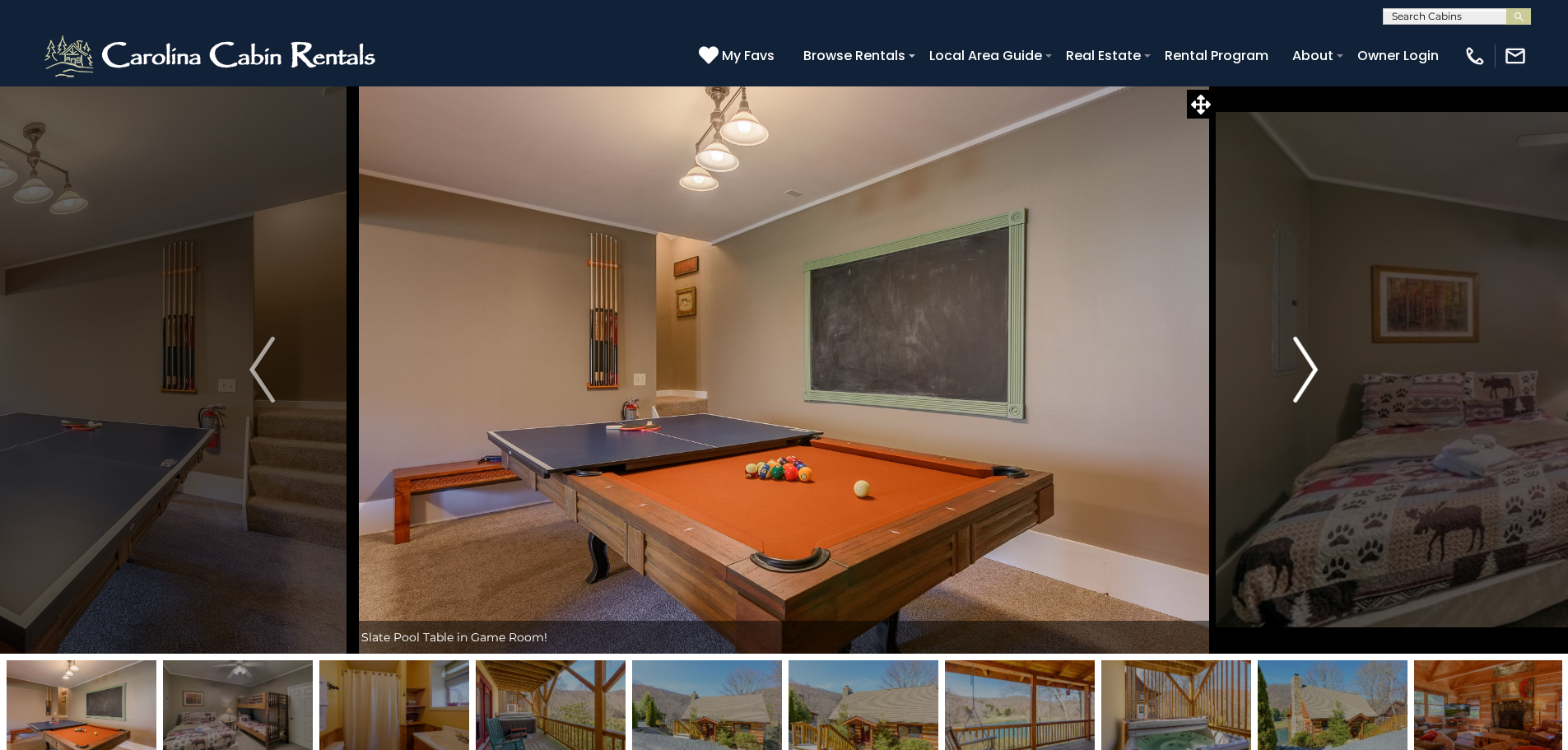
click at [1312, 374] on img "Next" at bounding box center [1305, 369] width 25 height 66
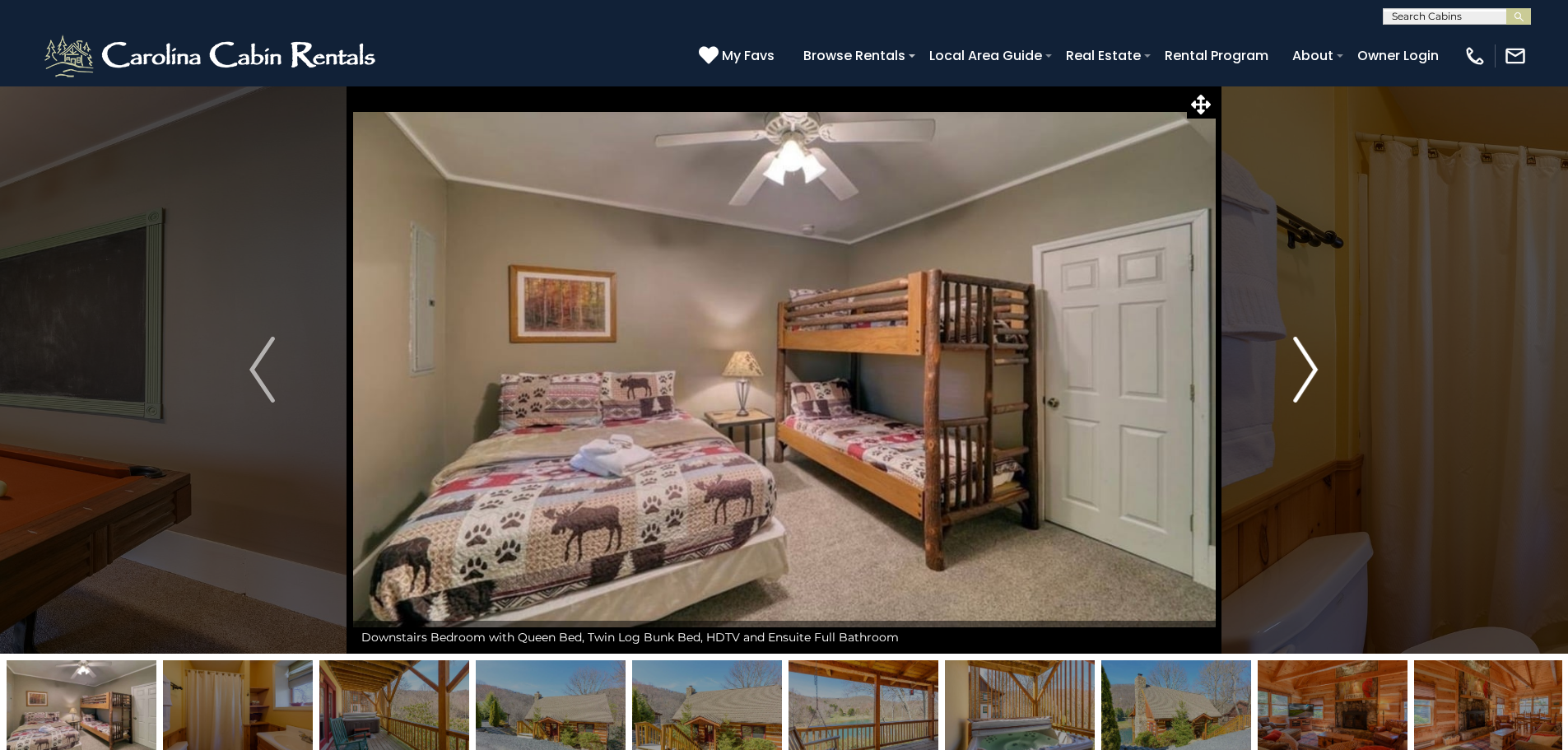
click at [1312, 374] on img "Next" at bounding box center [1305, 369] width 25 height 66
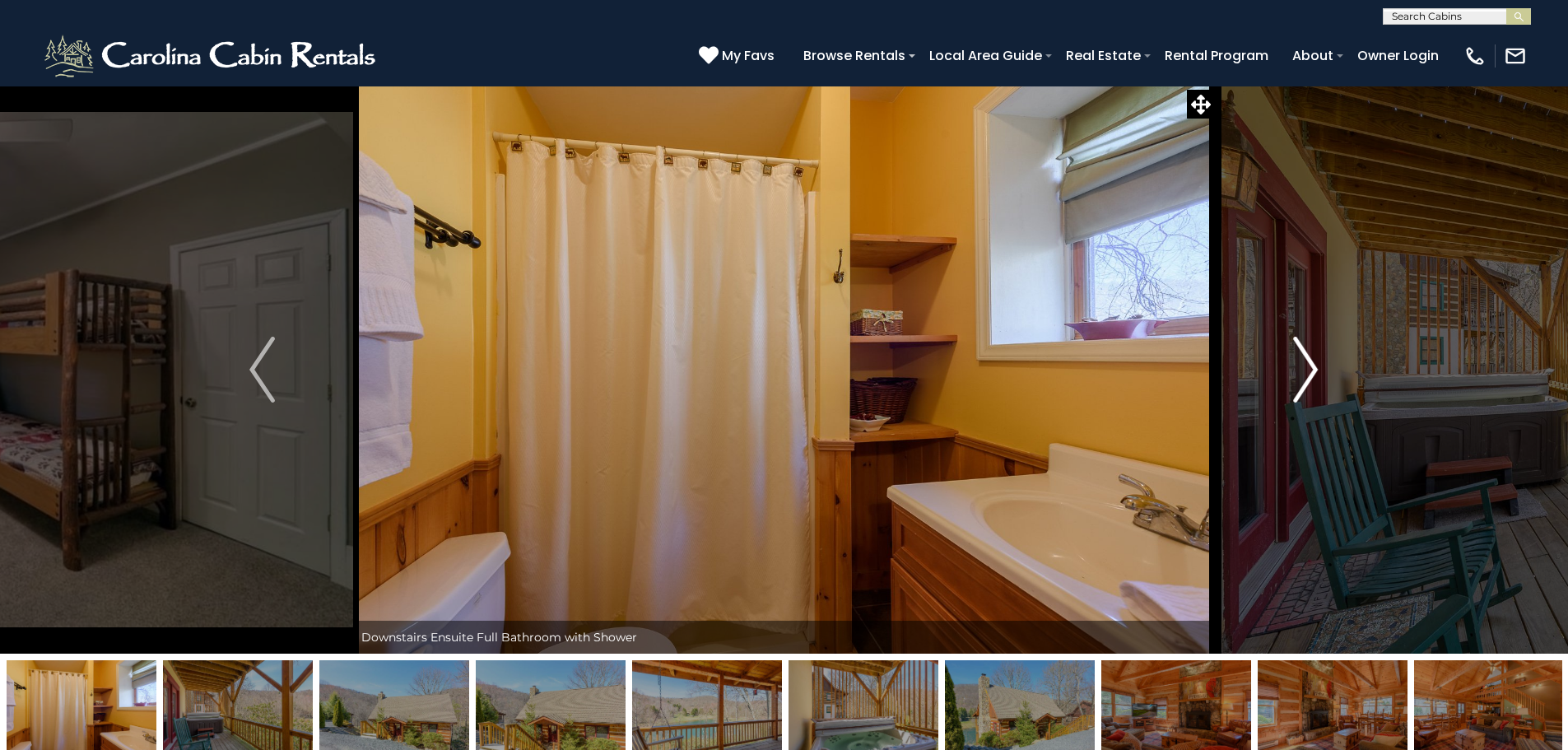
click at [1312, 374] on img "Next" at bounding box center [1305, 369] width 25 height 66
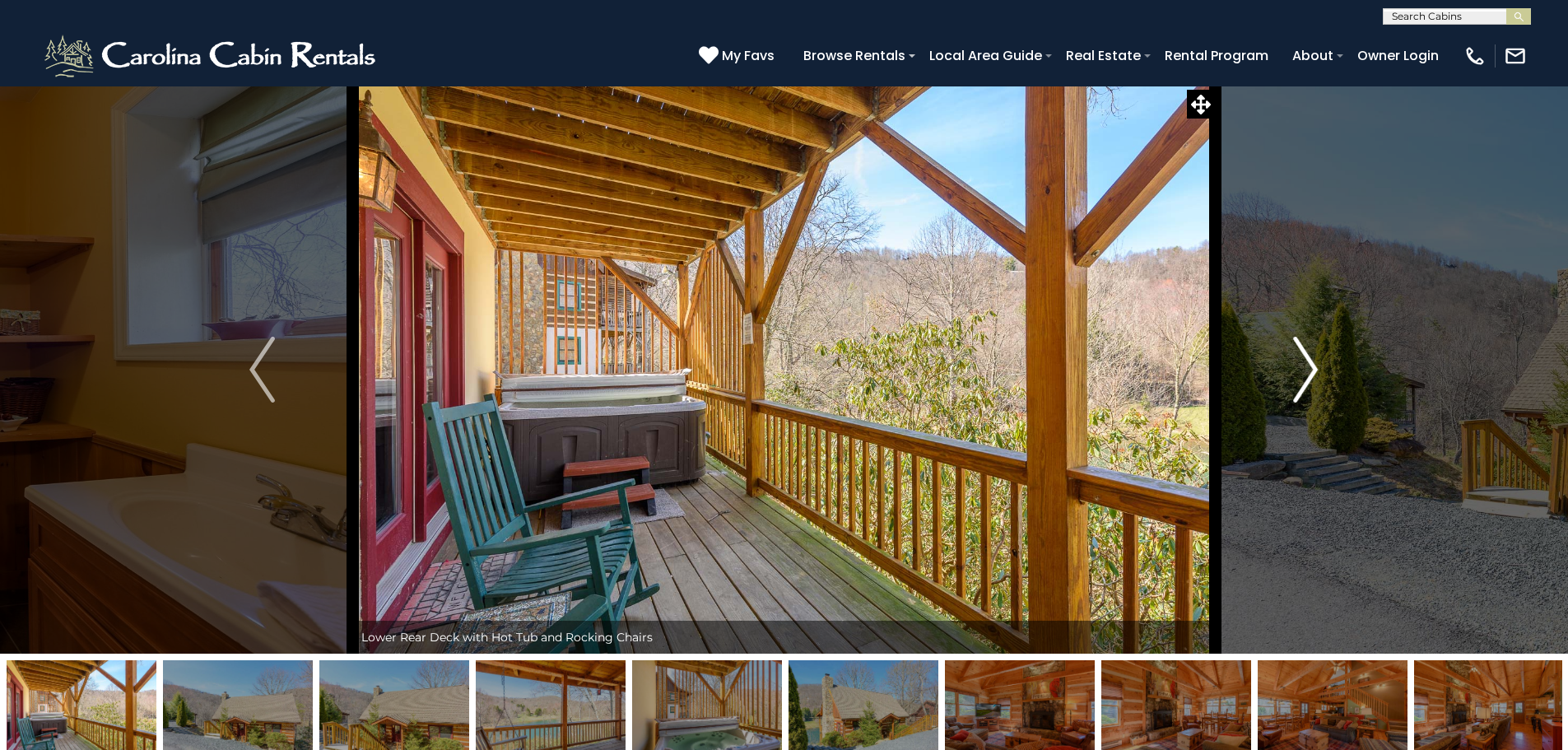
click at [1312, 374] on img "Next" at bounding box center [1305, 369] width 25 height 66
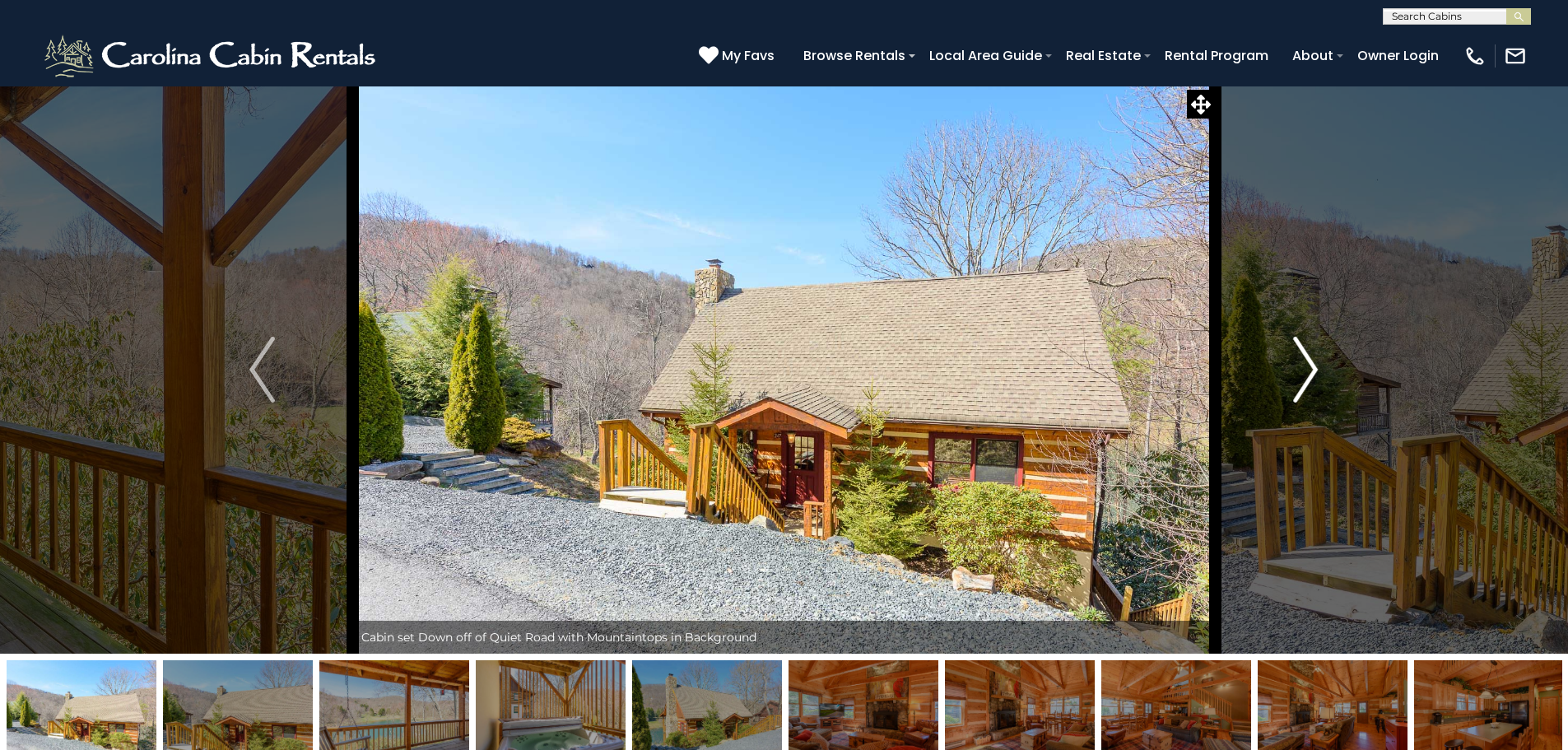
click at [1312, 374] on img "Next" at bounding box center [1305, 369] width 25 height 66
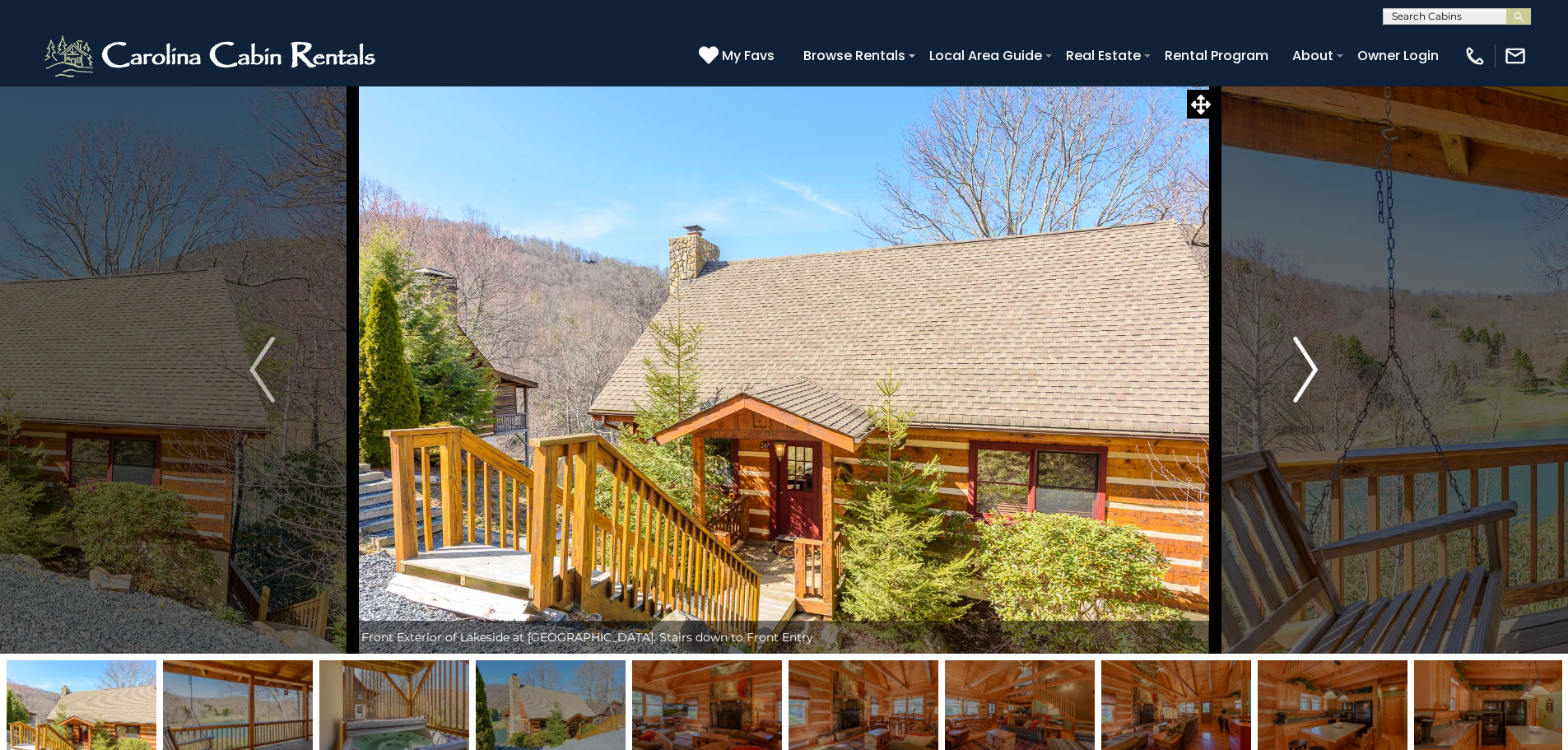
click at [1312, 374] on img "Next" at bounding box center [1305, 369] width 25 height 66
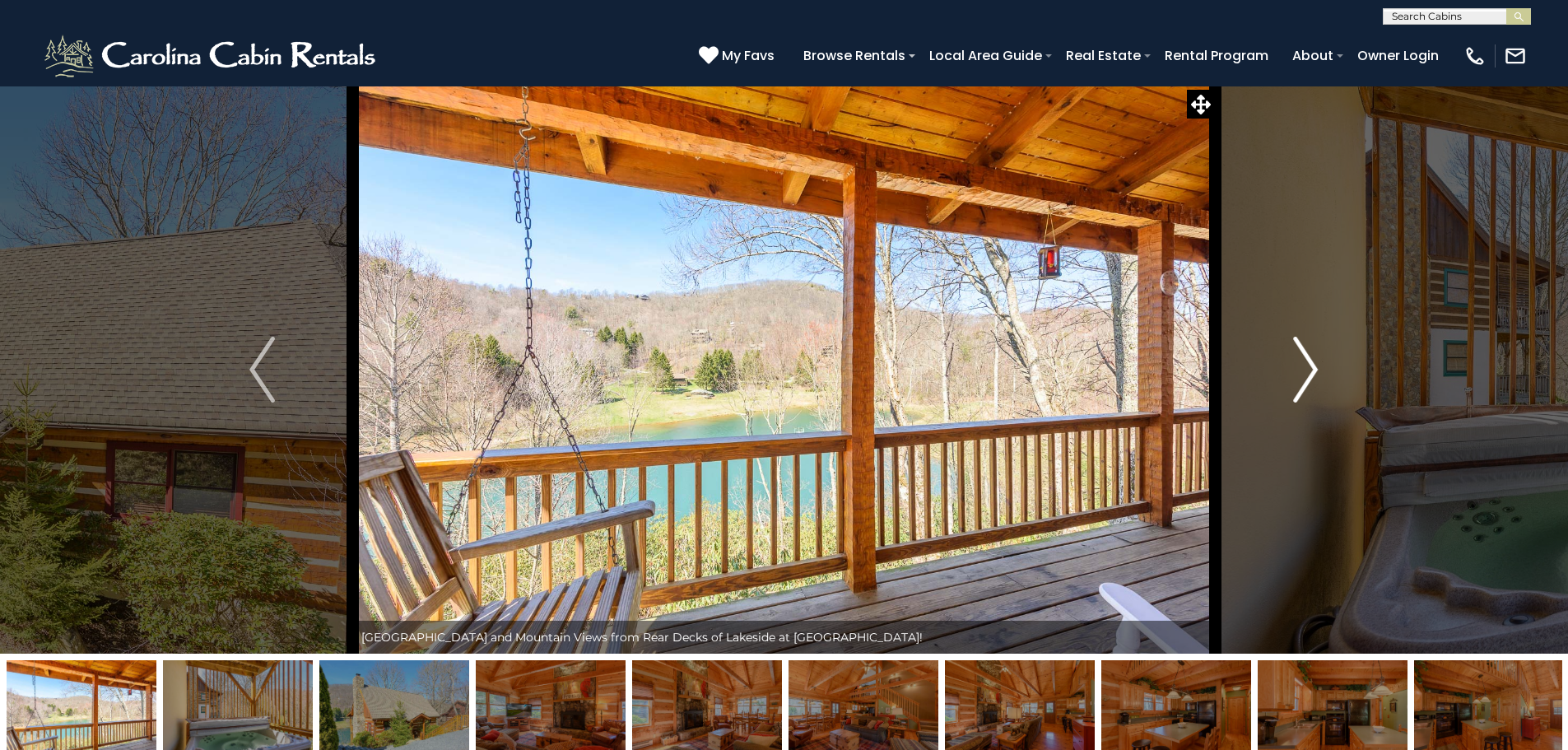
click at [1312, 374] on img "Next" at bounding box center [1305, 369] width 25 height 66
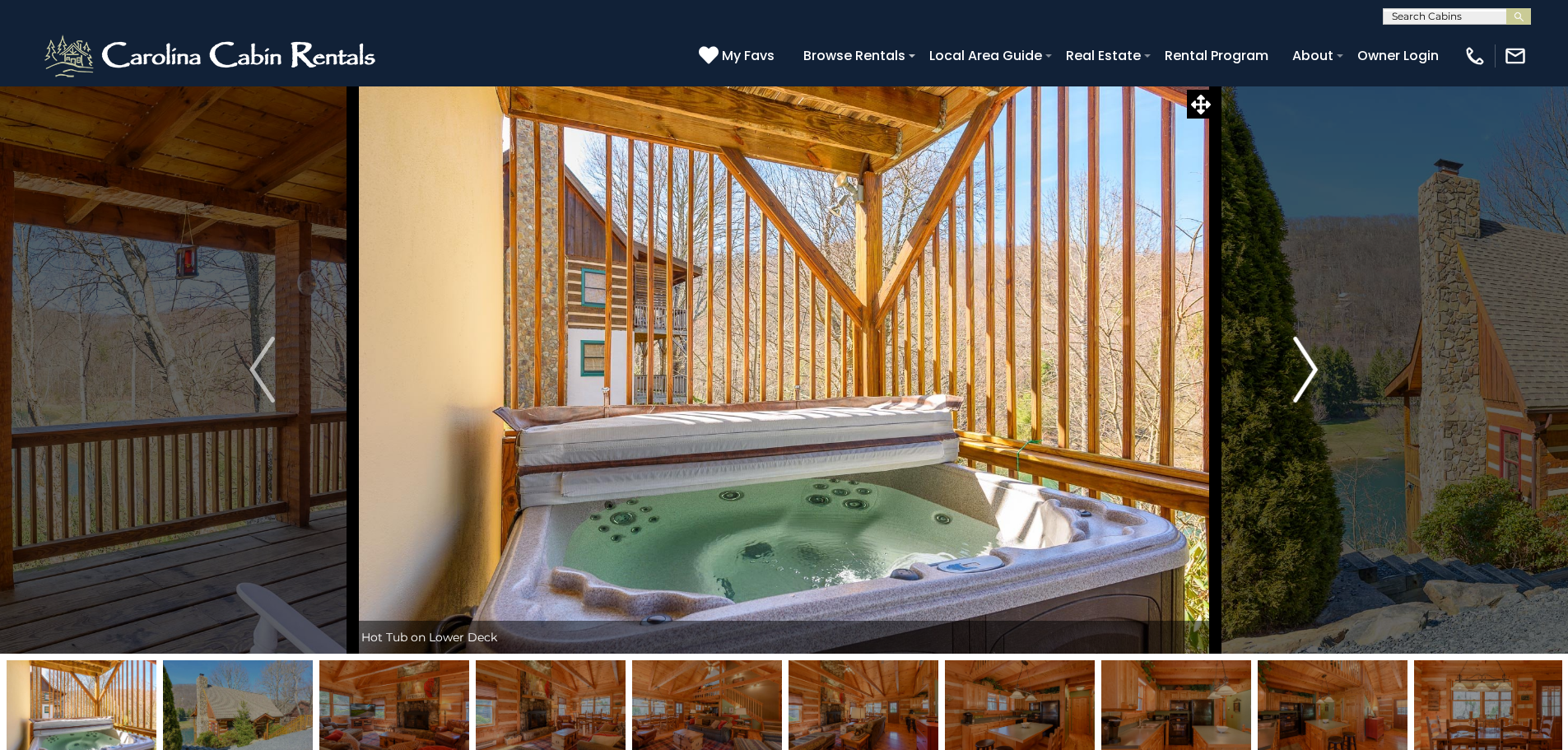
click at [1312, 374] on img "Next" at bounding box center [1305, 369] width 25 height 66
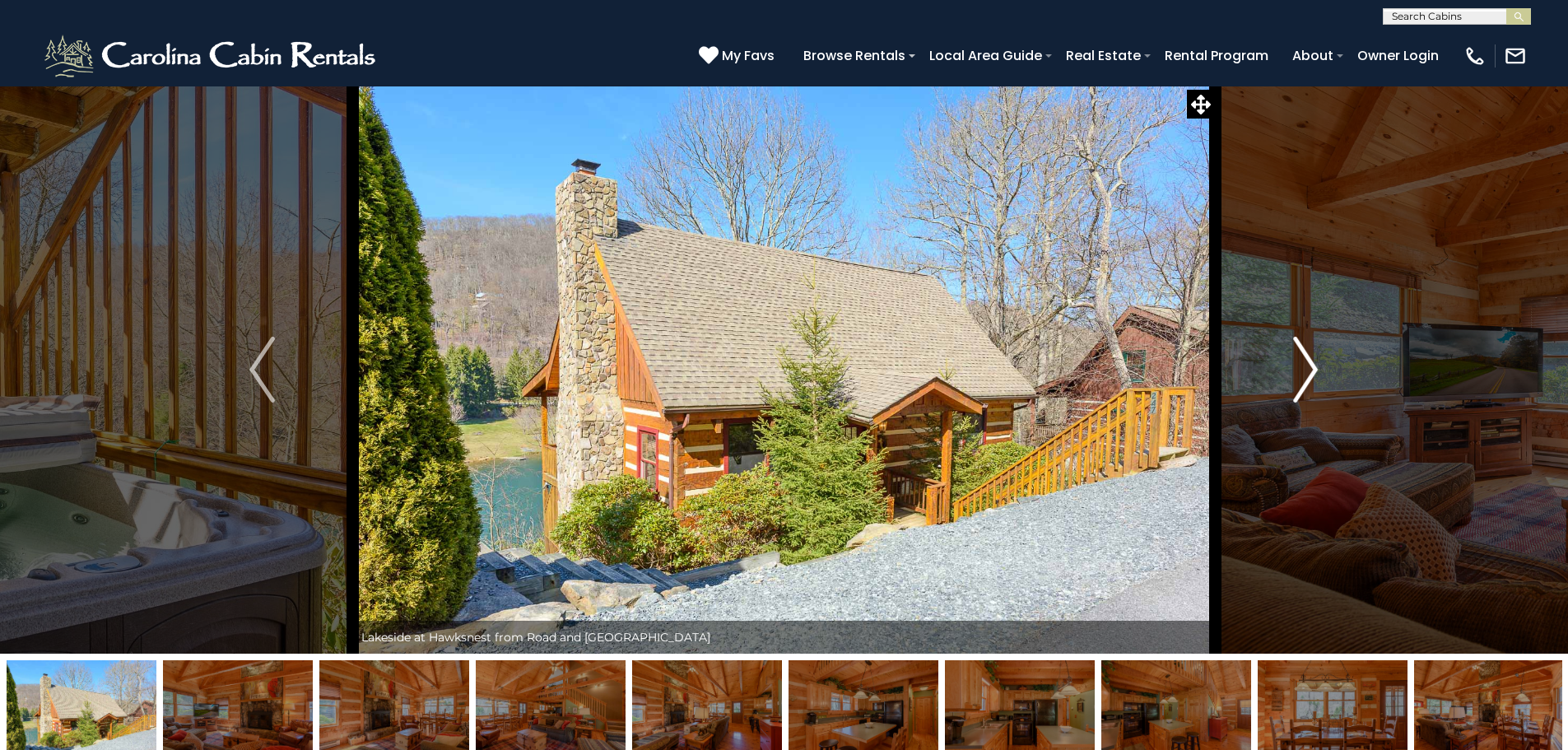
click at [1312, 374] on img "Next" at bounding box center [1305, 369] width 25 height 66
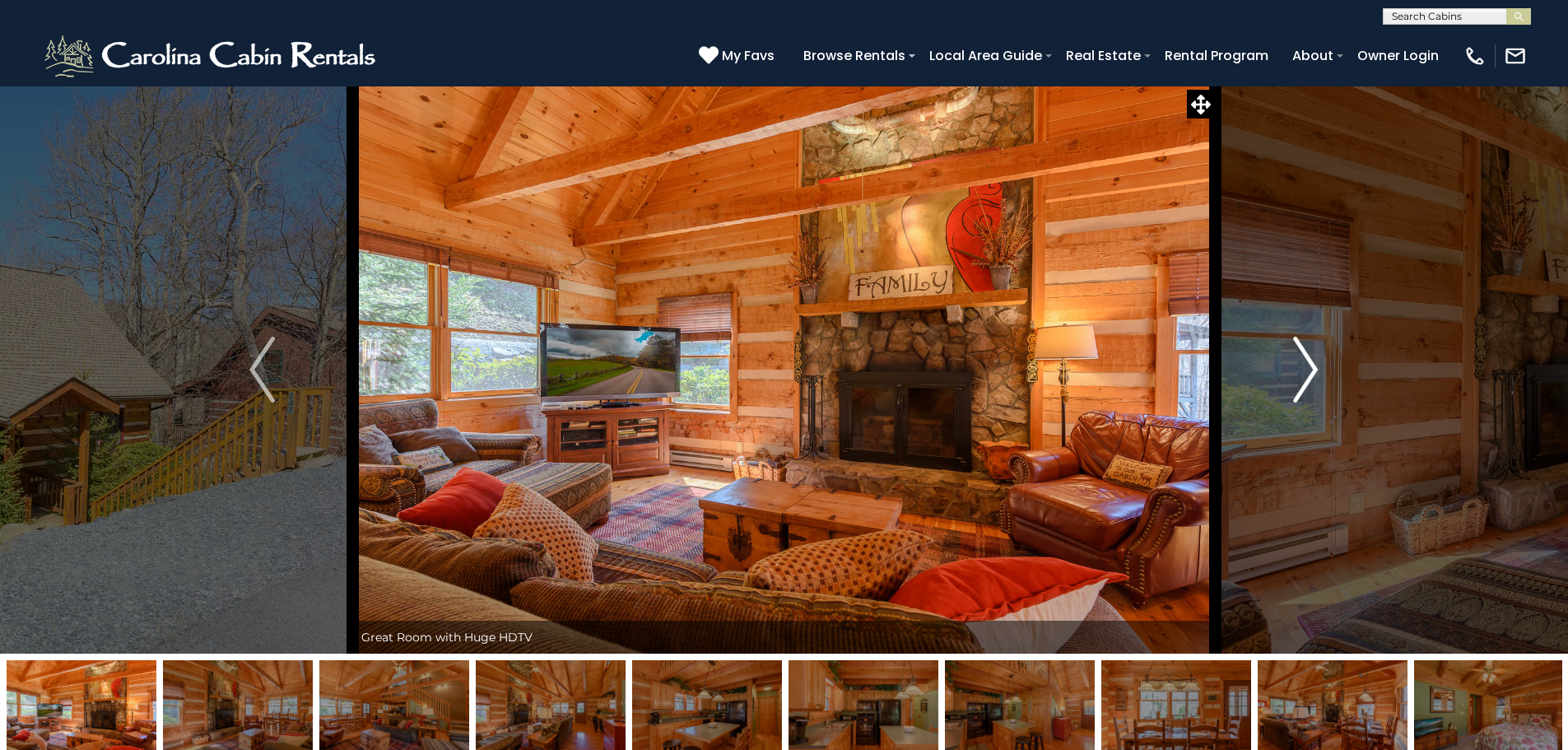
click at [1312, 374] on img "Next" at bounding box center [1305, 369] width 25 height 66
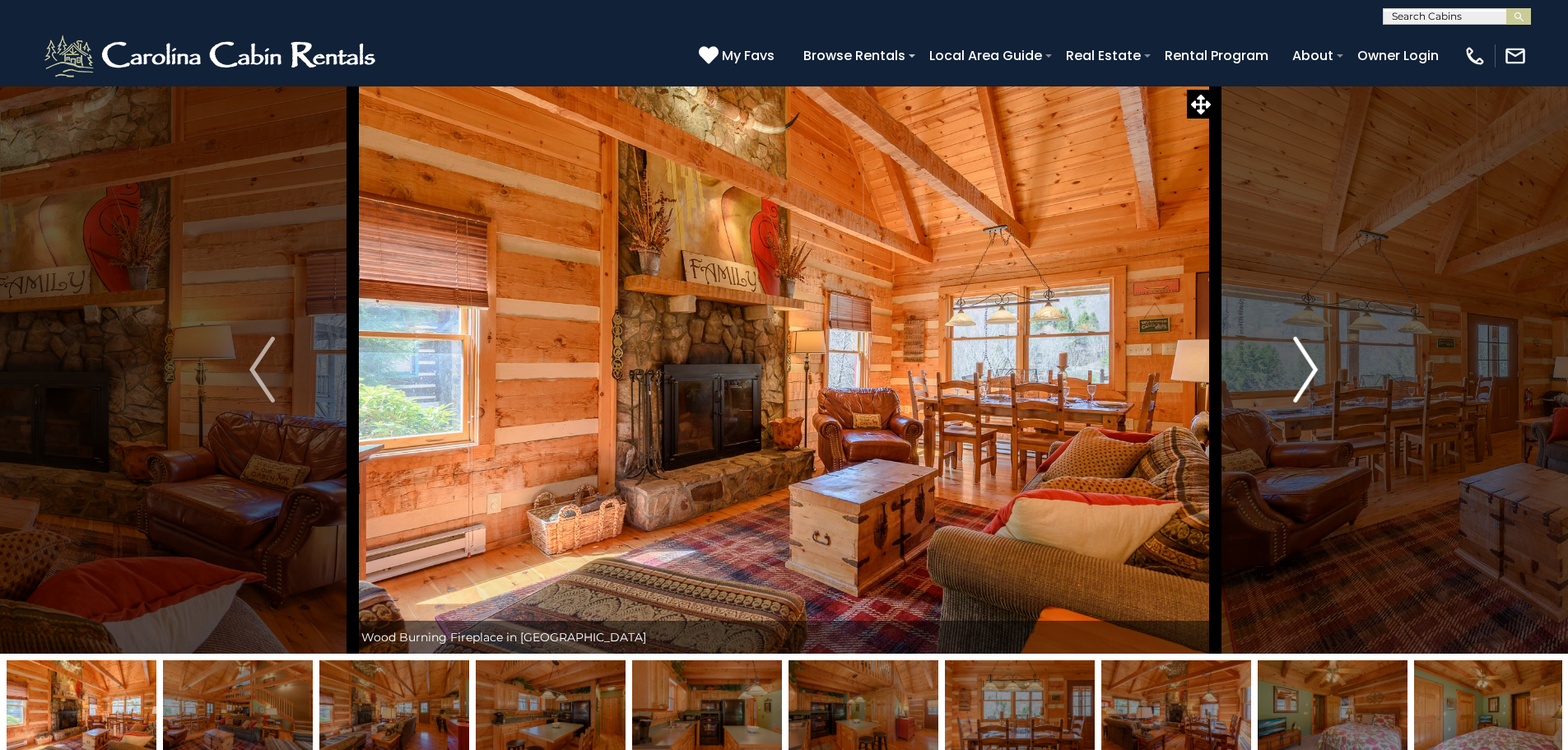
click at [1312, 375] on img "Next" at bounding box center [1305, 369] width 25 height 66
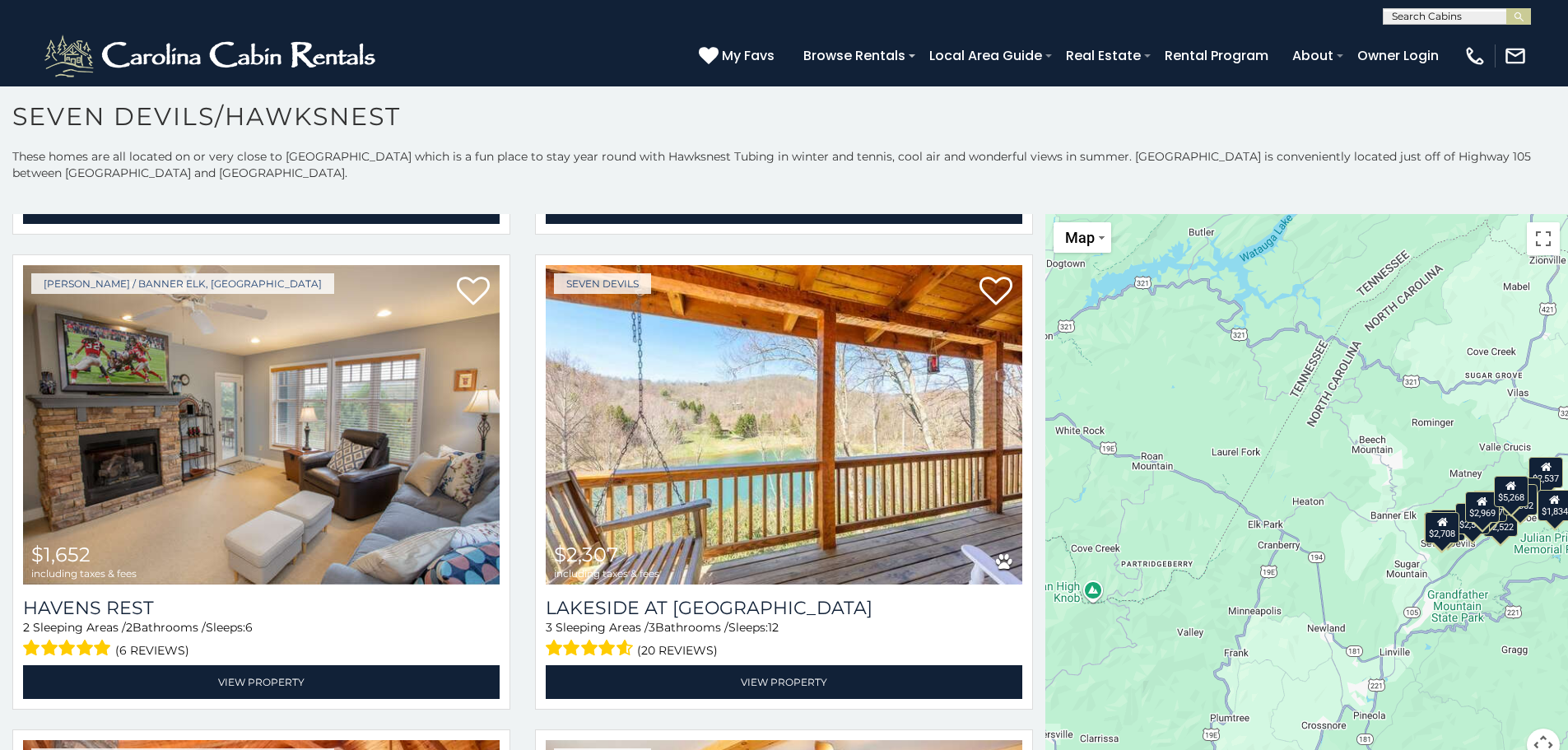
scroll to position [2002, 0]
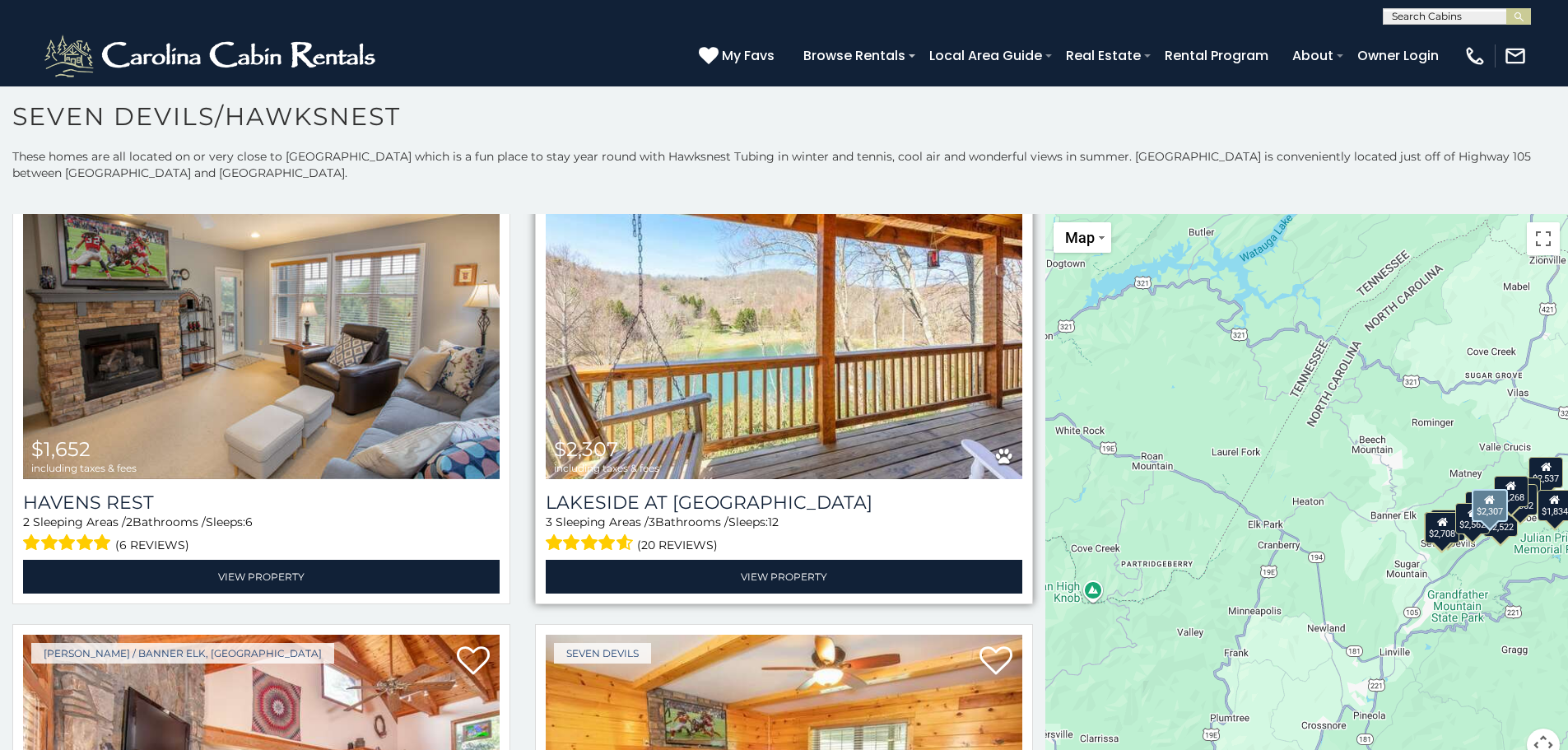
click at [694, 534] on span "(20 reviews)" at bounding box center [677, 545] width 81 height 22
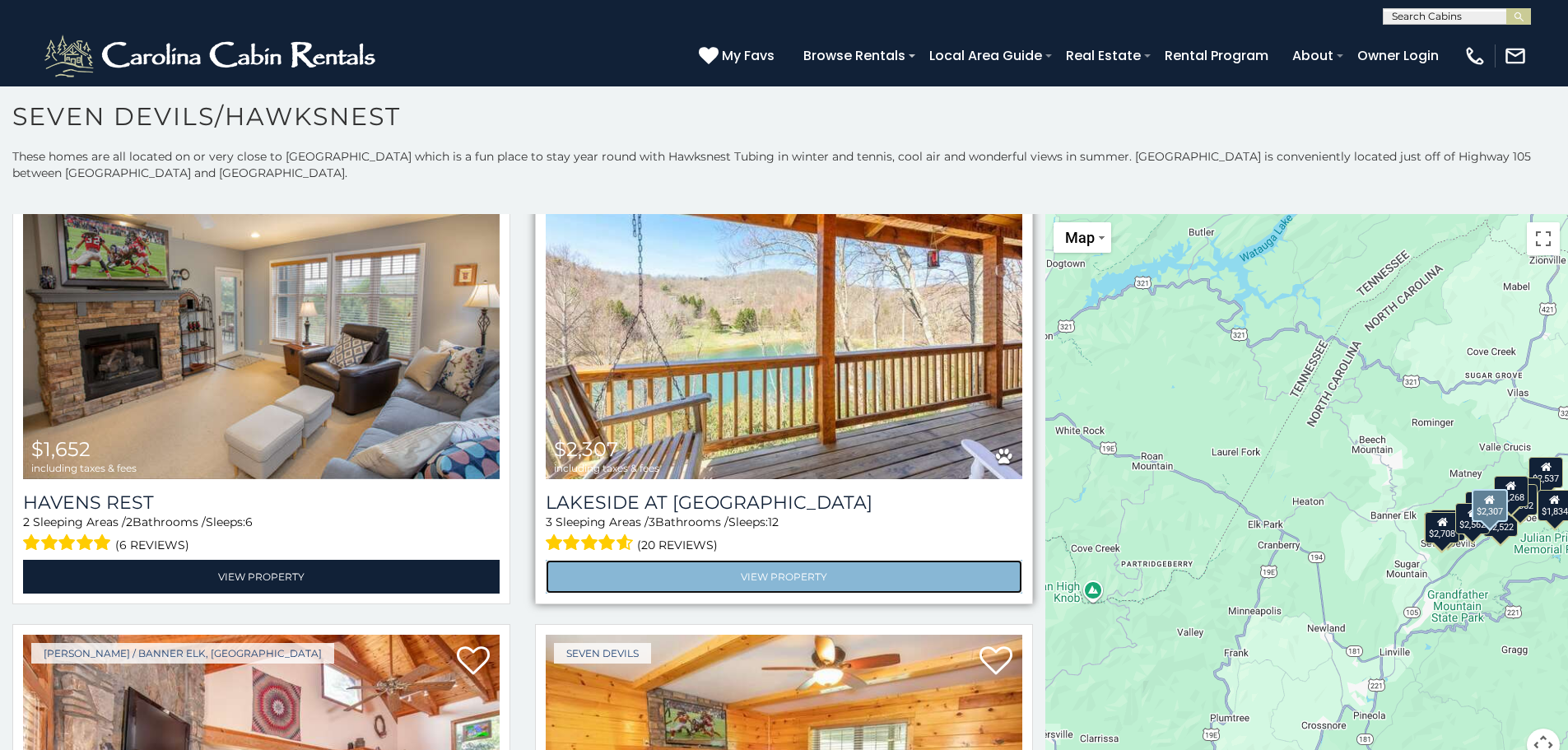
click at [765, 560] on link "View Property" at bounding box center [783, 577] width 476 height 34
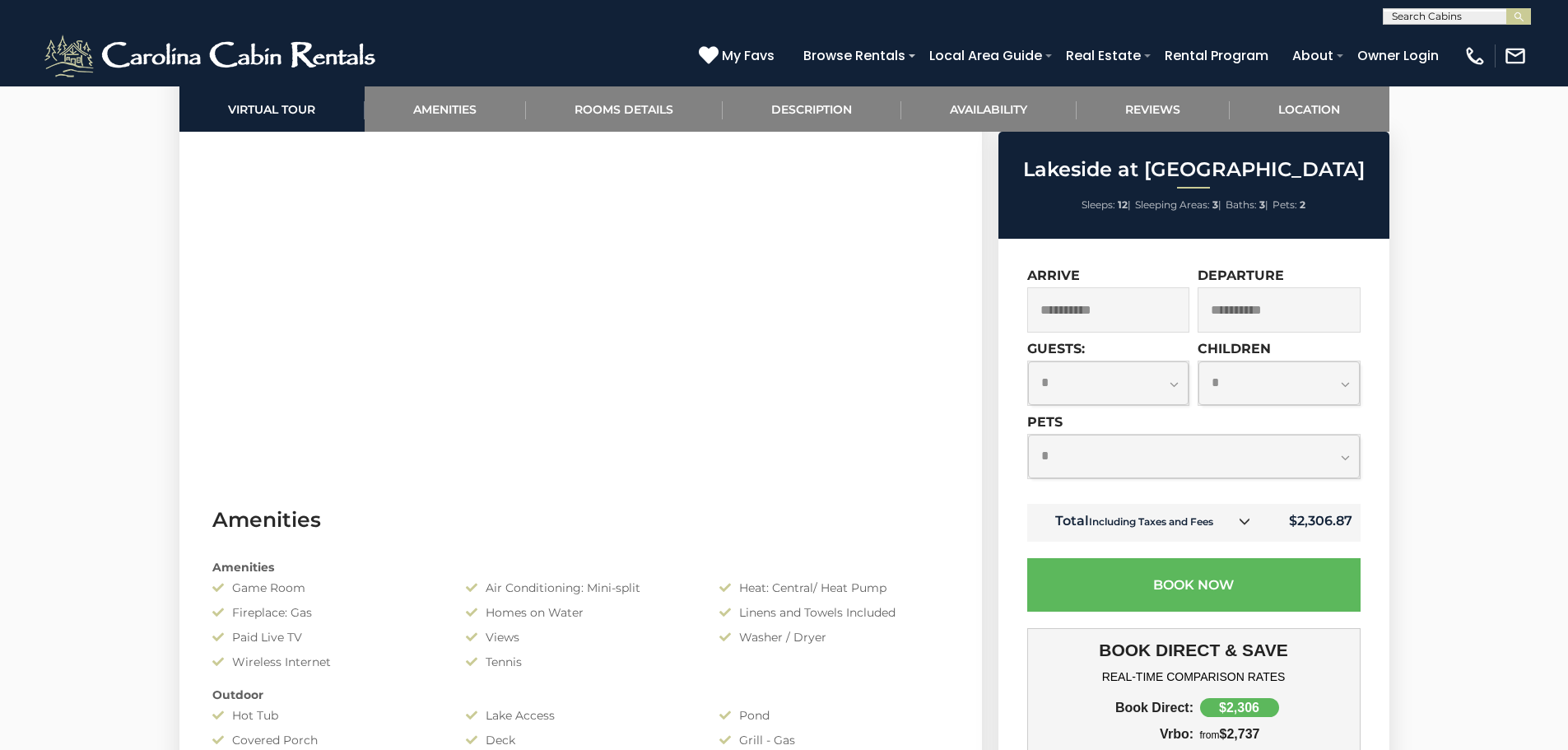
scroll to position [960, 0]
click at [1172, 388] on select "**********" at bounding box center [1109, 383] width 162 height 44
select select "*"
click at [1028, 361] on select "**********" at bounding box center [1109, 383] width 162 height 44
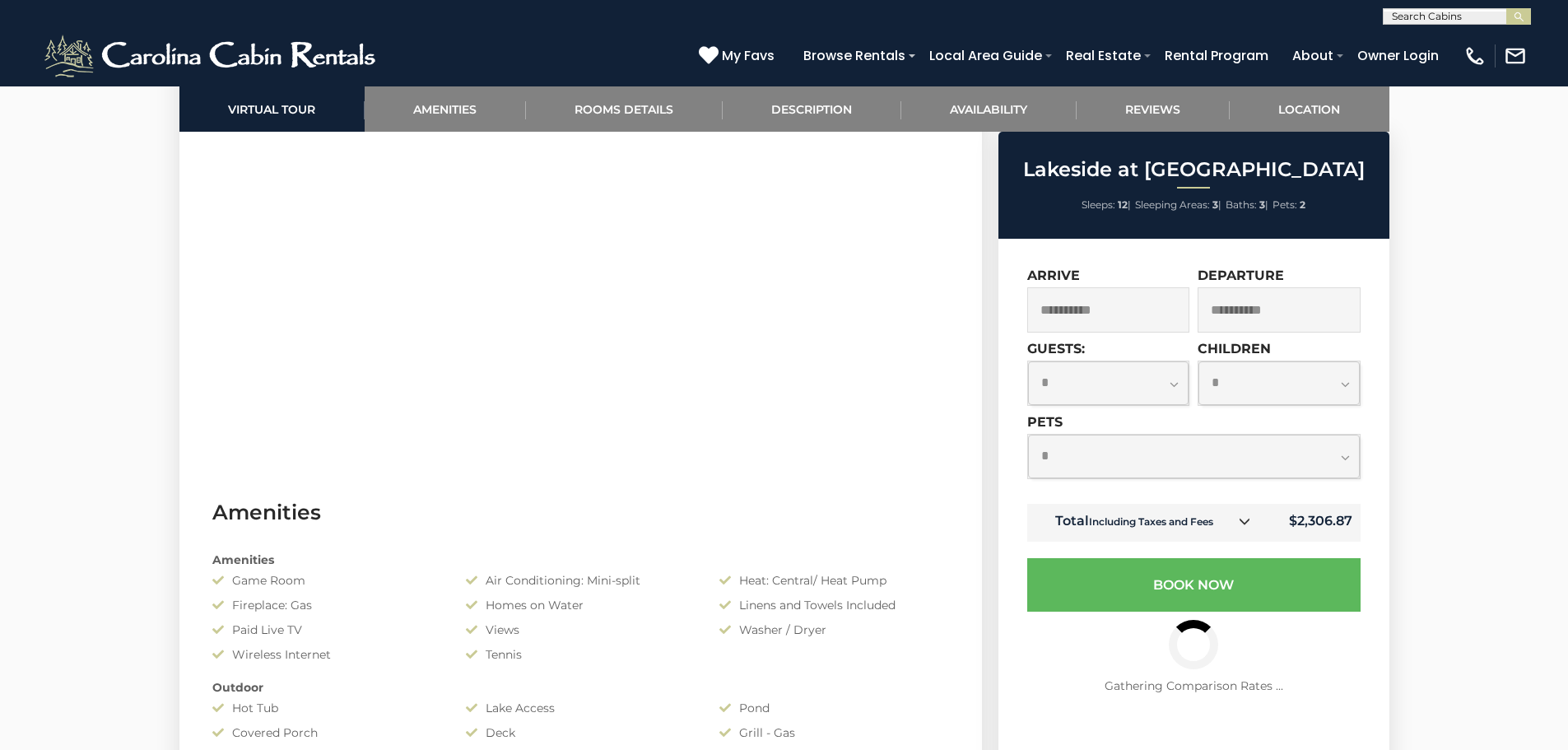
click at [1342, 385] on select "**********" at bounding box center [1279, 383] width 162 height 44
select select "*"
click at [1198, 361] on select "**********" at bounding box center [1279, 383] width 162 height 44
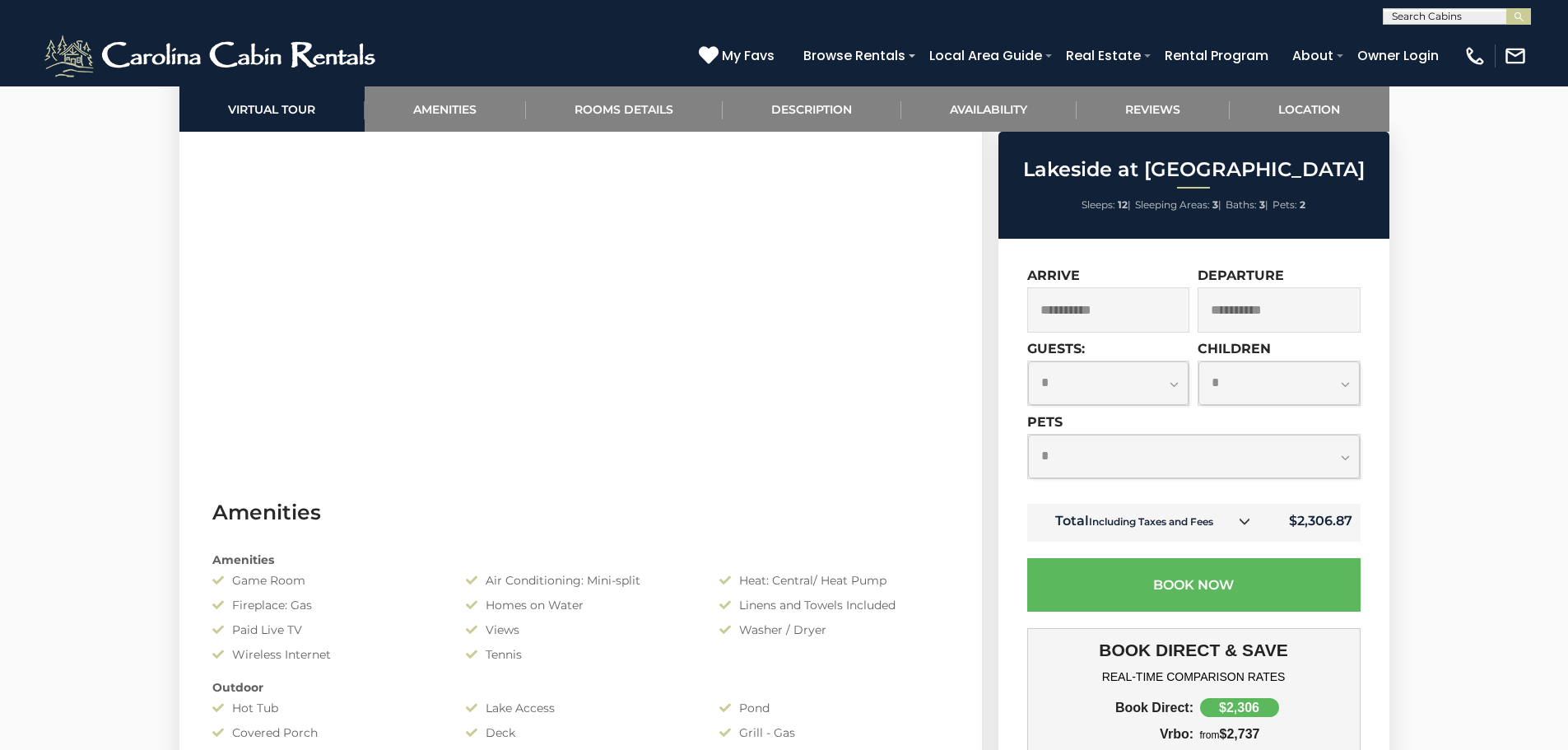
click at [1288, 313] on input "**********" at bounding box center [1278, 310] width 163 height 46
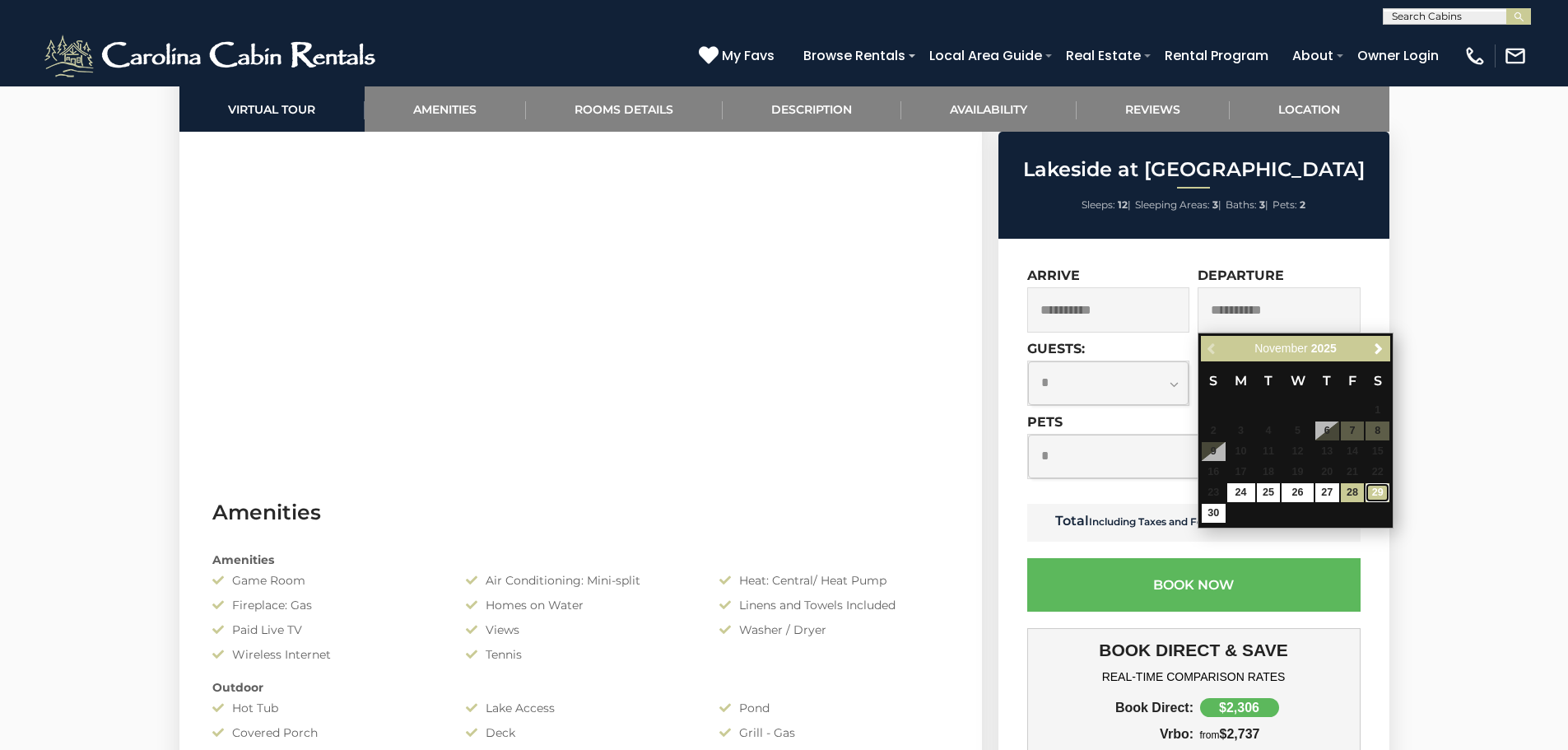
click at [1381, 497] on link "29" at bounding box center [1377, 492] width 24 height 19
type input "**********"
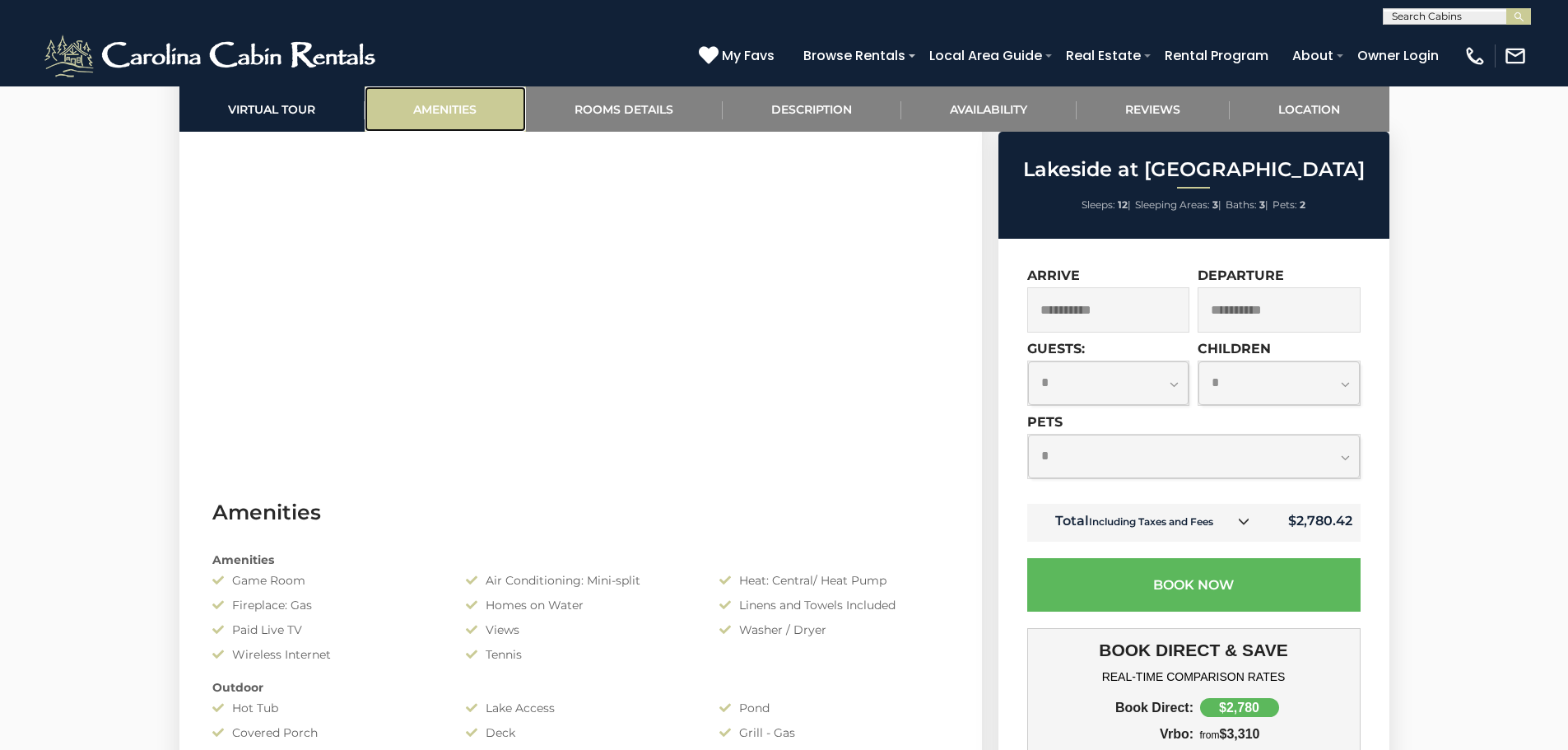
click at [457, 102] on link "Amenities" at bounding box center [446, 109] width 162 height 46
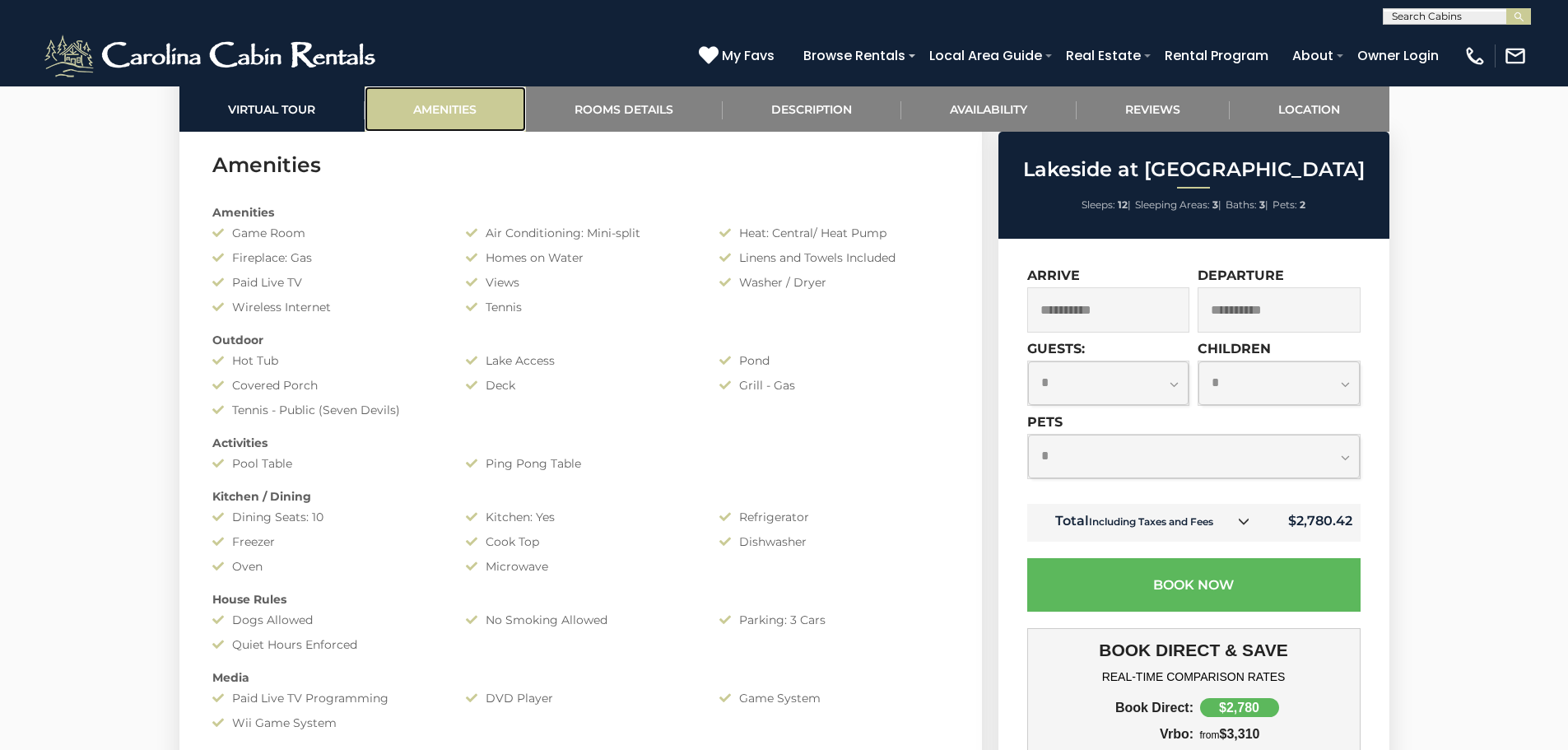
scroll to position [1309, 0]
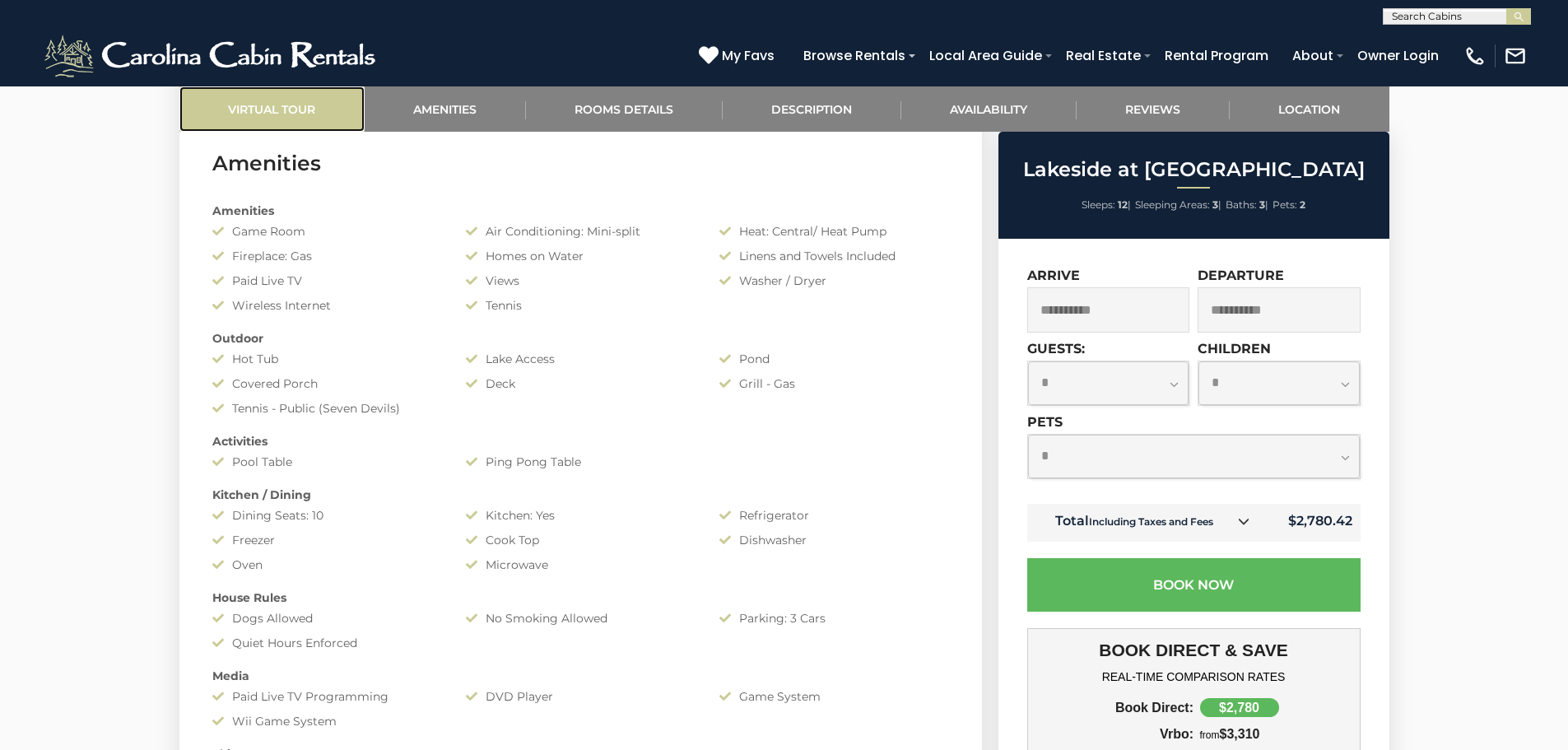
click at [290, 104] on link "Virtual Tour" at bounding box center [272, 109] width 185 height 46
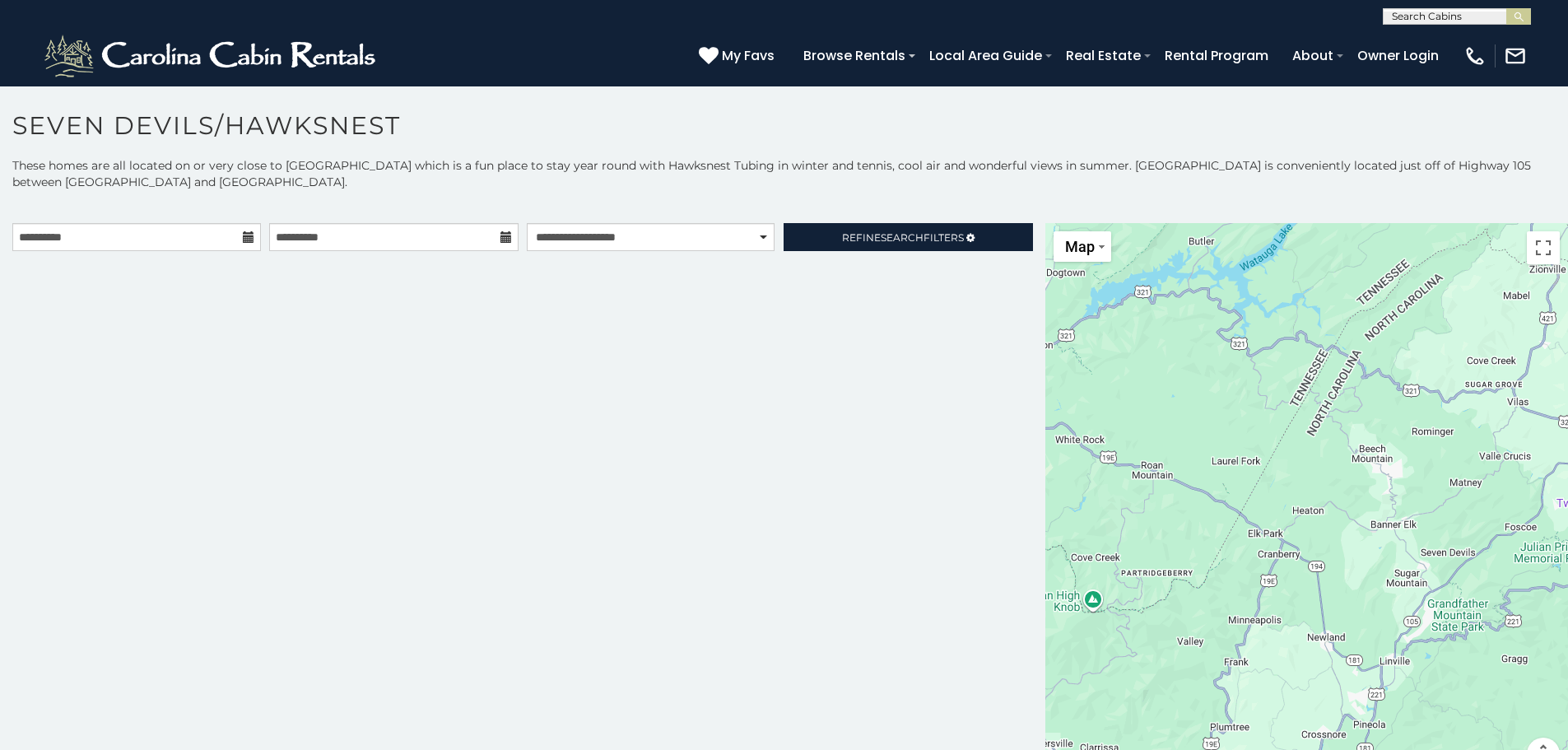
scroll to position [10, 0]
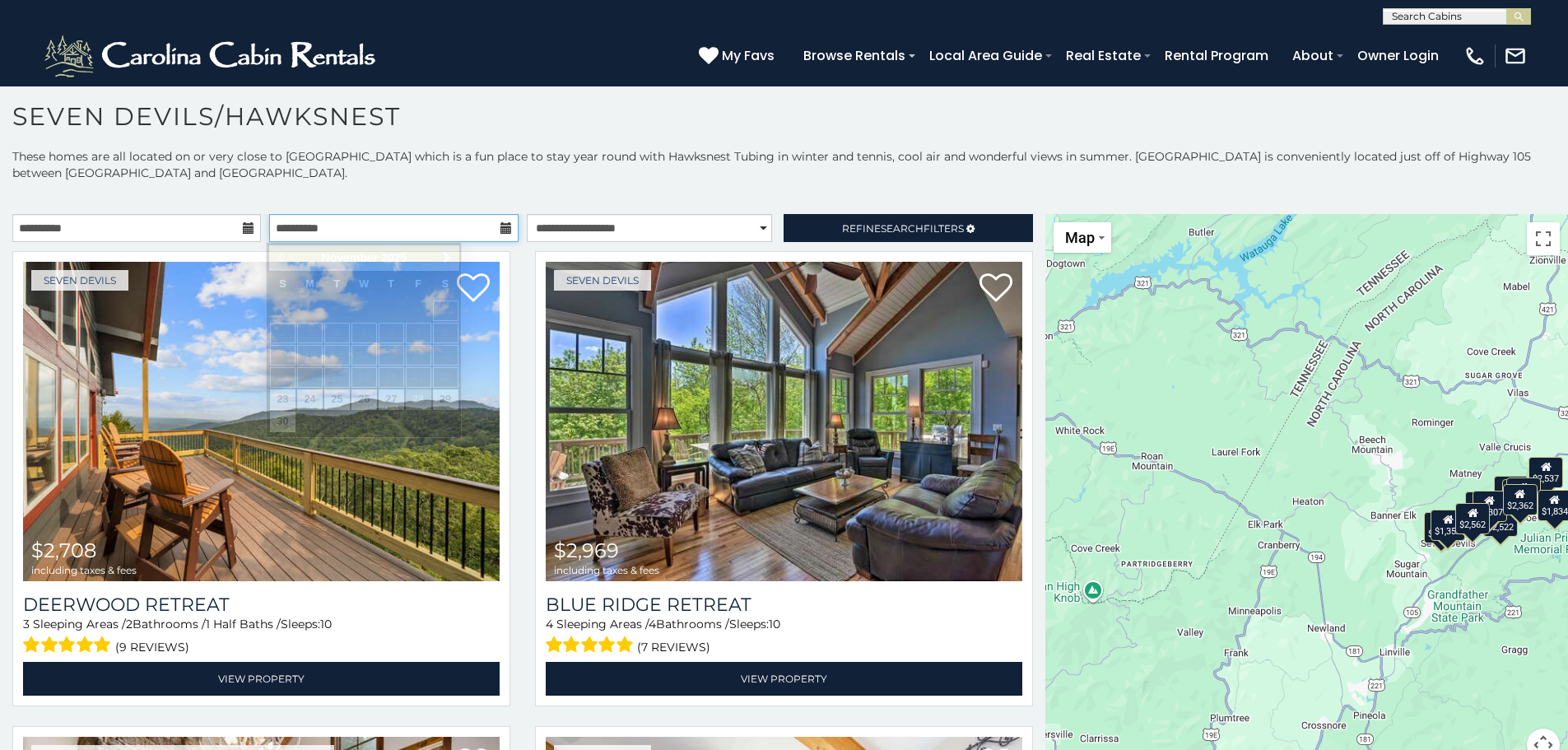
click at [507, 227] on input "**********" at bounding box center [393, 227] width 249 height 28
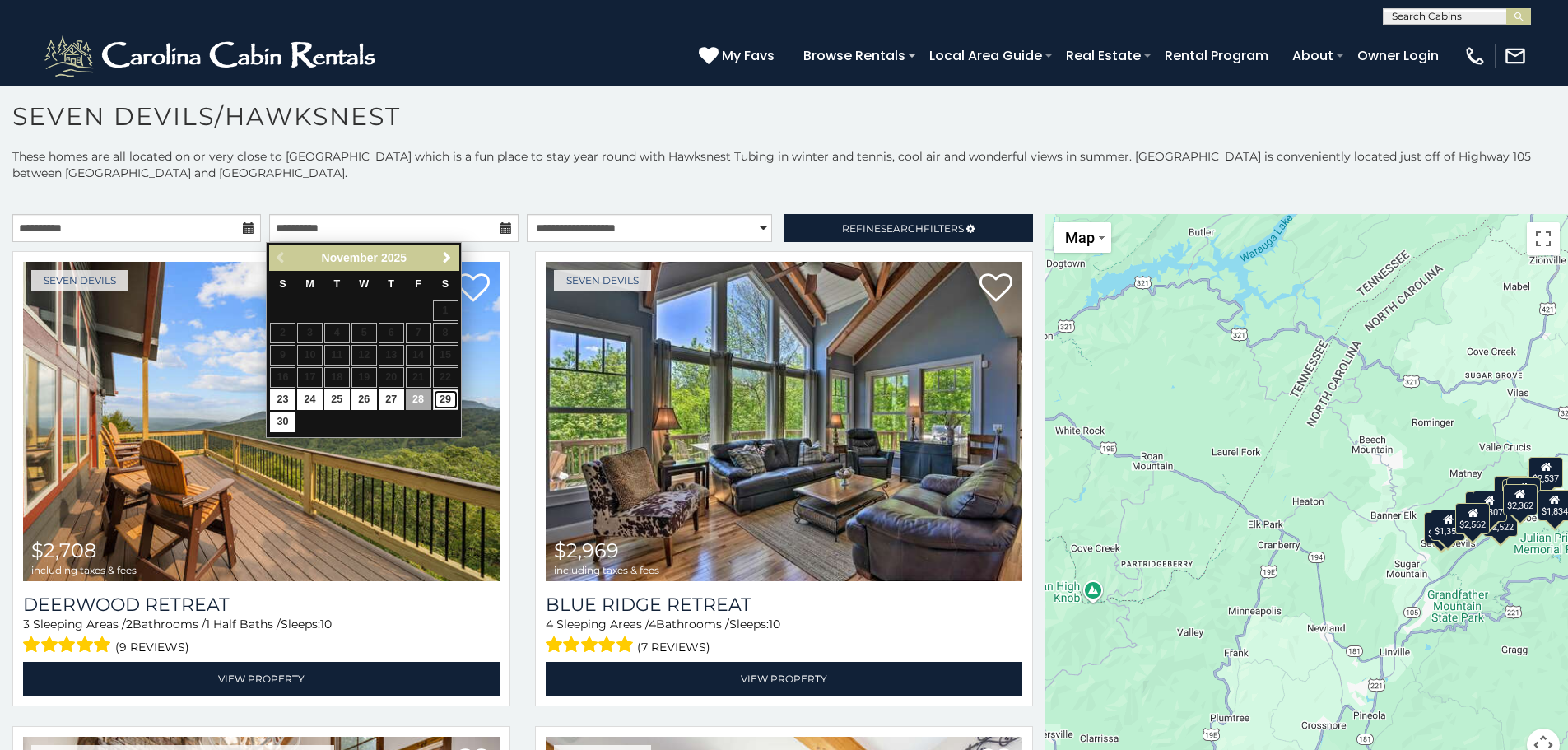
click at [451, 402] on link "29" at bounding box center [445, 400] width 26 height 21
type input "**********"
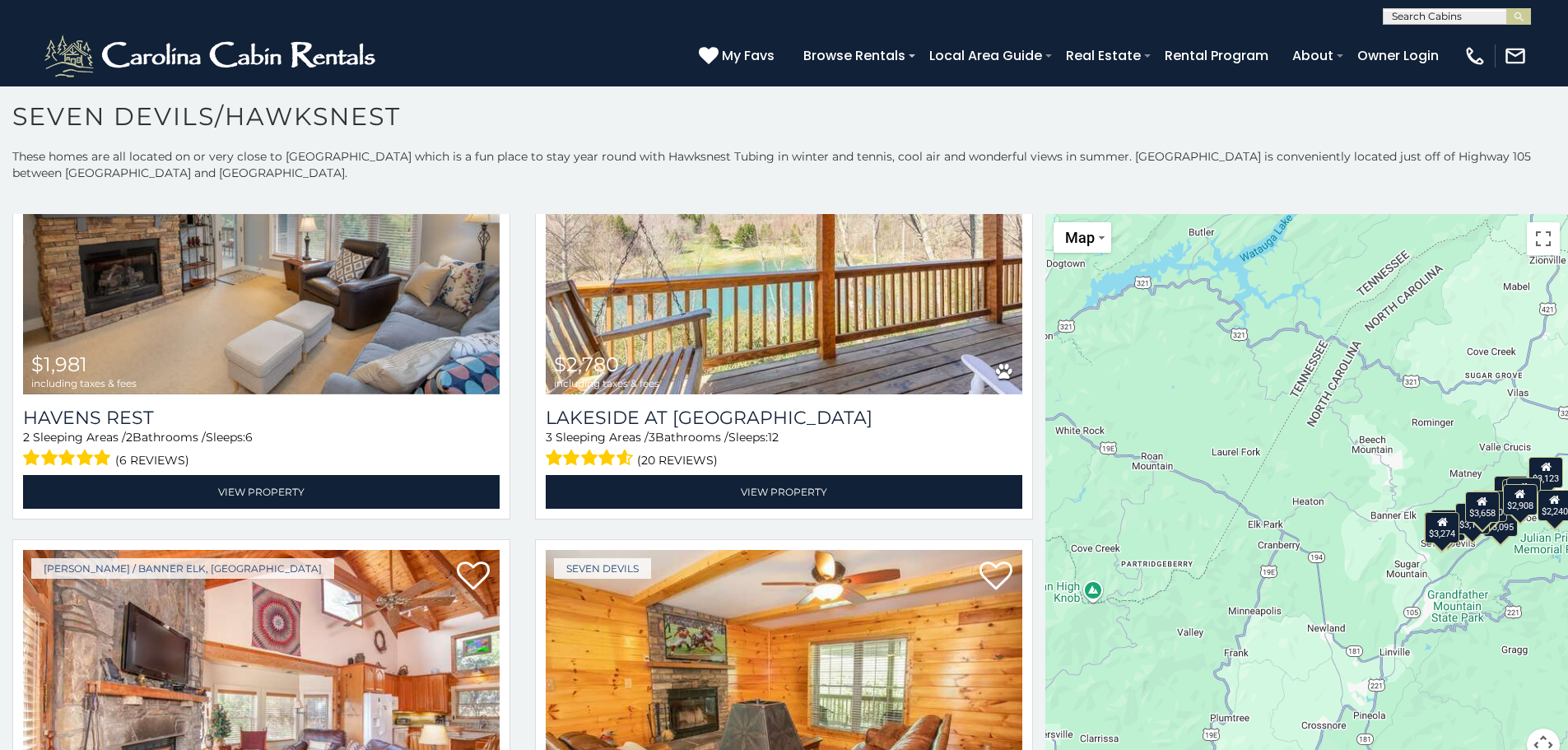
scroll to position [2102, 0]
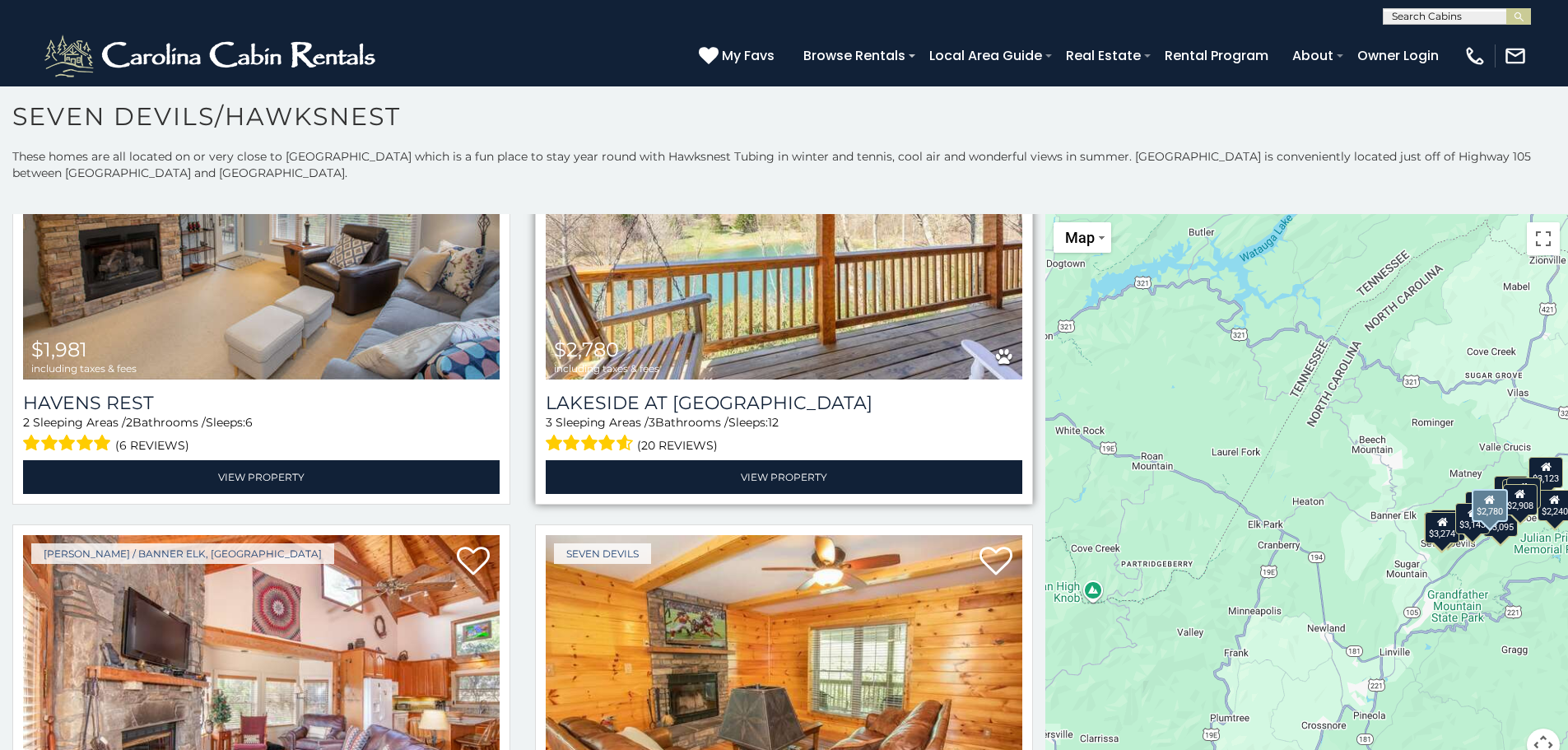
click at [657, 434] on span "(20 reviews)" at bounding box center [677, 445] width 81 height 22
click at [571, 431] on span at bounding box center [585, 443] width 81 height 26
click at [570, 431] on span at bounding box center [585, 443] width 81 height 26
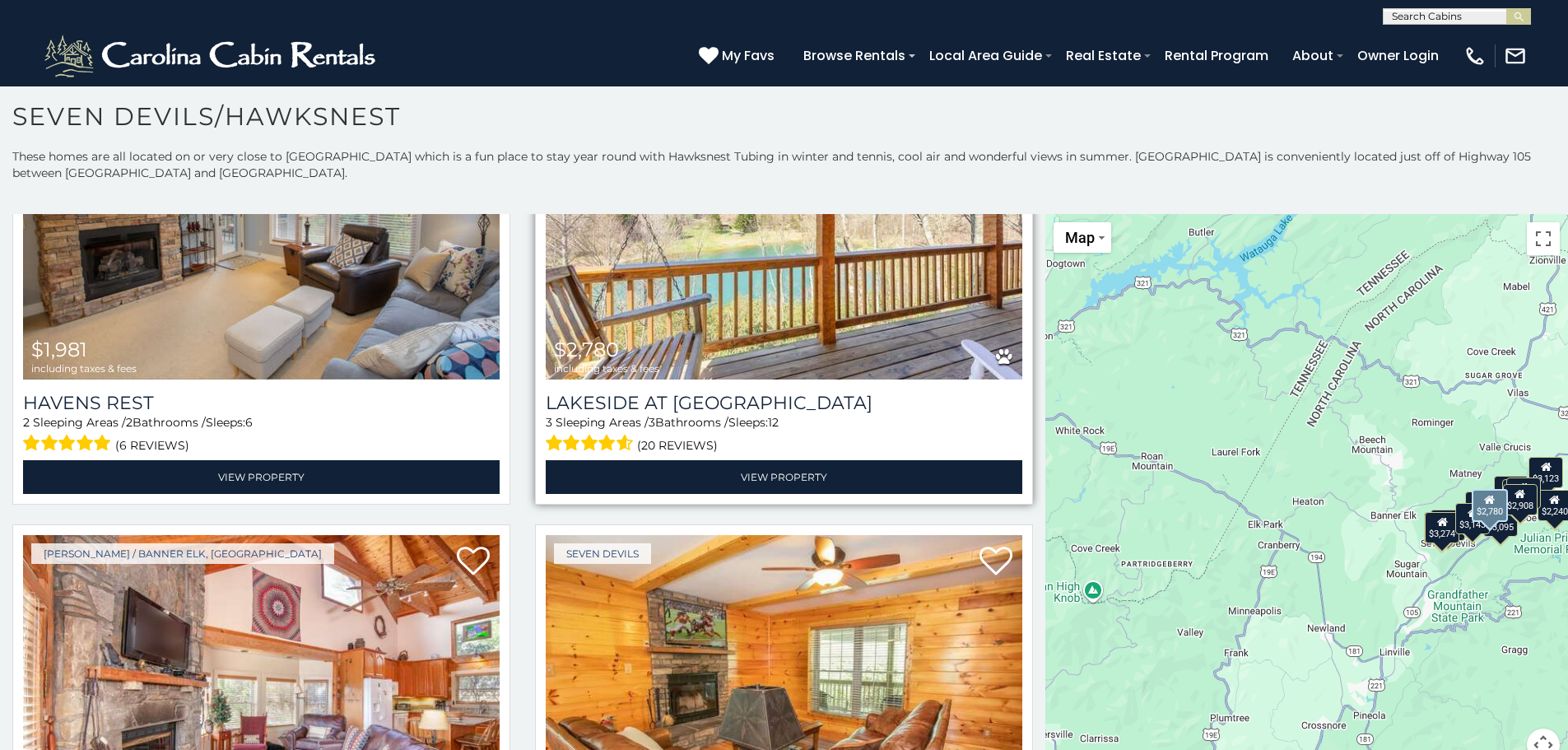
click at [681, 434] on span "(20 reviews)" at bounding box center [677, 445] width 81 height 22
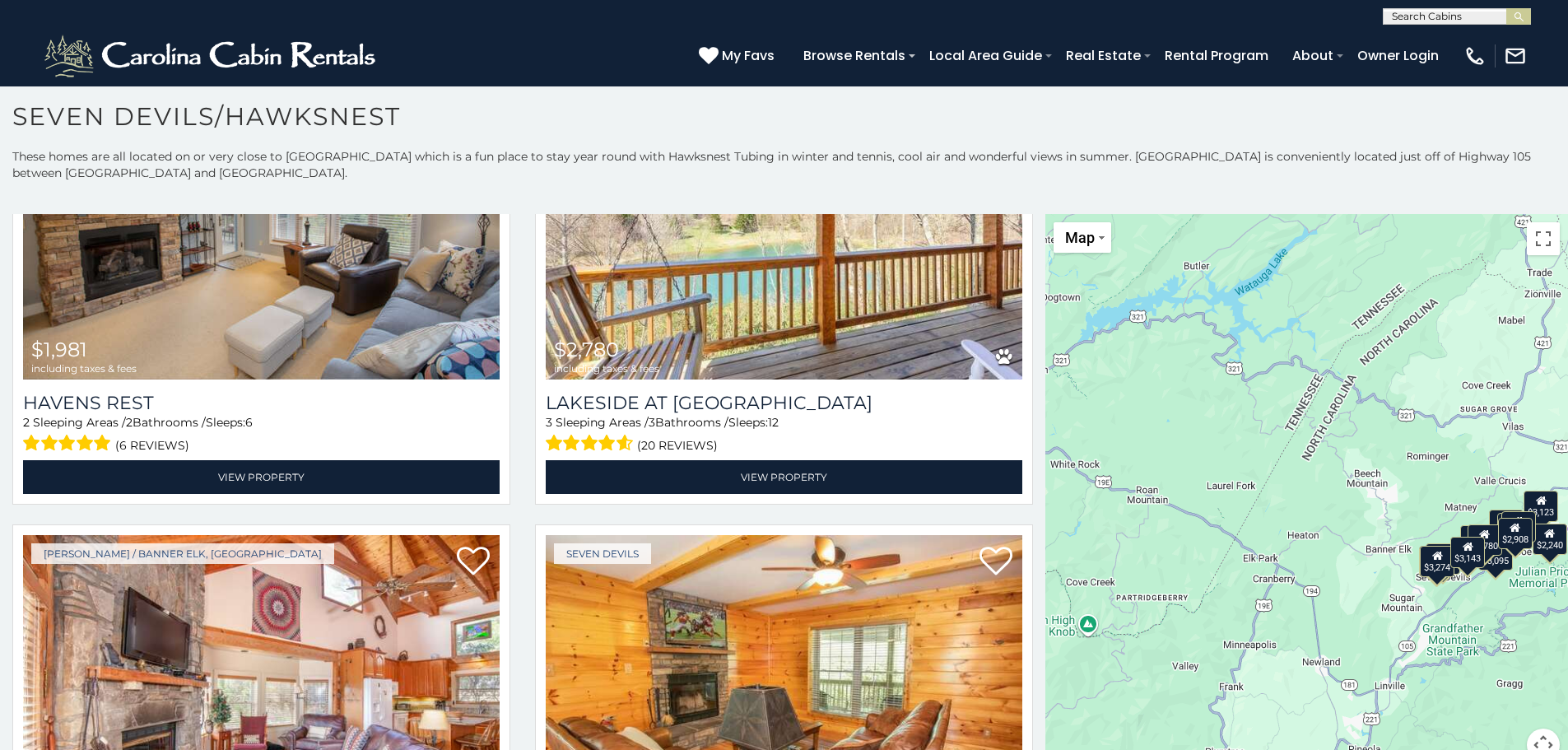
drag, startPoint x: 1040, startPoint y: 603, endPoint x: 1035, endPoint y: 639, distance: 36.3
click at [1035, 214] on main "**********" at bounding box center [784, 214] width 1568 height 0
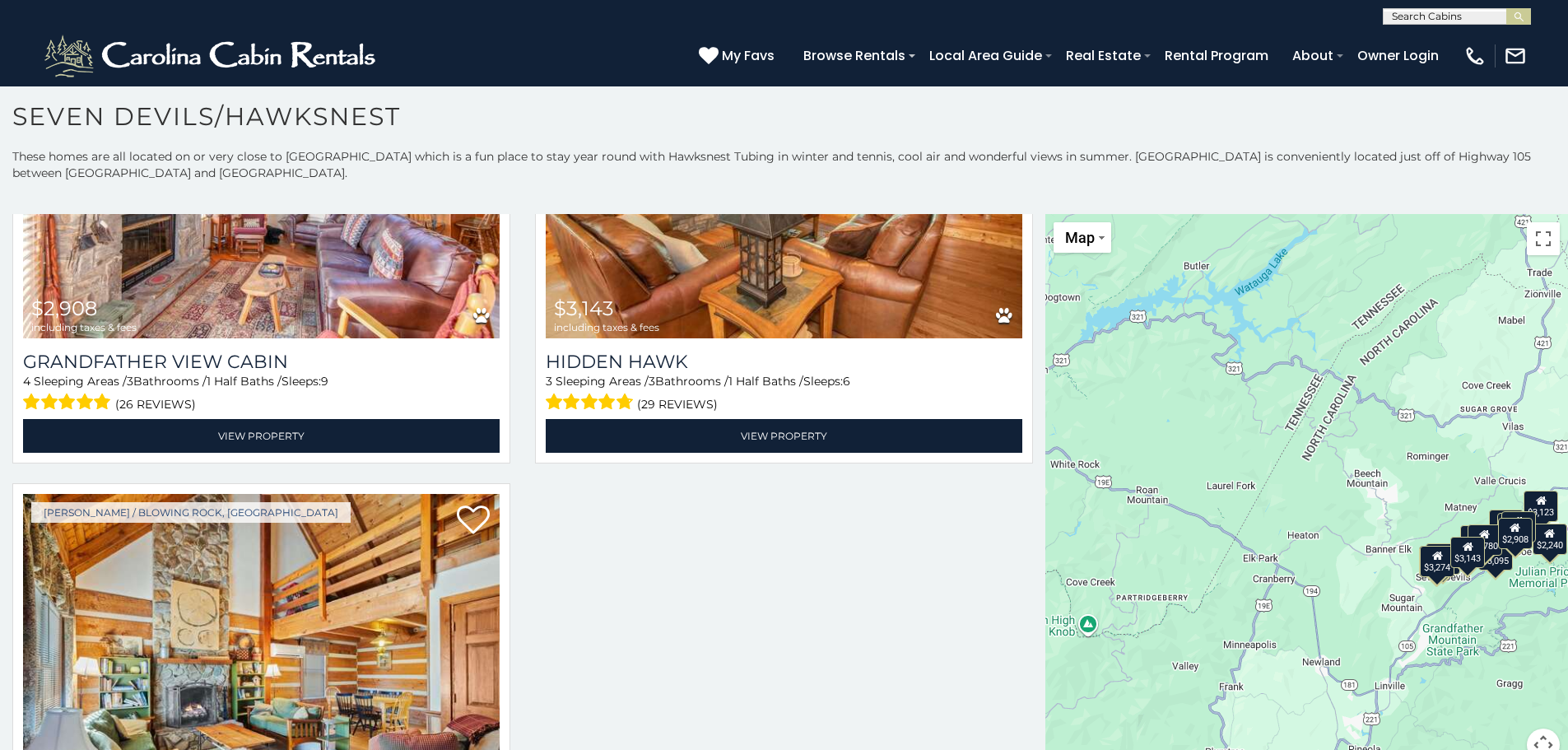
scroll to position [2762, 0]
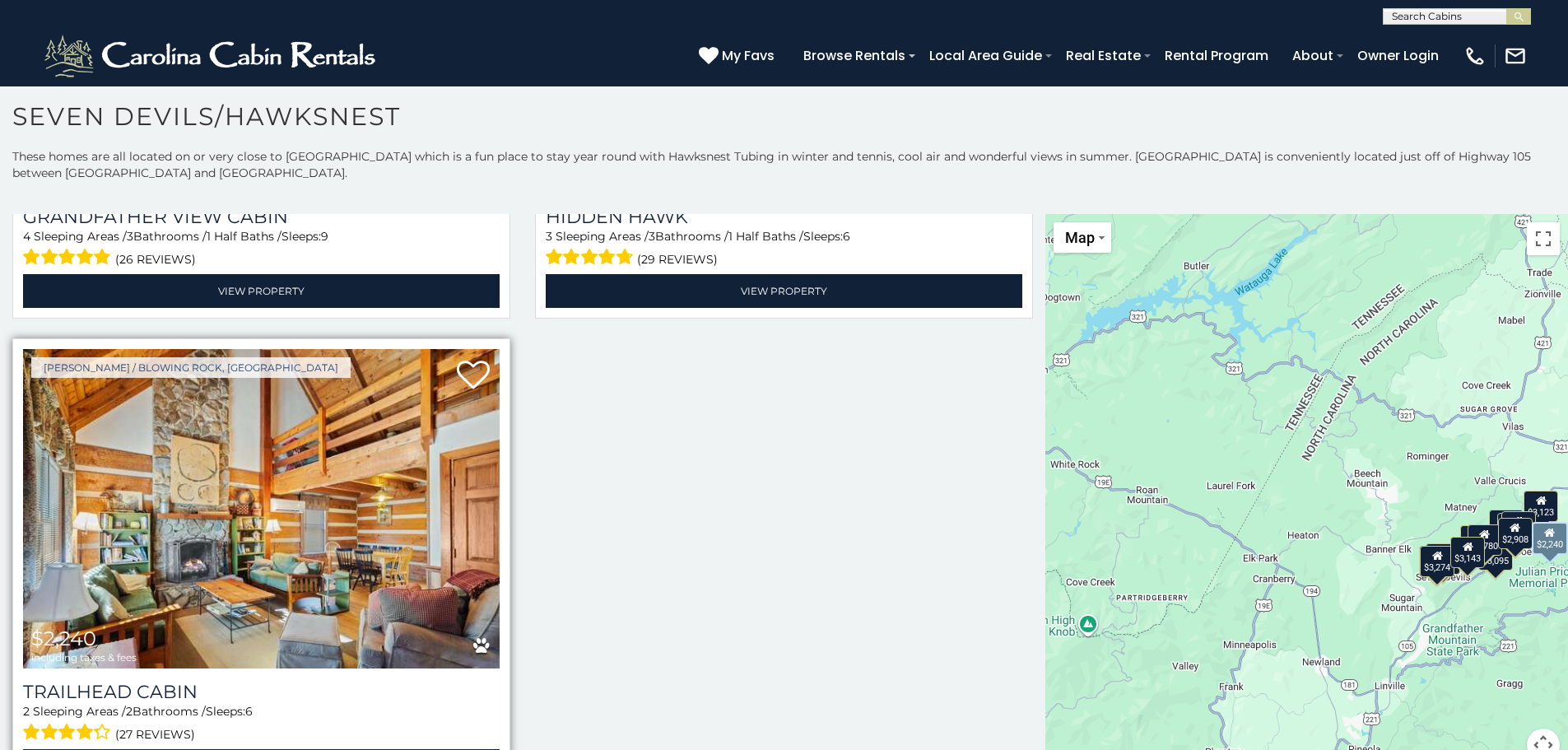
click at [196, 720] on div "(27 reviews)" at bounding box center [260, 732] width 476 height 26
click at [66, 720] on span at bounding box center [60, 732] width 75 height 26
click at [184, 668] on div "Trailhead Cabin 2 Sleeping Areas / 2 Bathrooms / Sleeps: 6 (27 reviews) View Pr…" at bounding box center [260, 725] width 476 height 114
click at [226, 556] on img at bounding box center [260, 509] width 476 height 319
click at [226, 555] on img at bounding box center [260, 509] width 476 height 319
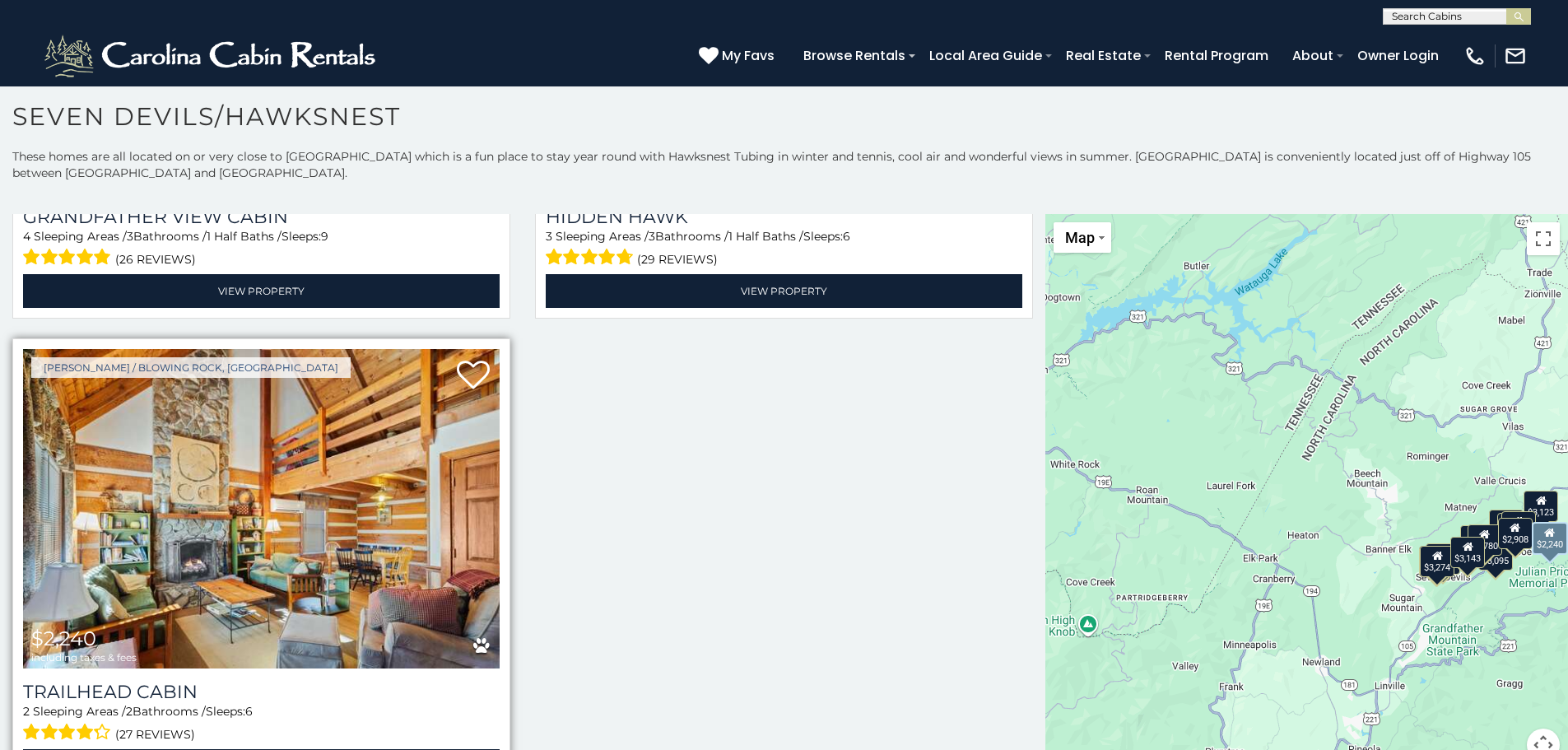
click at [235, 470] on img at bounding box center [260, 509] width 476 height 319
click at [235, 469] on img at bounding box center [260, 509] width 476 height 319
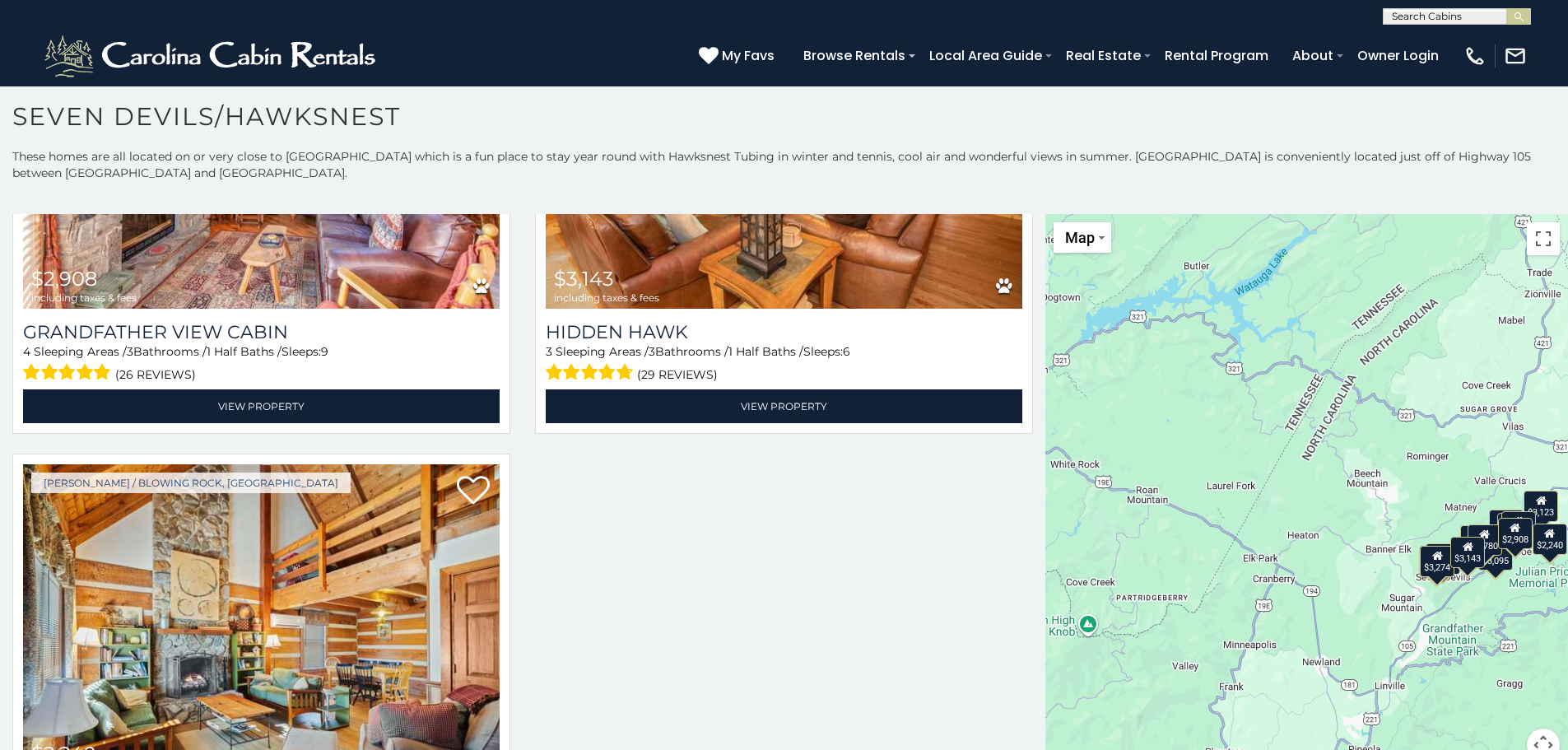
scroll to position [2377, 0]
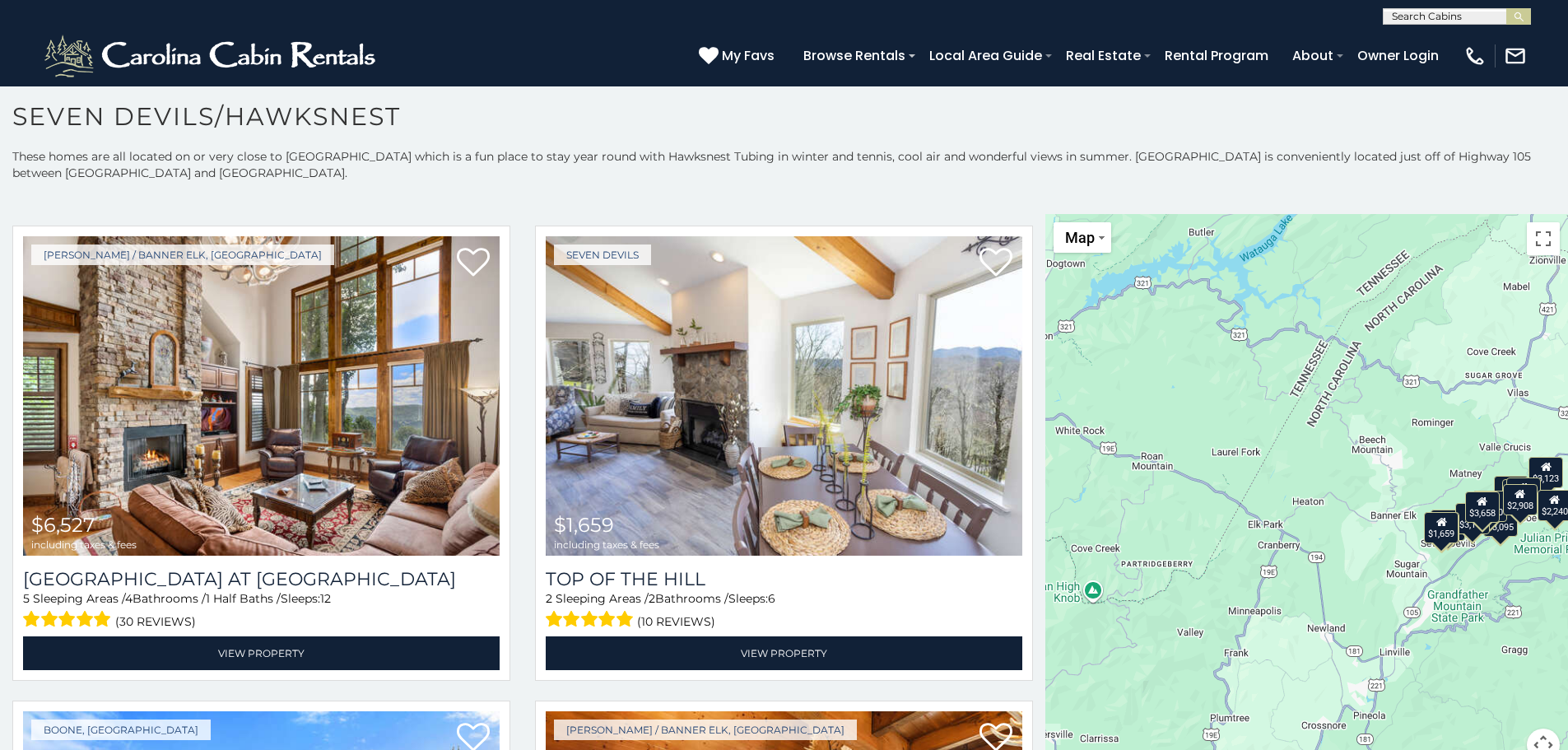
scroll to position [486, 0]
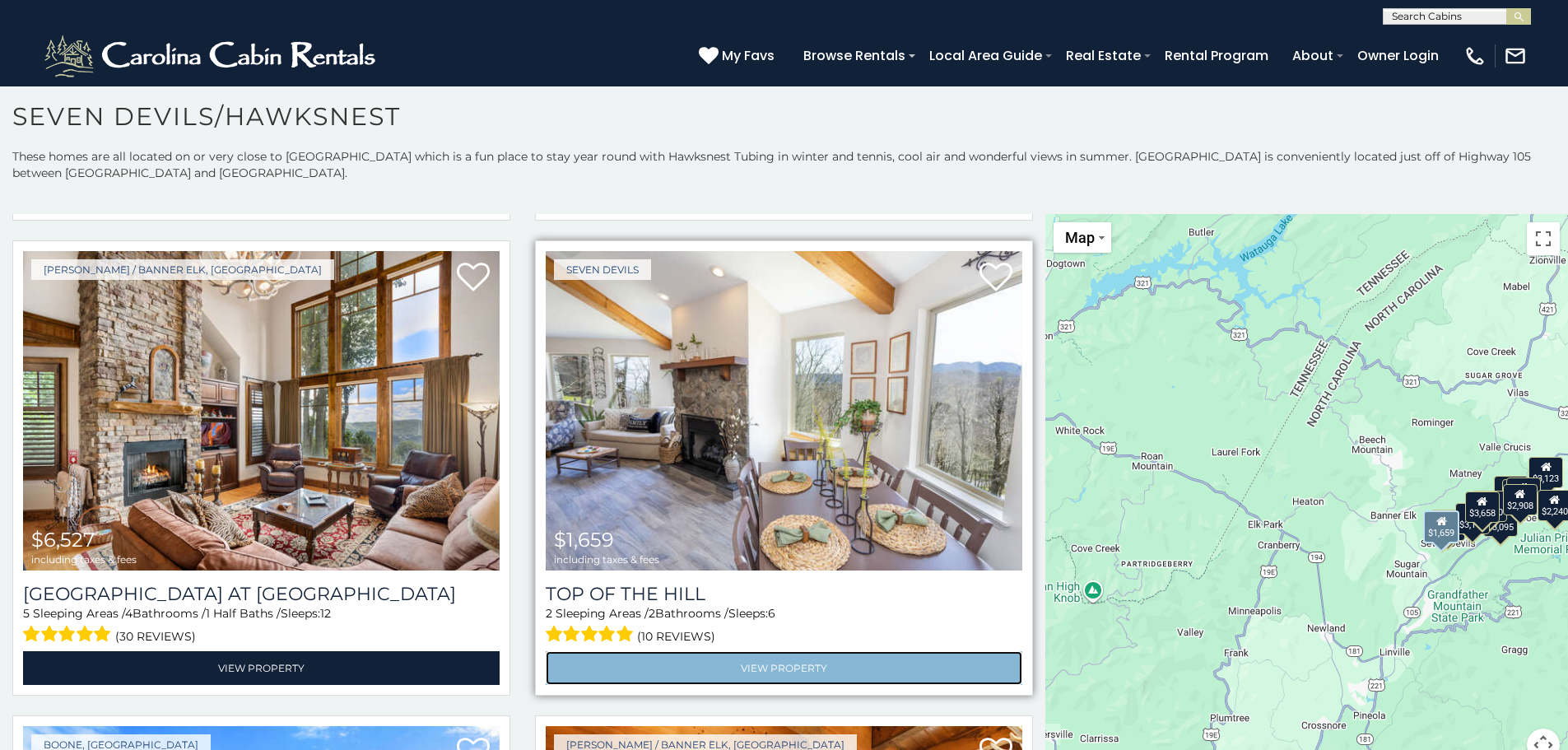
drag, startPoint x: 755, startPoint y: 656, endPoint x: 752, endPoint y: 644, distance: 12.4
click at [755, 654] on link "View Property" at bounding box center [783, 668] width 476 height 34
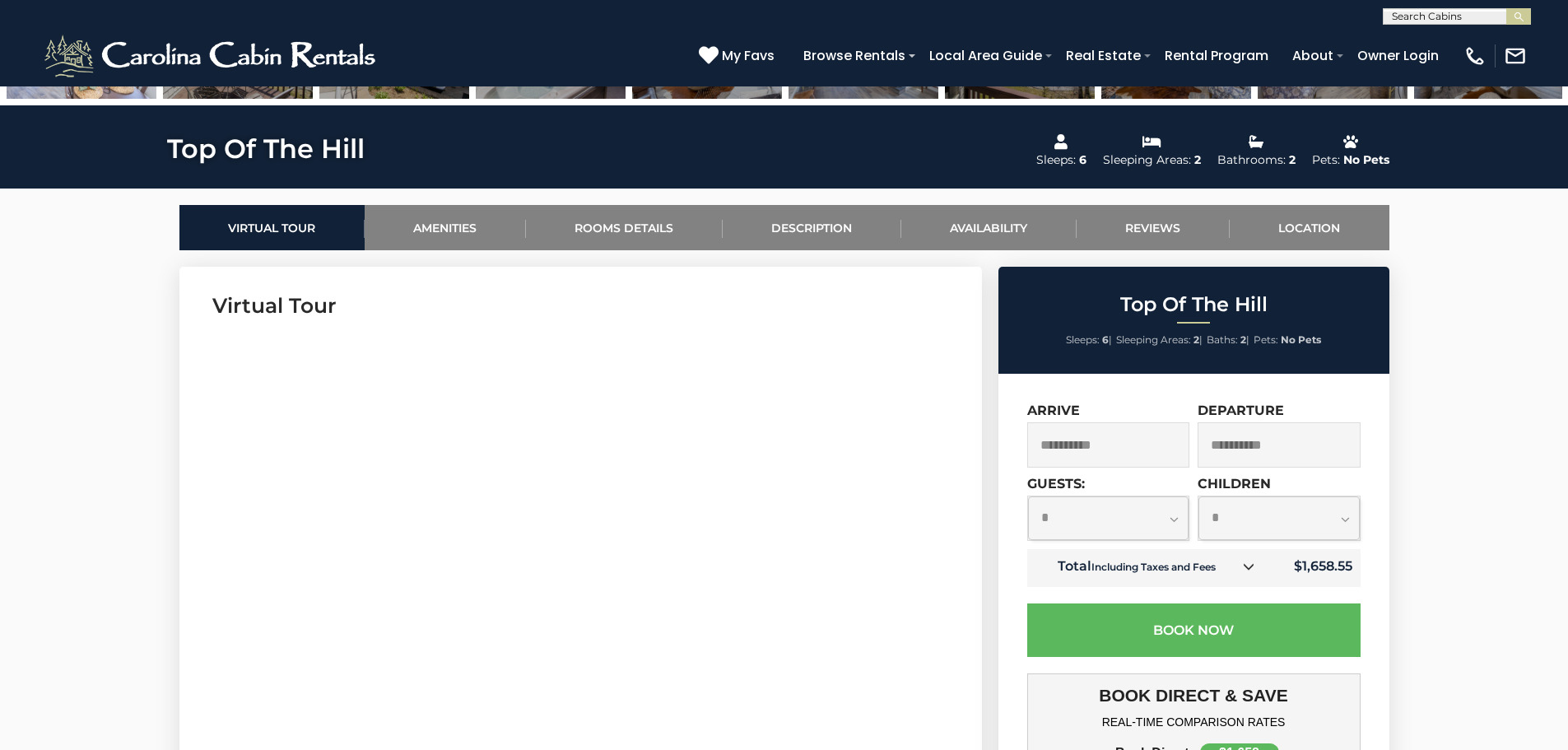
scroll to position [700, 0]
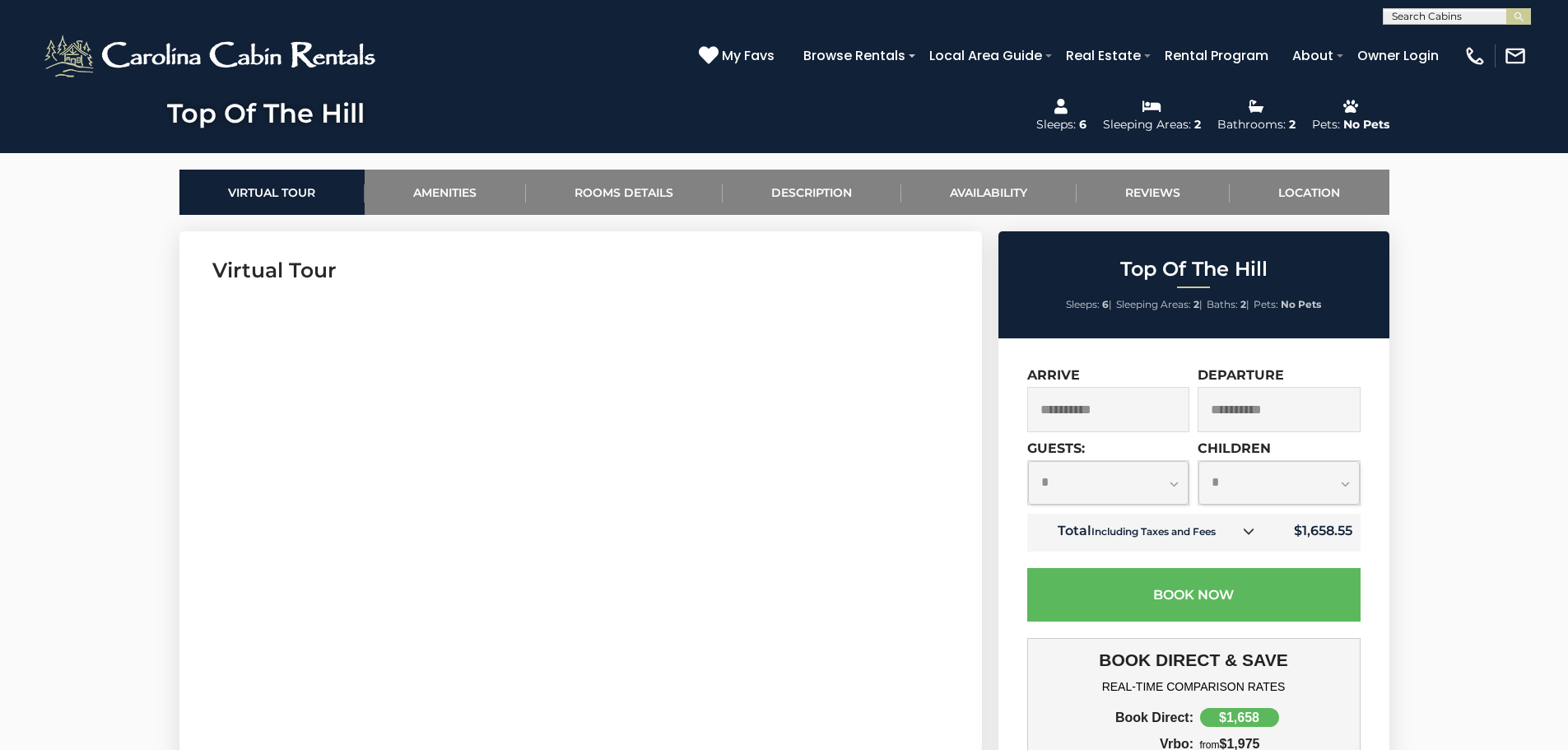
click at [1177, 483] on select "**********" at bounding box center [1109, 483] width 162 height 44
click at [1028, 461] on select "**********" at bounding box center [1109, 483] width 162 height 44
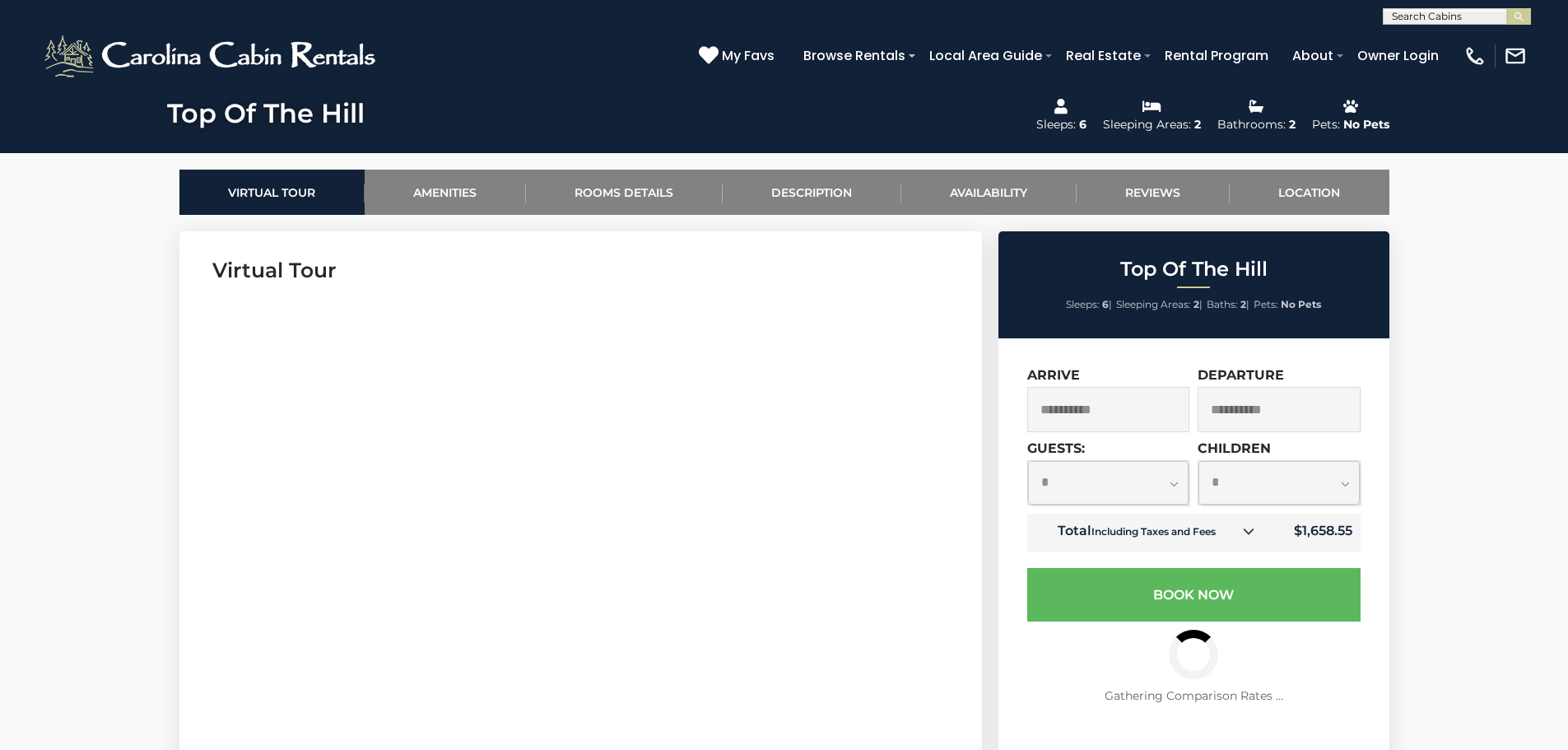
click at [1172, 480] on select "**********" at bounding box center [1109, 483] width 162 height 44
select select "*"
click at [1028, 461] on select "**********" at bounding box center [1109, 483] width 162 height 44
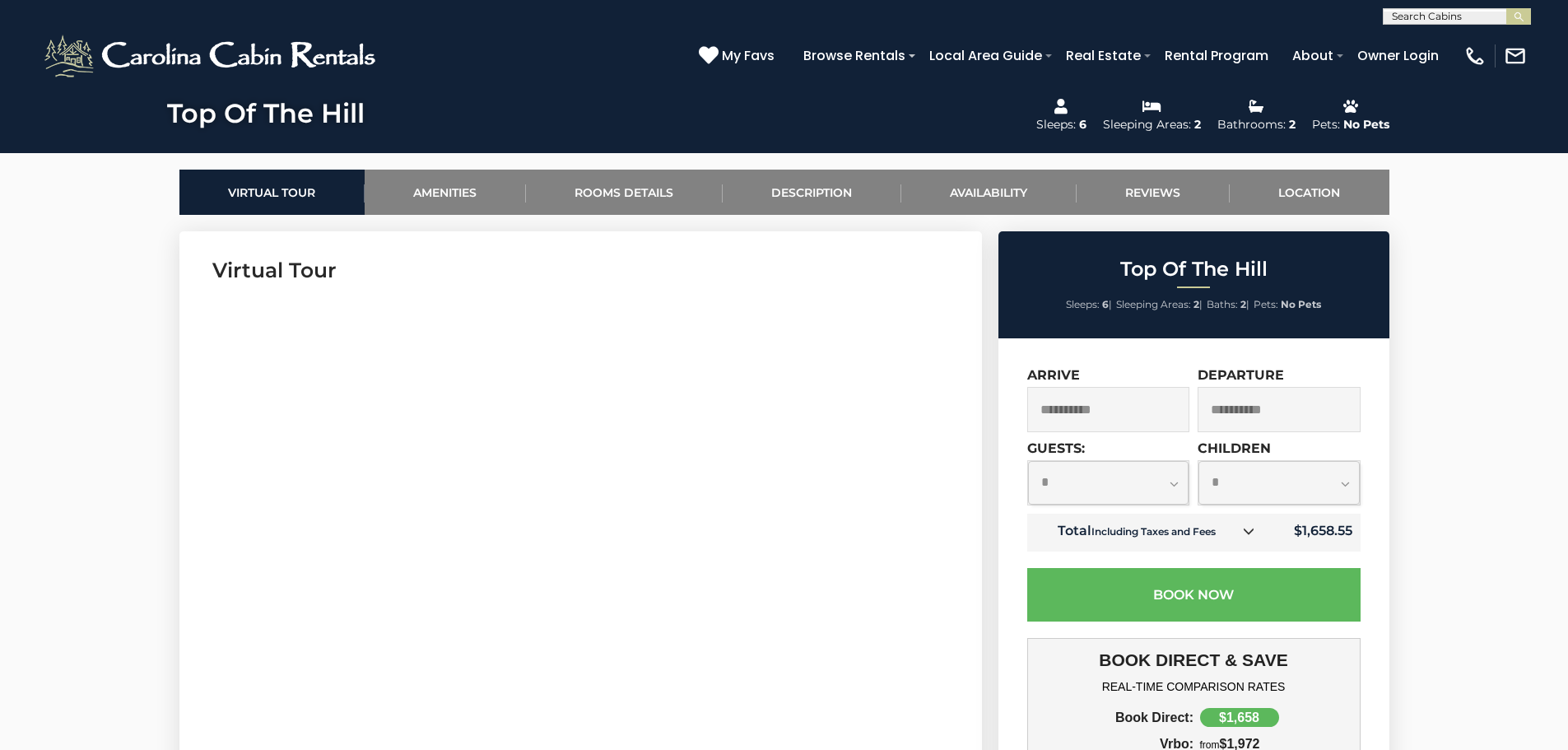
click at [1345, 482] on select "**********" at bounding box center [1279, 483] width 162 height 44
select select "*"
click at [1198, 461] on select "**********" at bounding box center [1279, 483] width 162 height 44
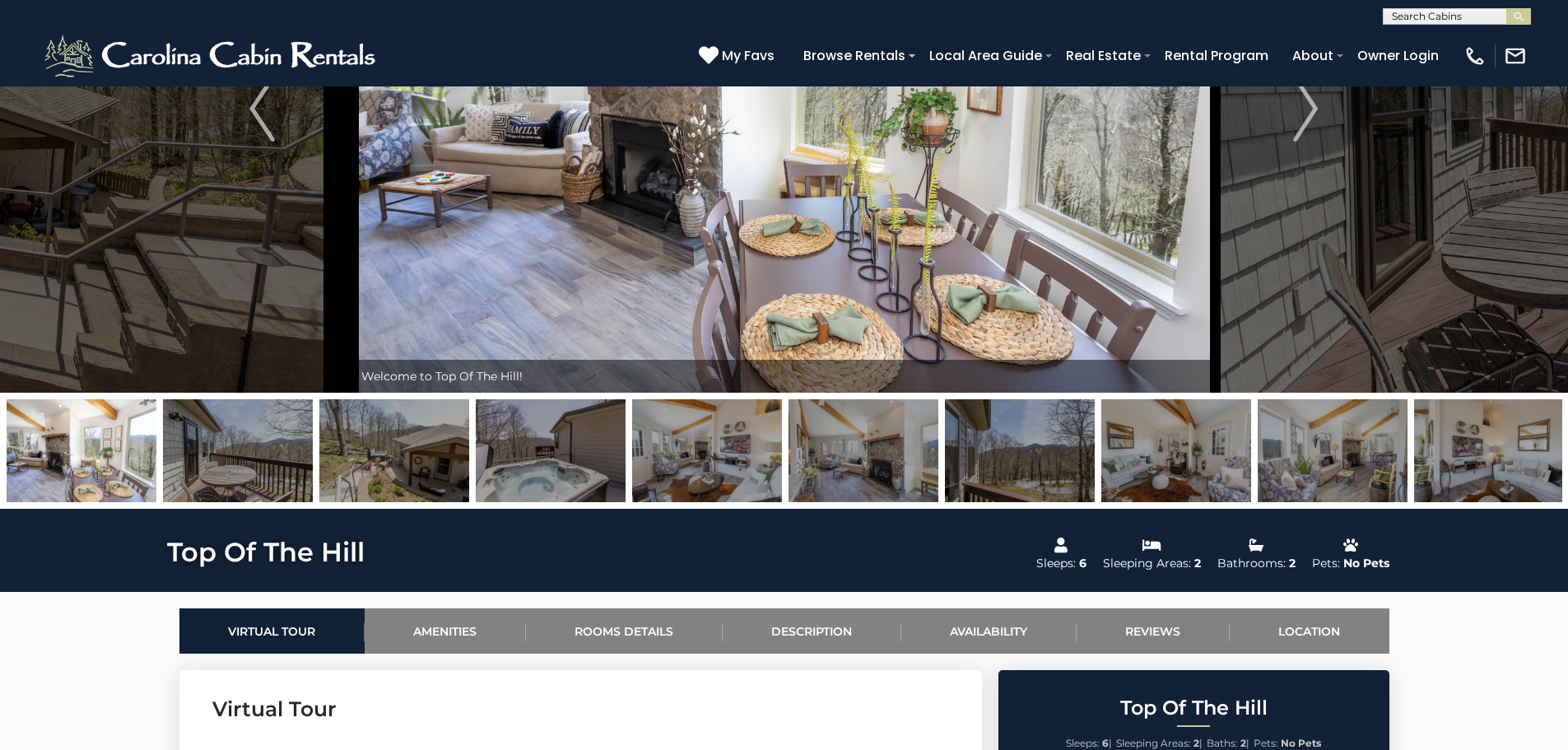
scroll to position [249, 0]
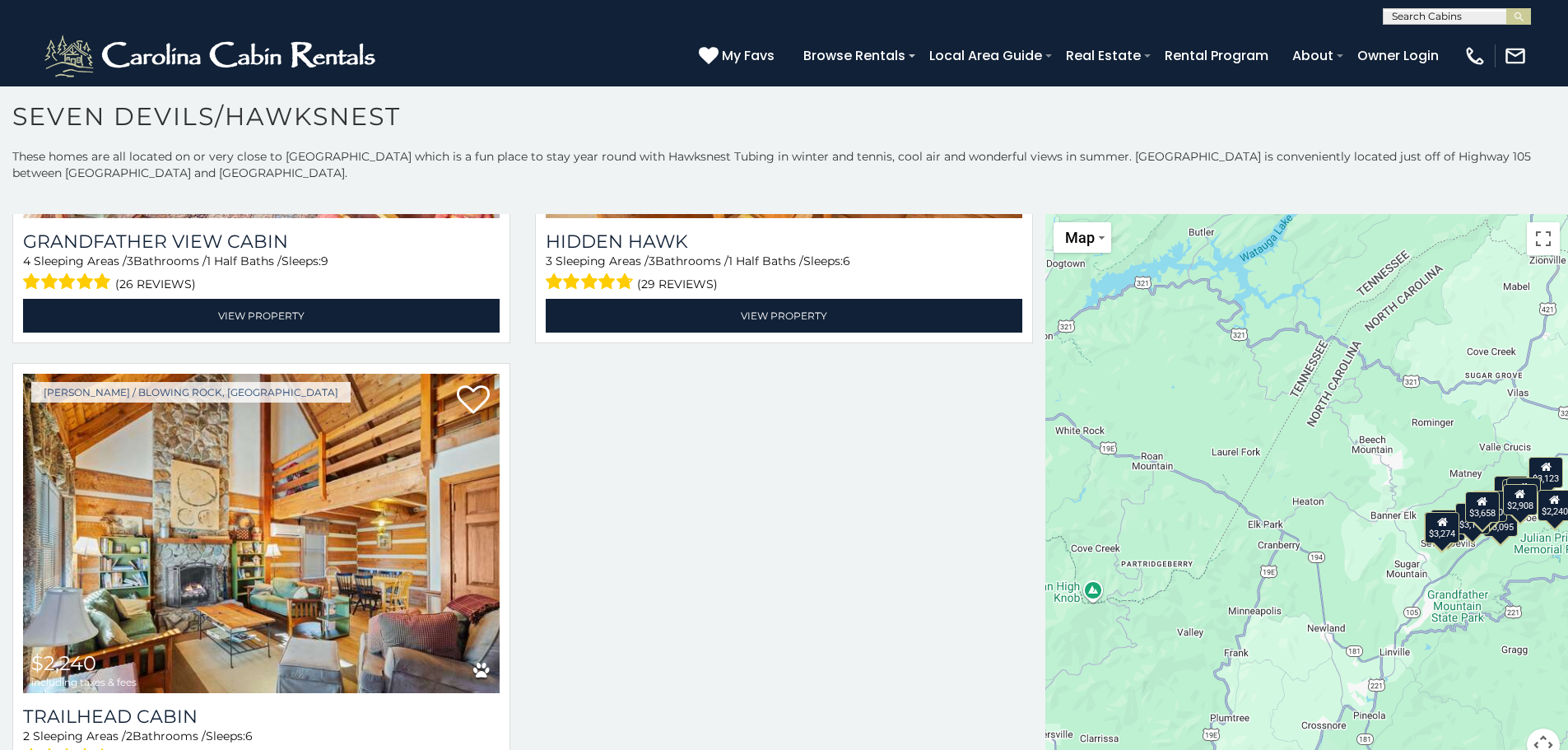
scroll to position [2693, 0]
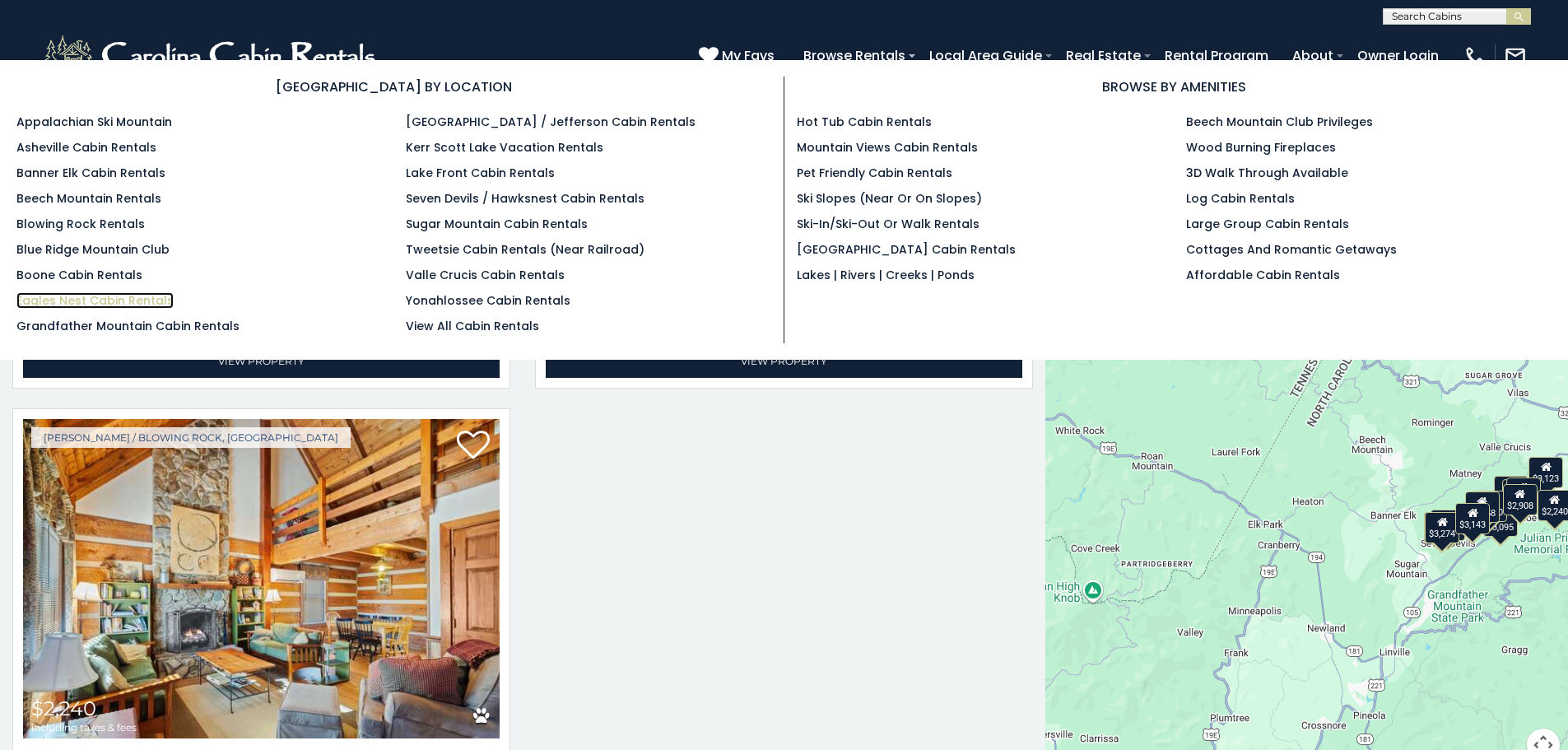
click at [114, 303] on link "Eagles Nest Cabin Rentals" at bounding box center [94, 299] width 157 height 16
